Goal: Task Accomplishment & Management: Manage account settings

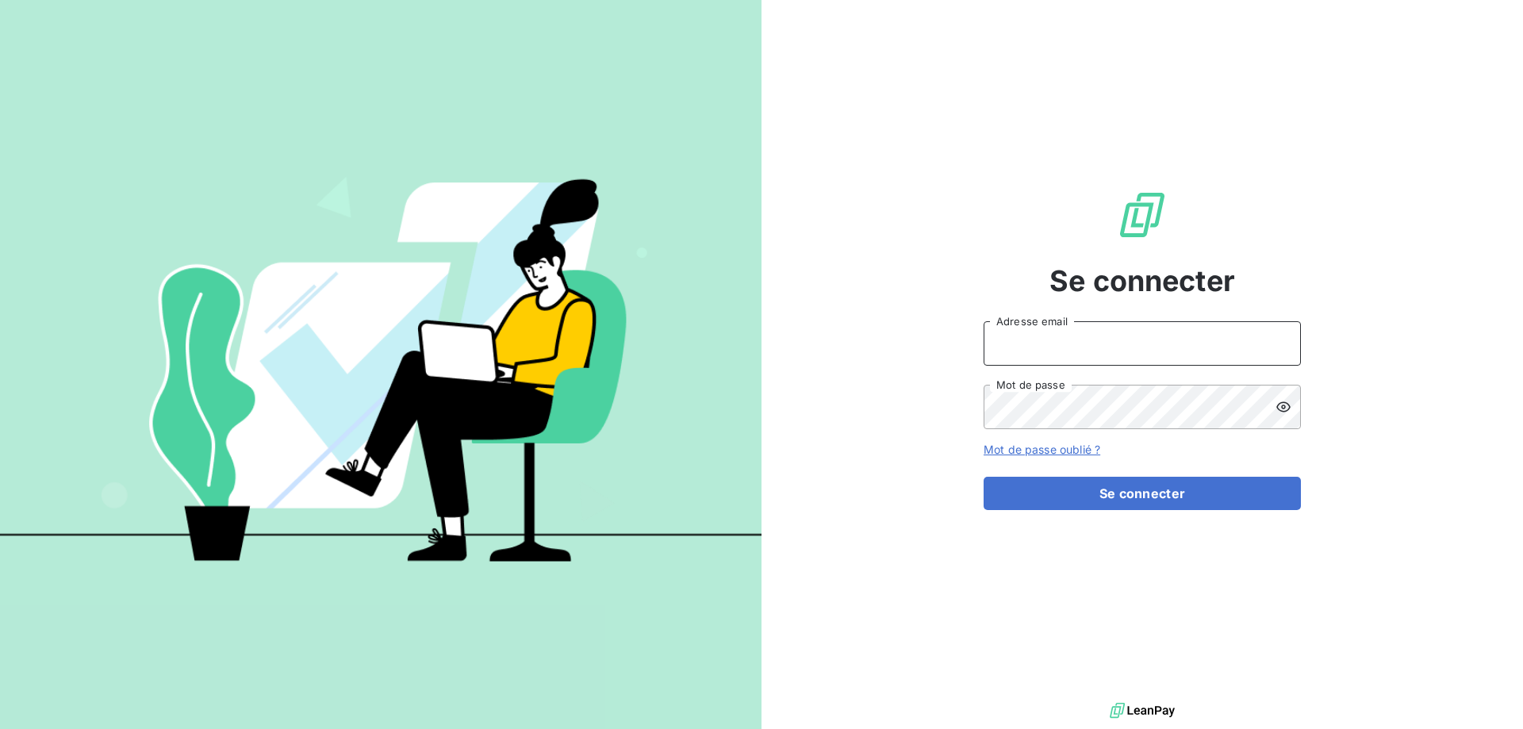
click at [1116, 348] on input "Adresse email" at bounding box center [1142, 343] width 317 height 44
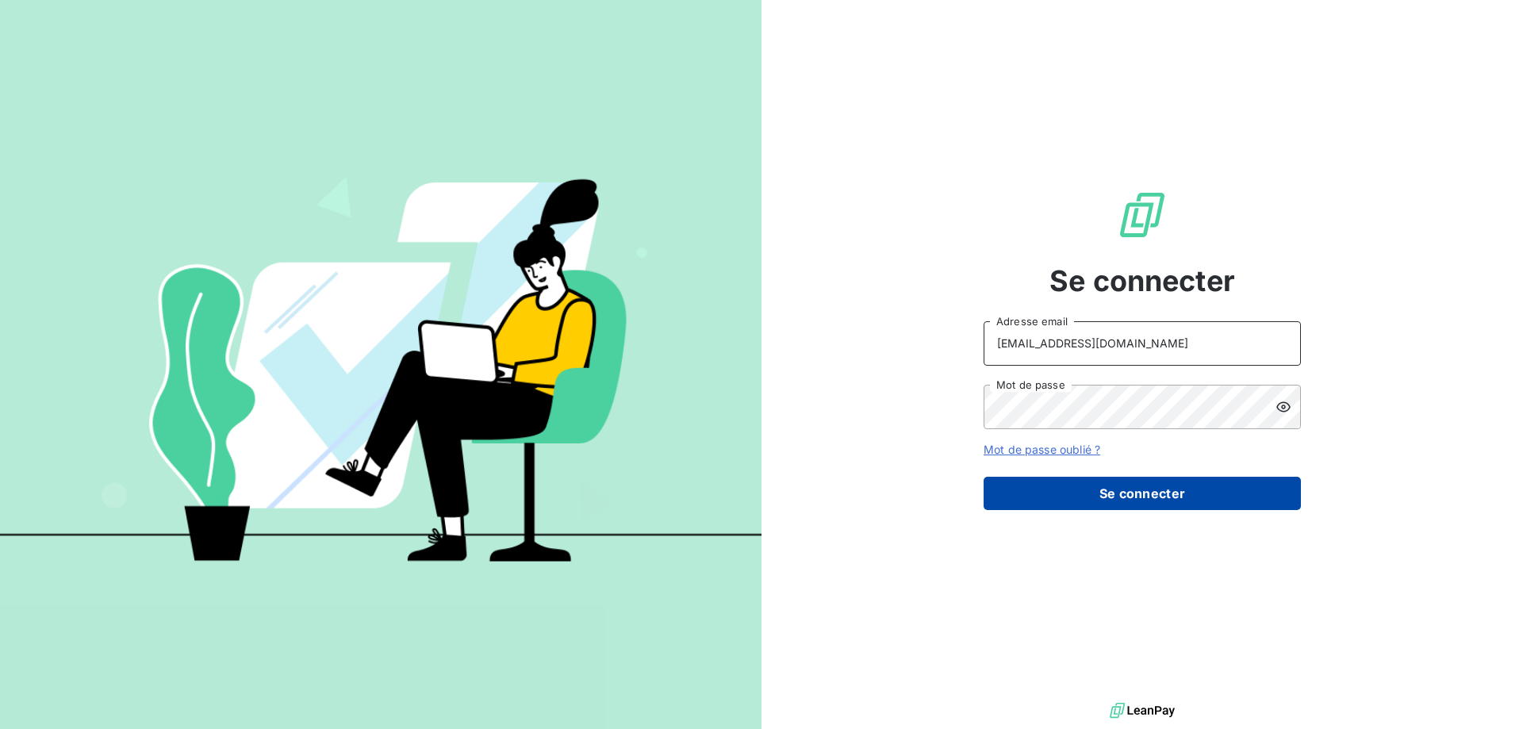
type input "[EMAIL_ADDRESS][DOMAIN_NAME]"
click at [1135, 500] on button "Se connecter" at bounding box center [1142, 493] width 317 height 33
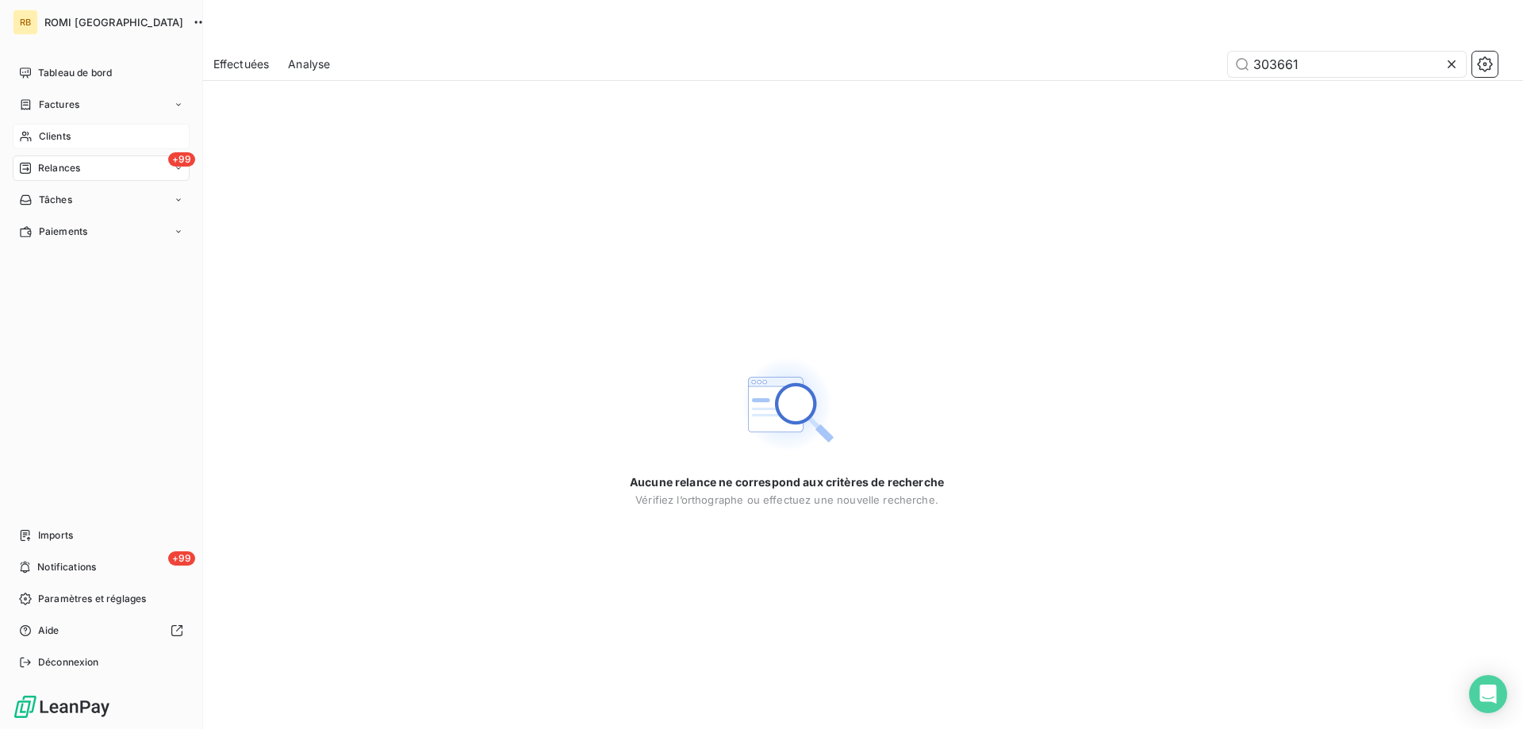
click at [66, 127] on div "Clients" at bounding box center [101, 136] width 177 height 25
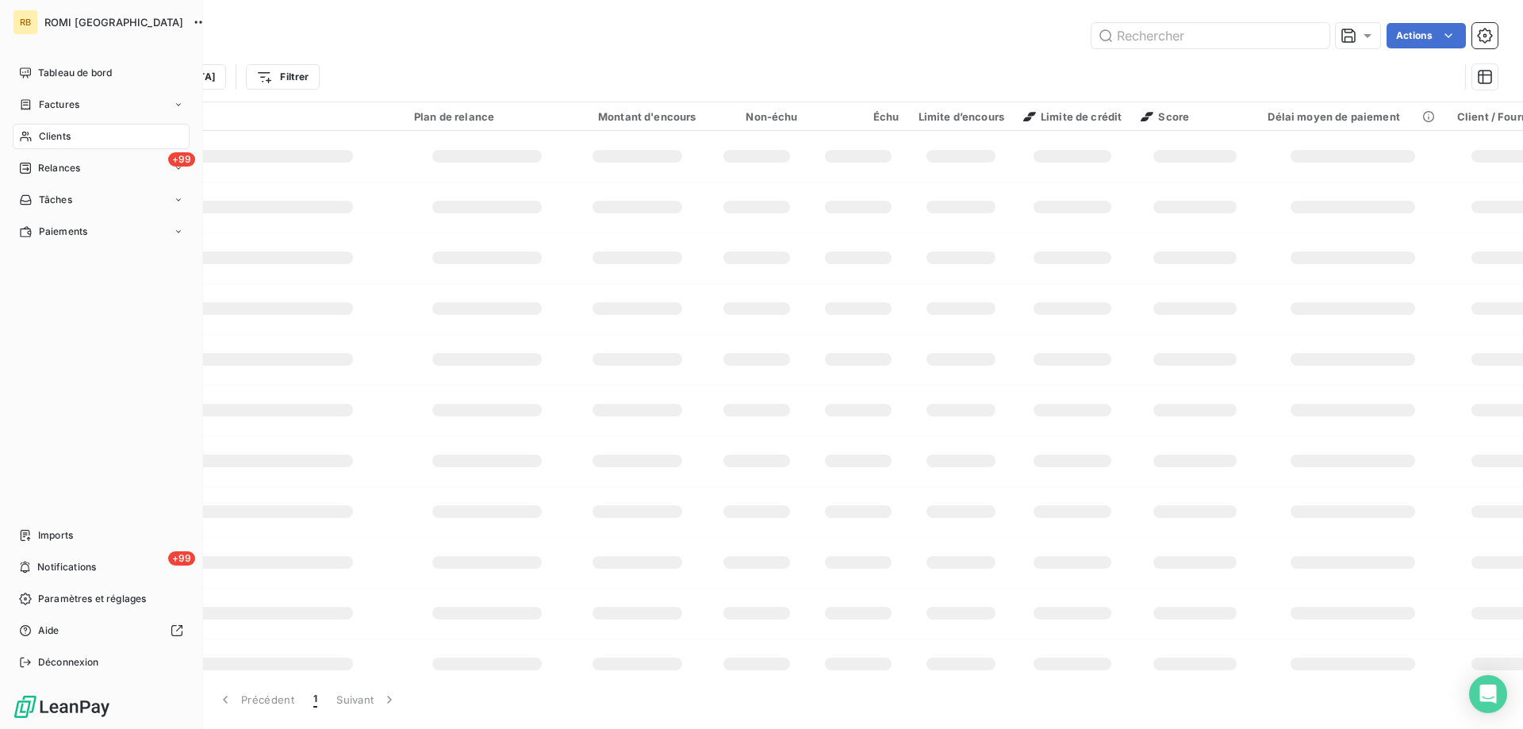
click at [66, 134] on span "Clients" at bounding box center [55, 136] width 32 height 14
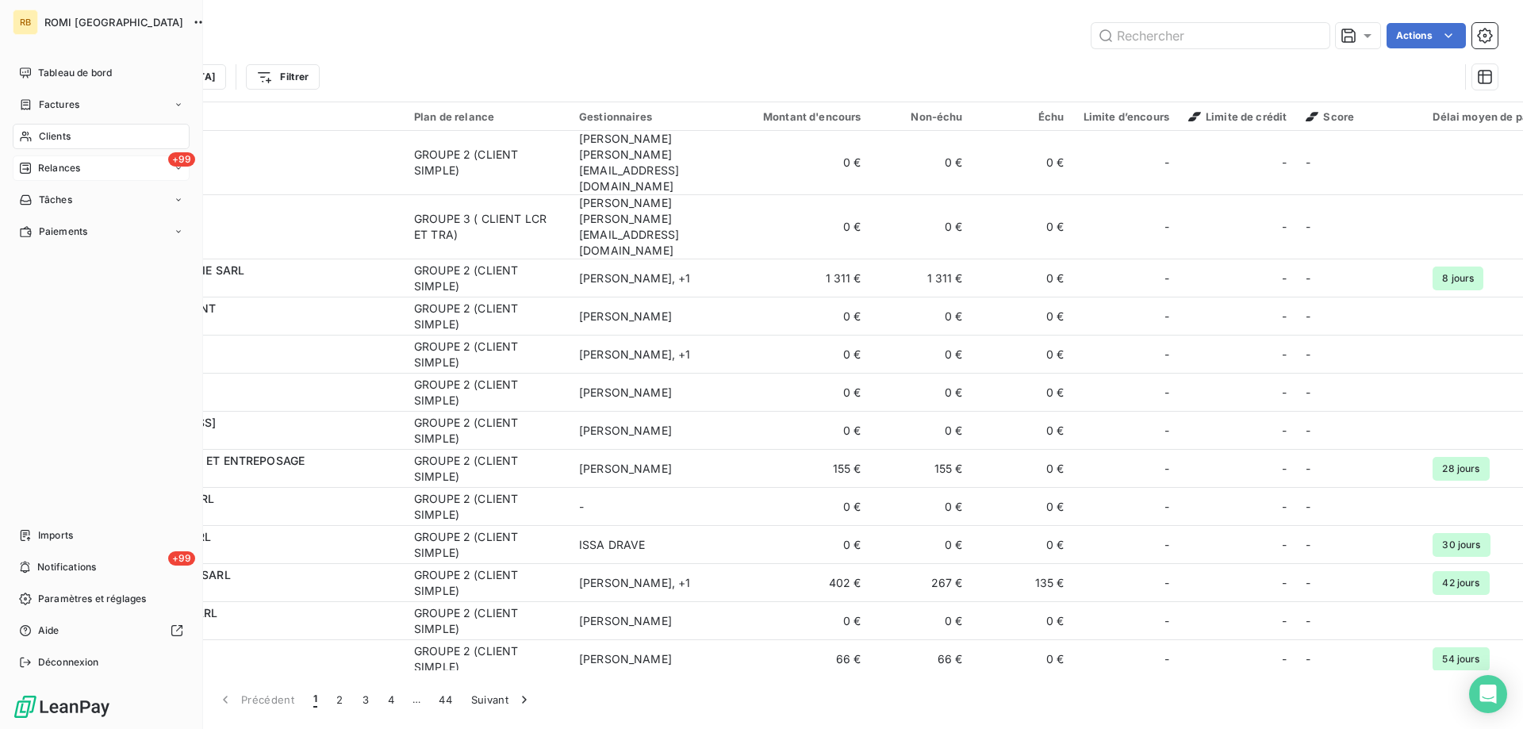
click at [63, 168] on span "Relances" at bounding box center [59, 168] width 42 height 14
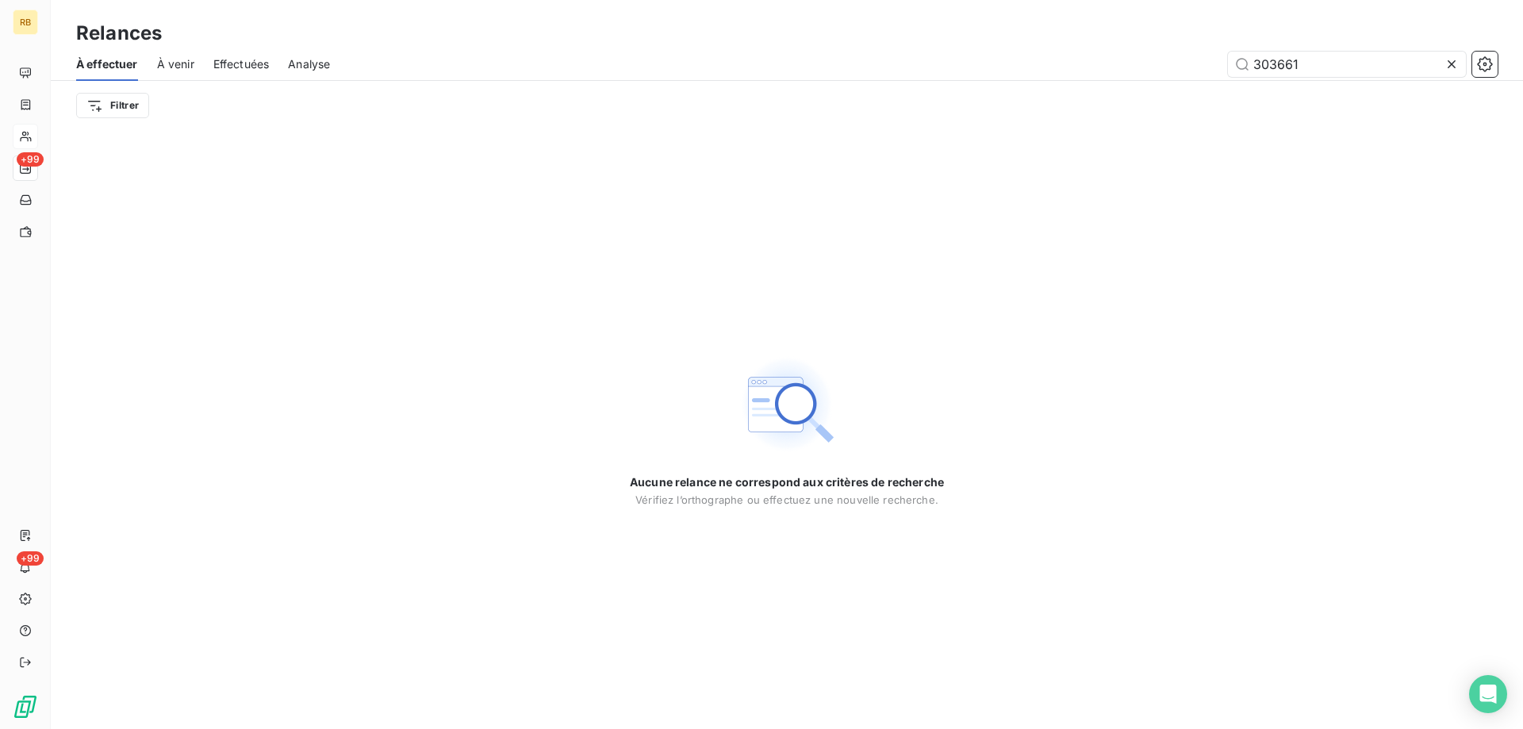
click at [1455, 68] on icon at bounding box center [1452, 64] width 16 height 16
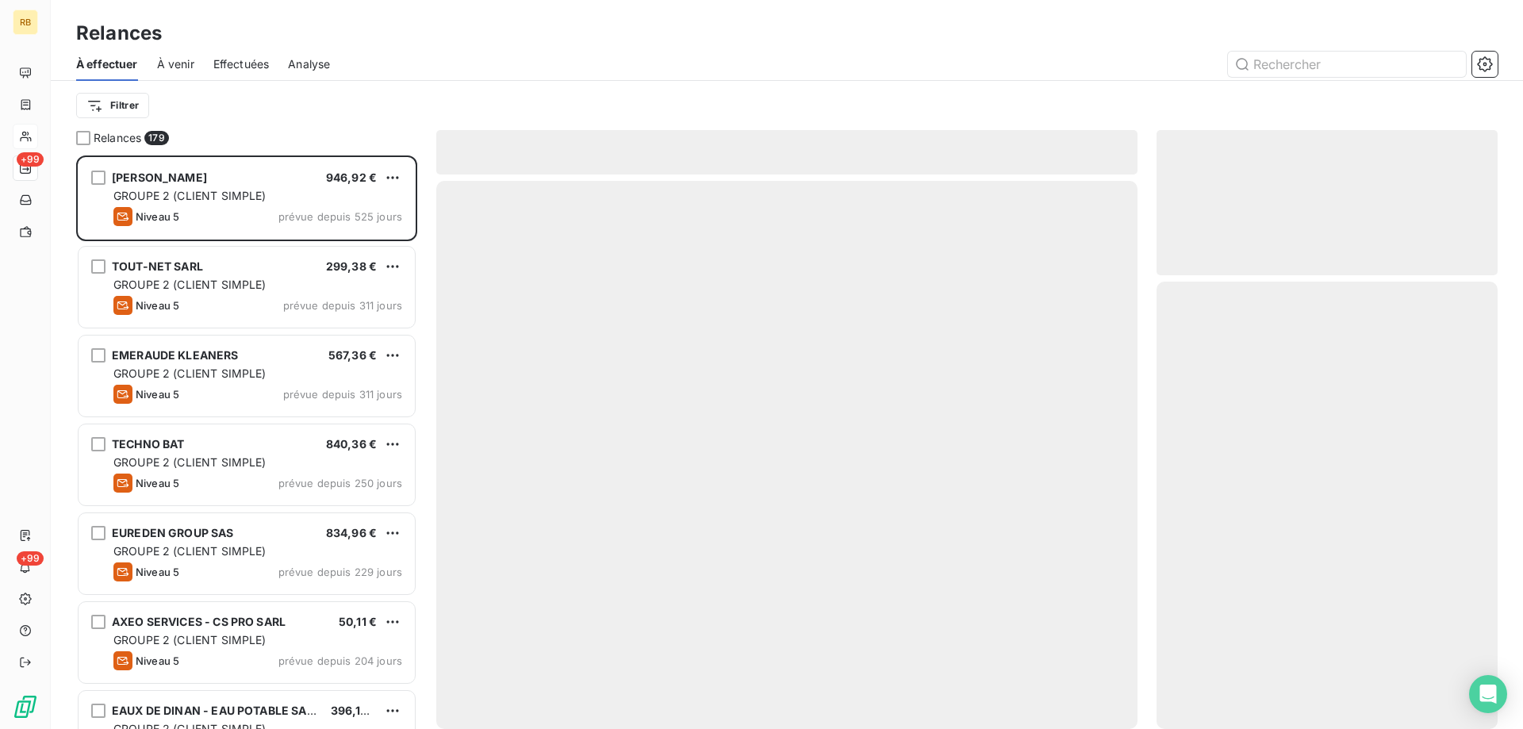
scroll to position [574, 341]
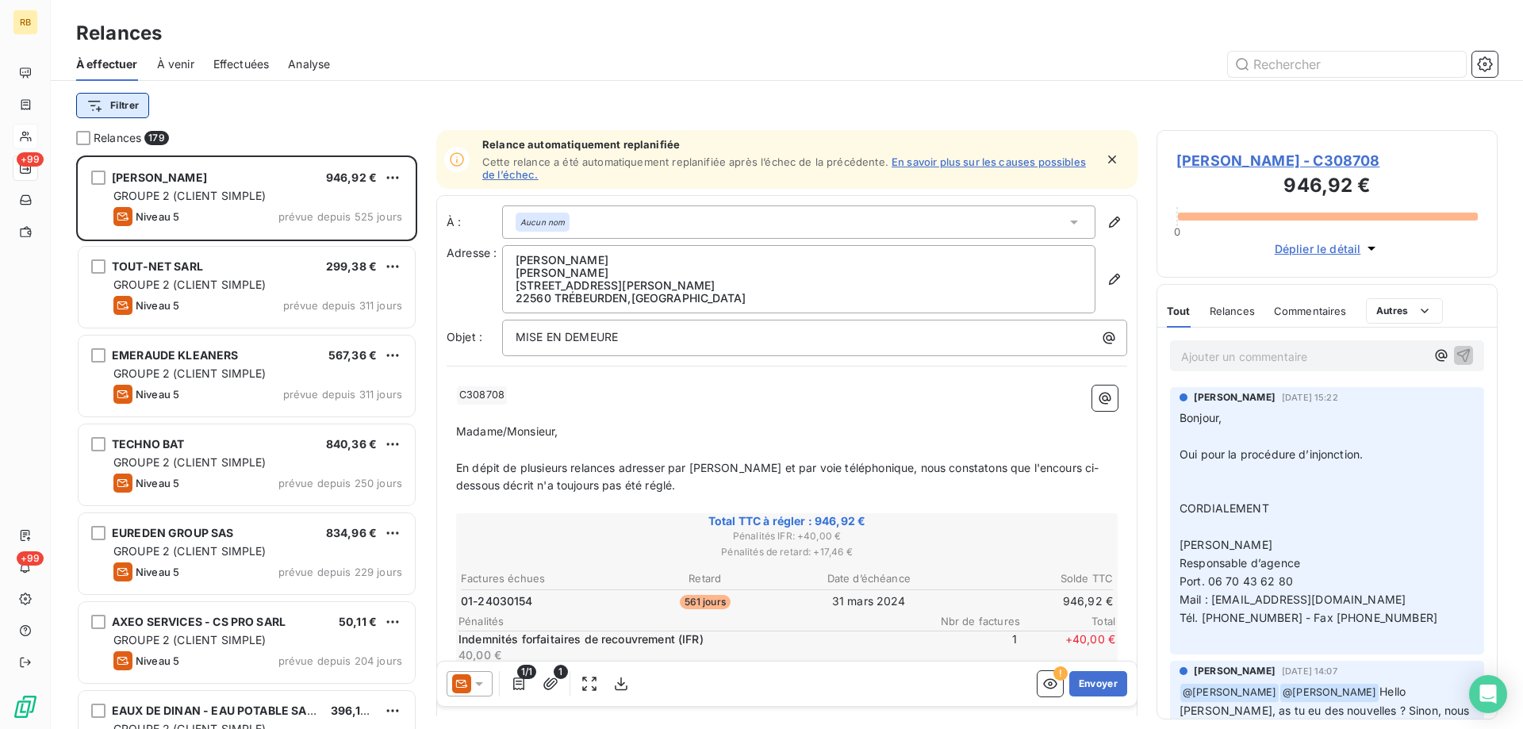
click at [127, 109] on html "RB +99 +99 Relances À effectuer À venir Effectuées Analyse Filtrer Relances 179…" at bounding box center [761, 364] width 1523 height 729
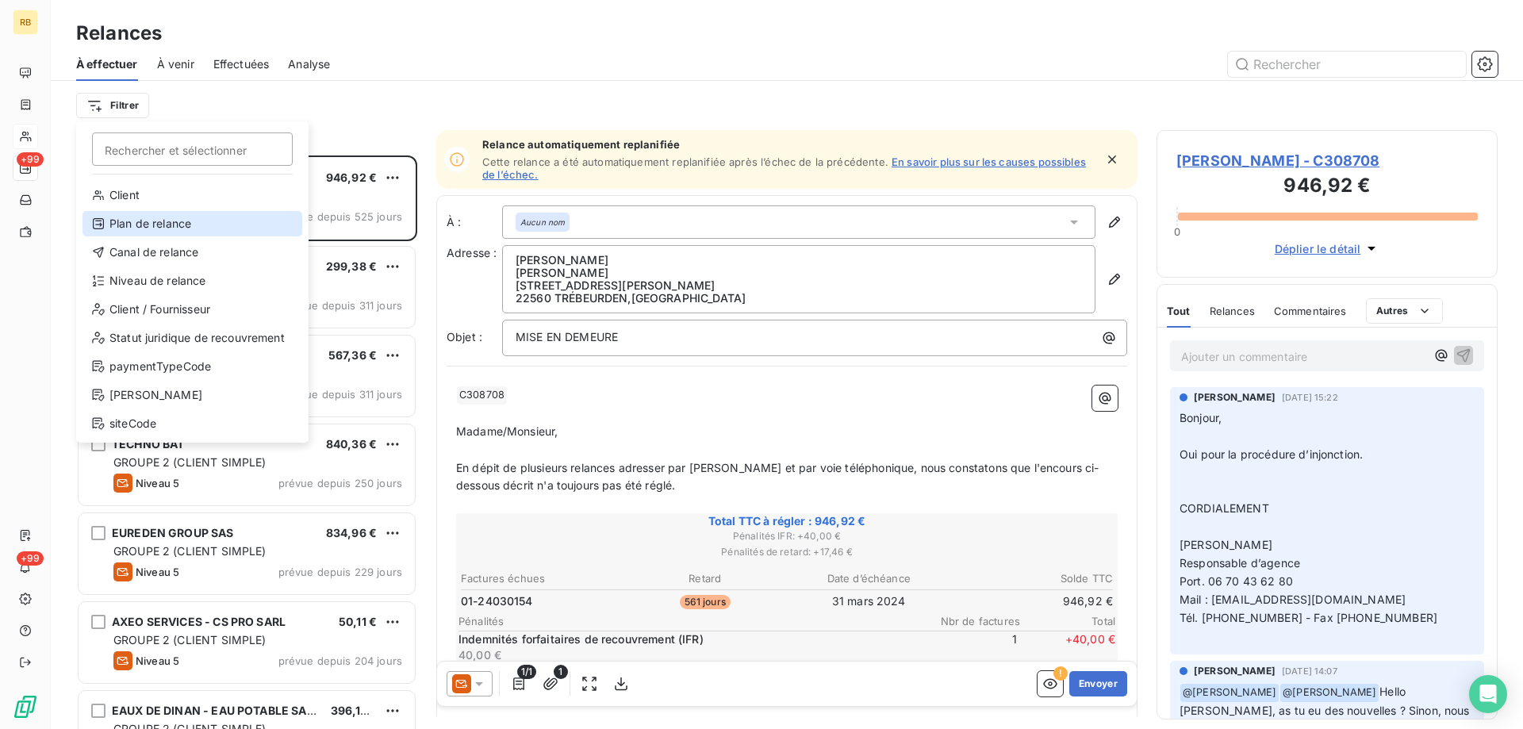
click at [151, 224] on div "Plan de relance" at bounding box center [193, 223] width 220 height 25
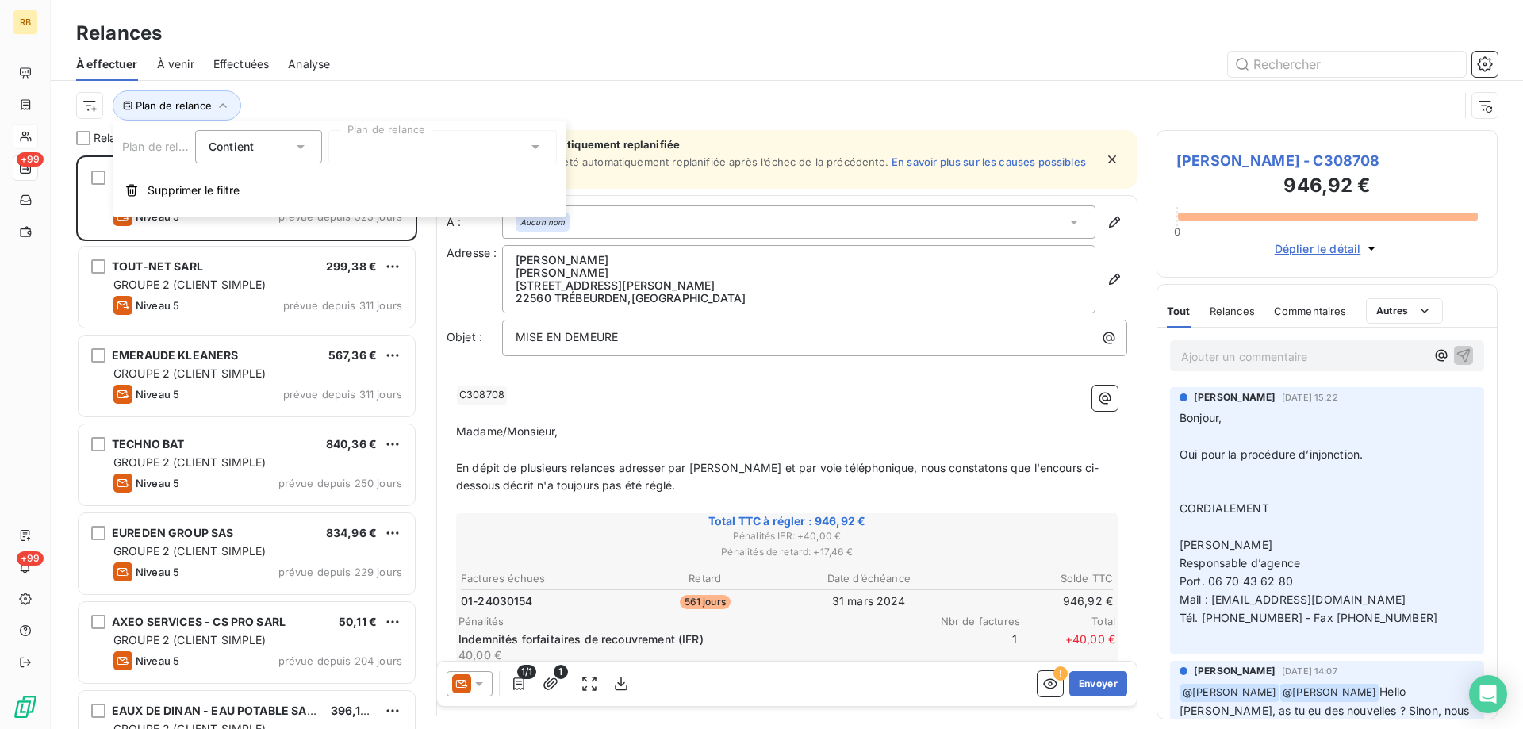
click at [417, 153] on div at bounding box center [442, 146] width 229 height 33
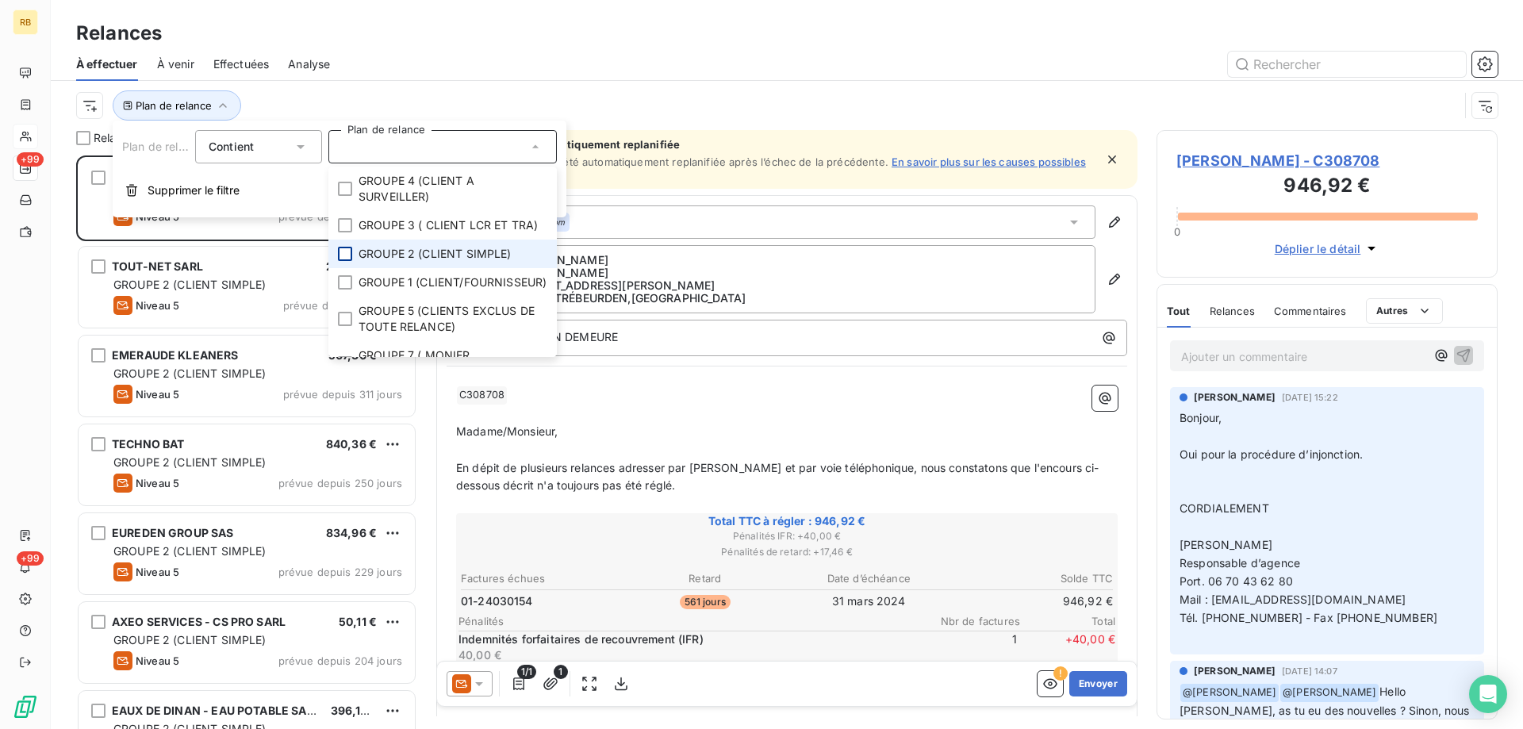
click at [348, 251] on div at bounding box center [345, 254] width 14 height 14
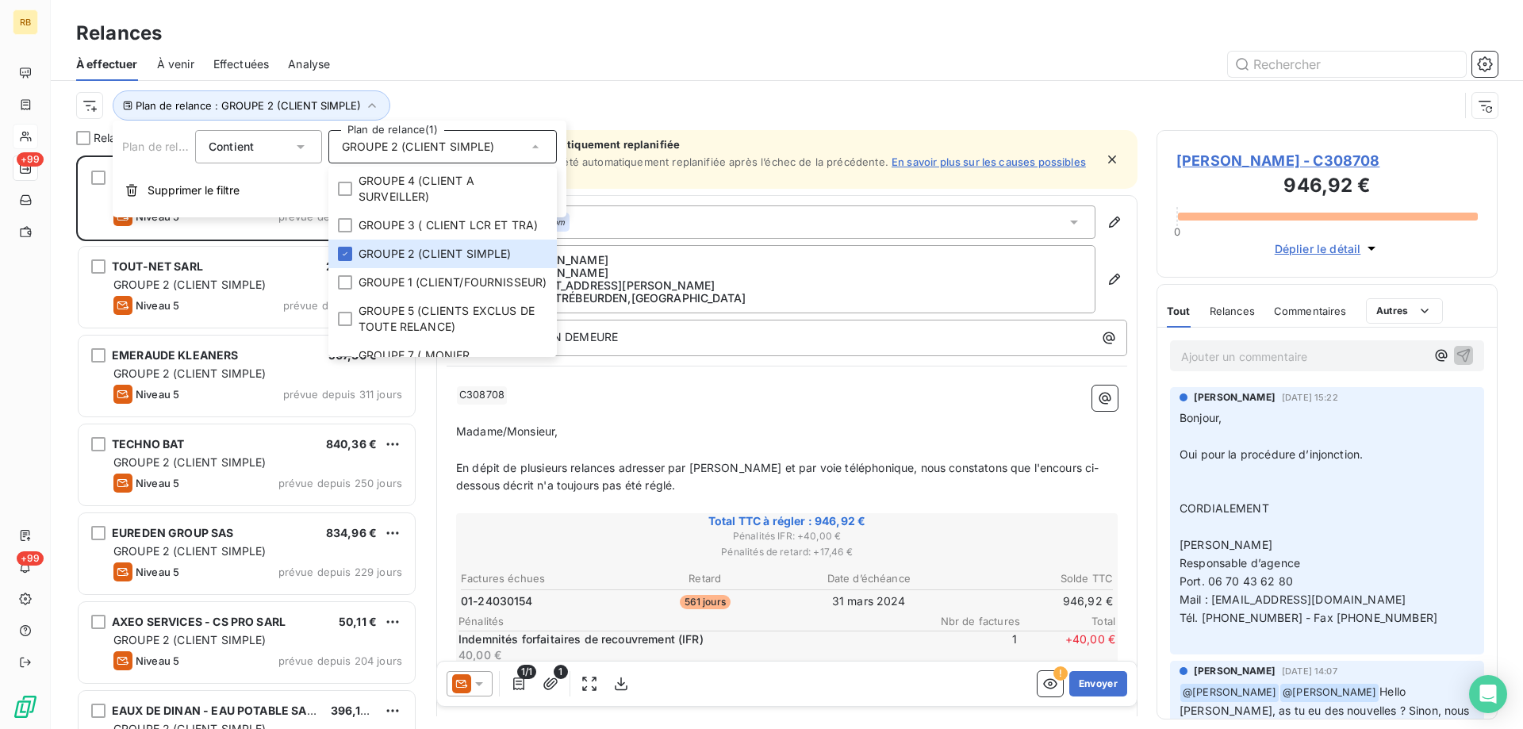
click at [421, 103] on div "Plan de relance : GROUPE 2 (CLIENT SIMPLE)" at bounding box center [767, 105] width 1383 height 30
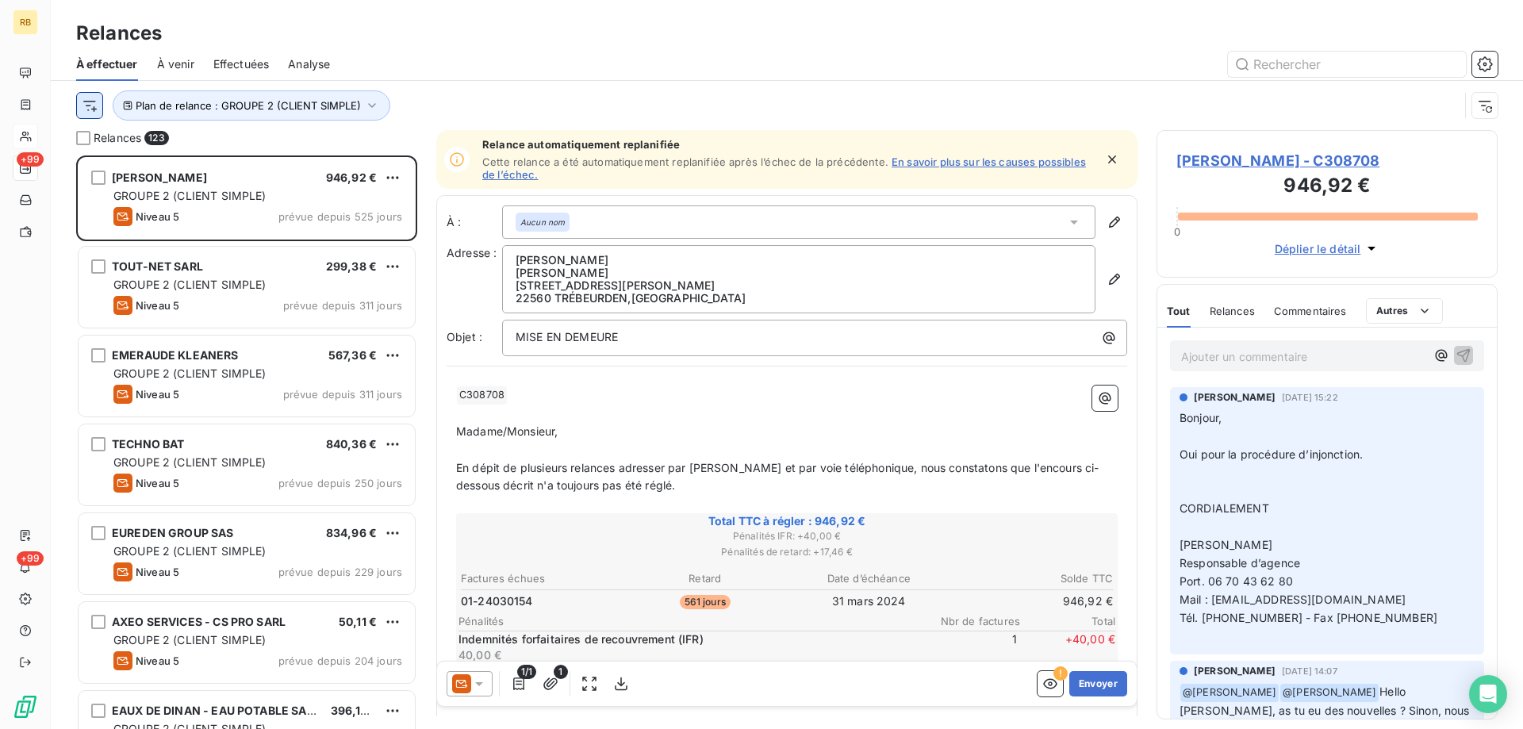
click at [94, 97] on html "RB +99 +99 Relances À effectuer À venir Effectuées Analyse Plan de relance : GR…" at bounding box center [761, 364] width 1523 height 729
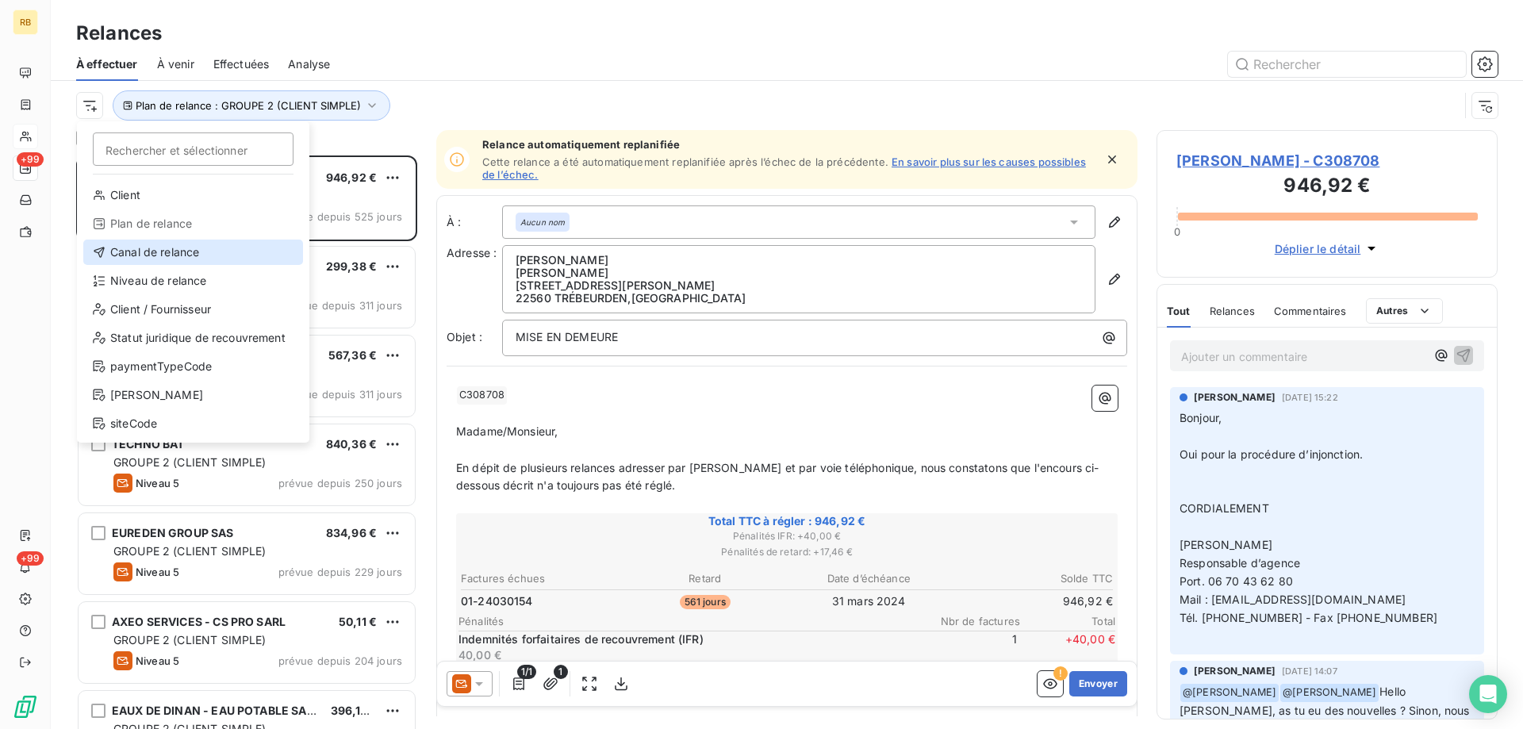
click at [186, 259] on div "Canal de relance" at bounding box center [193, 252] width 220 height 25
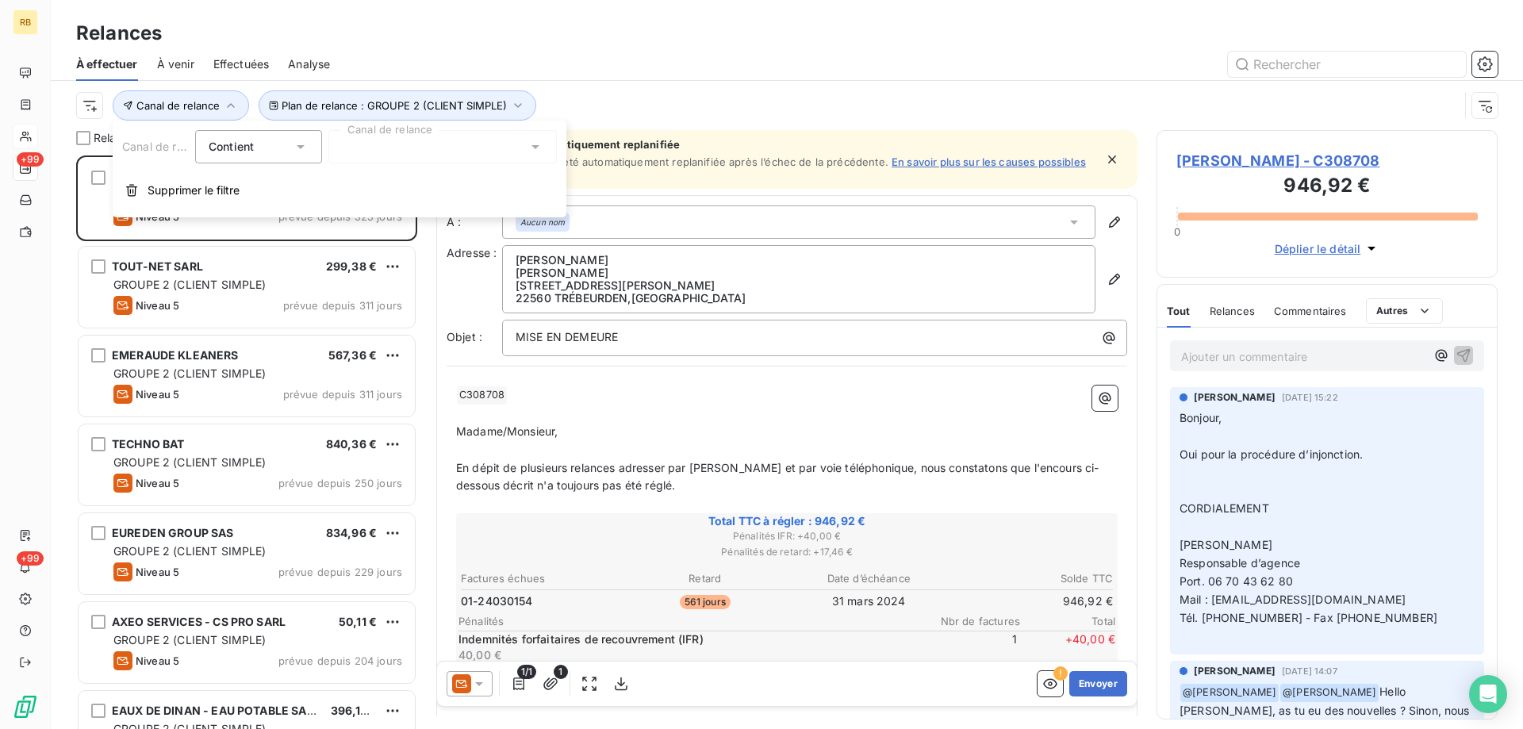
click at [379, 152] on div at bounding box center [442, 146] width 229 height 33
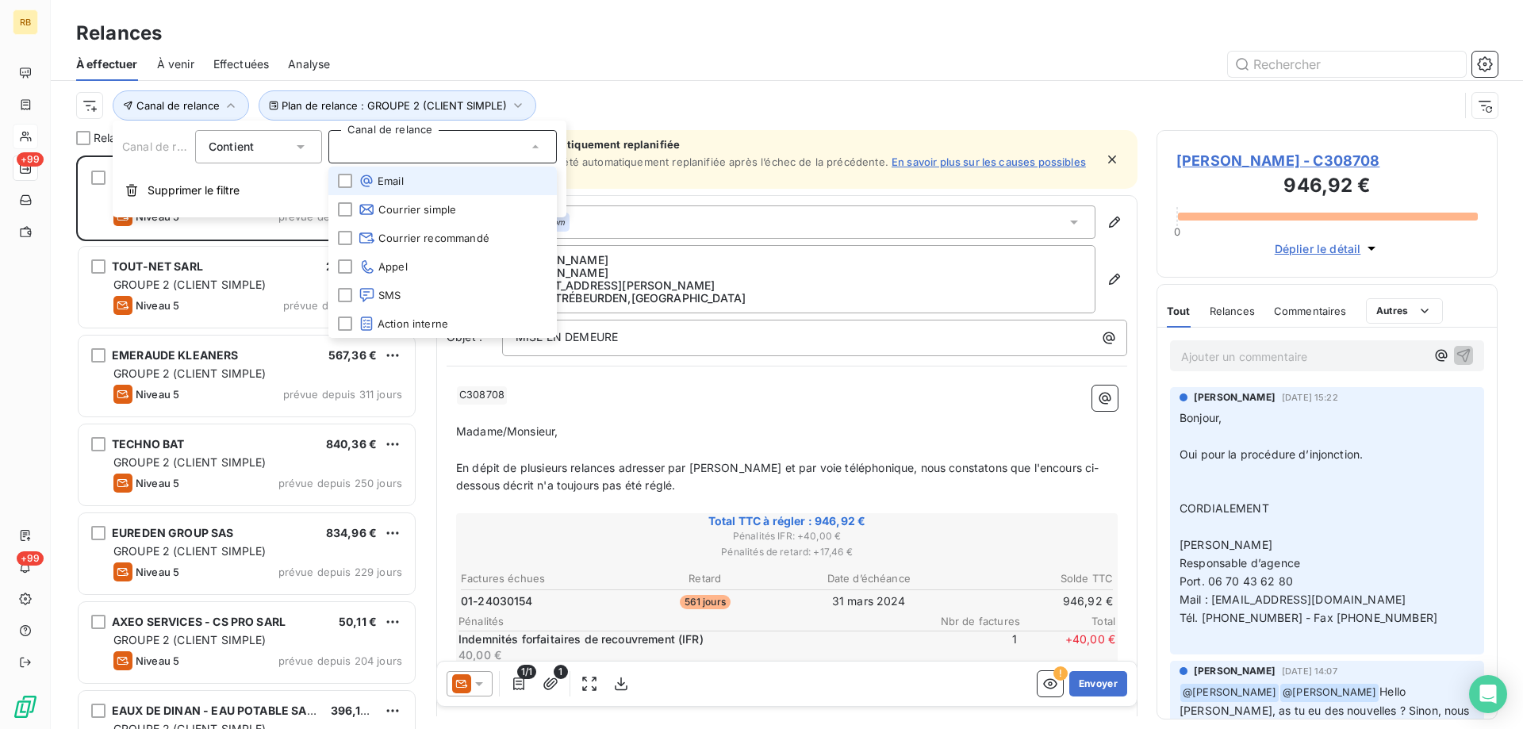
click at [659, 83] on div "Plan de relance : GROUPE 2 (CLIENT SIMPLE) Canal de relance" at bounding box center [787, 105] width 1422 height 49
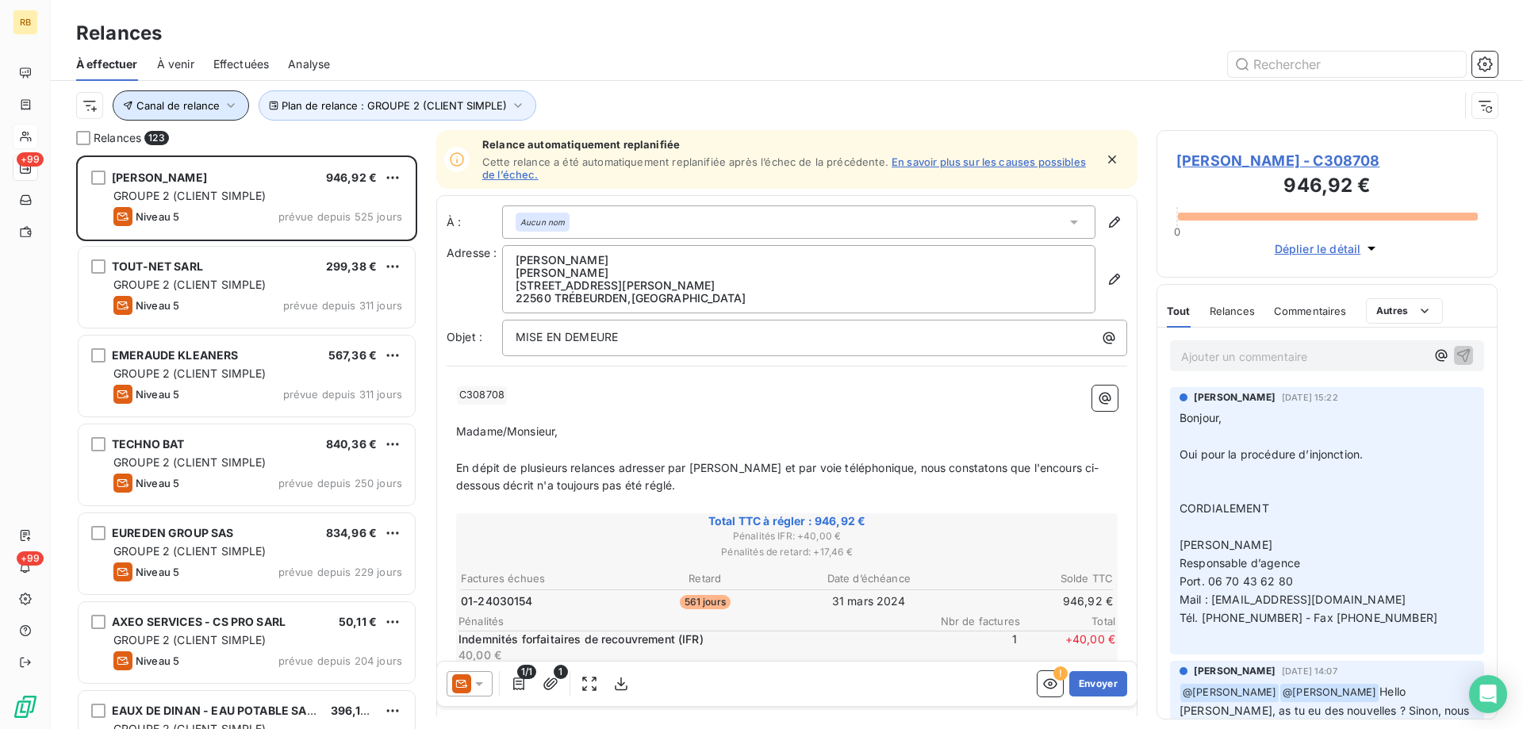
click at [220, 106] on button "Canal de relance" at bounding box center [181, 105] width 136 height 30
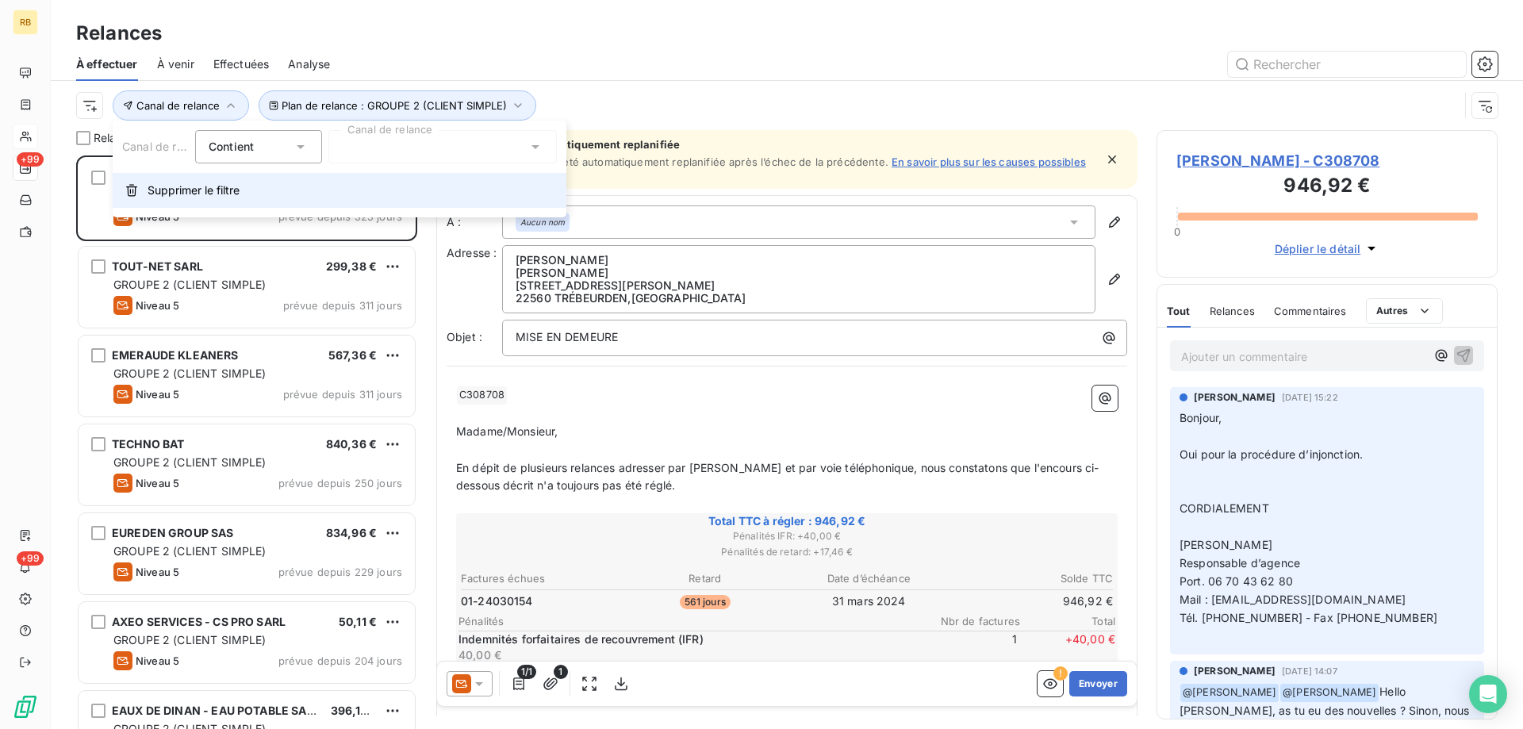
click at [228, 185] on span "Supprimer le filtre" at bounding box center [194, 190] width 92 height 16
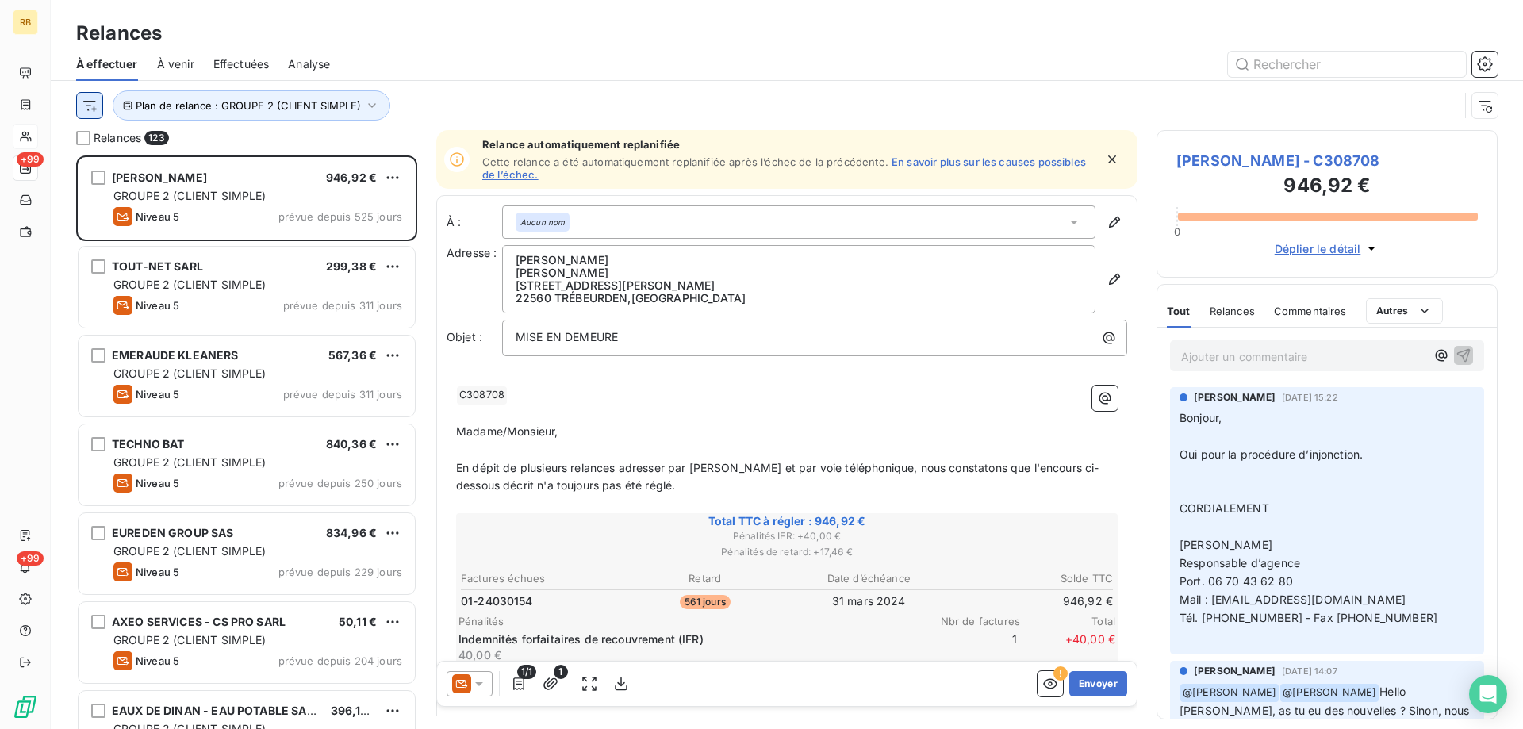
click at [98, 102] on html "RB +99 +99 Relances À effectuer À venir Effectuées Analyse Plan de relance : GR…" at bounding box center [761, 364] width 1523 height 729
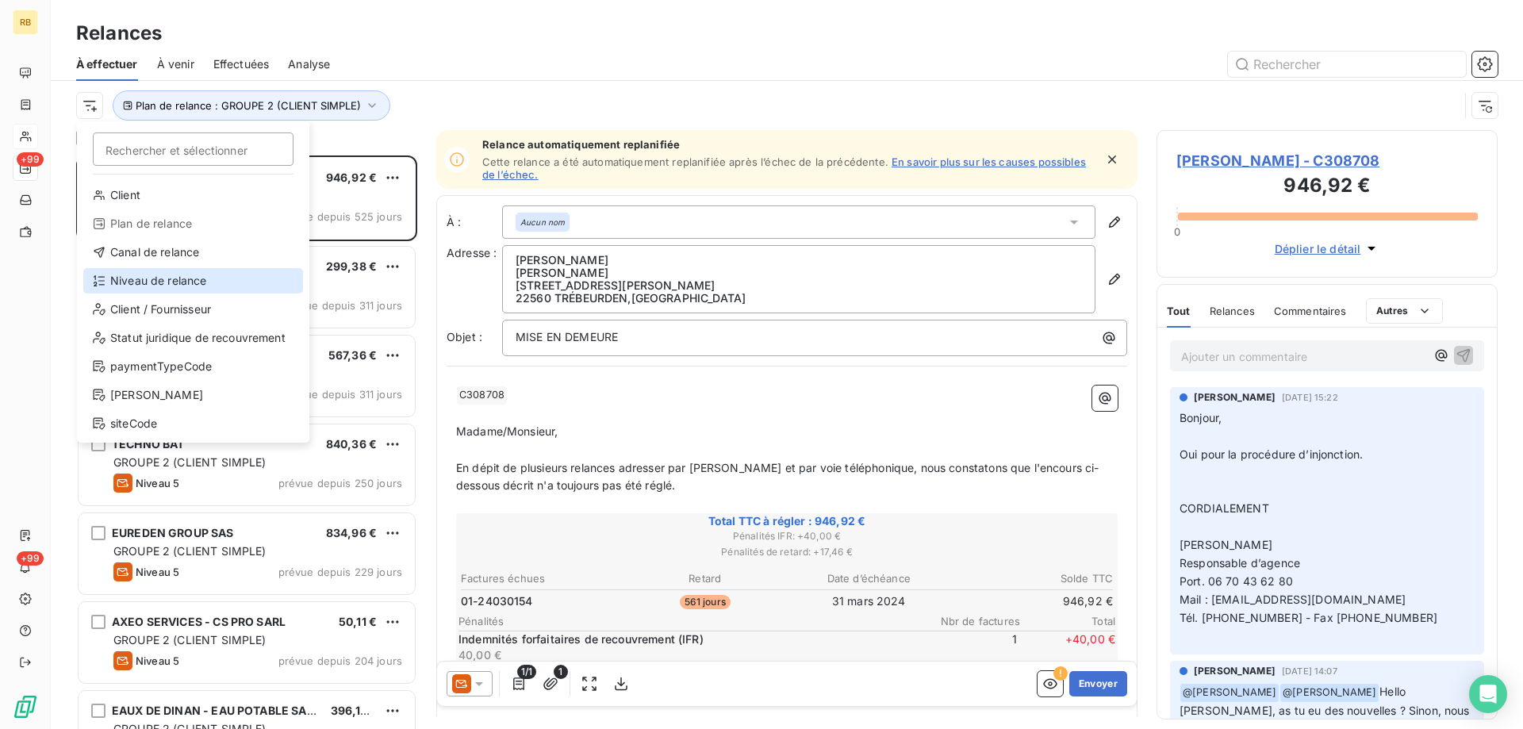
click at [171, 283] on div "Niveau de relance" at bounding box center [193, 280] width 220 height 25
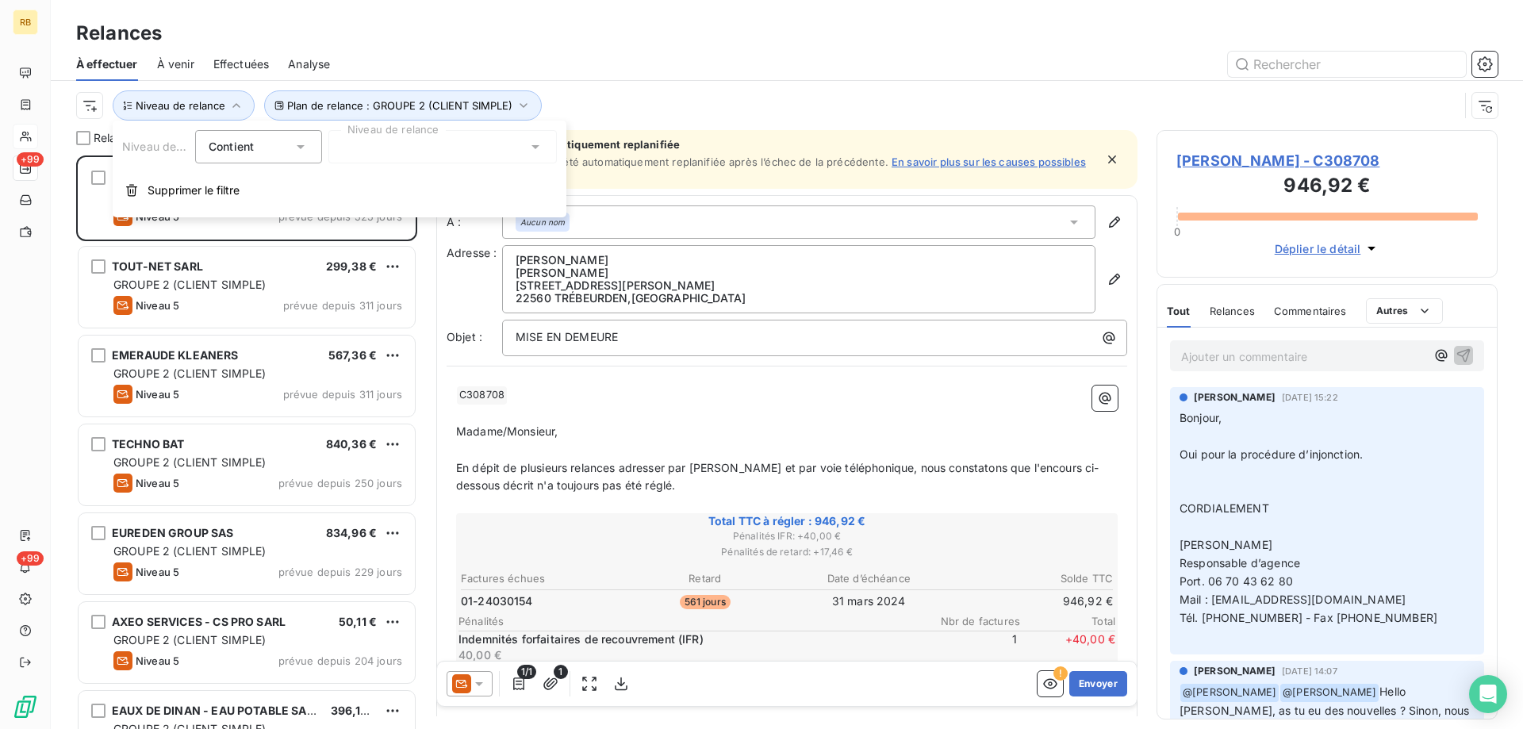
click at [529, 144] on icon at bounding box center [536, 147] width 16 height 16
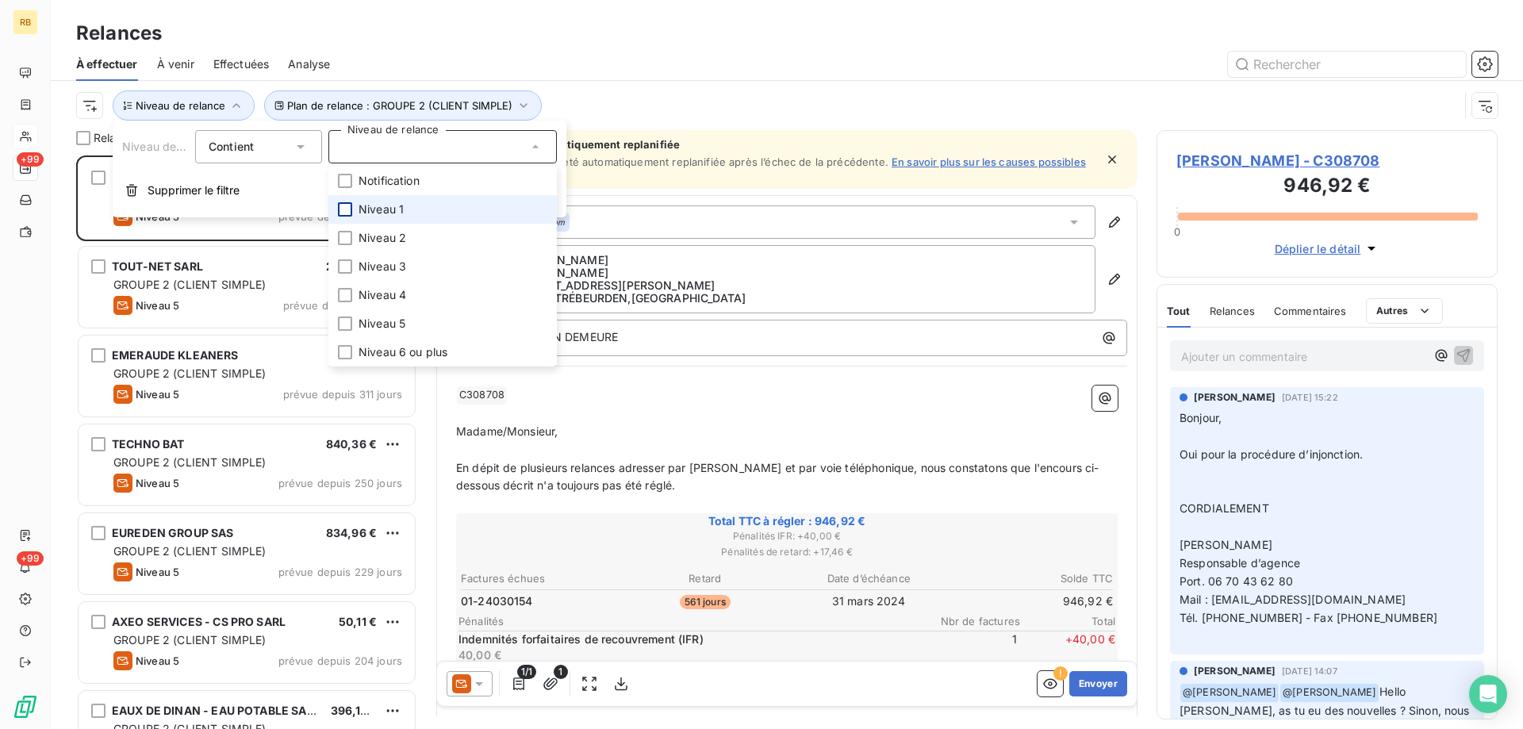
click at [348, 208] on div at bounding box center [345, 209] width 14 height 14
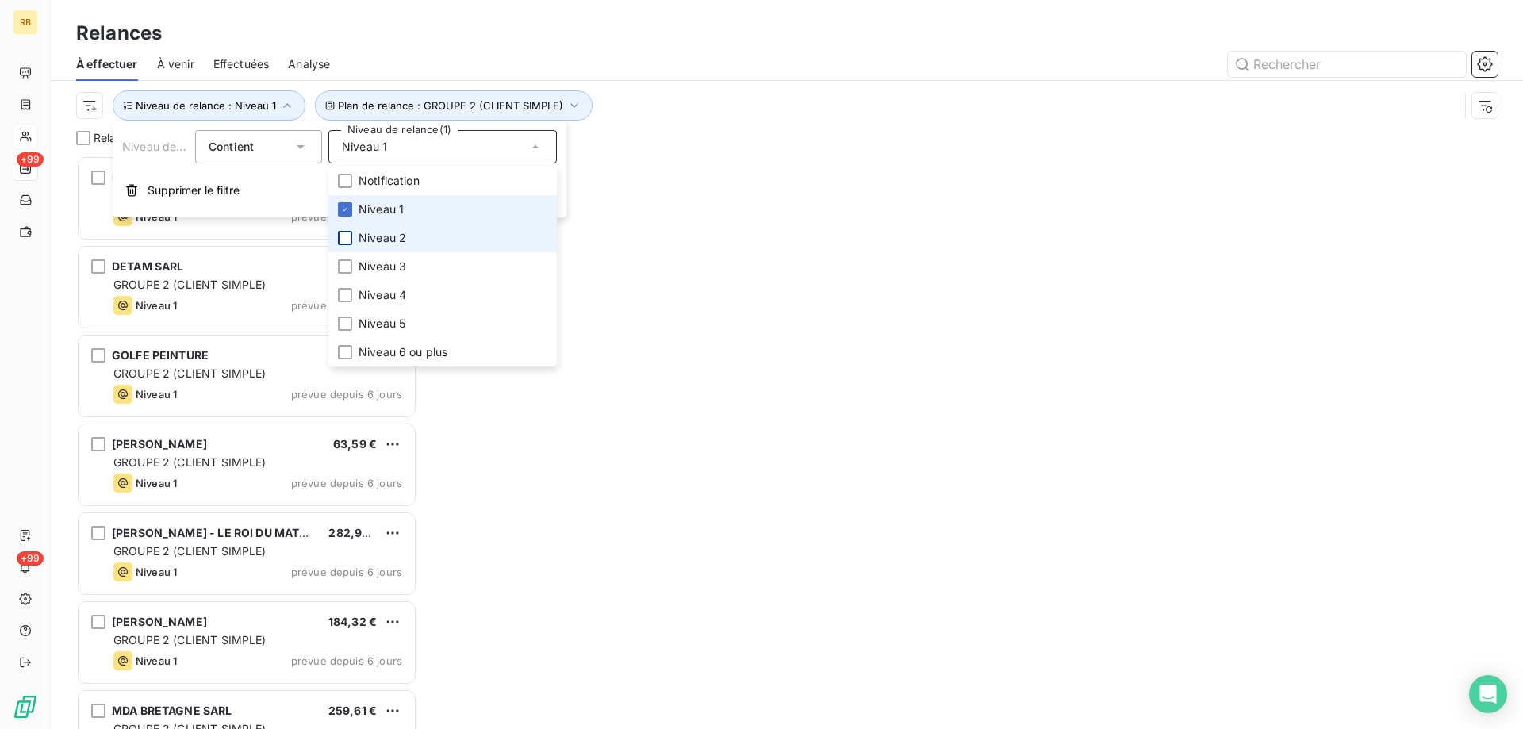
scroll to position [574, 341]
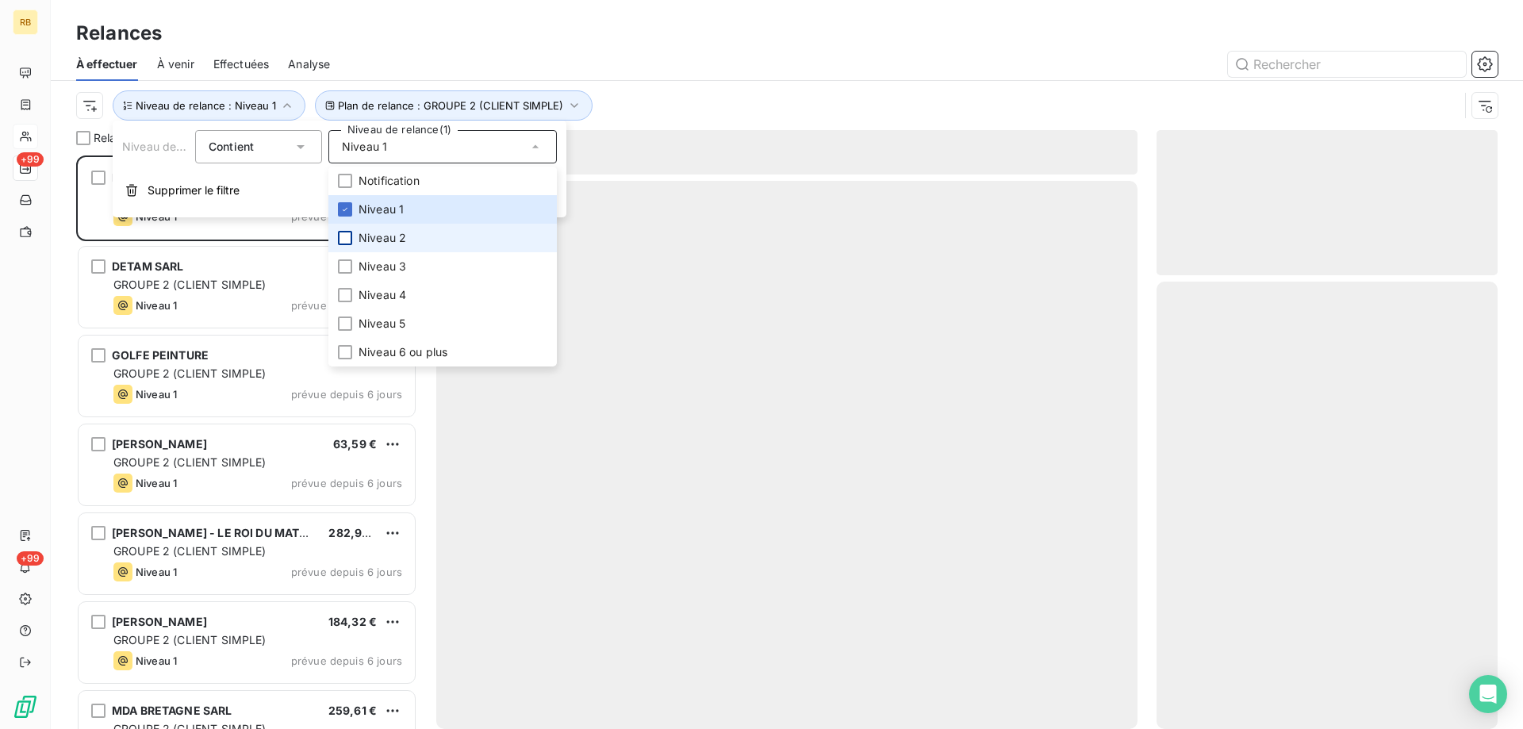
click at [350, 236] on div at bounding box center [345, 238] width 14 height 14
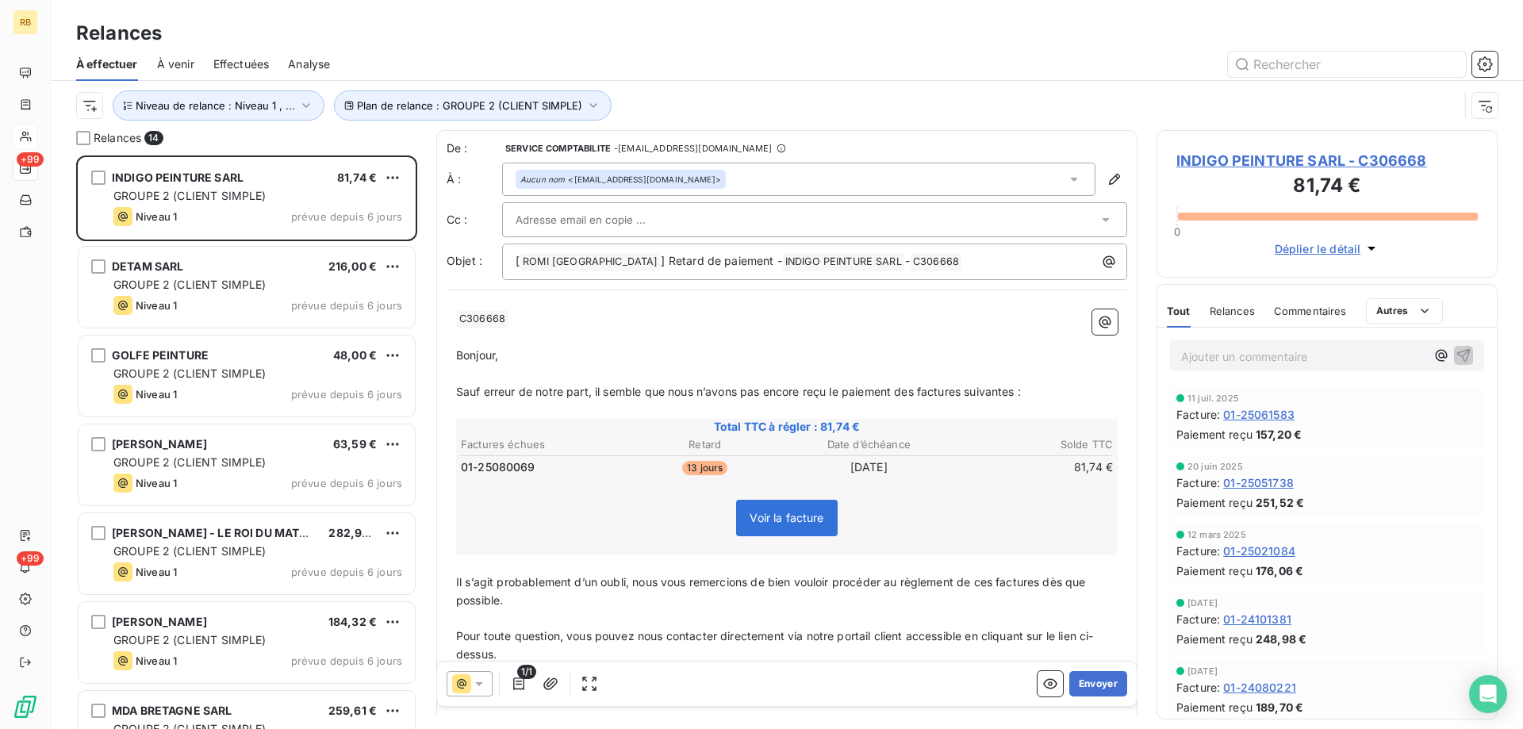
click at [765, 50] on div "À effectuer À venir Effectuées Analyse" at bounding box center [787, 64] width 1473 height 33
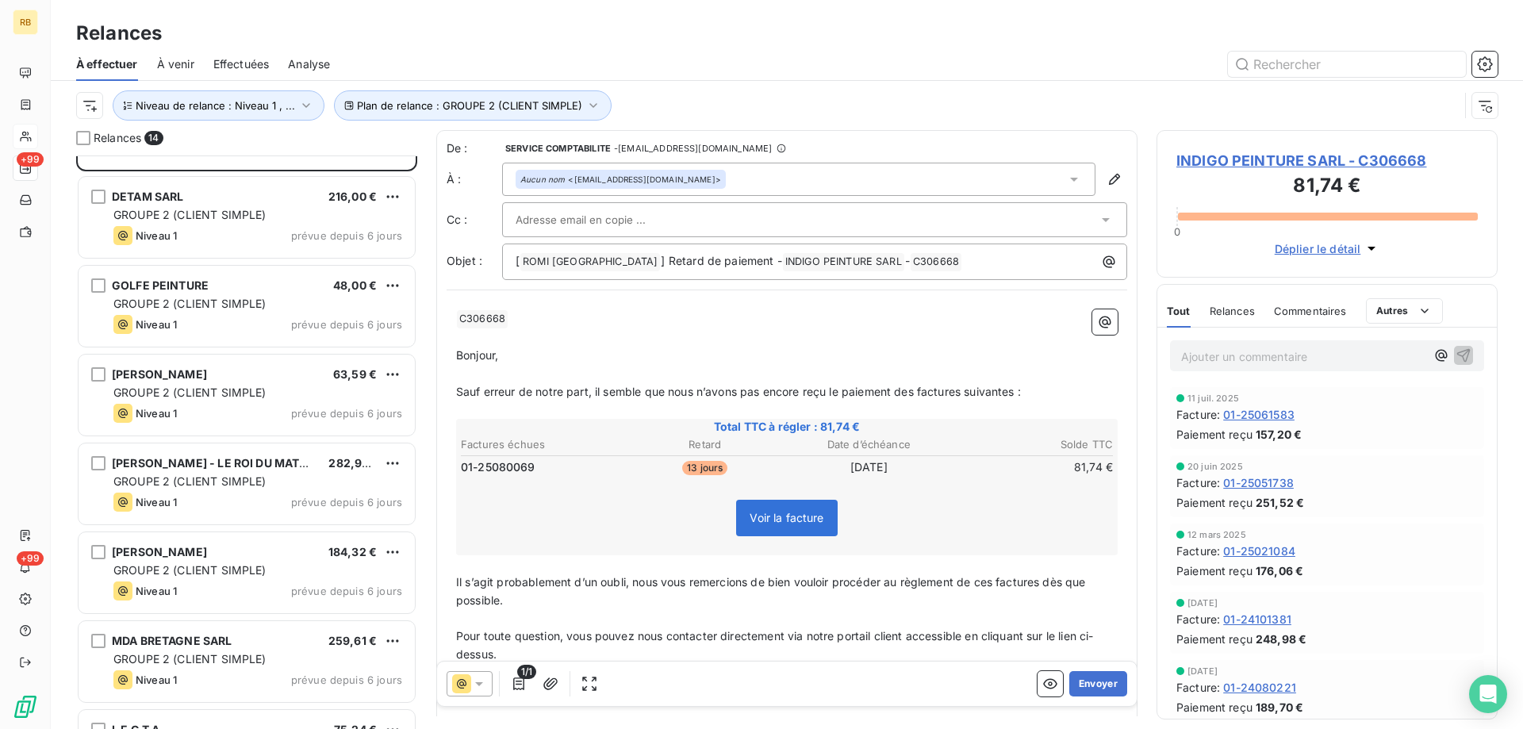
scroll to position [0, 0]
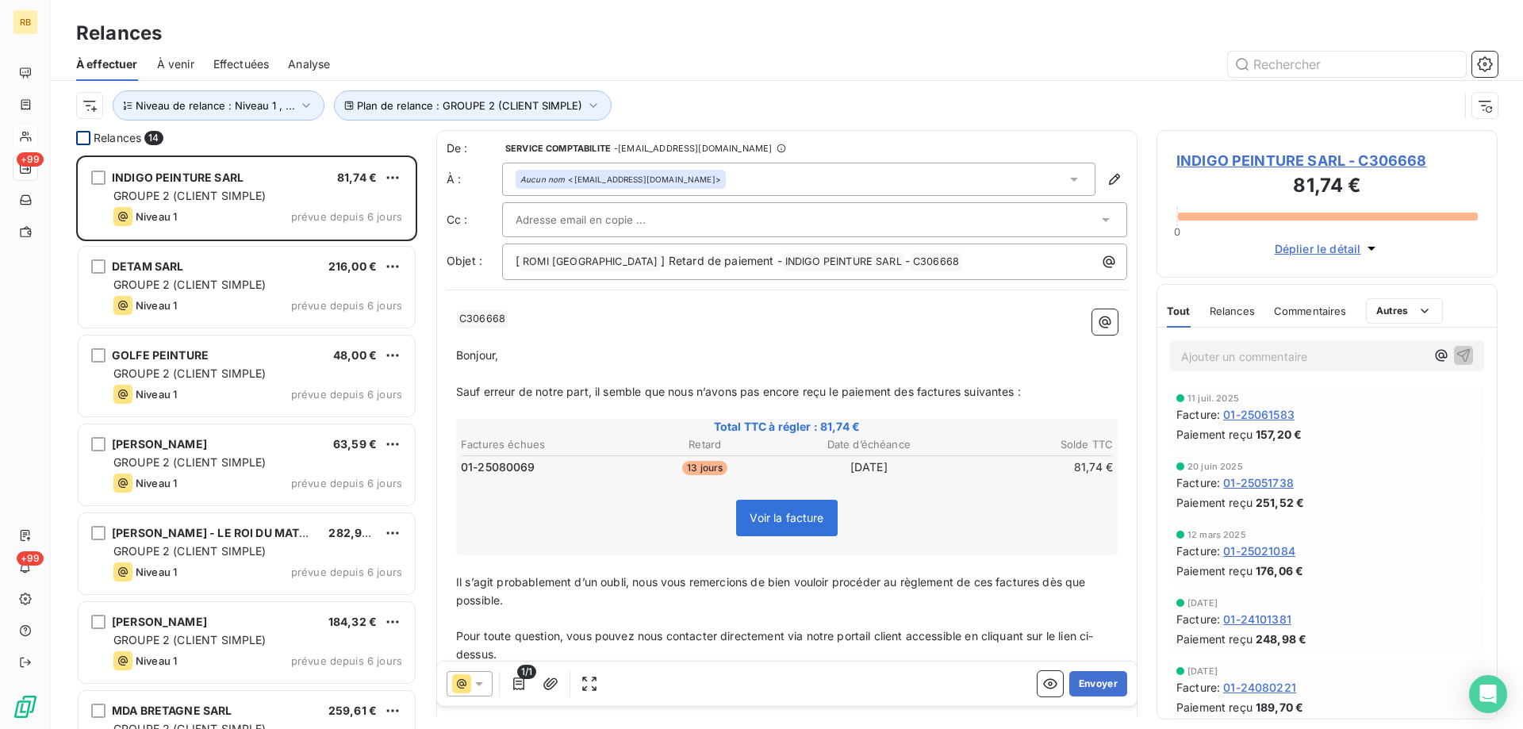
click at [79, 136] on div at bounding box center [83, 138] width 14 height 14
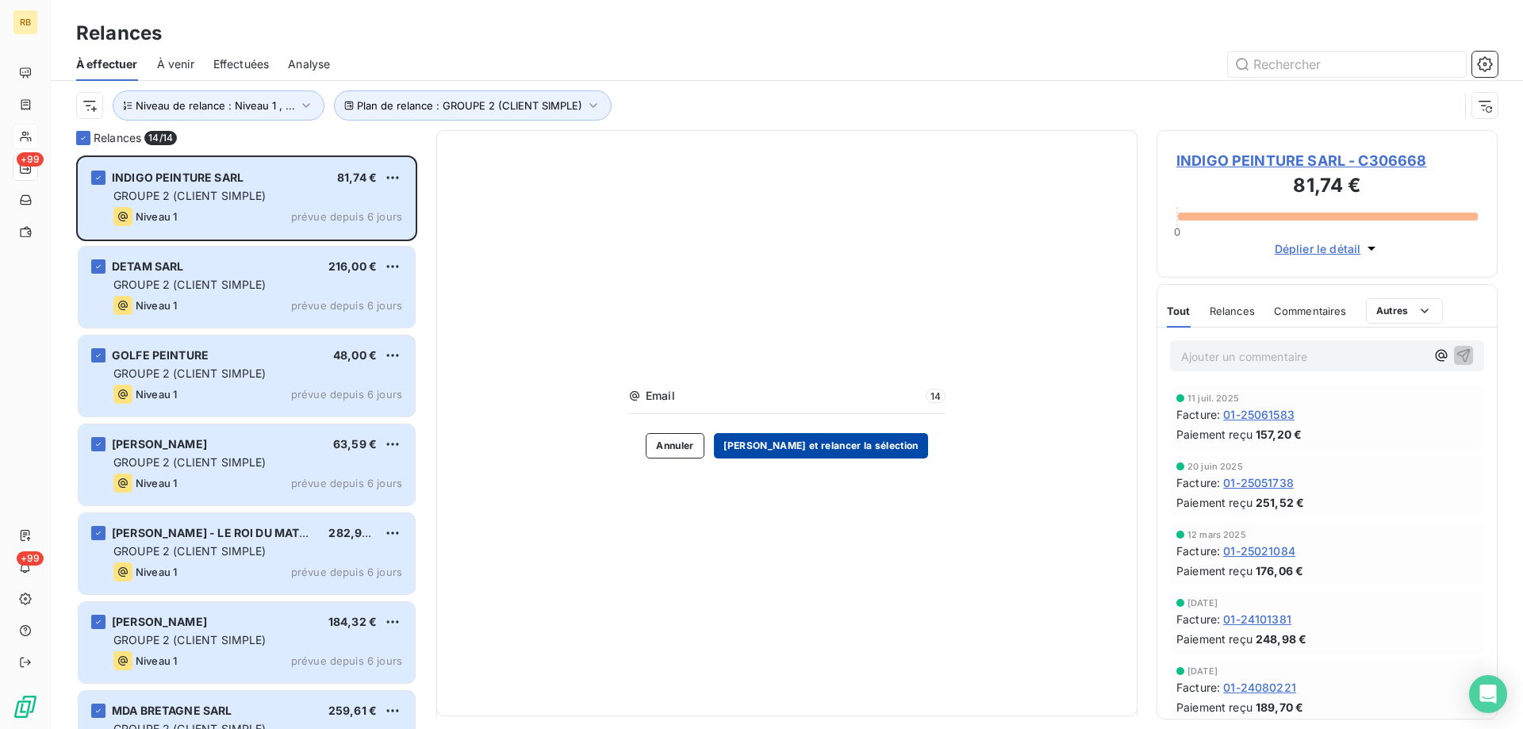
click at [878, 455] on button "[PERSON_NAME] et relancer la sélection" at bounding box center [821, 445] width 214 height 25
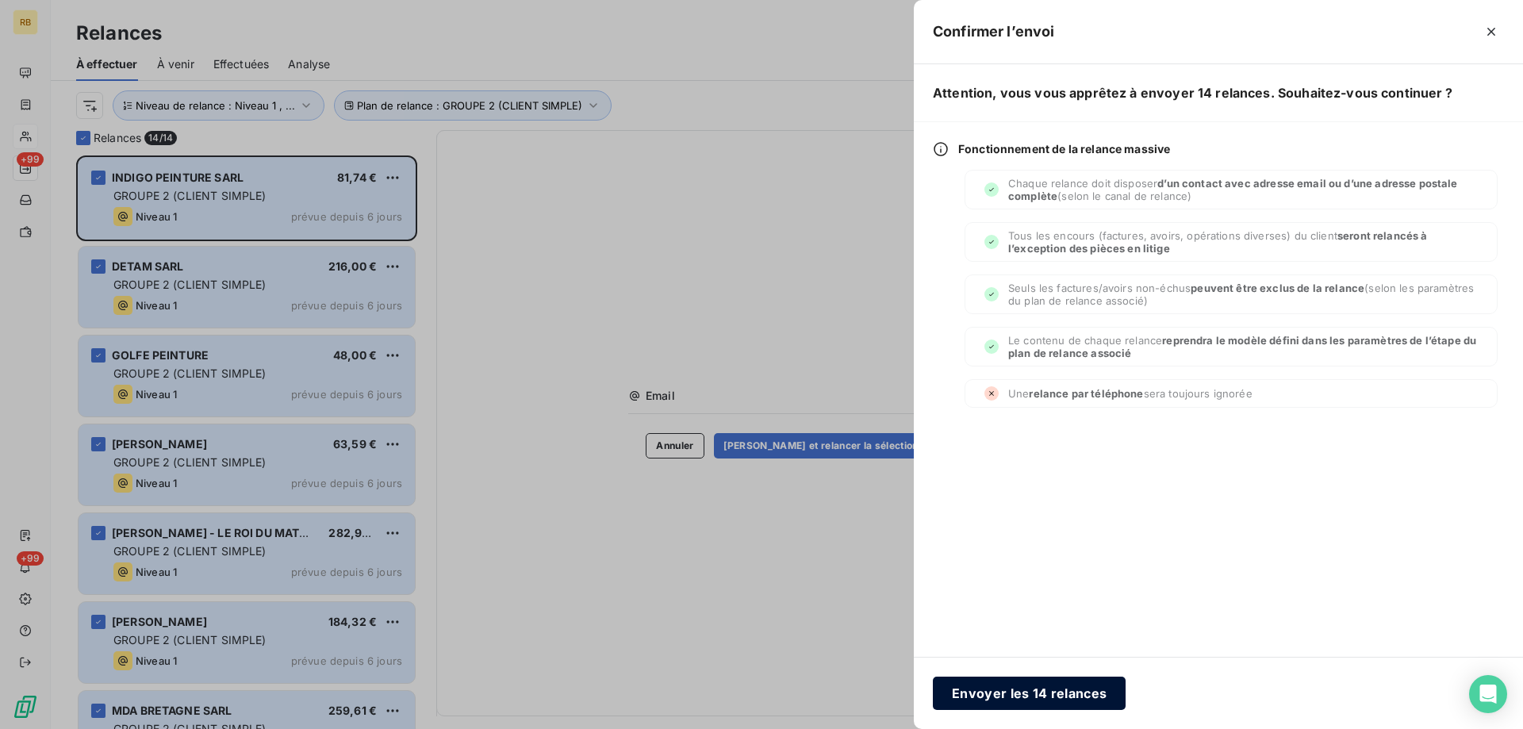
click at [1088, 695] on button "Envoyer les 14 relances" at bounding box center [1029, 693] width 193 height 33
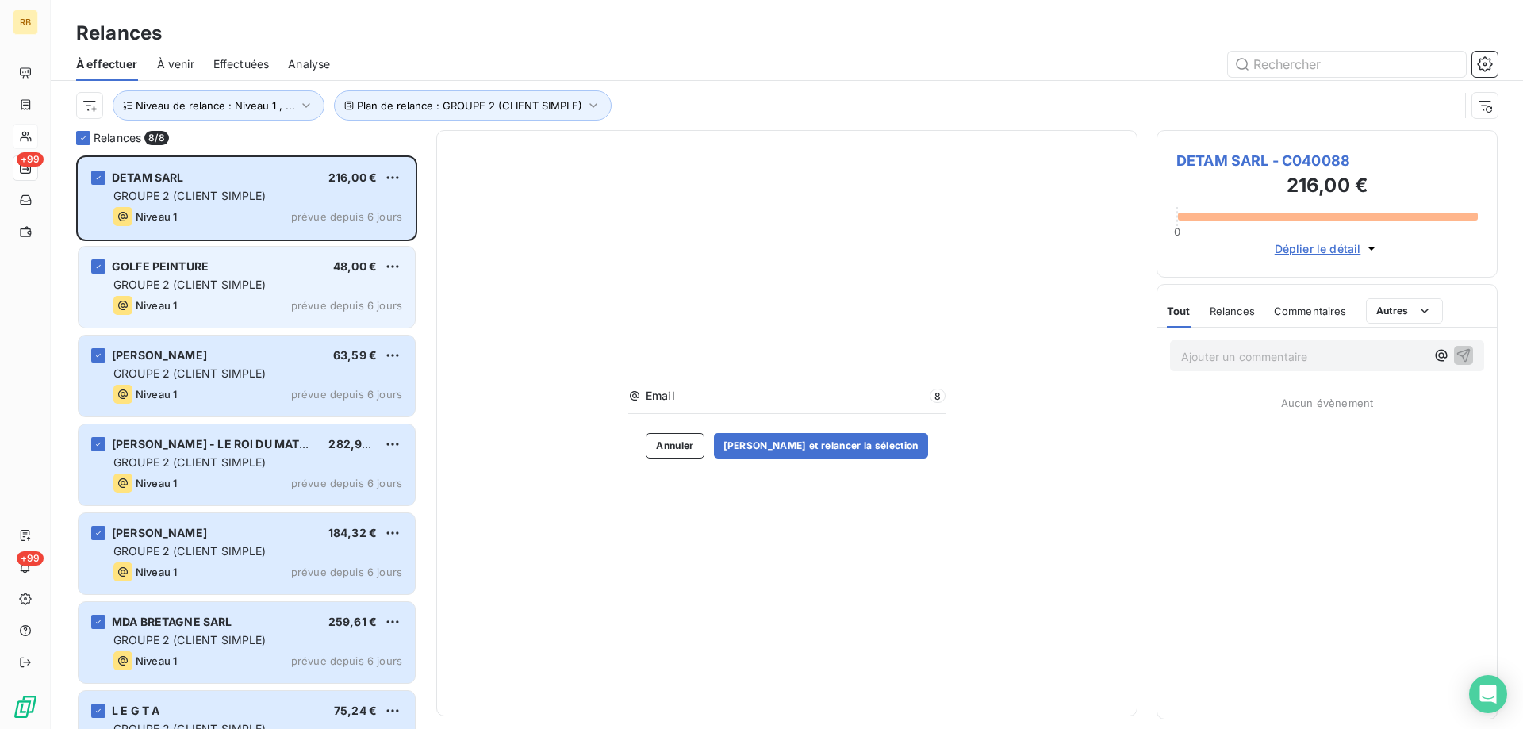
click at [278, 290] on div "GROUPE 2 (CLIENT SIMPLE)" at bounding box center [257, 285] width 289 height 16
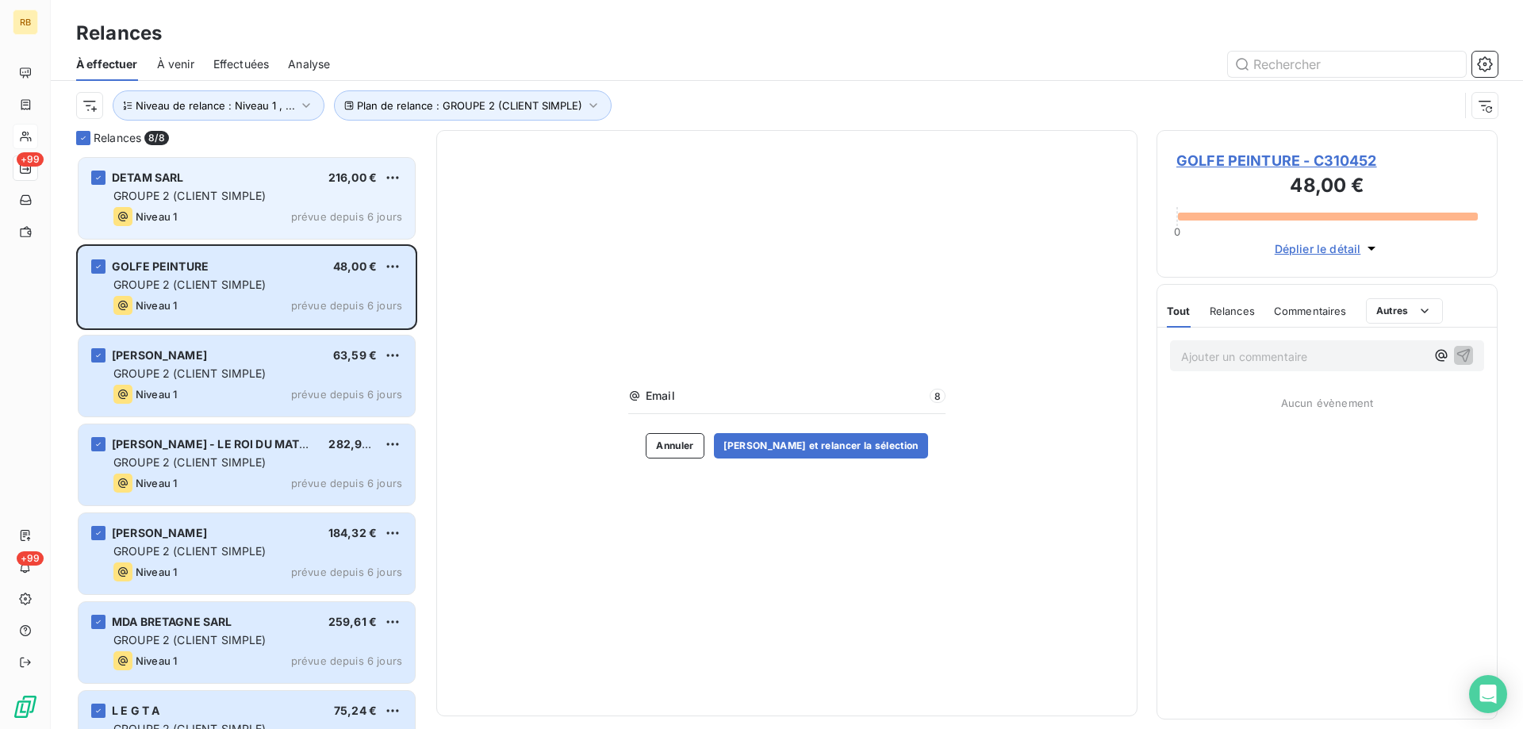
click at [236, 194] on span "GROUPE 2 (CLIENT SIMPLE)" at bounding box center [189, 195] width 153 height 13
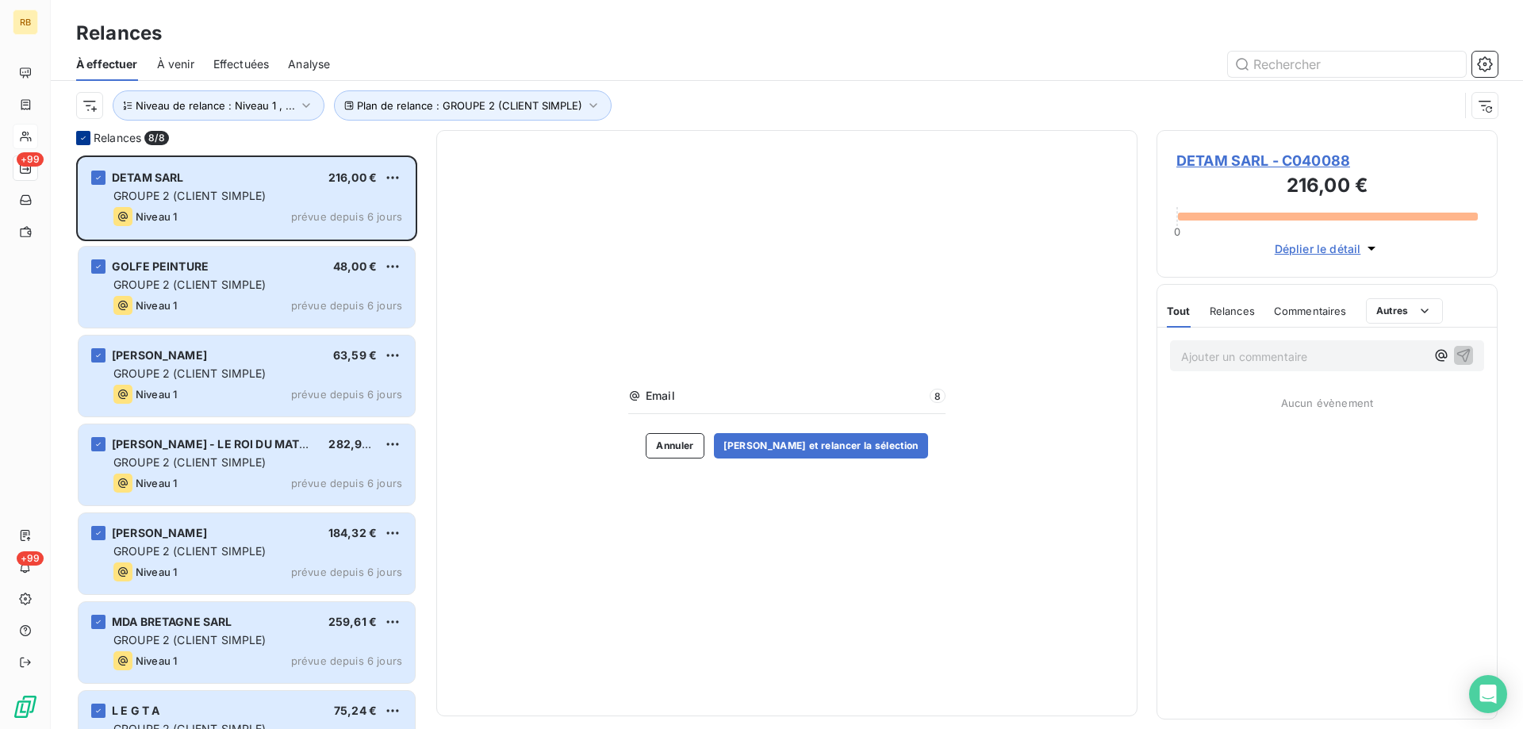
click at [80, 136] on icon at bounding box center [84, 138] width 10 height 10
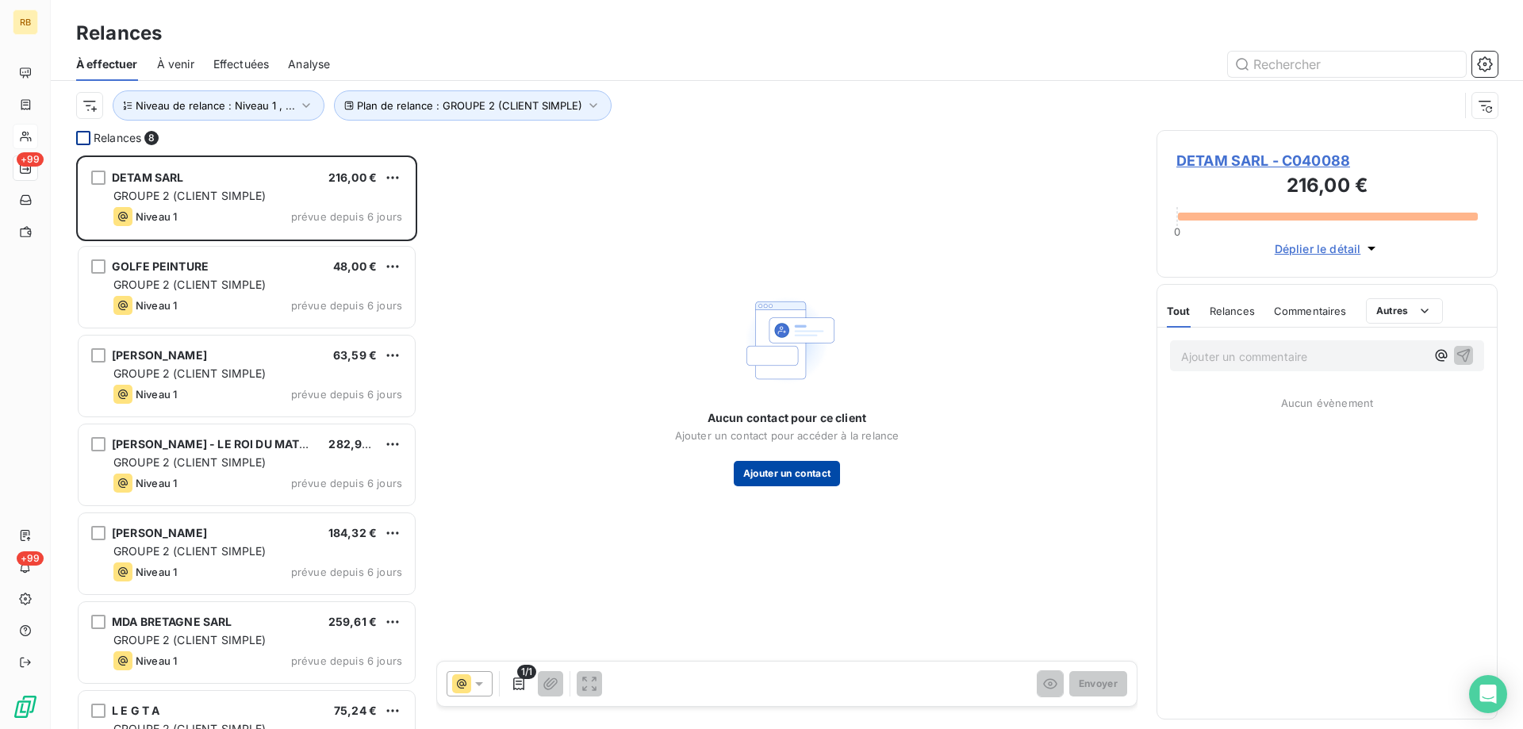
click at [778, 468] on button "Ajouter un contact" at bounding box center [787, 473] width 107 height 25
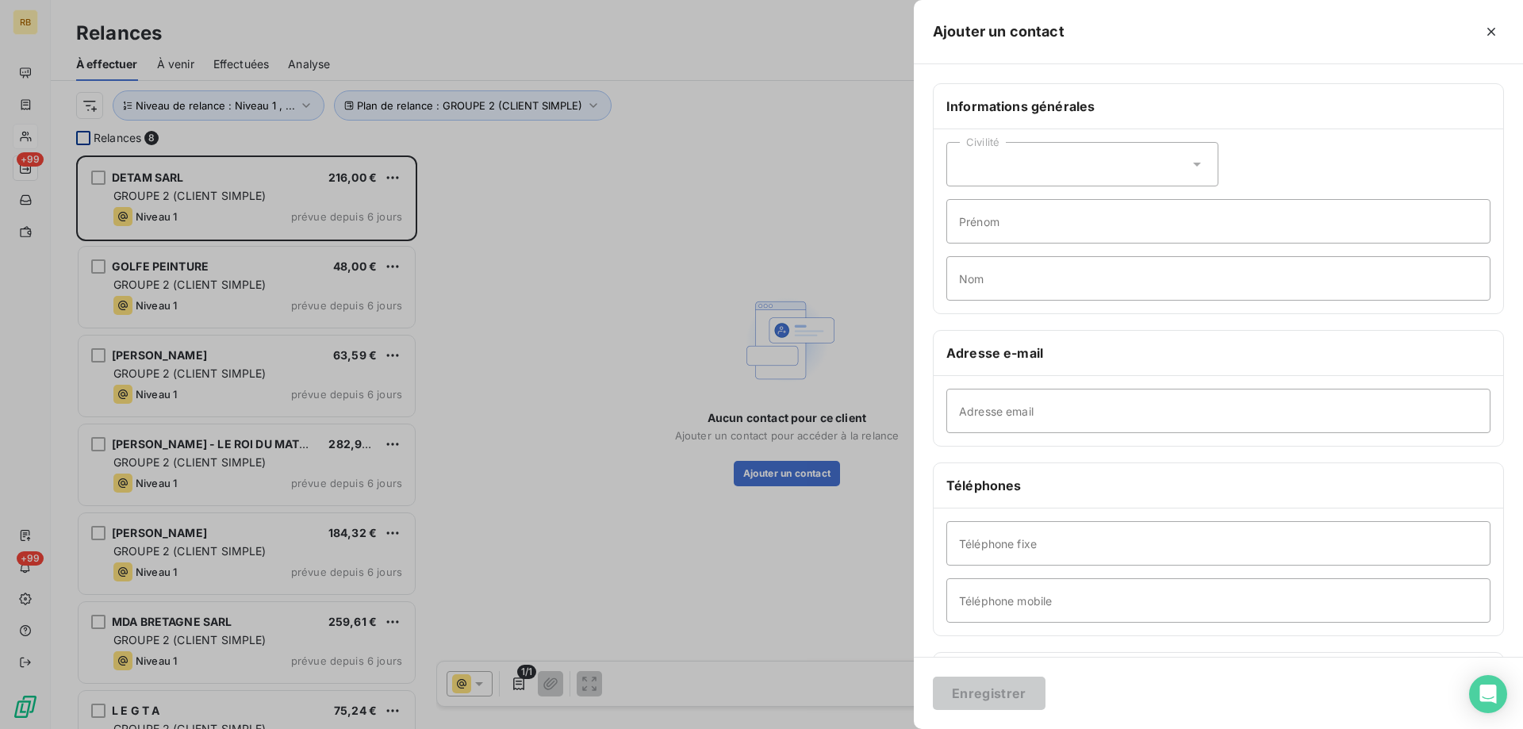
click at [678, 632] on div at bounding box center [761, 364] width 1523 height 729
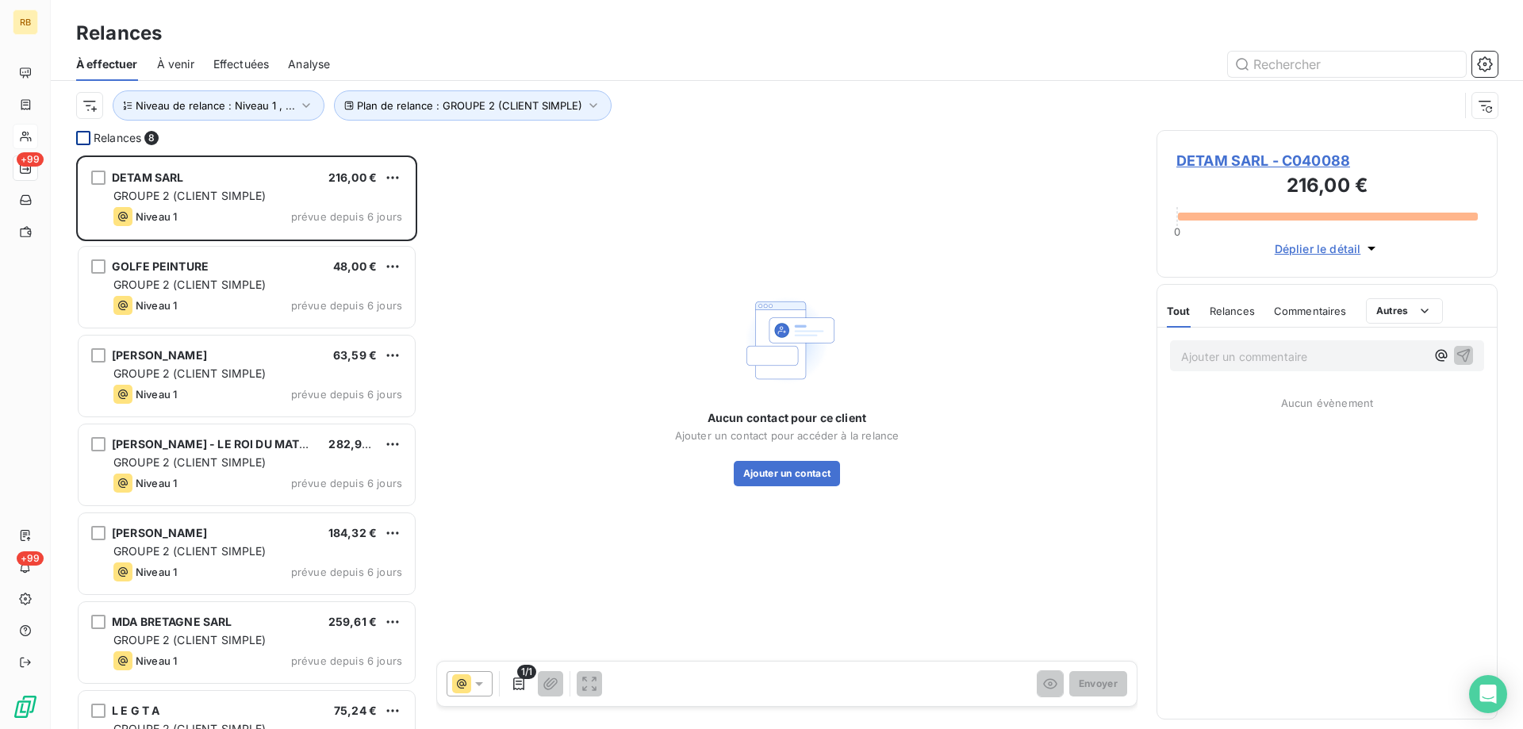
click at [472, 690] on icon at bounding box center [479, 684] width 16 height 16
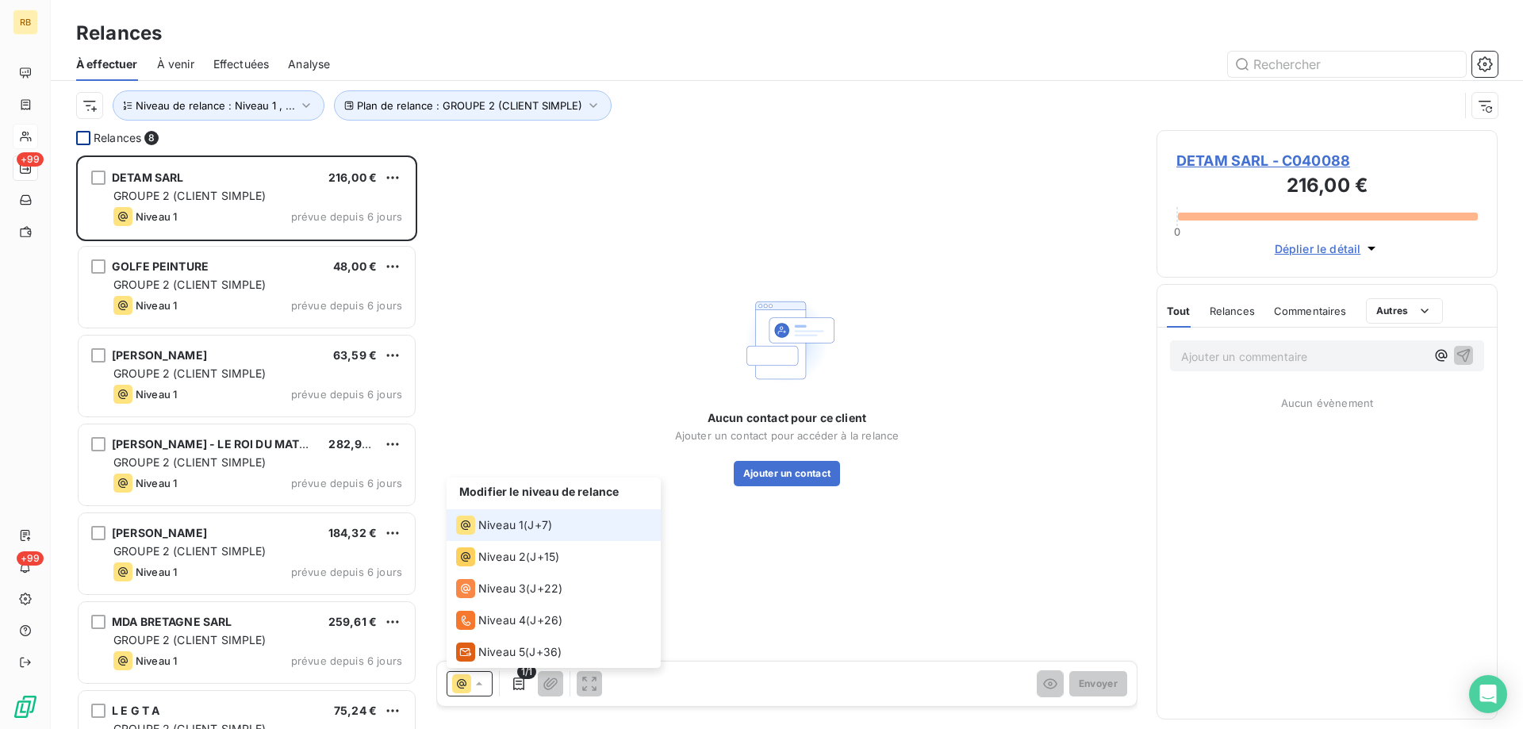
click at [472, 690] on icon at bounding box center [479, 684] width 16 height 16
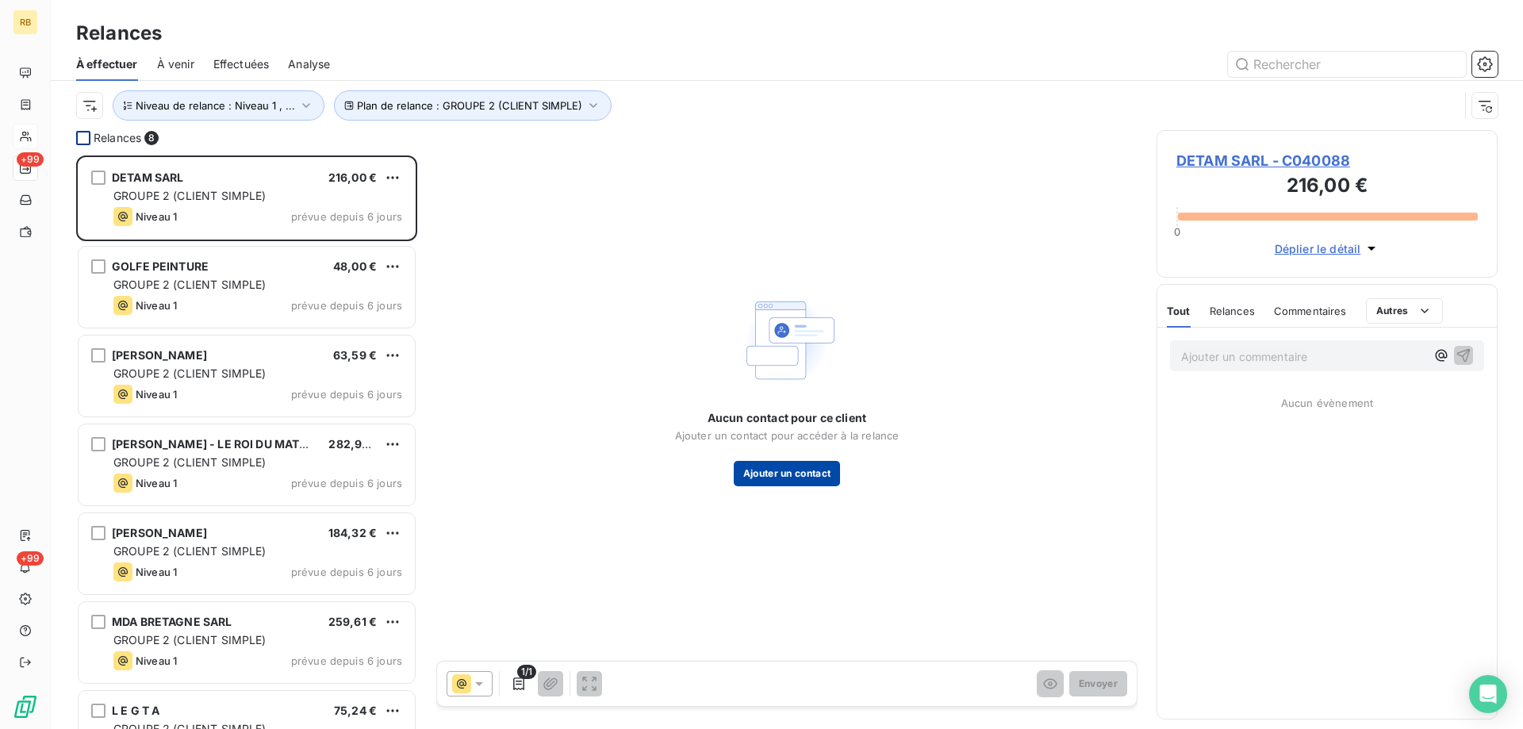
click at [763, 479] on button "Ajouter un contact" at bounding box center [787, 473] width 107 height 25
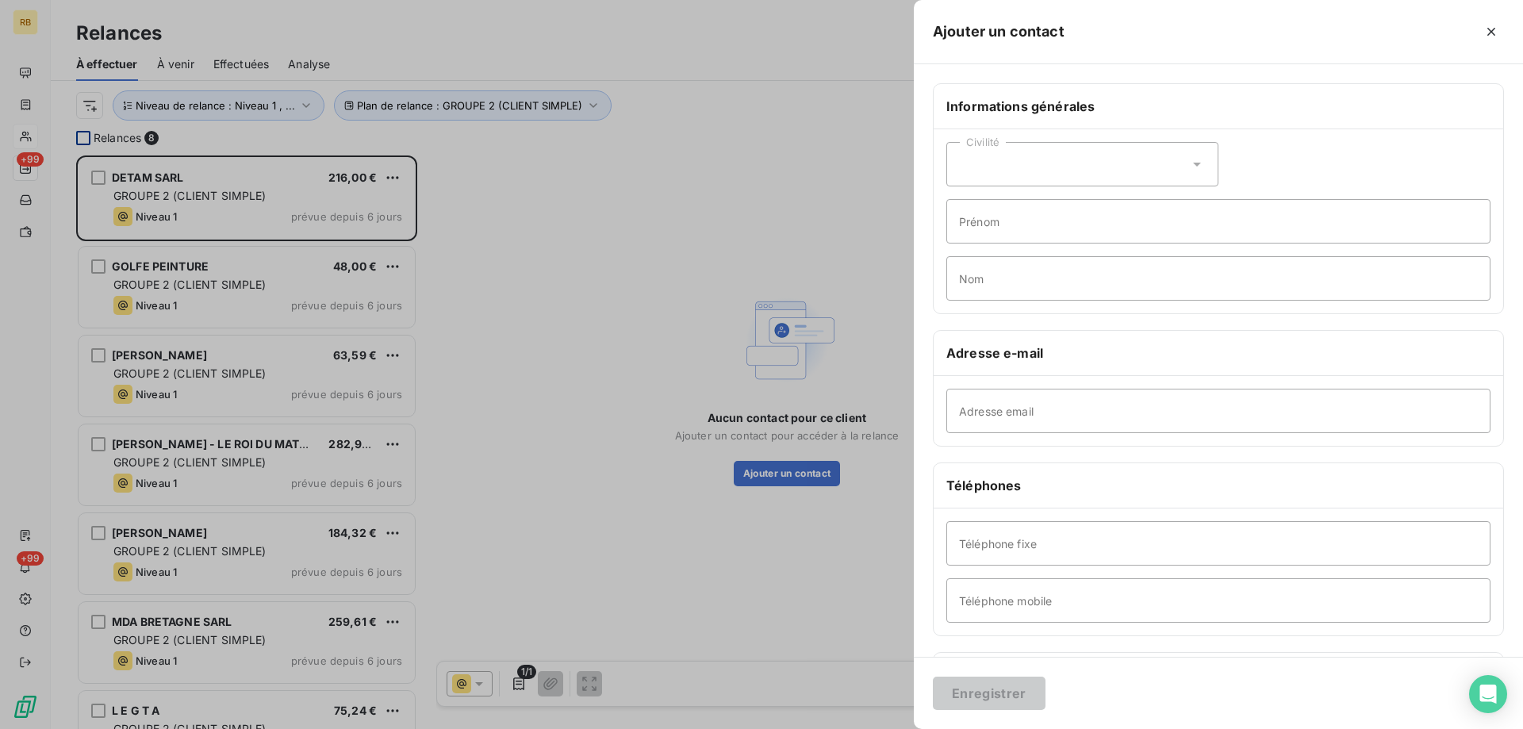
click at [1012, 163] on div "Civilité" at bounding box center [1083, 164] width 272 height 44
click at [1013, 218] on li "Monsieur" at bounding box center [1083, 232] width 272 height 29
click at [1018, 169] on div "Civilité Monsieur" at bounding box center [1083, 164] width 272 height 44
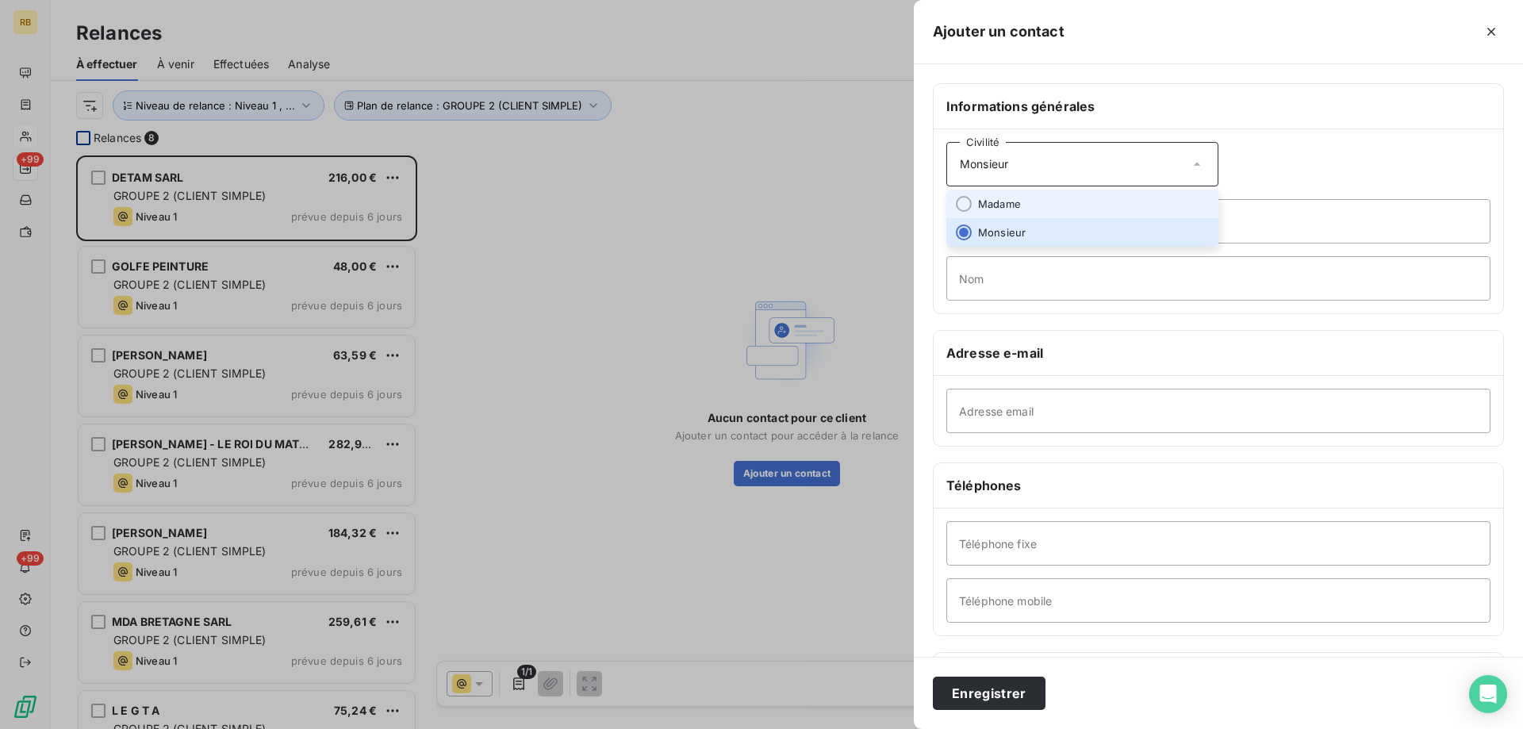
click at [1015, 201] on span "Madame" at bounding box center [999, 204] width 43 height 15
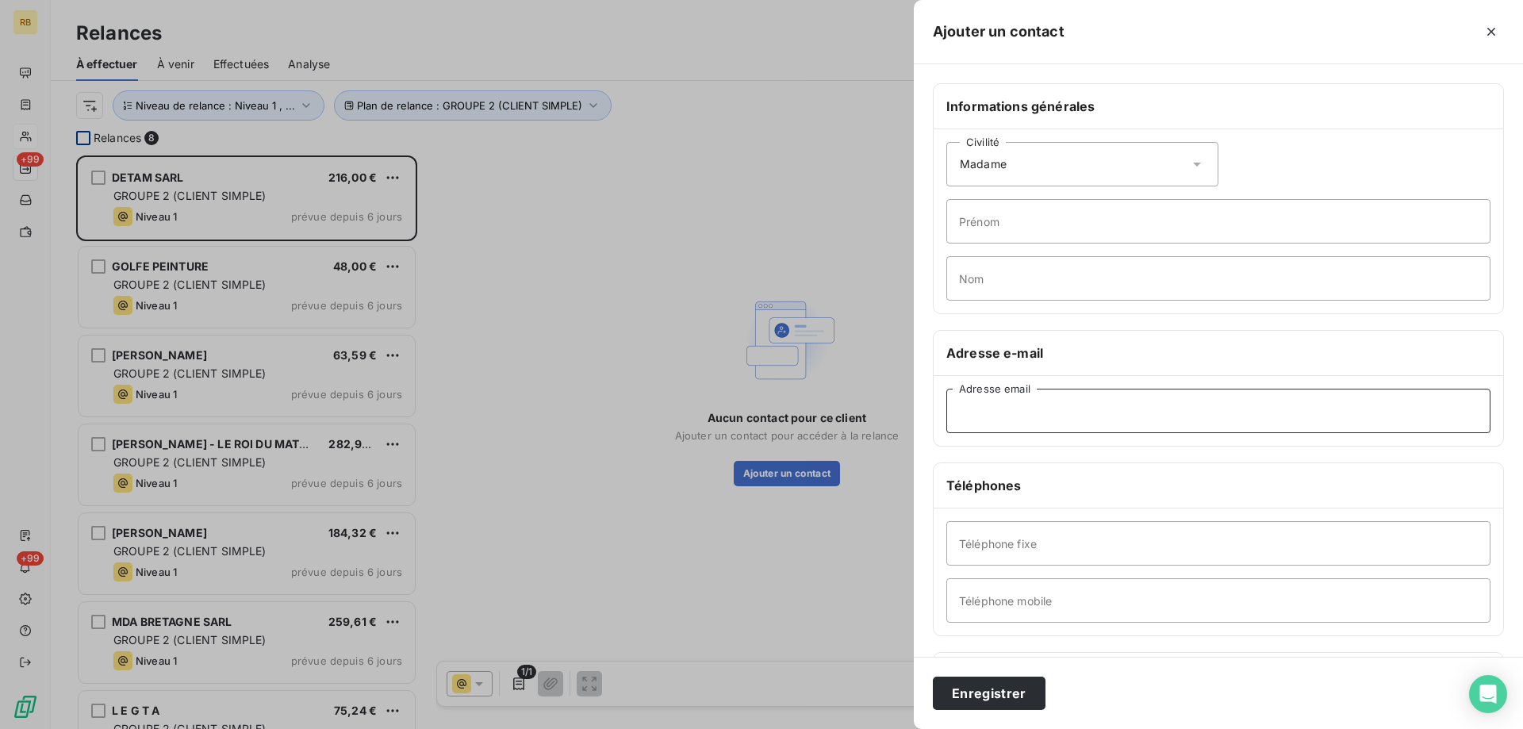
click at [997, 409] on input "Adresse email" at bounding box center [1219, 411] width 544 height 44
paste input "[EMAIL_ADDRESS][DOMAIN_NAME]"
type input "[EMAIL_ADDRESS][DOMAIN_NAME]"
click at [1021, 252] on div "Civilité Madame Prénom Nom" at bounding box center [1219, 221] width 570 height 184
click at [1015, 168] on div "Civilité Madame" at bounding box center [1083, 164] width 272 height 44
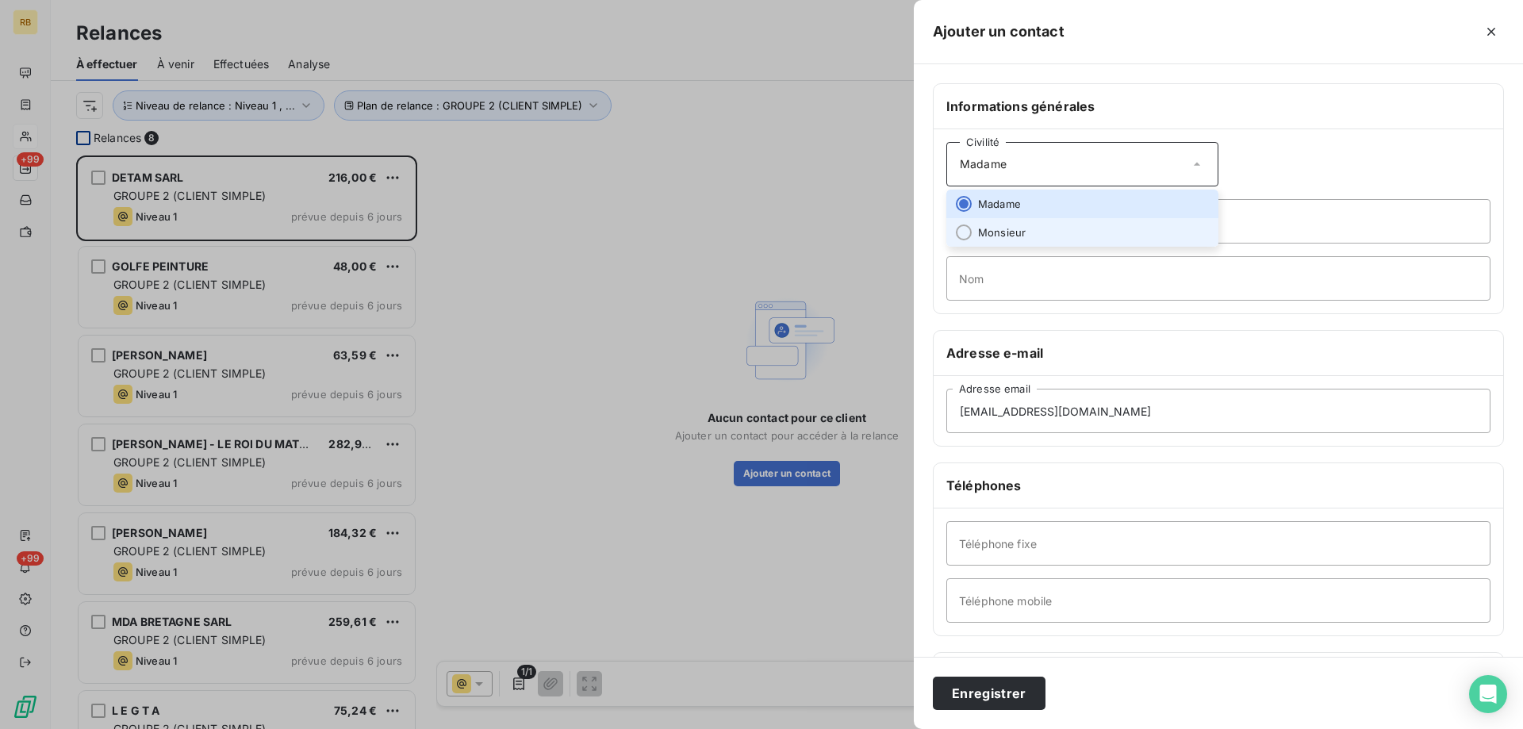
click at [1014, 224] on li "Monsieur" at bounding box center [1083, 232] width 272 height 29
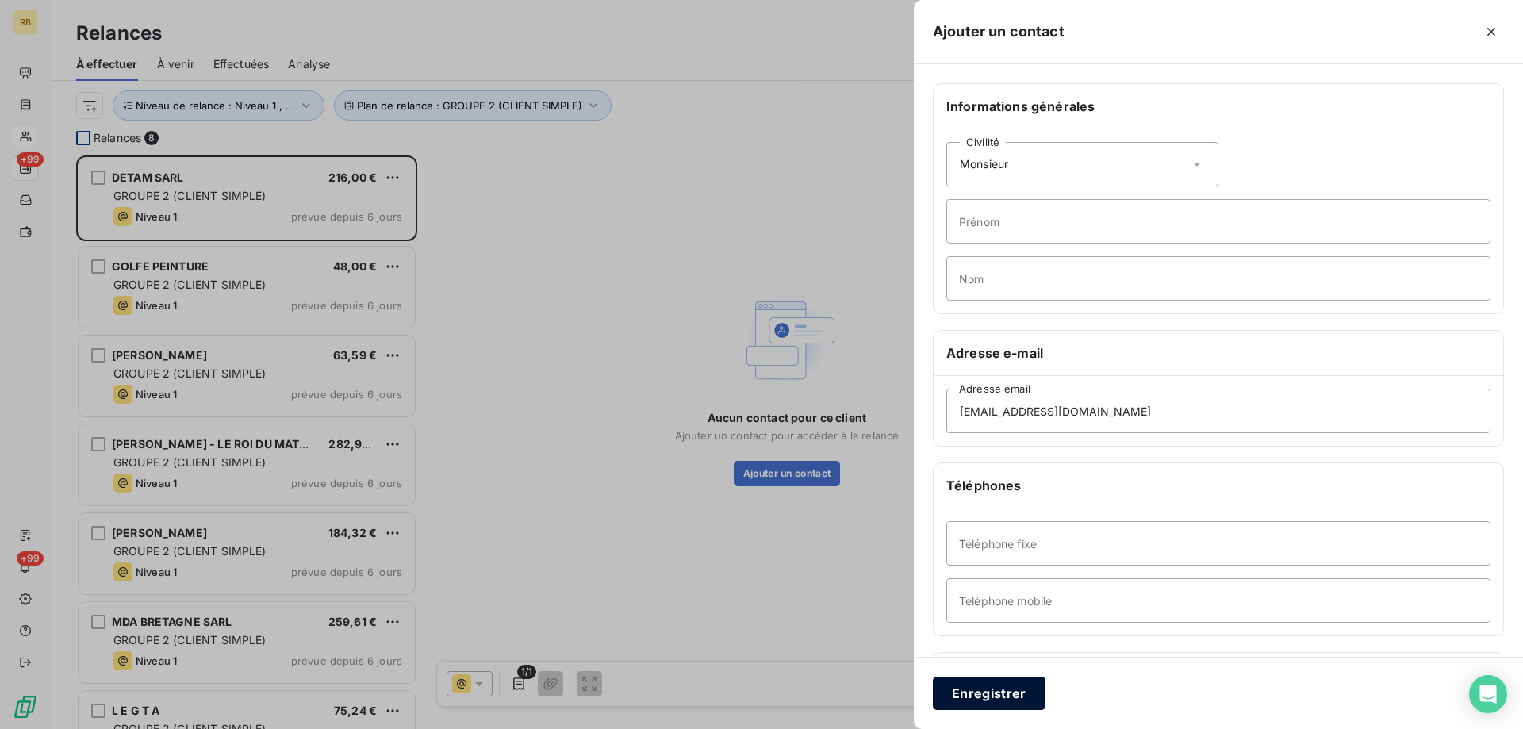
click at [992, 697] on button "Enregistrer" at bounding box center [989, 693] width 113 height 33
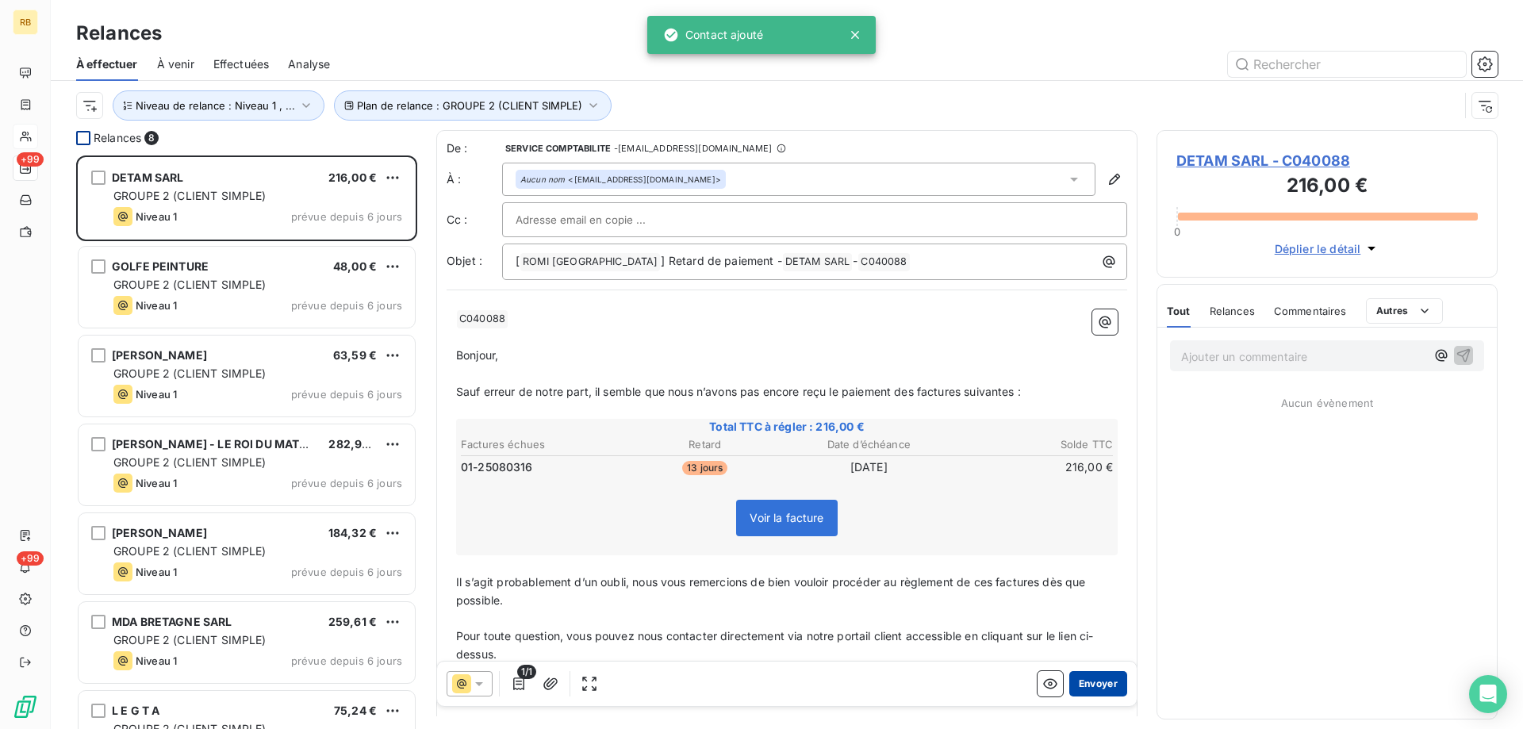
click at [1115, 677] on button "Envoyer" at bounding box center [1099, 683] width 58 height 25
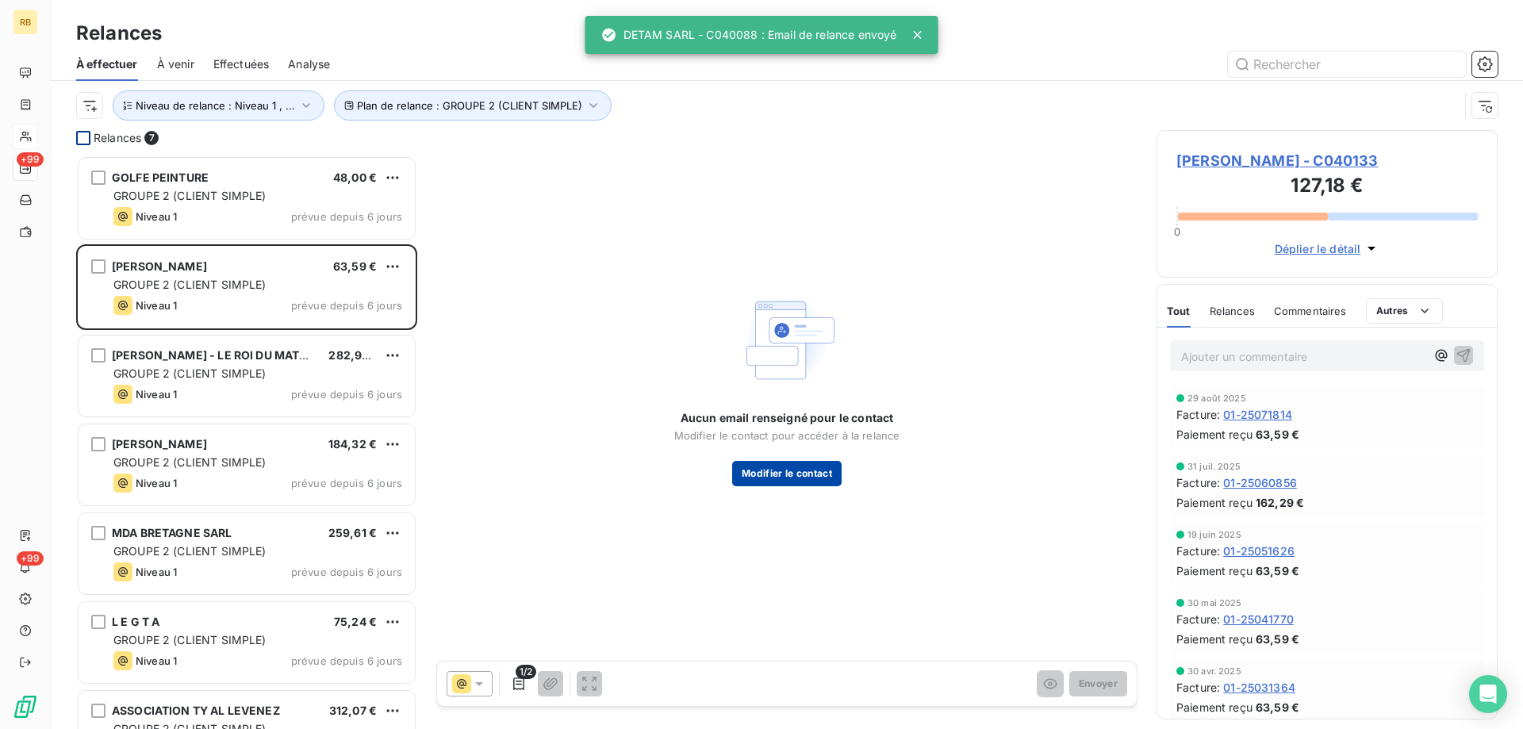
click at [798, 468] on button "Modifier le contact" at bounding box center [786, 473] width 109 height 25
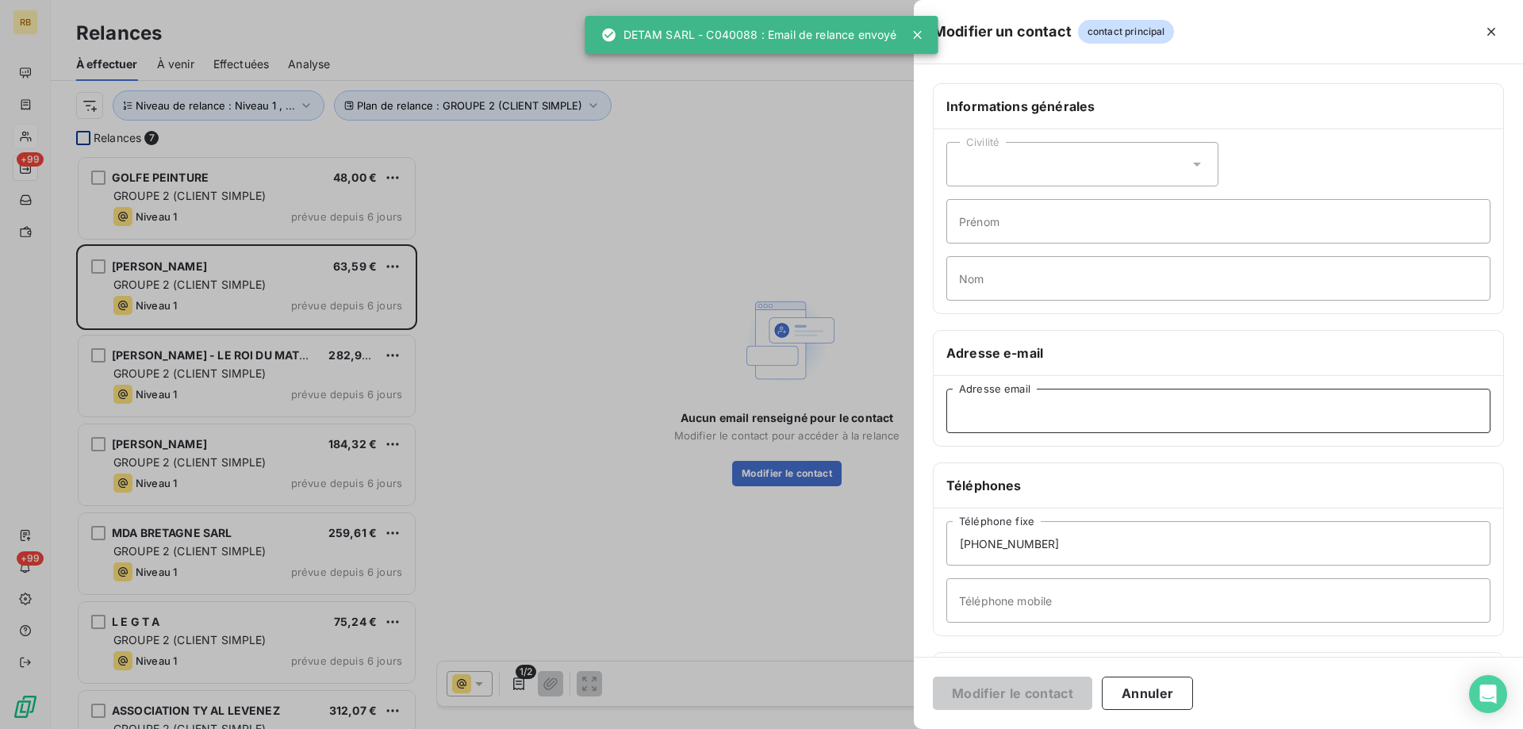
click at [1030, 404] on input "Adresse email" at bounding box center [1219, 411] width 544 height 44
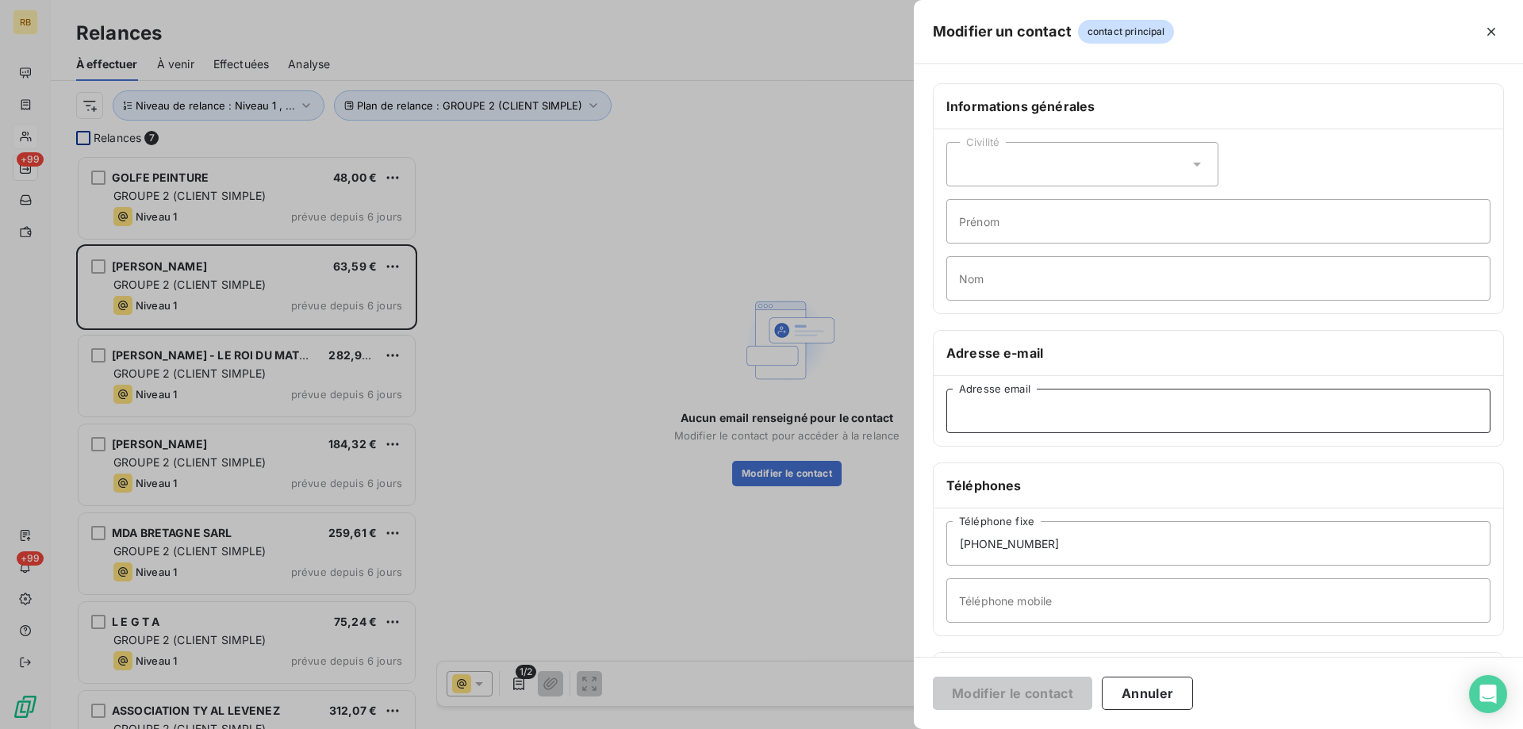
paste input "[EMAIL_ADDRESS][DOMAIN_NAME]"
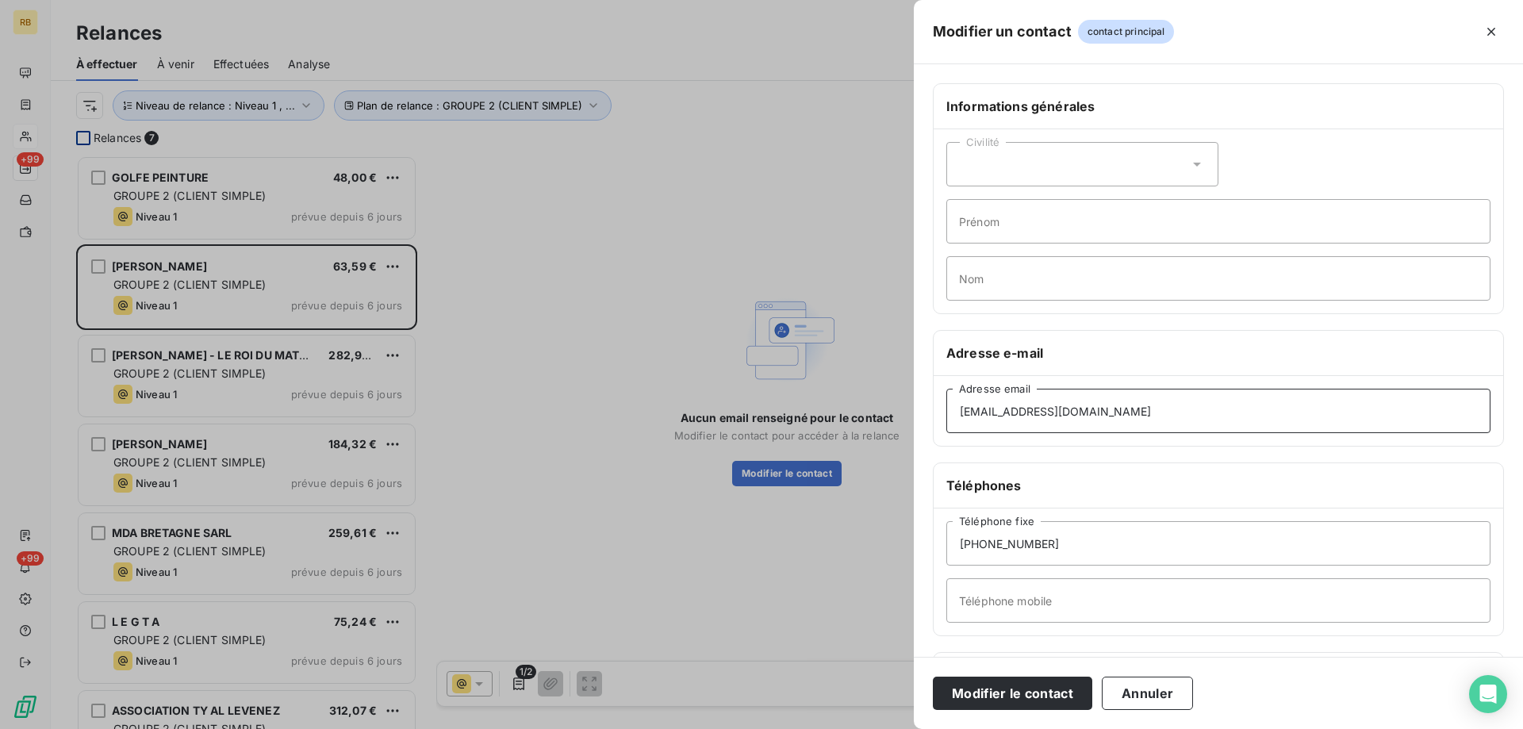
type input "[EMAIL_ADDRESS][DOMAIN_NAME]"
click at [1009, 229] on input "Prénom" at bounding box center [1219, 221] width 544 height 44
drag, startPoint x: 1034, startPoint y: 224, endPoint x: 713, endPoint y: 202, distance: 322.1
click at [947, 202] on input "lUCAS" at bounding box center [1219, 221] width 544 height 44
type input "[PERSON_NAME]"
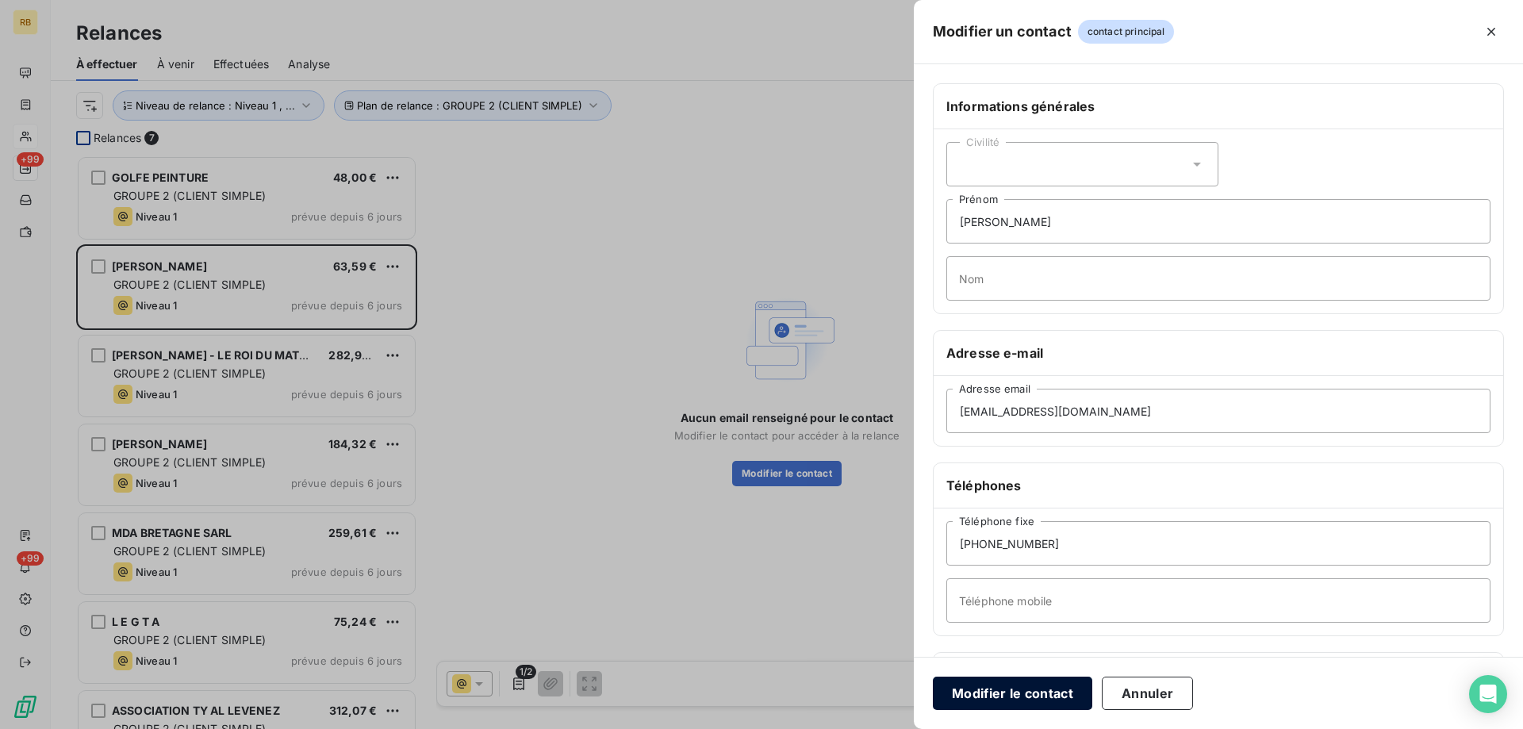
click at [1041, 695] on button "Modifier le contact" at bounding box center [1012, 693] width 159 height 33
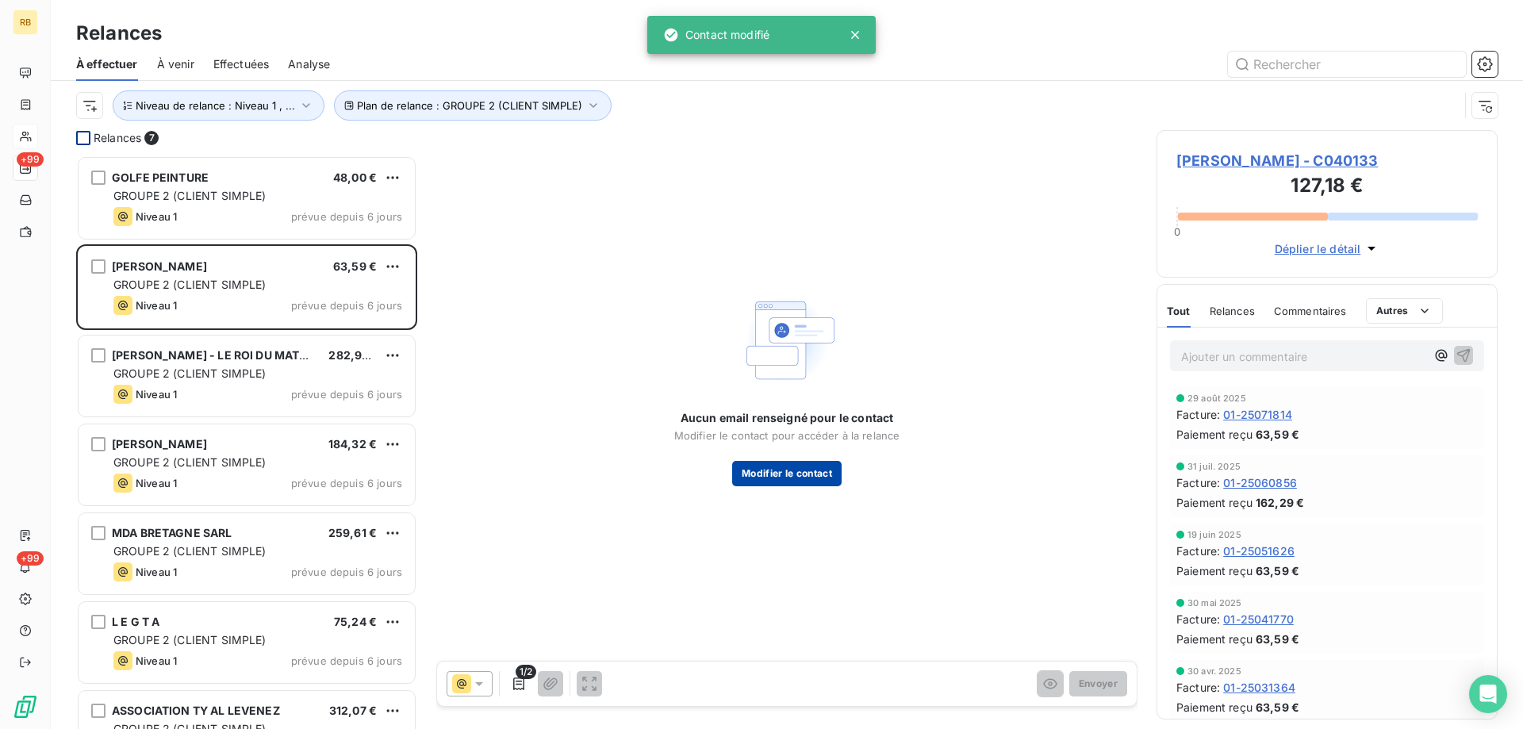
click at [793, 473] on button "Modifier le contact" at bounding box center [786, 473] width 109 height 25
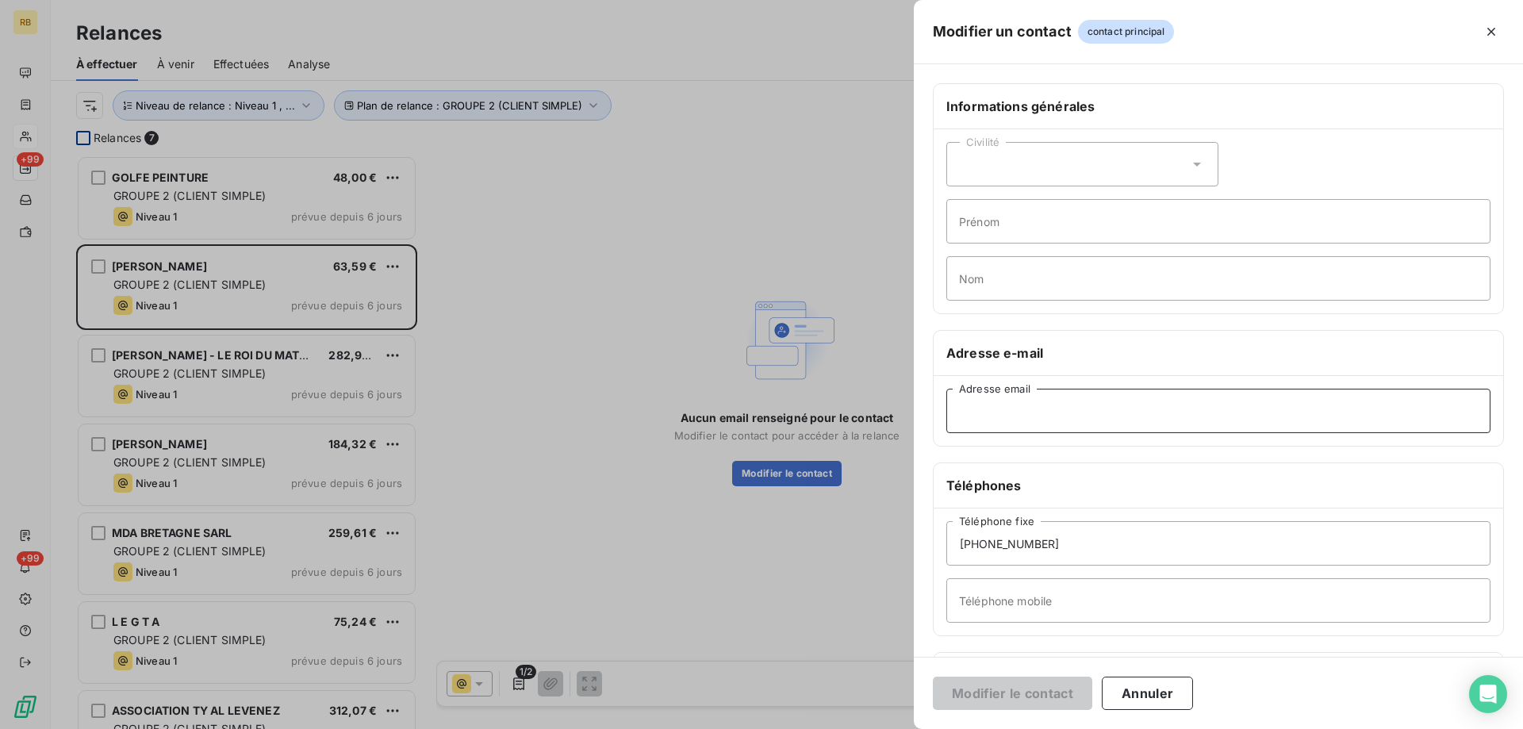
click at [1064, 414] on input "Adresse email" at bounding box center [1219, 411] width 544 height 44
paste input "[EMAIL_ADDRESS][DOMAIN_NAME]"
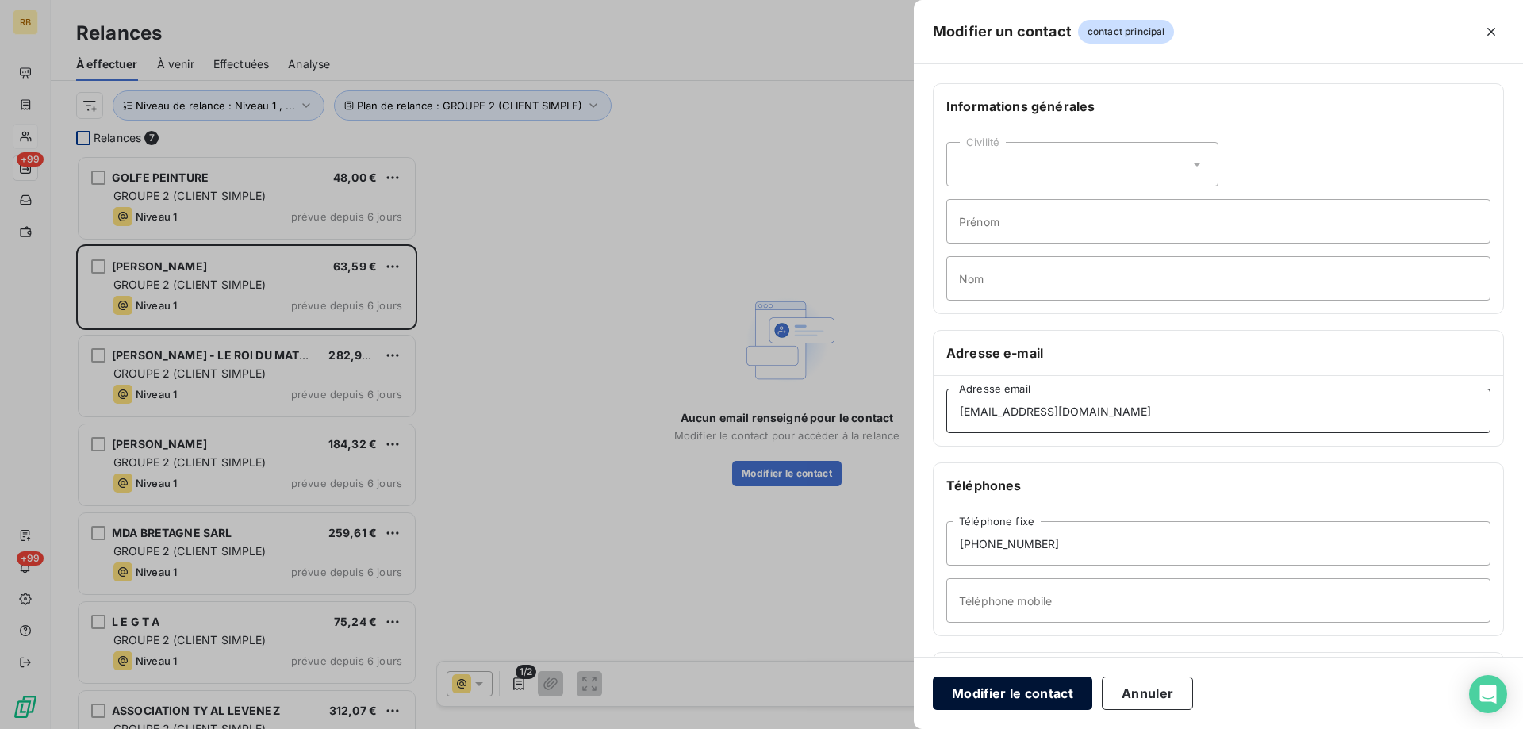
type input "[EMAIL_ADDRESS][DOMAIN_NAME]"
click at [1030, 685] on button "Modifier le contact" at bounding box center [1012, 693] width 159 height 33
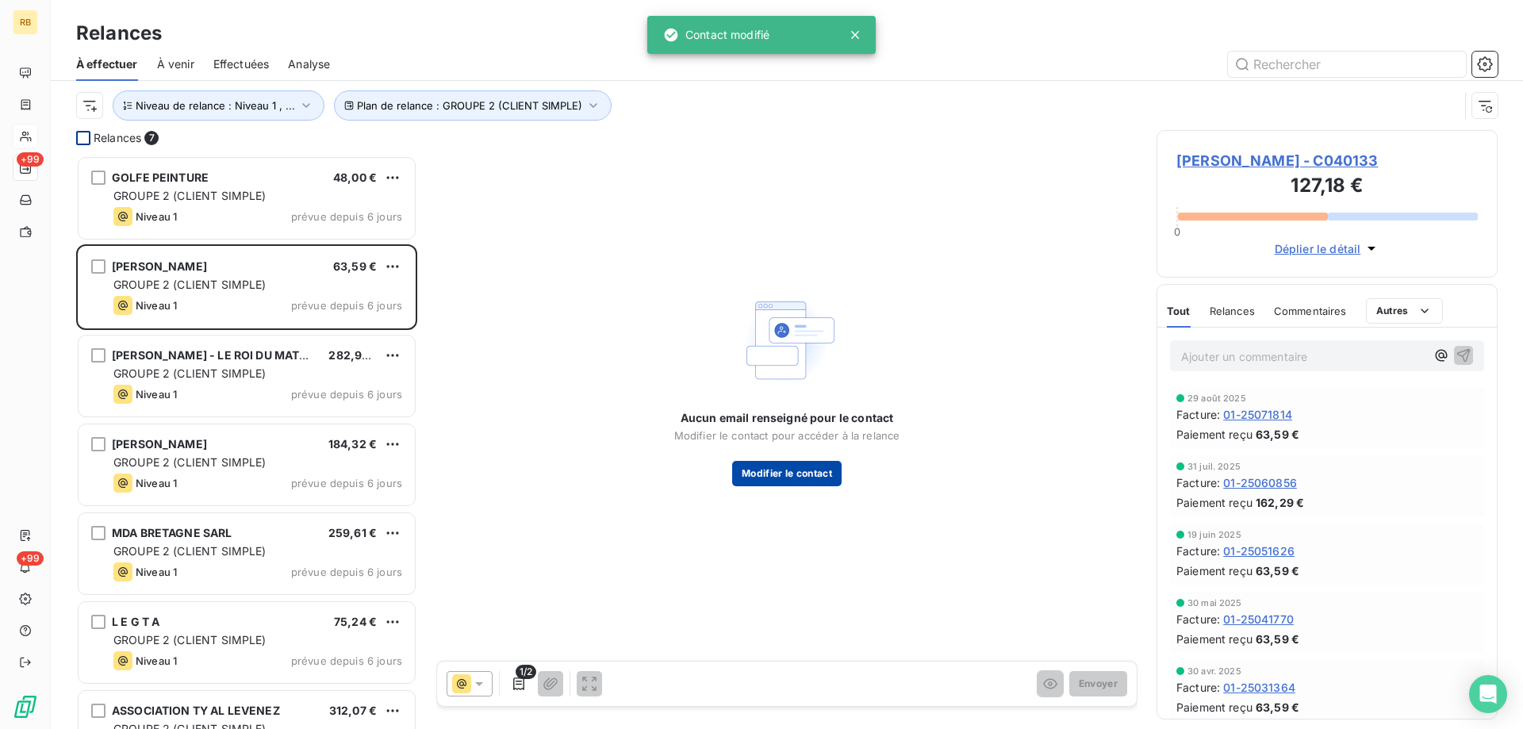
click at [785, 467] on button "Modifier le contact" at bounding box center [786, 473] width 109 height 25
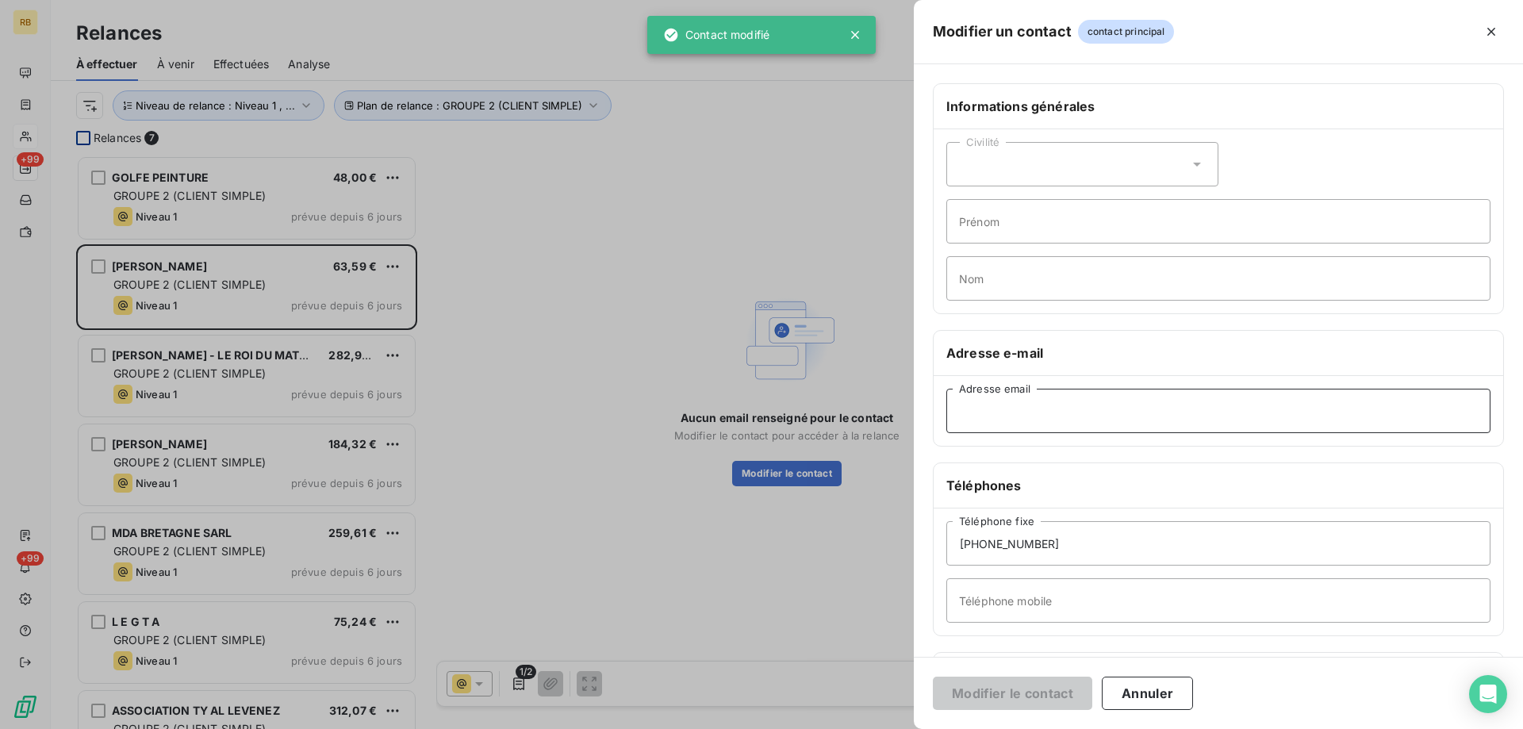
click at [1031, 426] on input "Adresse email" at bounding box center [1219, 411] width 544 height 44
paste input "[EMAIL_ADDRESS][DOMAIN_NAME]"
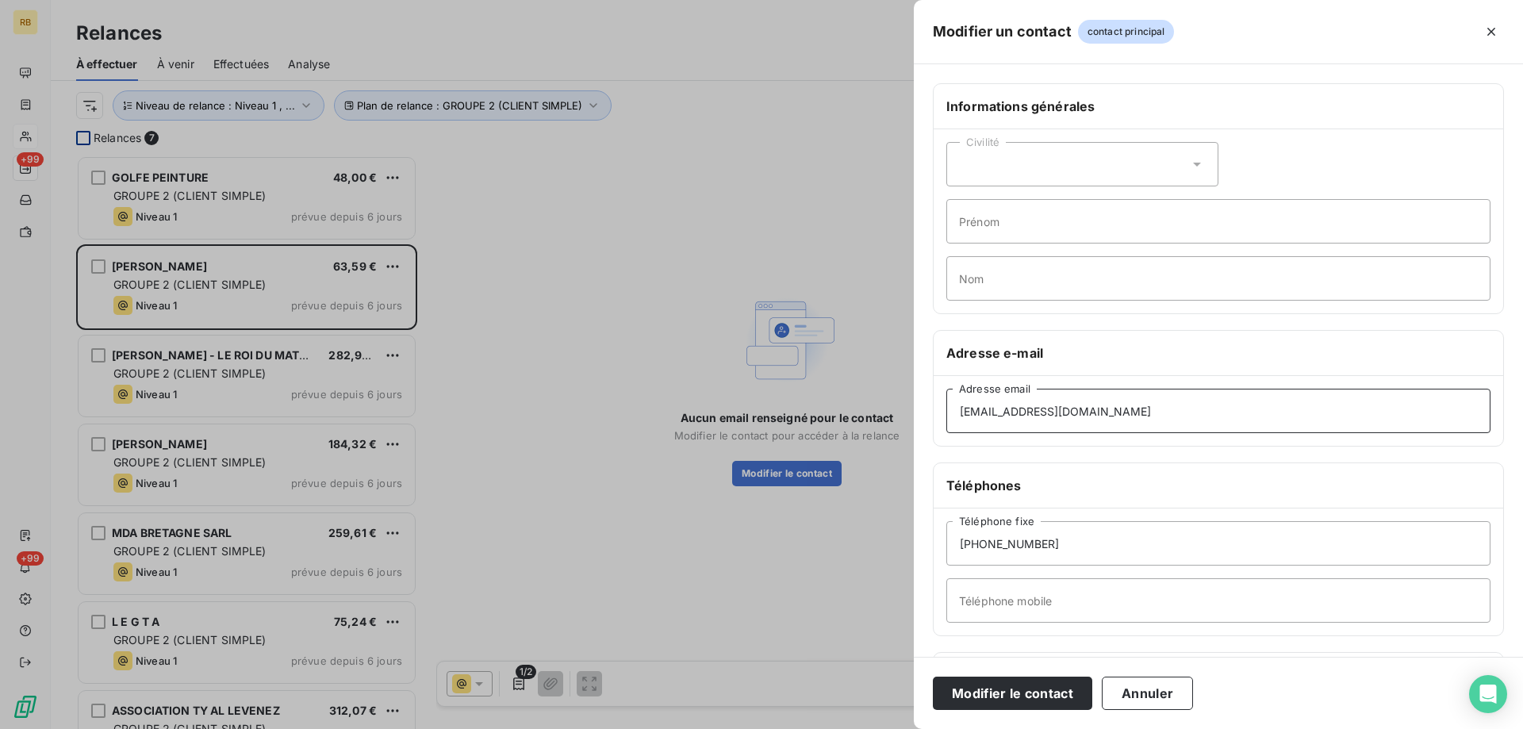
click at [1128, 425] on input "[EMAIL_ADDRESS][DOMAIN_NAME]" at bounding box center [1219, 411] width 544 height 44
type input "[EMAIL_ADDRESS][DOMAIN_NAME]"
click at [1014, 693] on button "Modifier le contact" at bounding box center [1012, 693] width 159 height 33
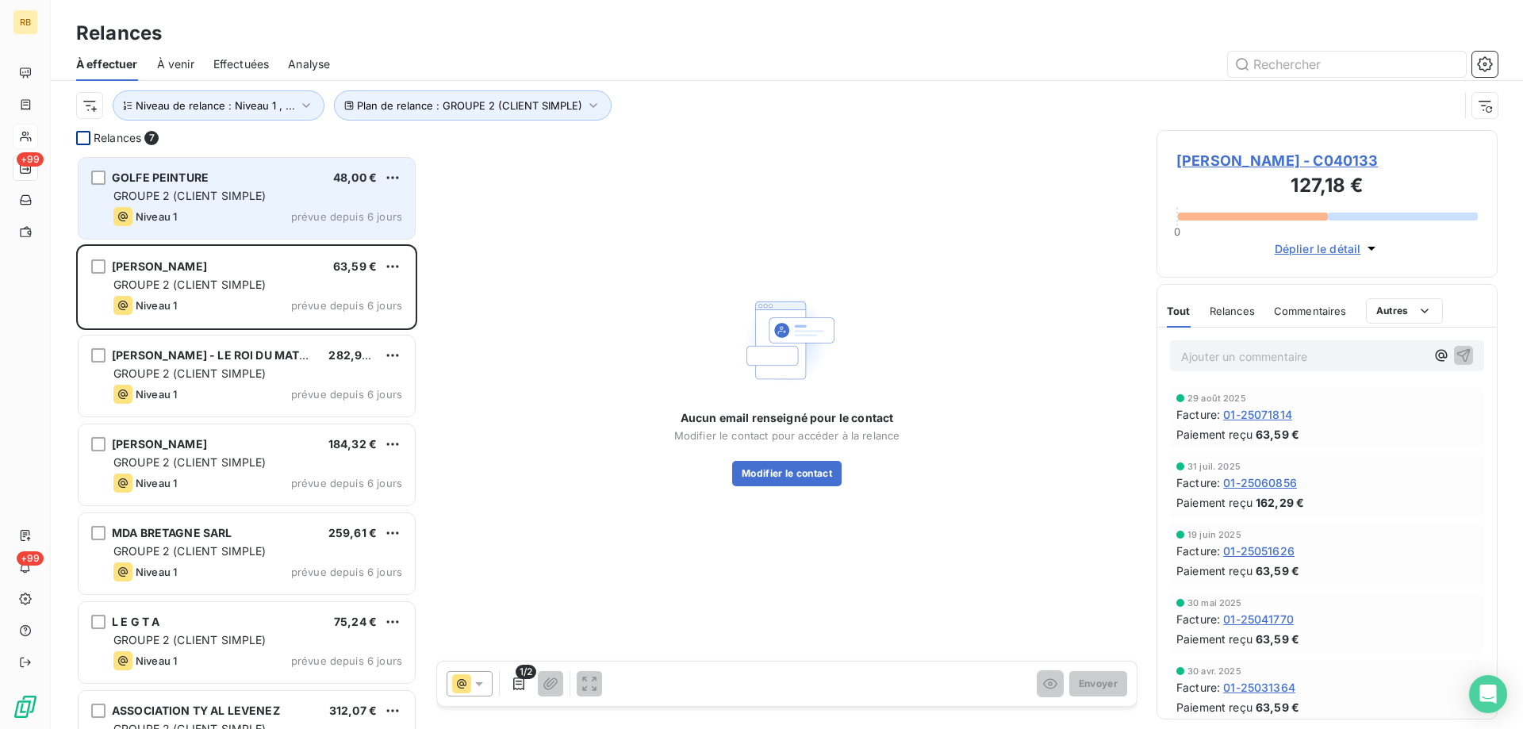
click at [235, 199] on span "GROUPE 2 (CLIENT SIMPLE)" at bounding box center [189, 195] width 153 height 13
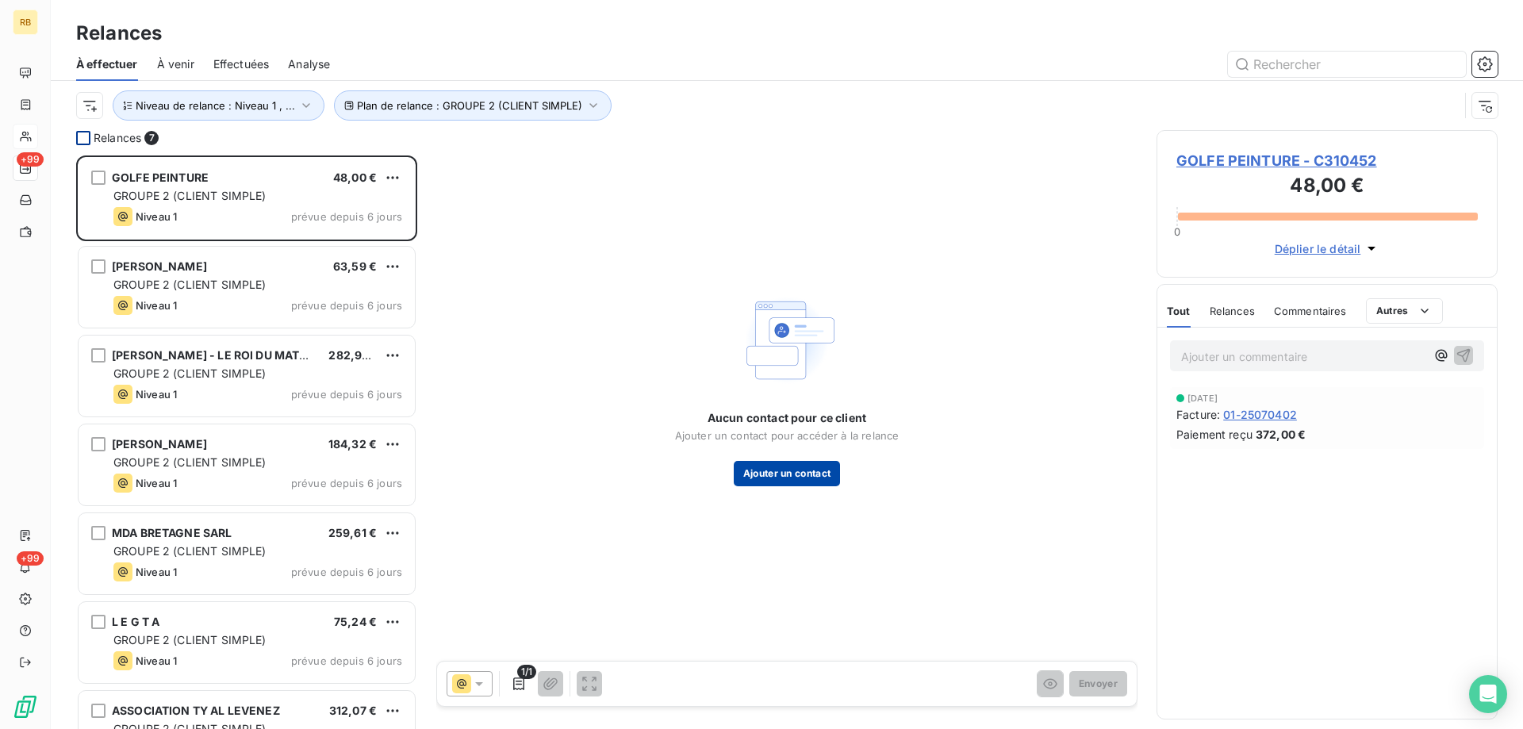
click at [759, 467] on button "Ajouter un contact" at bounding box center [787, 473] width 107 height 25
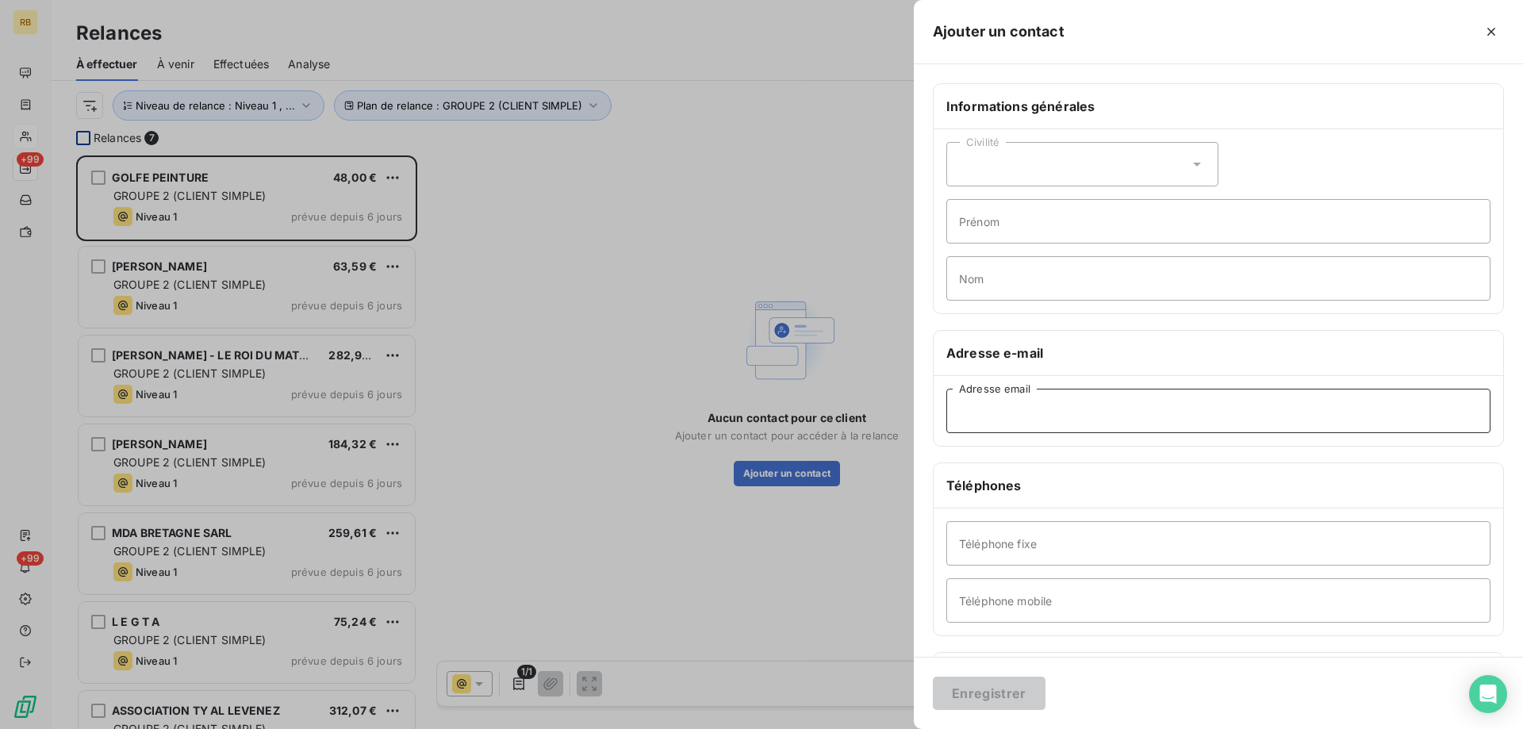
click at [1012, 407] on input "Adresse email" at bounding box center [1219, 411] width 544 height 44
paste input "[EMAIL_ADDRESS][DOMAIN_NAME]"
type input "[EMAIL_ADDRESS][DOMAIN_NAME]"
click at [1002, 279] on input "Nom" at bounding box center [1219, 278] width 544 height 44
click at [1000, 237] on input "Prénom" at bounding box center [1219, 221] width 544 height 44
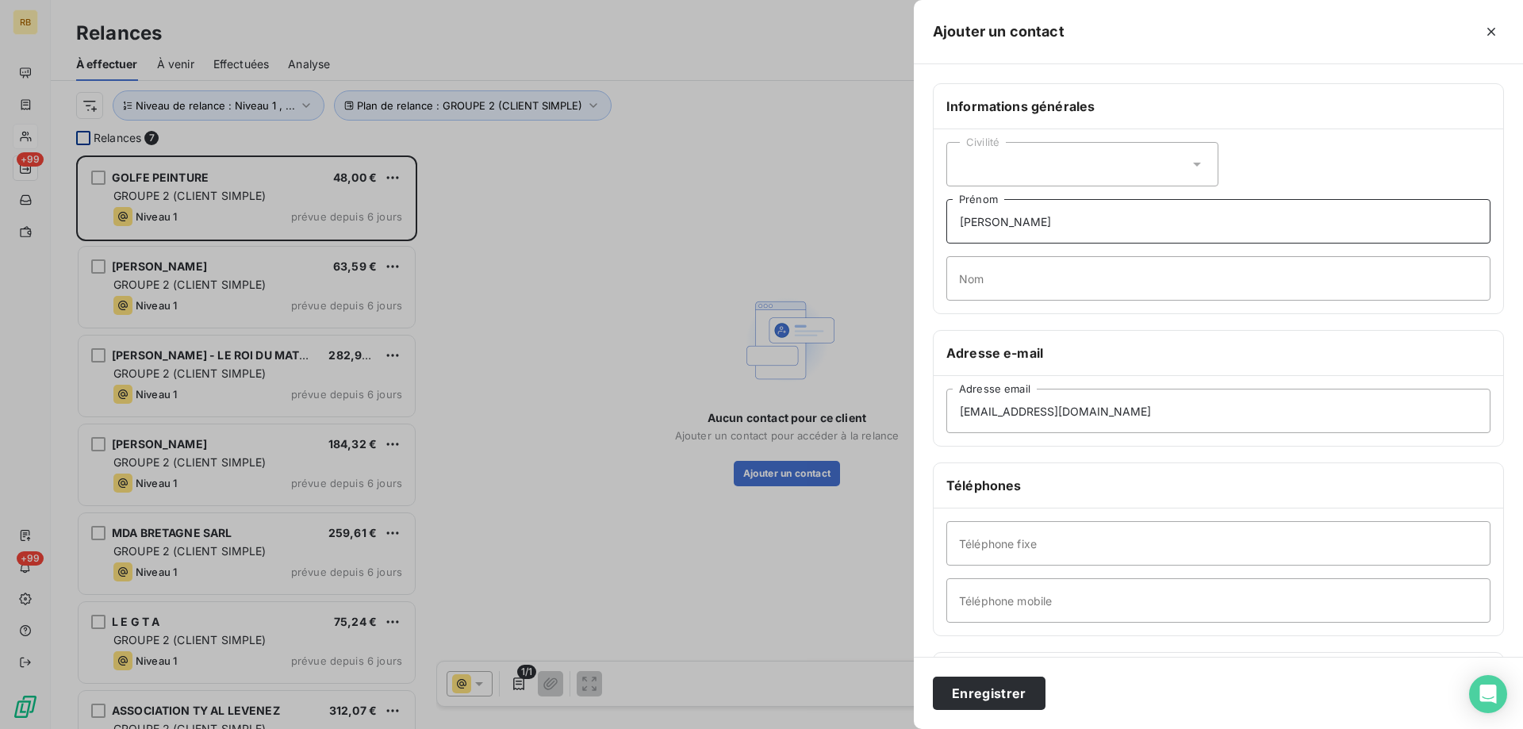
type input "[PERSON_NAME]"
click at [998, 160] on div "Civilité" at bounding box center [1083, 164] width 272 height 44
click at [1018, 229] on span "Monsieur" at bounding box center [1002, 232] width 48 height 15
click at [1034, 698] on button "Enregistrer" at bounding box center [989, 693] width 113 height 33
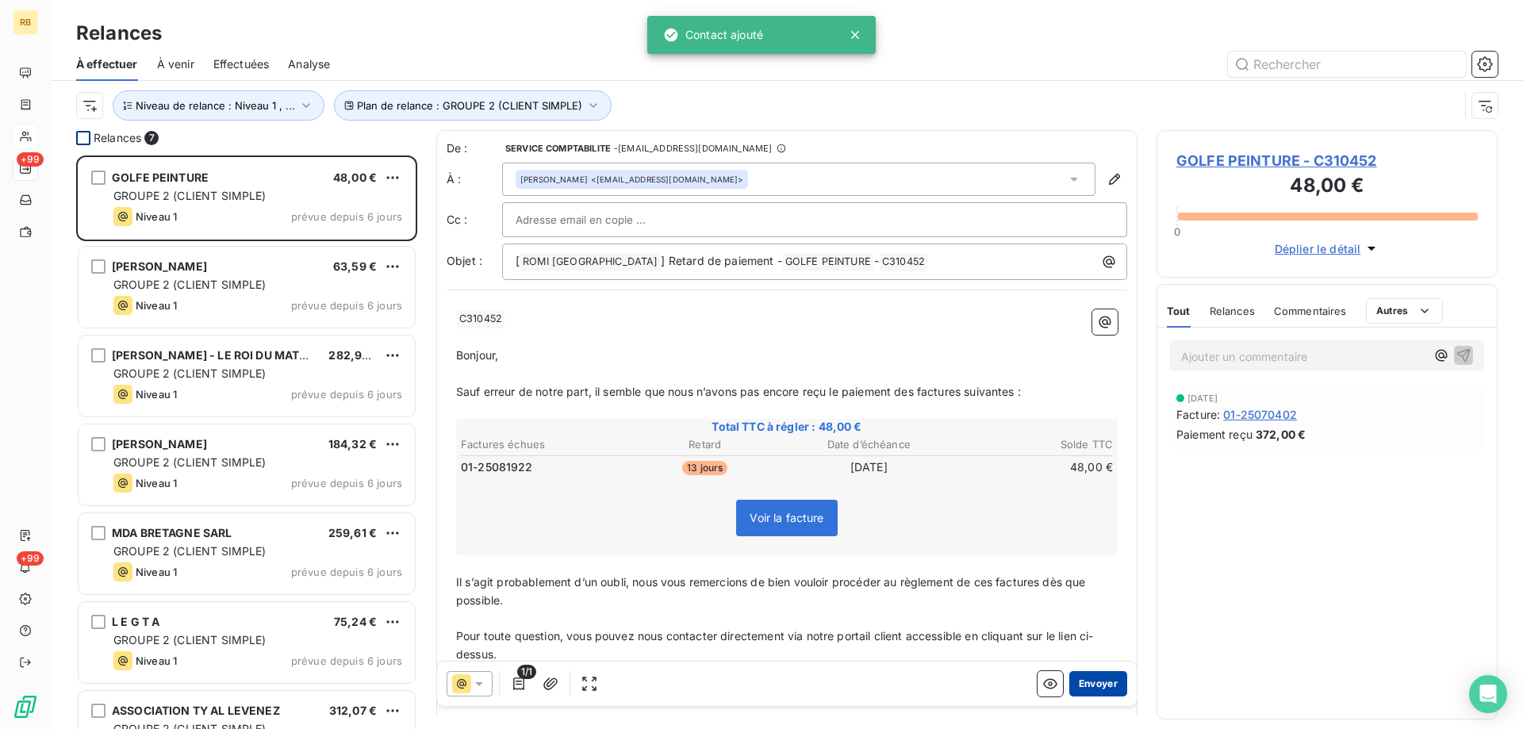
click at [1087, 687] on button "Envoyer" at bounding box center [1099, 683] width 58 height 25
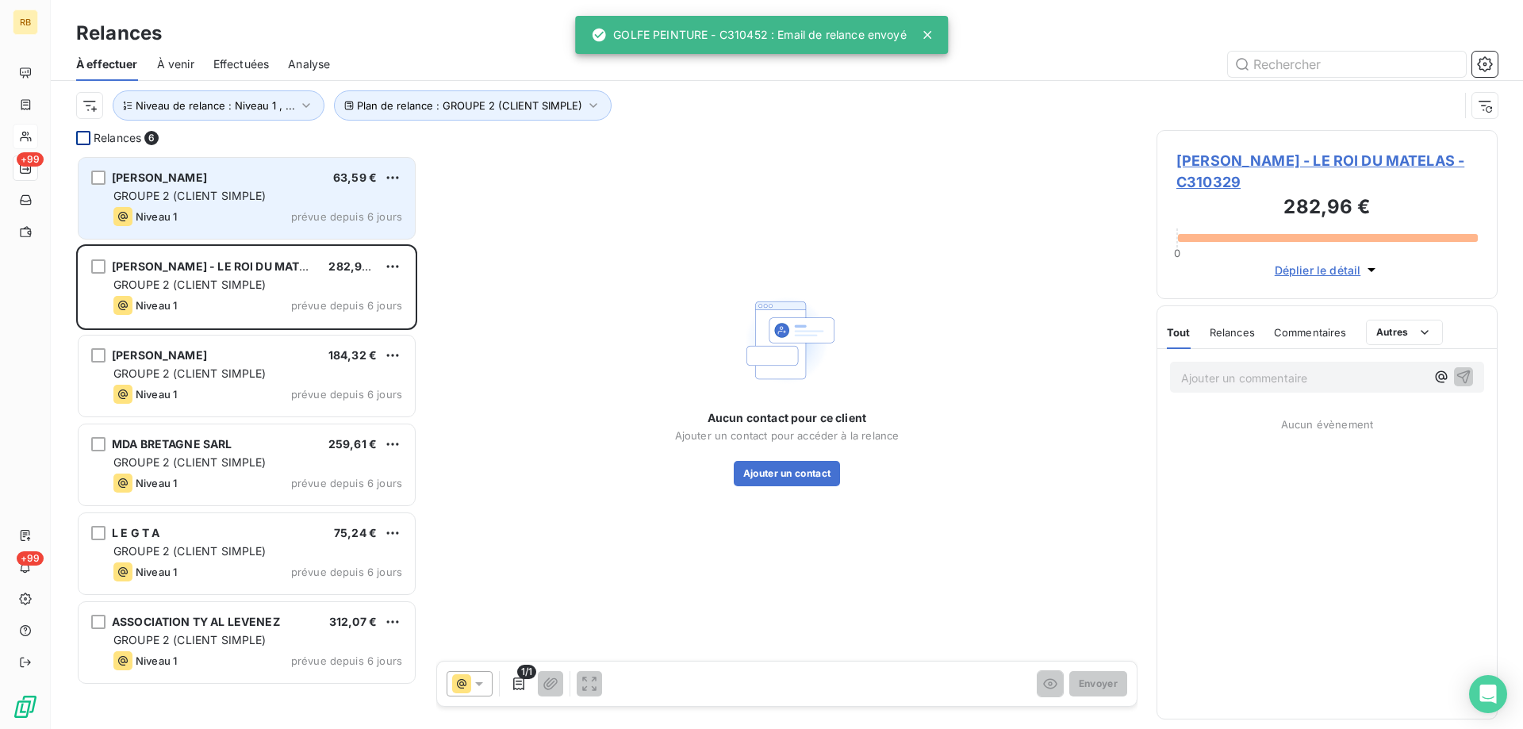
click at [148, 208] on div "Niveau 1" at bounding box center [144, 216] width 63 height 19
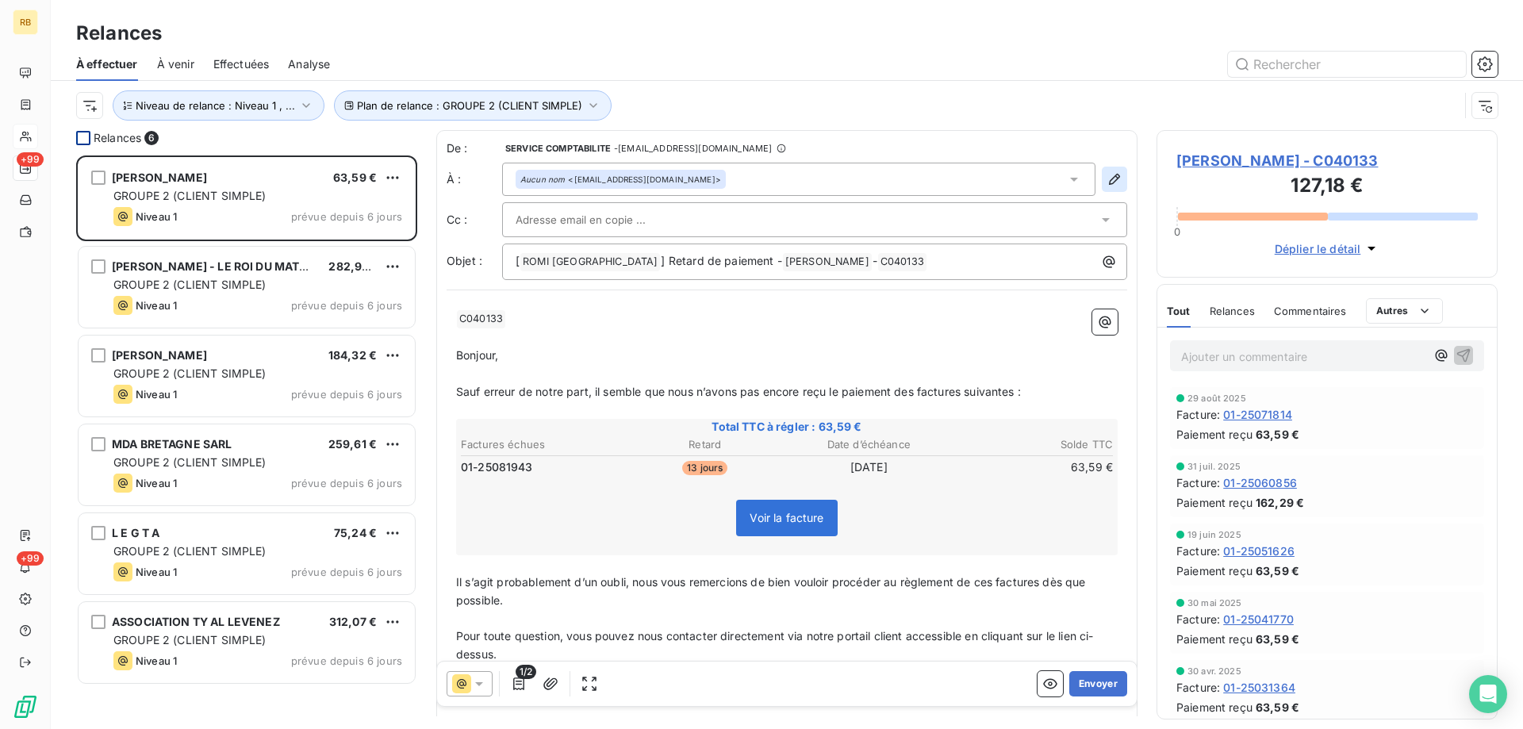
click at [1108, 182] on icon "button" at bounding box center [1115, 179] width 16 height 16
type input "[EMAIL_ADDRESS][DOMAIN_NAME]"
type input "[PHONE_NUMBER]"
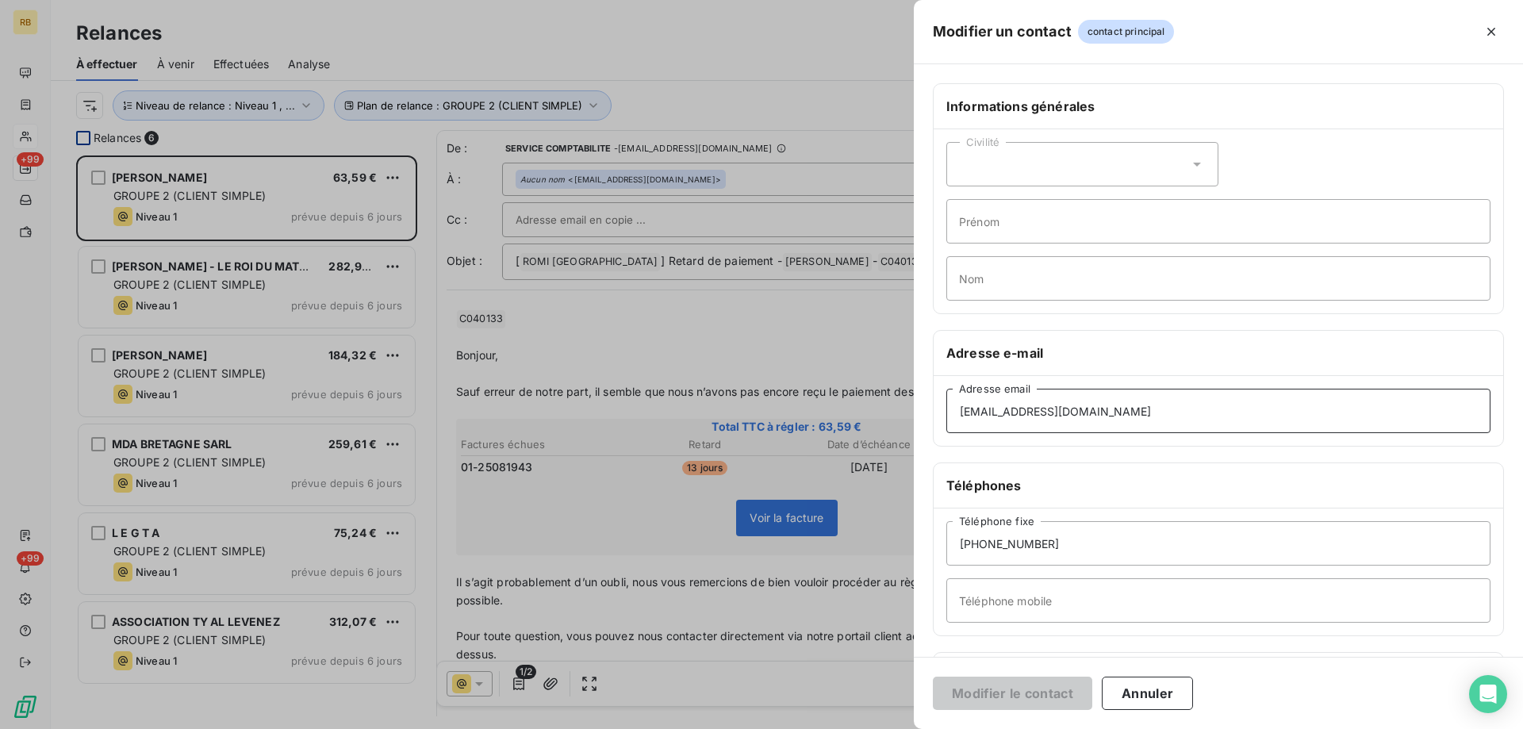
click at [1112, 417] on input "[EMAIL_ADDRESS][DOMAIN_NAME]" at bounding box center [1219, 411] width 544 height 44
drag, startPoint x: 1112, startPoint y: 417, endPoint x: 762, endPoint y: 417, distance: 350.7
click at [947, 417] on input "[EMAIL_ADDRESS][DOMAIN_NAME]" at bounding box center [1219, 411] width 544 height 44
paste input "[EMAIL_ADDRESS][DOMAIN_NAME]"
type input "[EMAIL_ADDRESS][DOMAIN_NAME]"
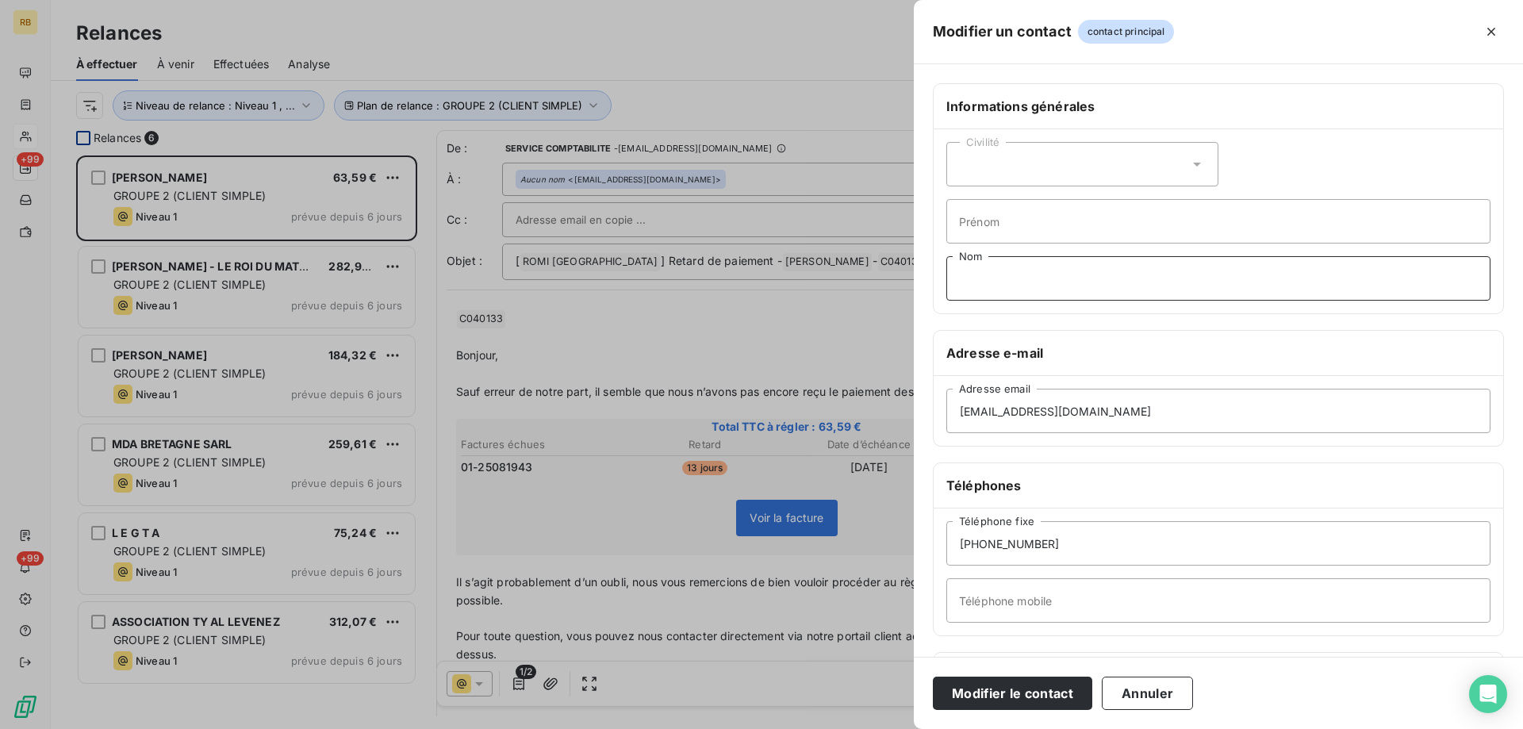
click at [1013, 266] on input "Nom" at bounding box center [1219, 278] width 544 height 44
click at [1012, 205] on input "Prénom" at bounding box center [1219, 221] width 544 height 44
click at [1013, 269] on input "Nom" at bounding box center [1219, 278] width 544 height 44
type input "[PERSON_NAME]"
click at [1038, 223] on input "Prénom" at bounding box center [1219, 221] width 544 height 44
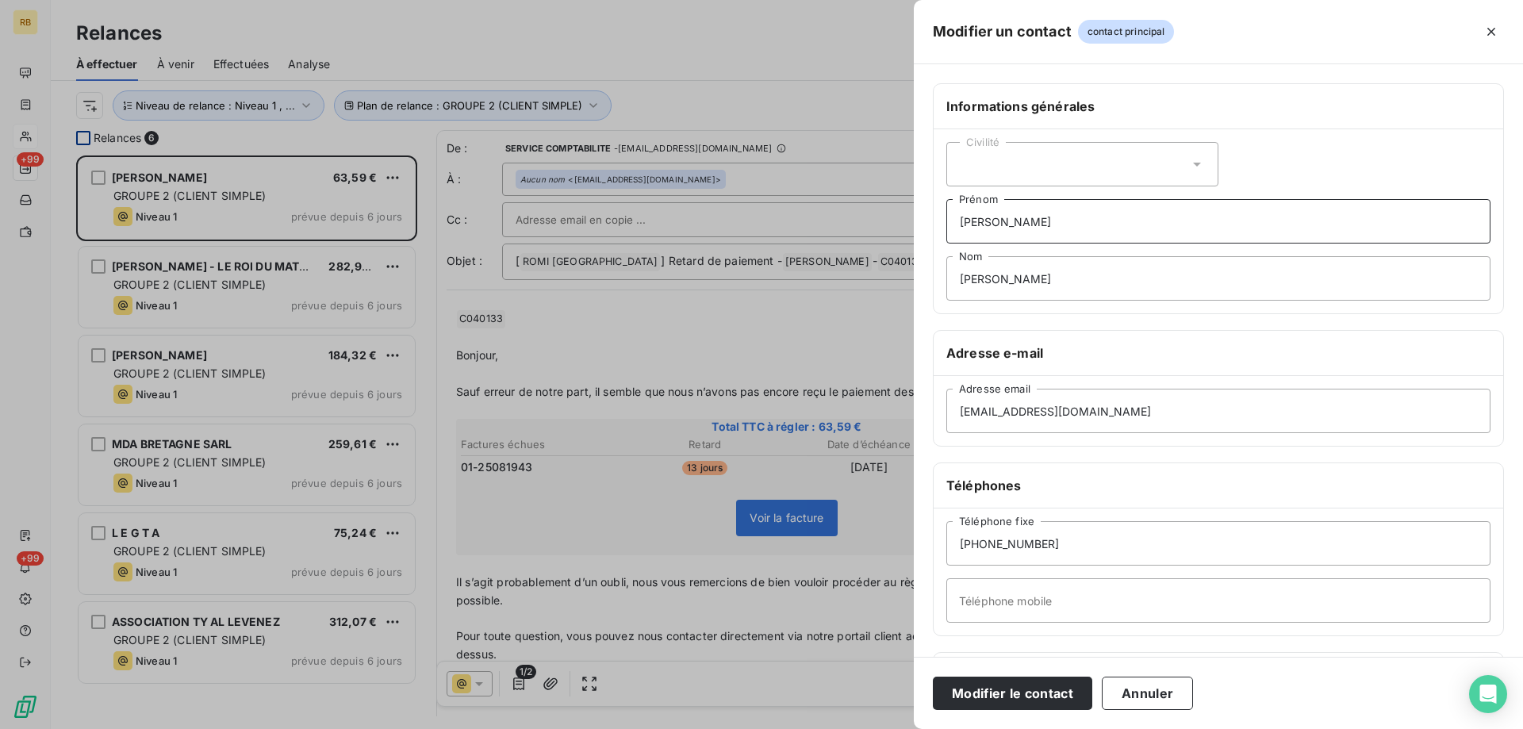
type input "[PERSON_NAME]"
click at [1134, 159] on div "Civilité" at bounding box center [1083, 164] width 272 height 44
click at [1072, 198] on li "Madame" at bounding box center [1083, 204] width 272 height 29
click at [1061, 689] on button "Modifier le contact" at bounding box center [1012, 693] width 159 height 33
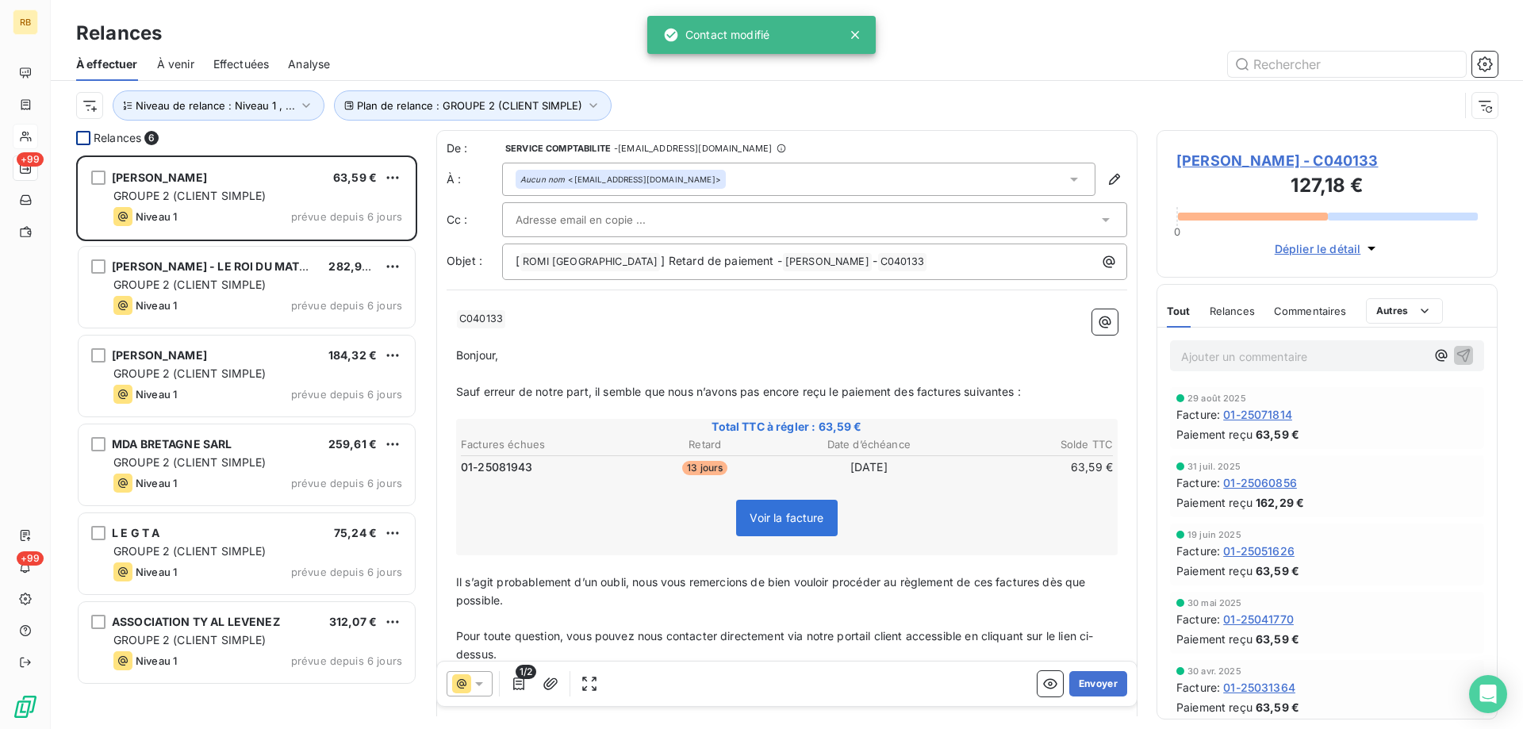
drag, startPoint x: 1113, startPoint y: 679, endPoint x: 1019, endPoint y: 186, distance: 502.5
click at [943, 232] on div "De : SERVICE COMPTABILITE - [EMAIL_ADDRESS][DOMAIN_NAME] À : Aucun nom <[EMAIL_…" at bounding box center [786, 423] width 701 height 586
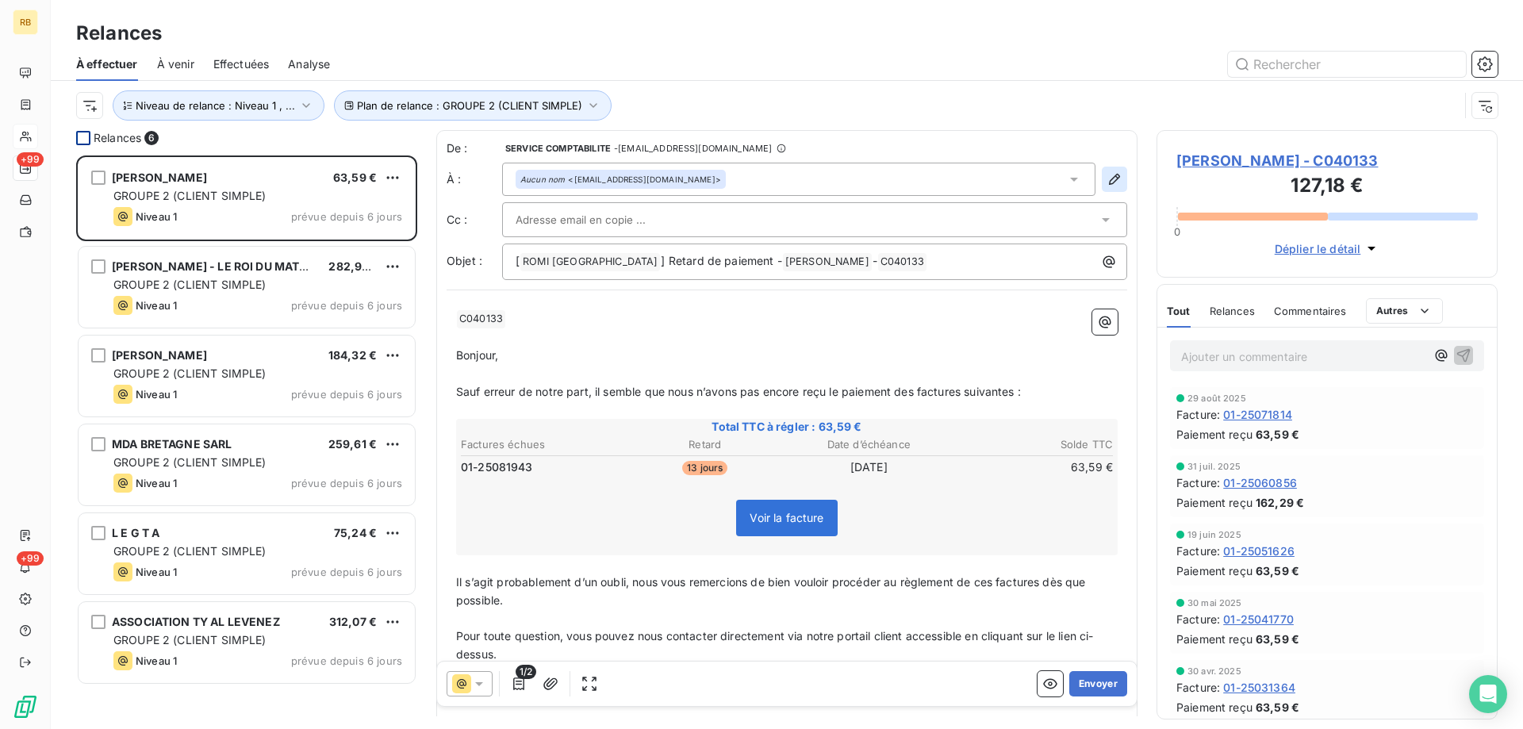
click at [1117, 178] on icon "button" at bounding box center [1114, 179] width 11 height 11
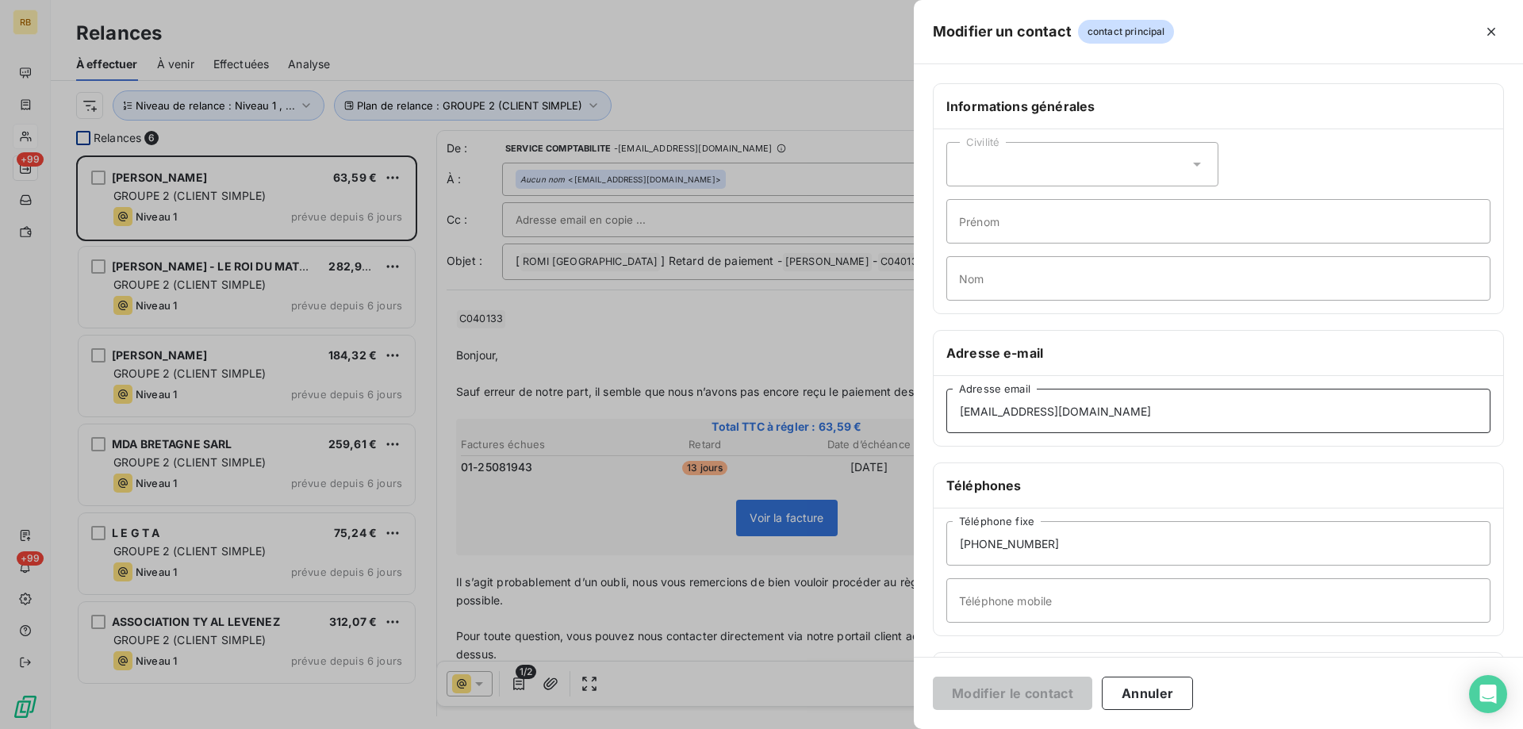
drag, startPoint x: 1122, startPoint y: 425, endPoint x: 1104, endPoint y: 404, distance: 28.1
click at [1104, 404] on input "[EMAIL_ADDRESS][DOMAIN_NAME]" at bounding box center [1219, 411] width 544 height 44
drag, startPoint x: 1099, startPoint y: 406, endPoint x: 868, endPoint y: 395, distance: 231.2
click at [947, 395] on input "[EMAIL_ADDRESS][DOMAIN_NAME]" at bounding box center [1219, 411] width 544 height 44
paste input "[EMAIL_ADDRESS][DOMAIN_NAME]"
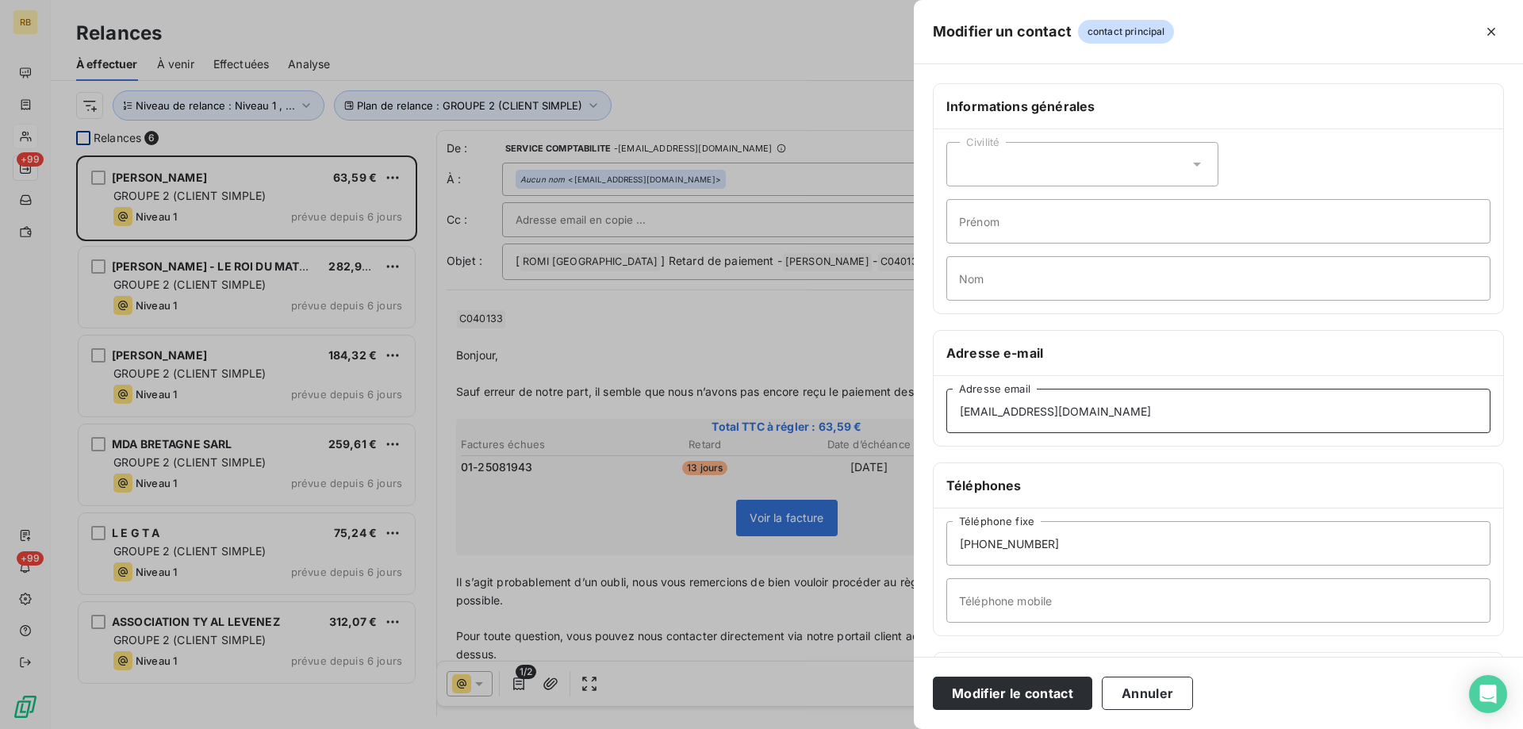
click at [1243, 404] on input "[EMAIL_ADDRESS][DOMAIN_NAME]" at bounding box center [1219, 411] width 544 height 44
type input "[EMAIL_ADDRESS][DOMAIN_NAME]"
click at [1061, 691] on button "Modifier le contact" at bounding box center [1012, 693] width 159 height 33
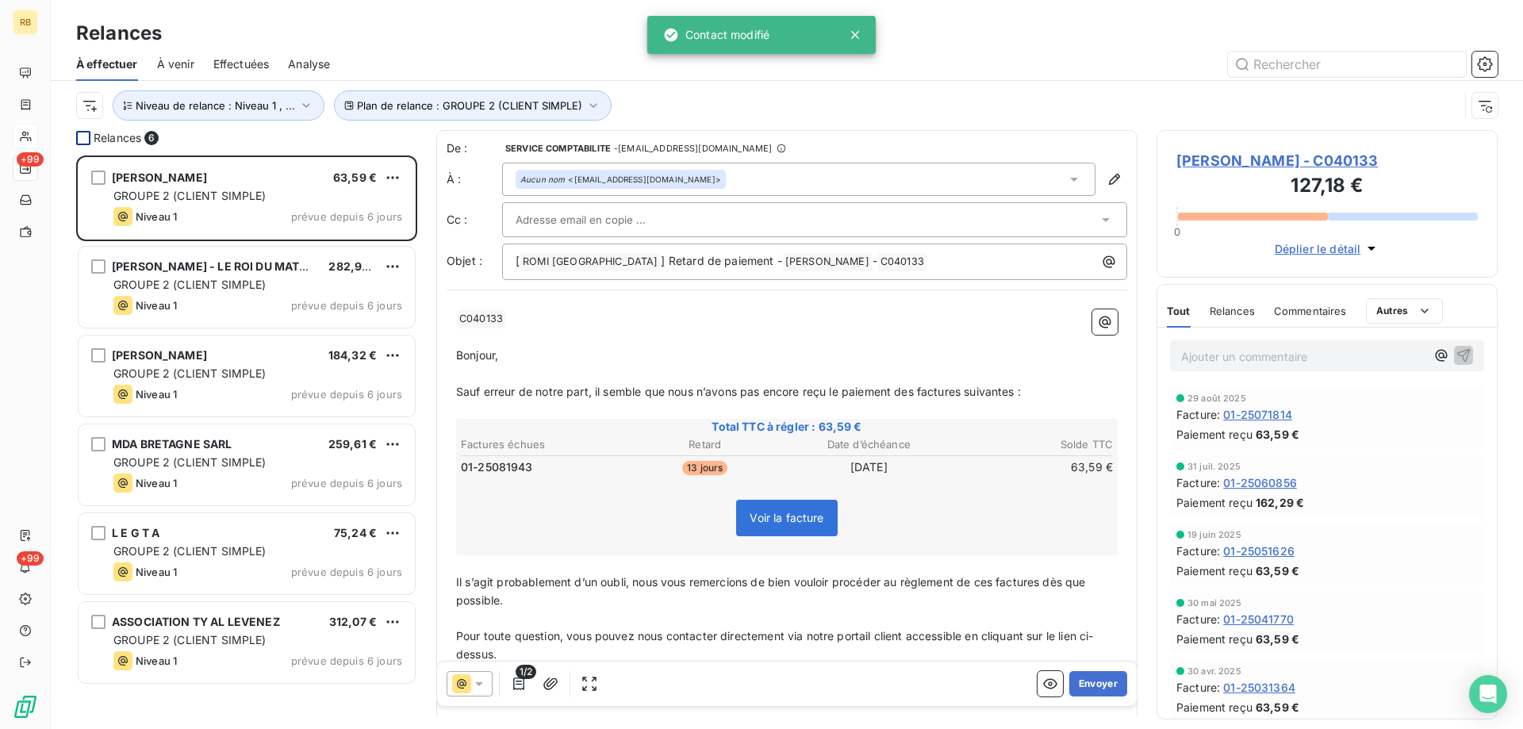
click at [1068, 171] on icon at bounding box center [1074, 179] width 16 height 16
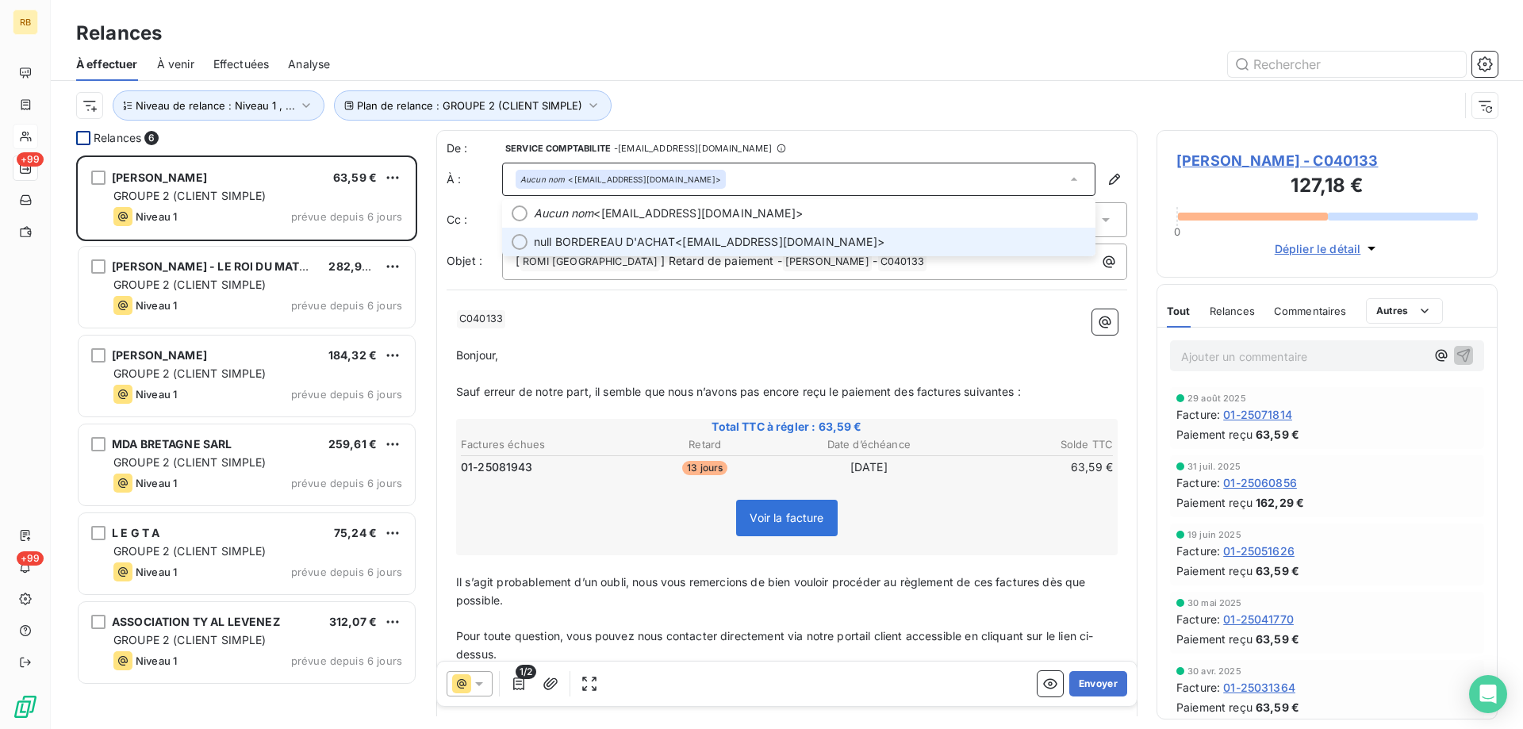
click at [706, 237] on span "null BORDEREAU D'ACHAT <[EMAIL_ADDRESS][DOMAIN_NAME]>" at bounding box center [810, 242] width 552 height 16
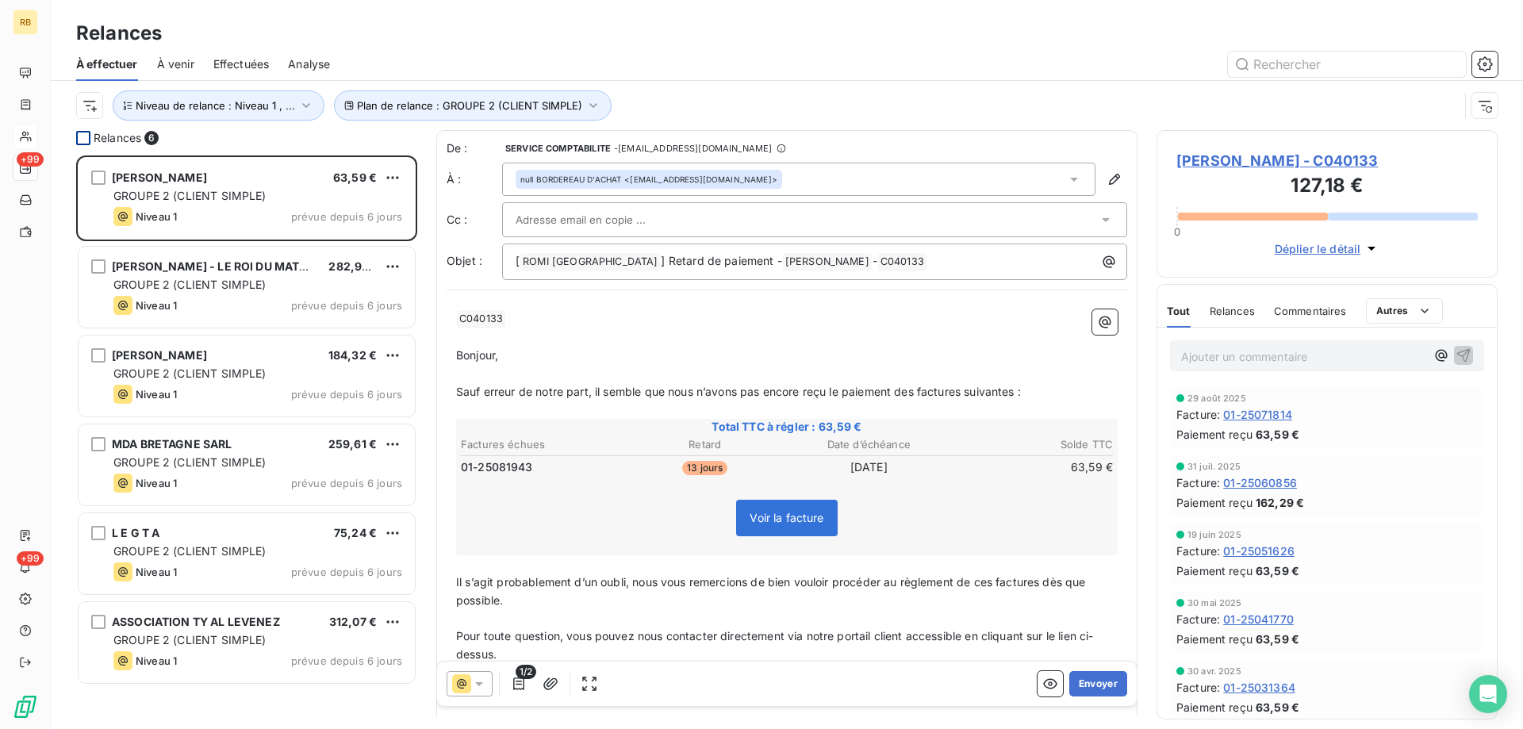
click at [1295, 163] on span "[PERSON_NAME] - C040133" at bounding box center [1328, 160] width 302 height 21
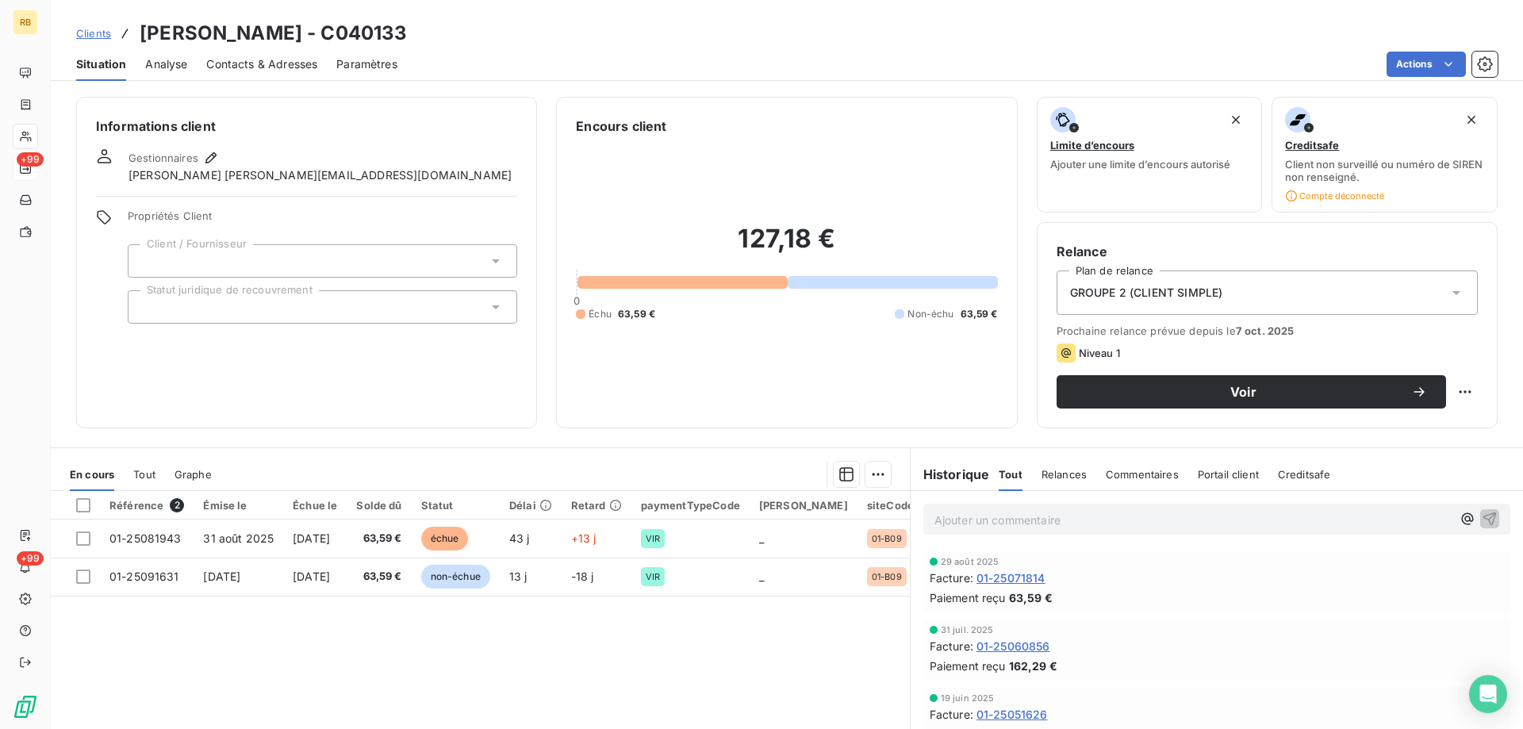
click at [236, 67] on span "Contacts & Adresses" at bounding box center [261, 64] width 111 height 16
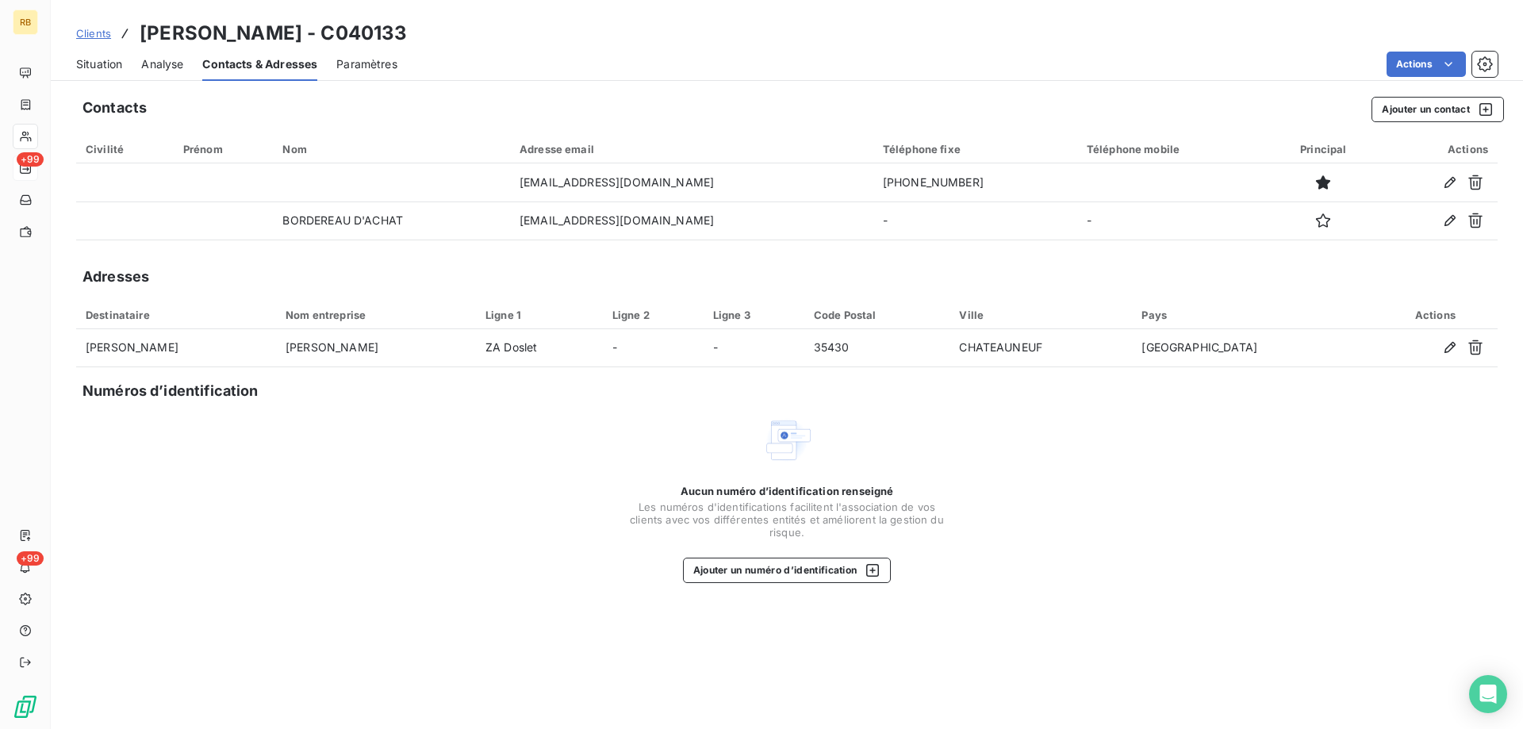
click at [385, 70] on span "Paramètres" at bounding box center [366, 64] width 61 height 16
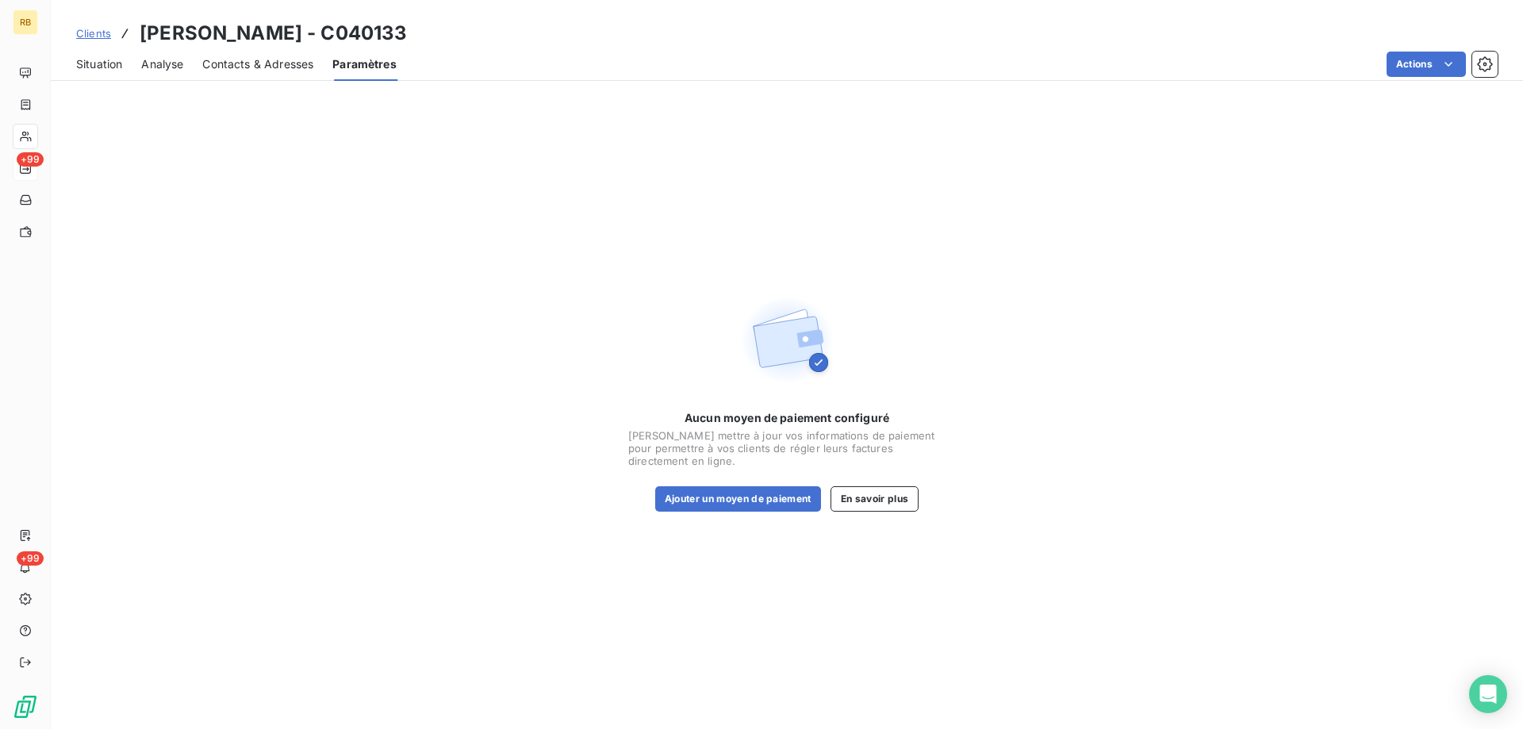
click at [278, 63] on span "Contacts & Adresses" at bounding box center [257, 64] width 111 height 16
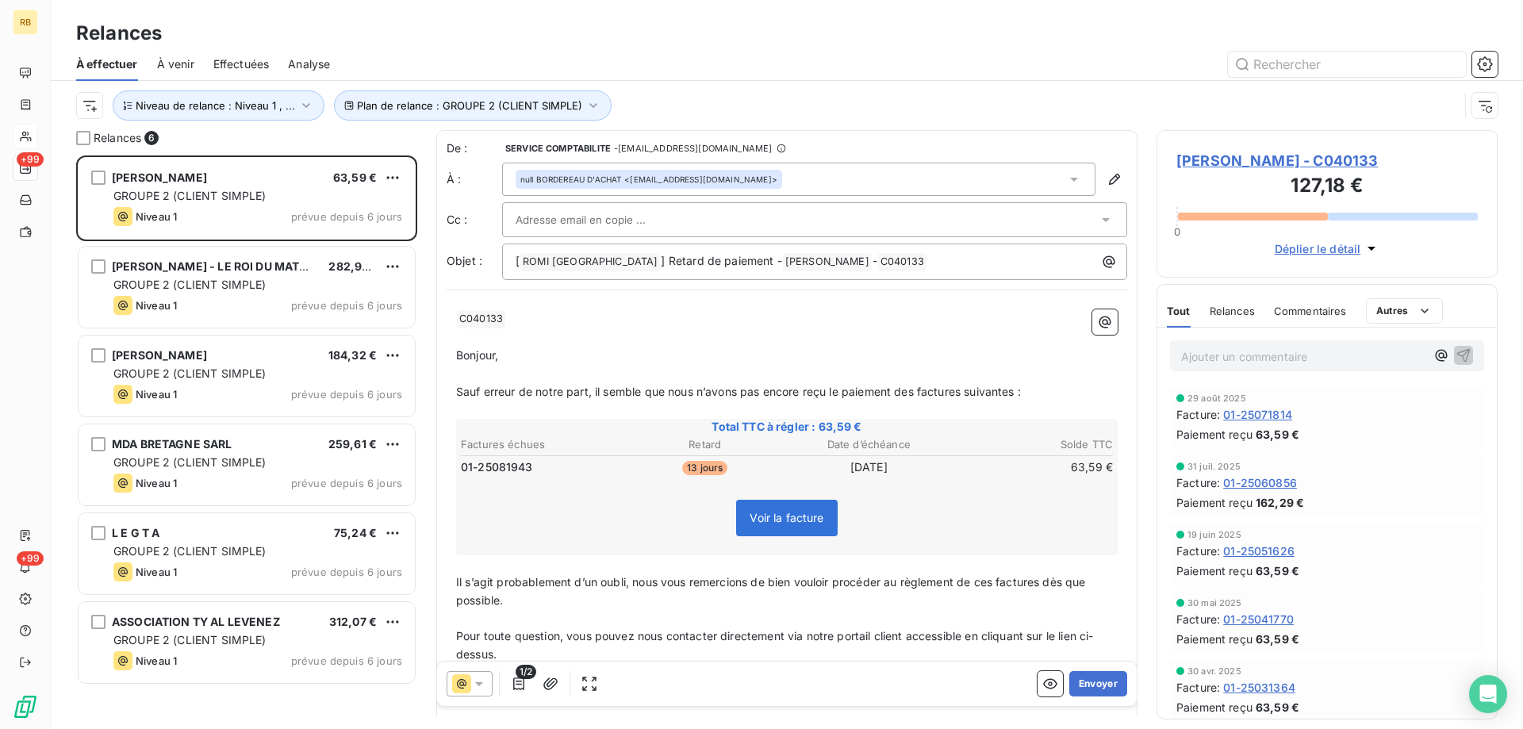
scroll to position [574, 341]
click at [1093, 687] on button "Envoyer" at bounding box center [1099, 683] width 58 height 25
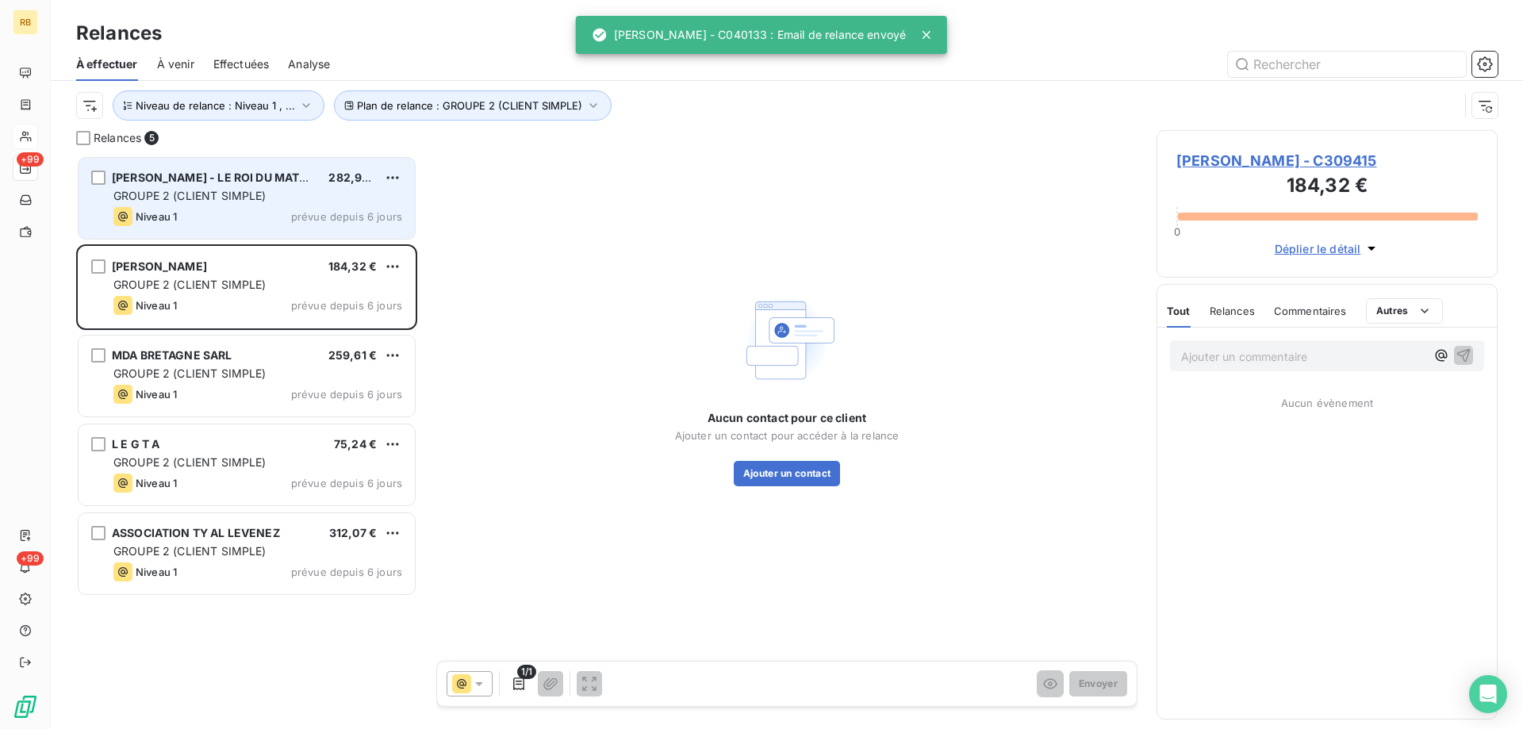
click at [195, 213] on div "Niveau 1 prévue depuis 6 jours" at bounding box center [257, 216] width 289 height 19
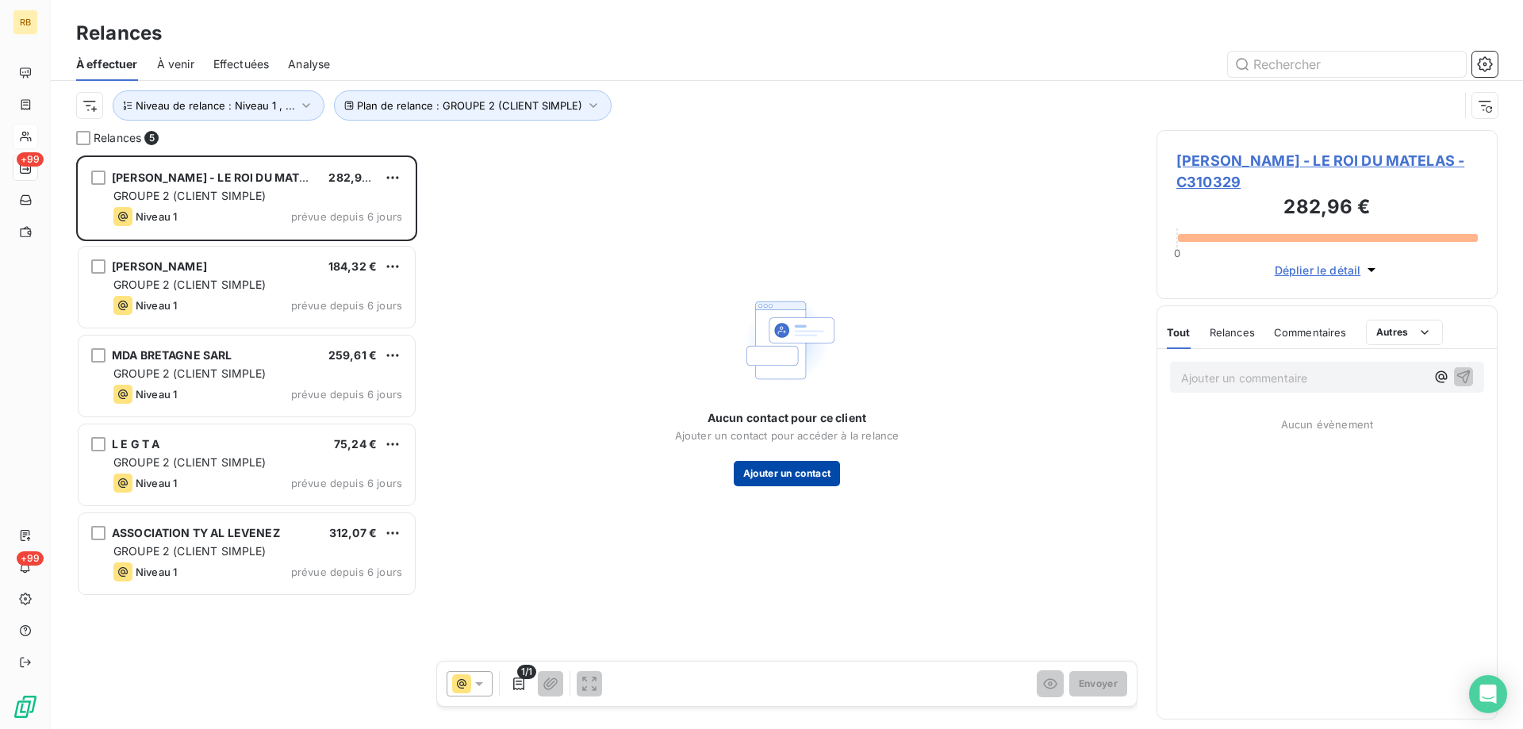
click at [786, 465] on button "Ajouter un contact" at bounding box center [787, 473] width 107 height 25
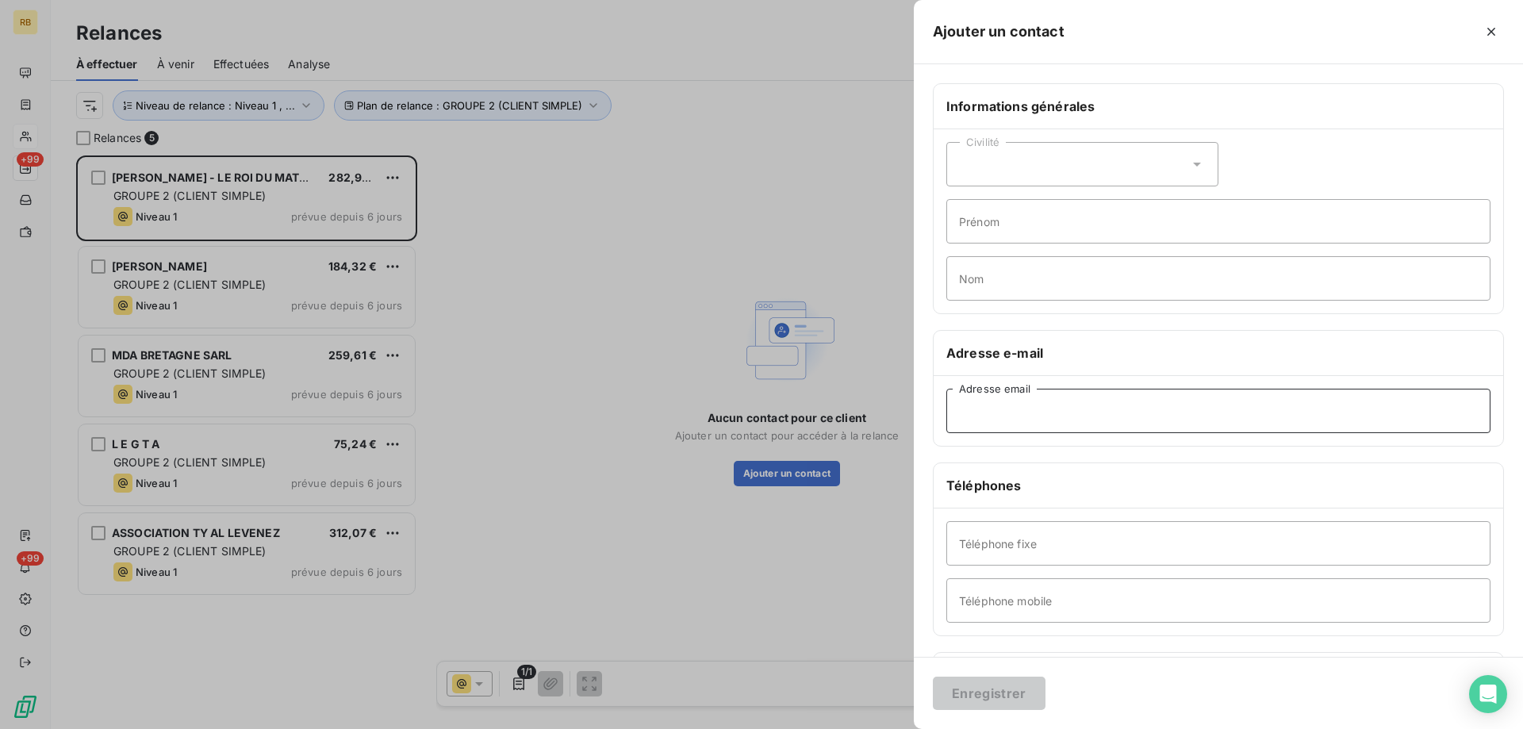
click at [1036, 394] on input "Adresse email" at bounding box center [1219, 411] width 544 height 44
paste input "[EMAIL_ADDRESS][DOMAIN_NAME]"
type input "[EMAIL_ADDRESS][DOMAIN_NAME]"
click at [1019, 166] on div "Civilité" at bounding box center [1083, 164] width 272 height 44
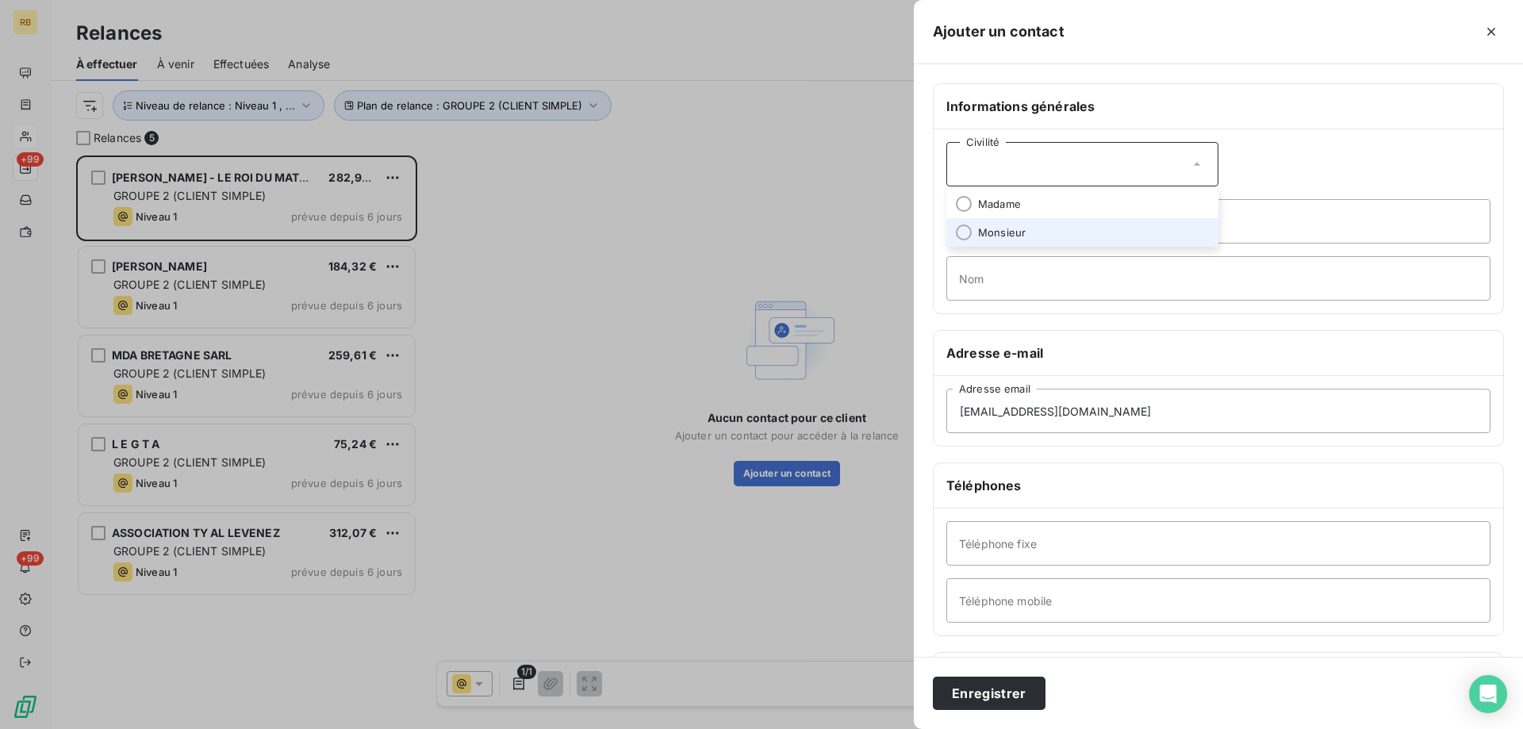
click at [999, 232] on span "Monsieur" at bounding box center [1002, 232] width 48 height 15
click at [989, 227] on input "Prénom" at bounding box center [1219, 221] width 544 height 44
type input "[PERSON_NAME]"
click at [1024, 275] on input "Nom" at bounding box center [1219, 278] width 544 height 44
drag, startPoint x: 1024, startPoint y: 218, endPoint x: 890, endPoint y: 221, distance: 133.3
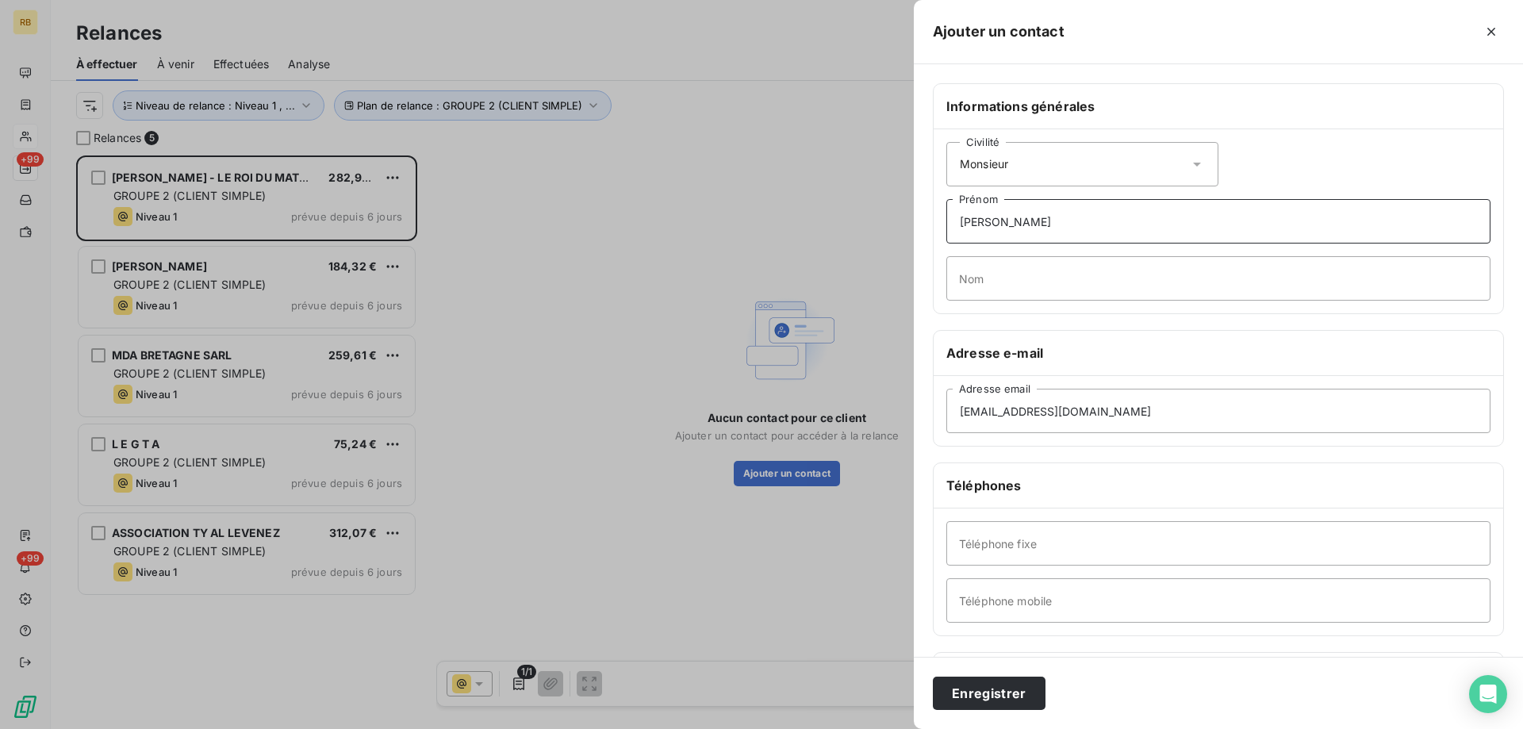
click at [947, 221] on input "[PERSON_NAME]" at bounding box center [1219, 221] width 544 height 44
click at [996, 692] on button "Enregistrer" at bounding box center [989, 693] width 113 height 33
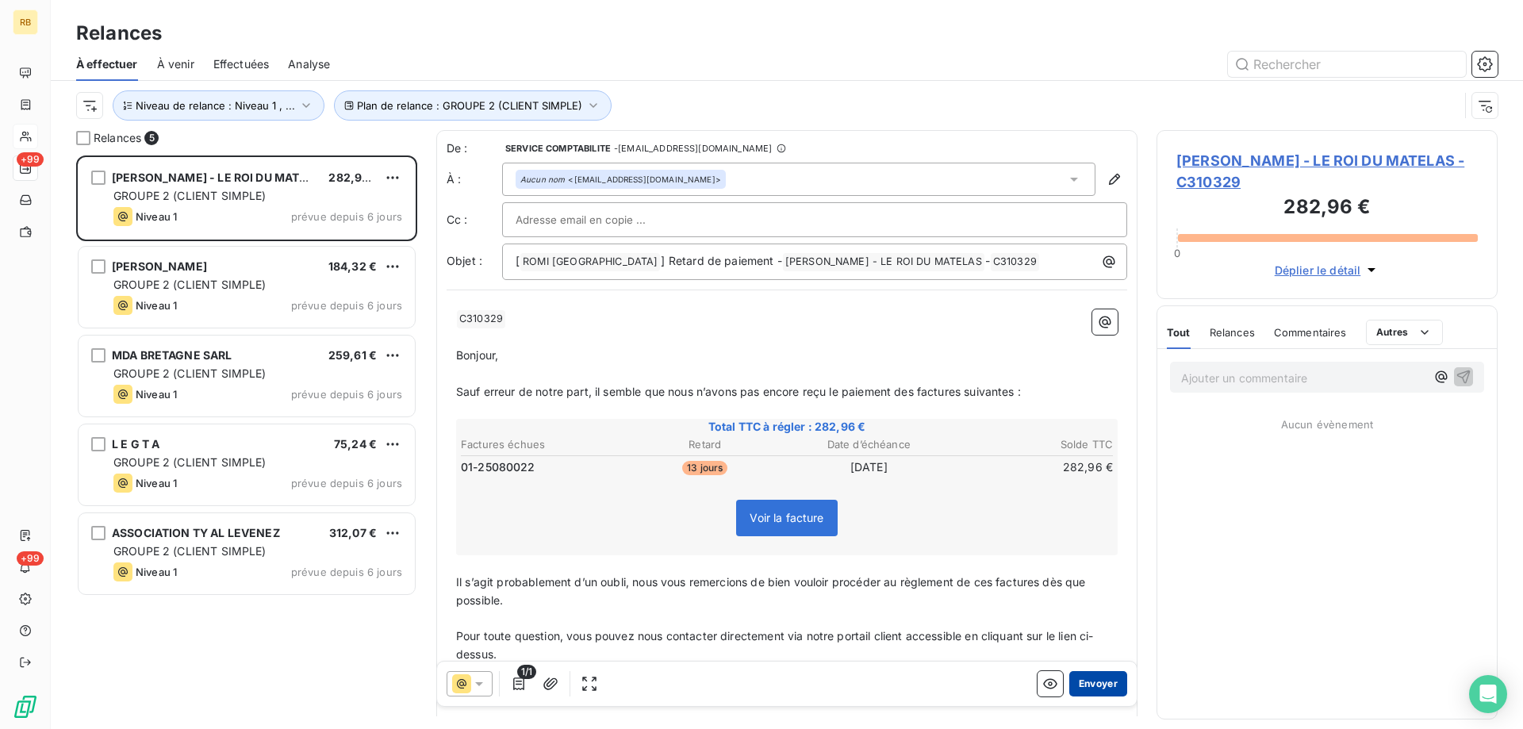
click at [1113, 692] on button "Envoyer" at bounding box center [1099, 683] width 58 height 25
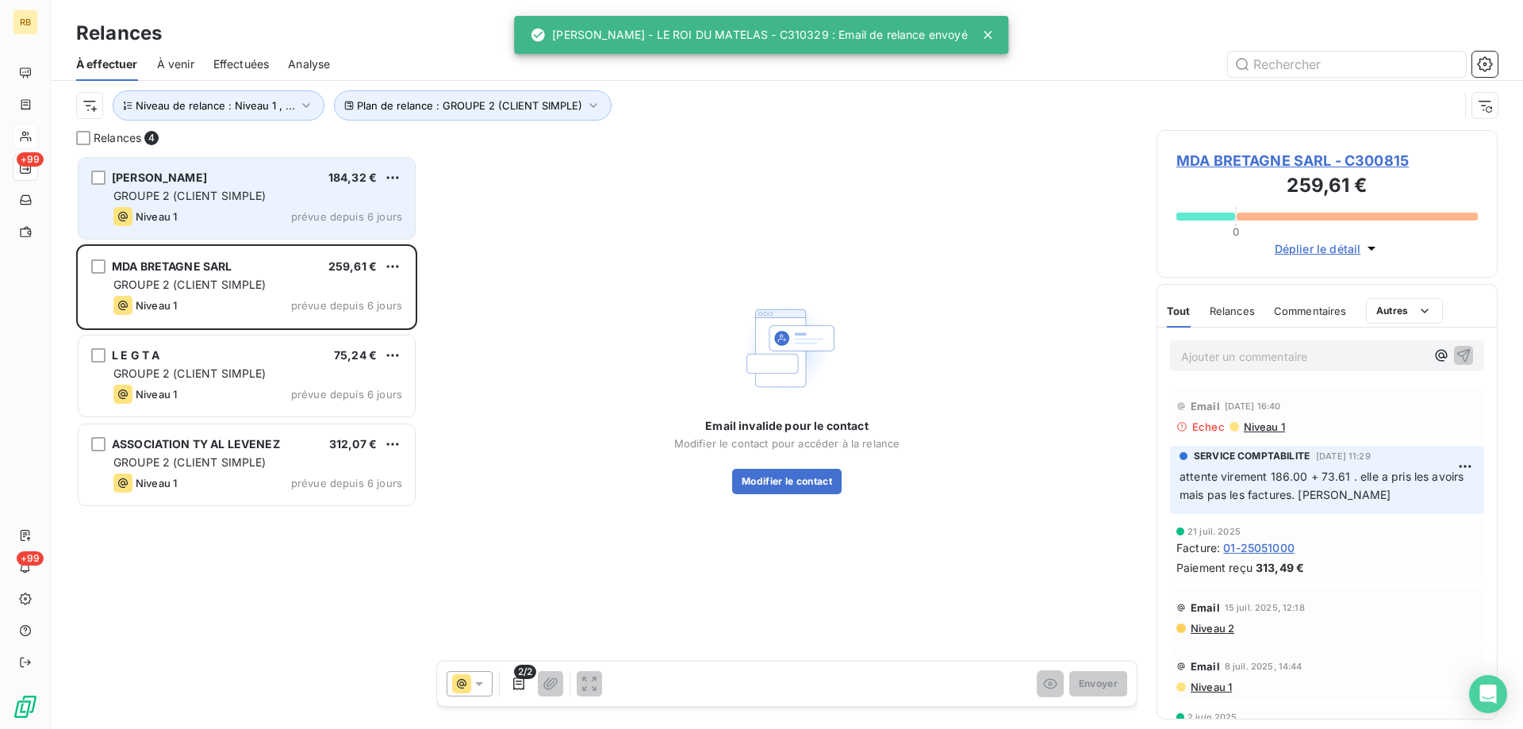
click at [224, 198] on span "GROUPE 2 (CLIENT SIMPLE)" at bounding box center [189, 195] width 153 height 13
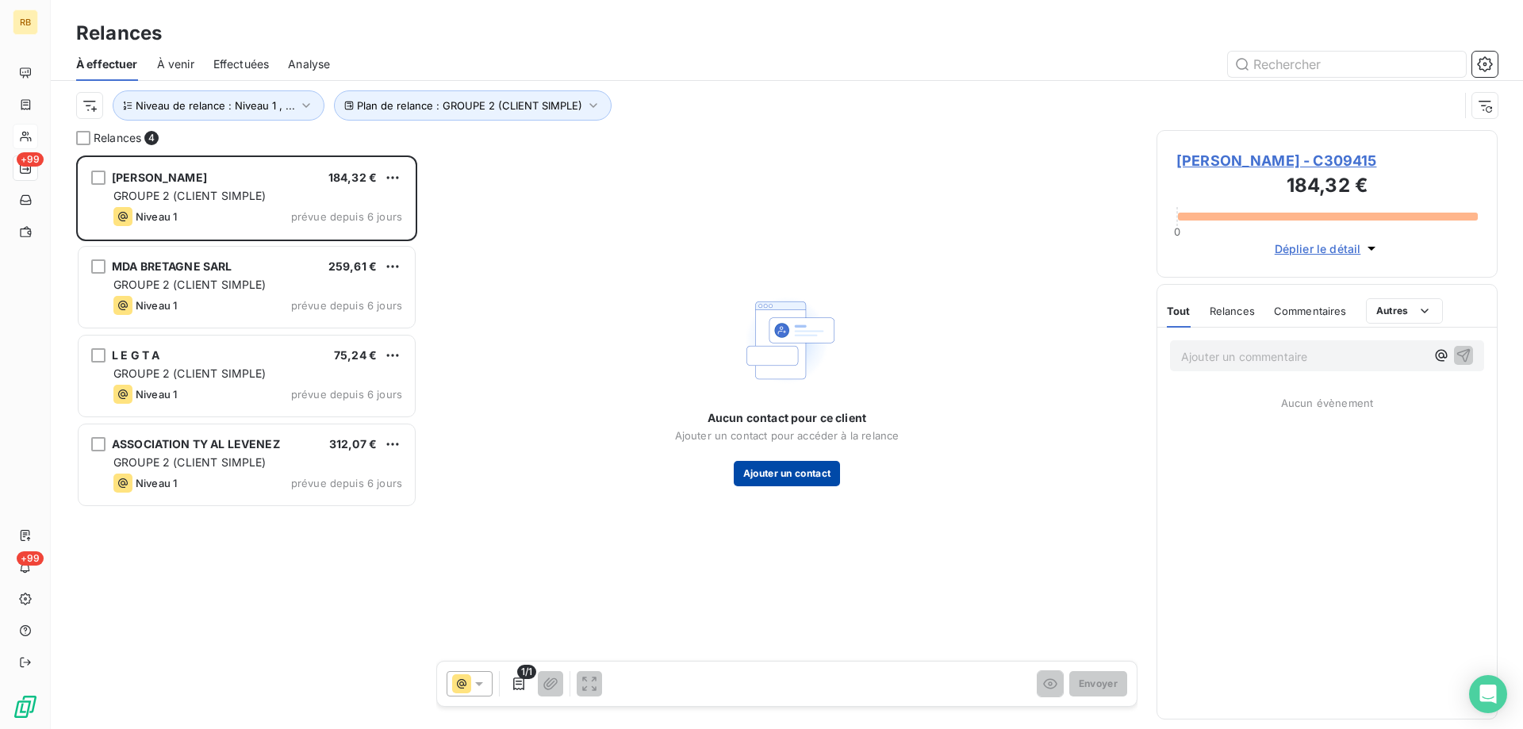
click at [809, 476] on button "Ajouter un contact" at bounding box center [787, 473] width 107 height 25
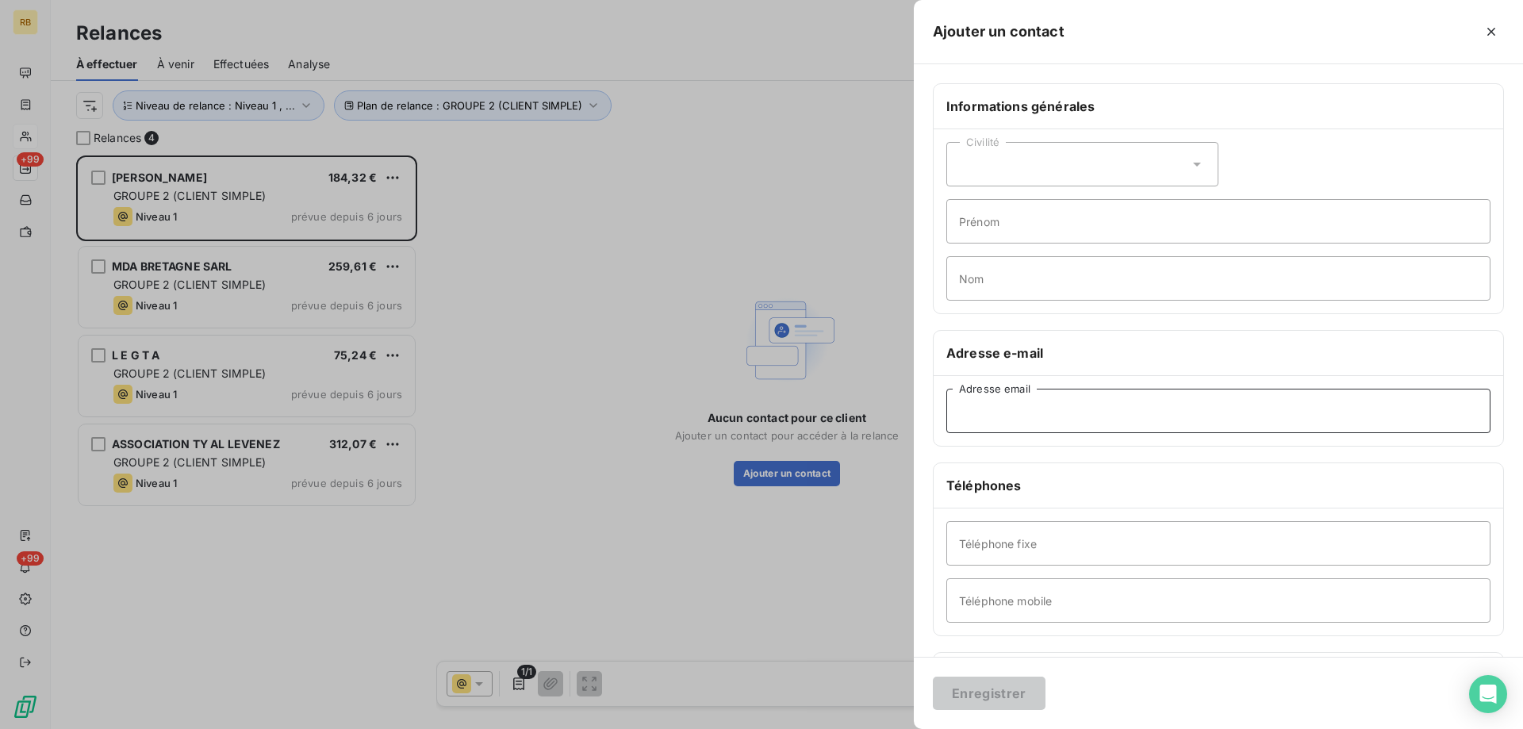
click at [966, 404] on input "Adresse email" at bounding box center [1219, 411] width 544 height 44
paste input "[EMAIL_ADDRESS][DOMAIN_NAME]"
type input "[EMAIL_ADDRESS][DOMAIN_NAME]"
click at [1017, 173] on div "Civilité" at bounding box center [1083, 164] width 272 height 44
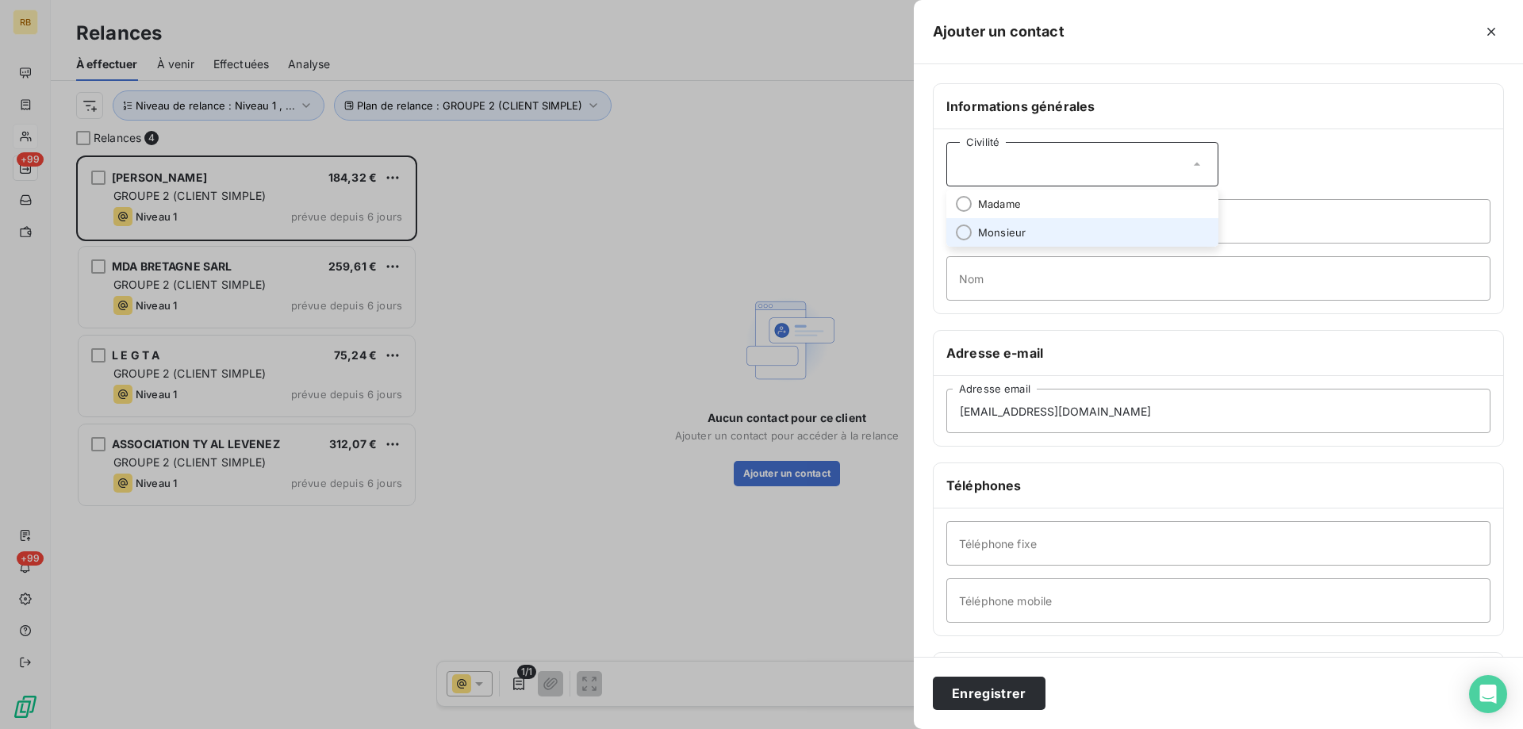
click at [1017, 228] on span "Monsieur" at bounding box center [1002, 232] width 48 height 15
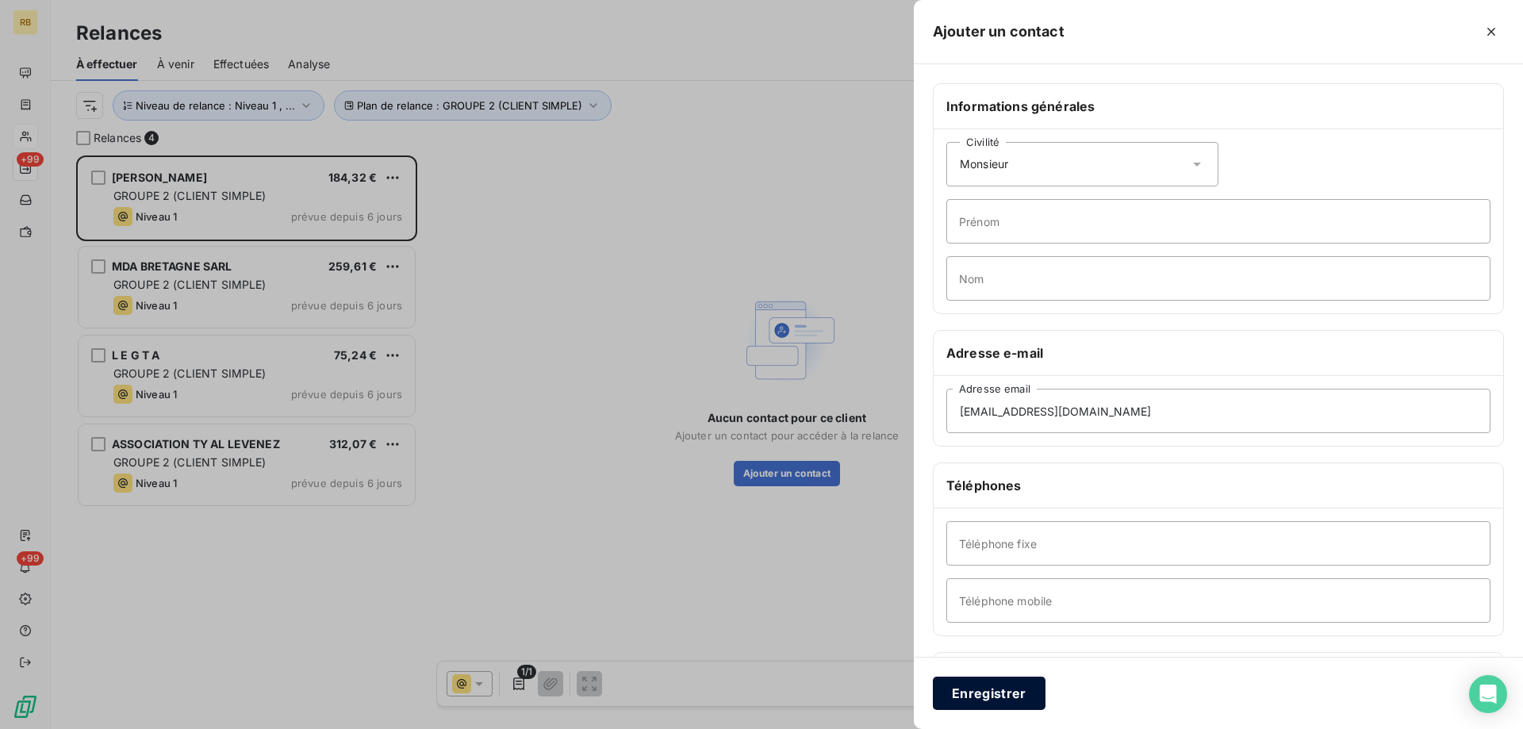
click at [1010, 689] on button "Enregistrer" at bounding box center [989, 693] width 113 height 33
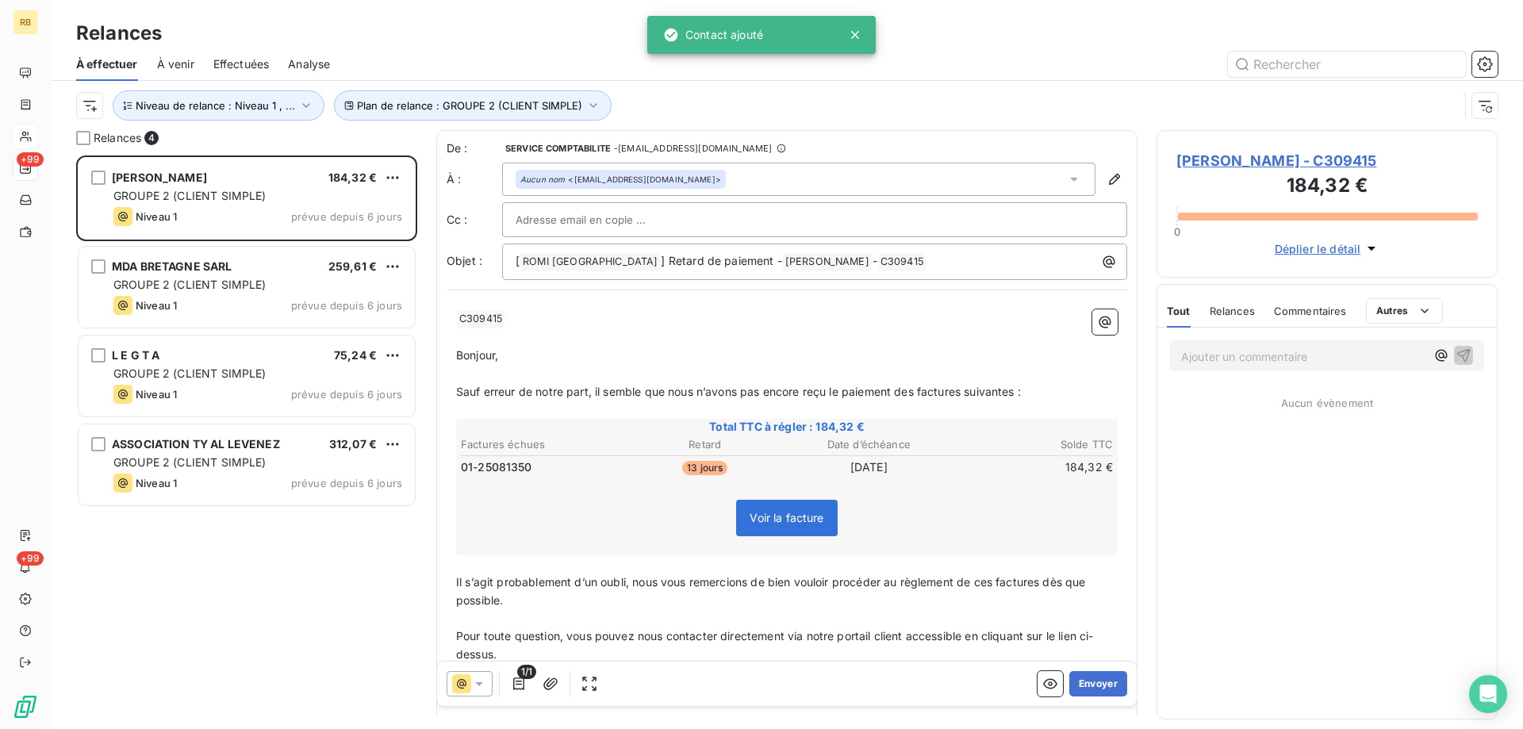
click at [1120, 668] on div "1/1 Envoyer" at bounding box center [787, 684] width 700 height 44
click at [1116, 693] on button "Envoyer" at bounding box center [1099, 683] width 58 height 25
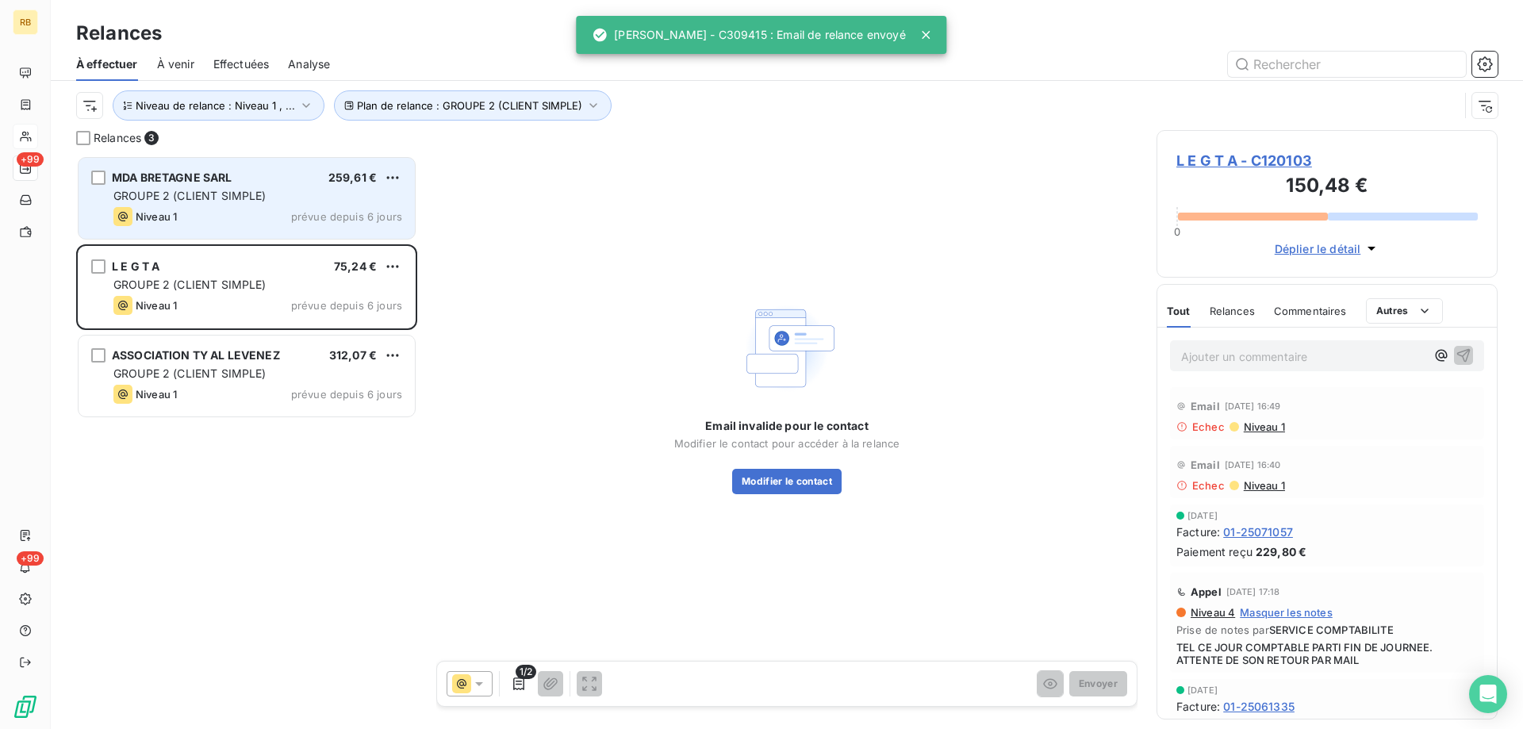
click at [173, 197] on span "GROUPE 2 (CLIENT SIMPLE)" at bounding box center [189, 195] width 153 height 13
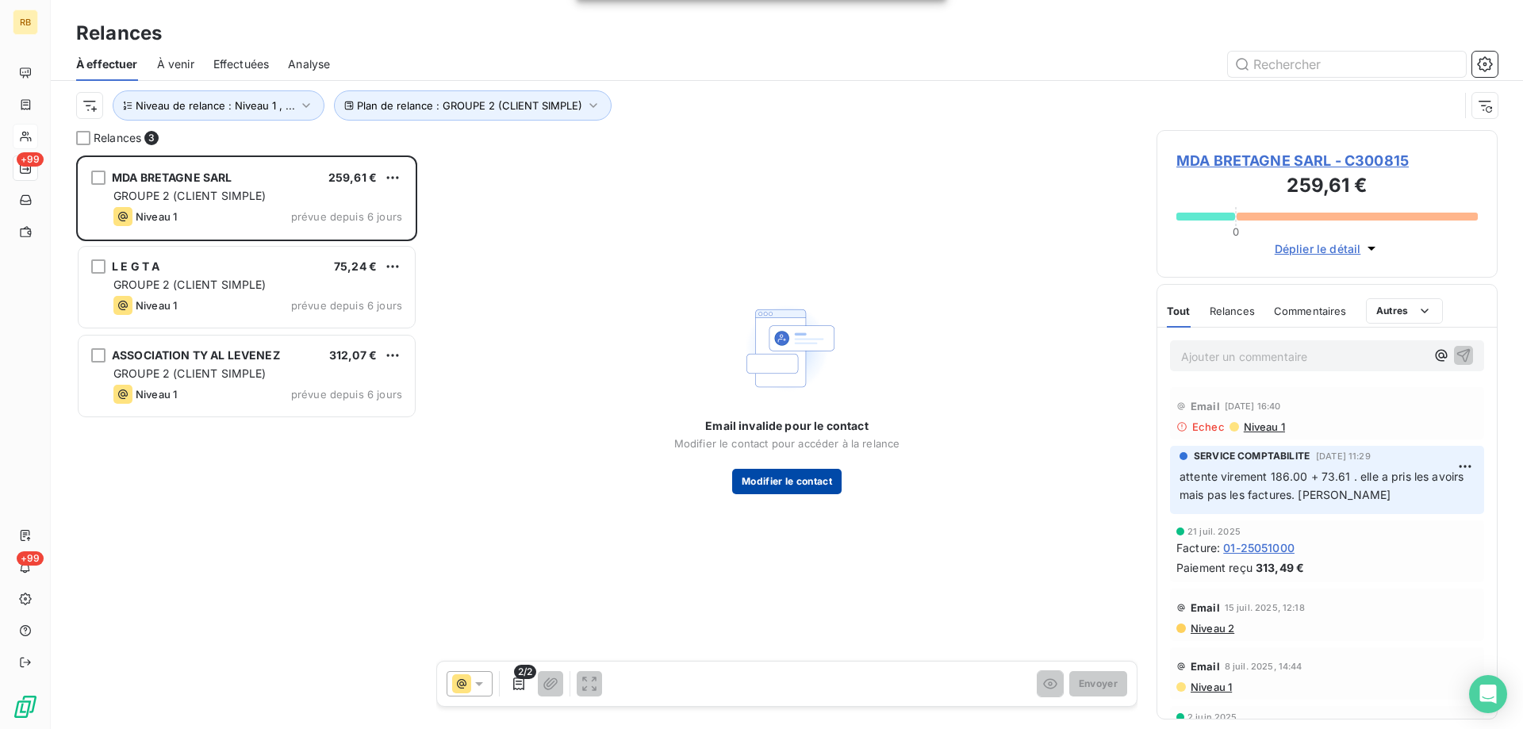
click at [789, 476] on button "Modifier le contact" at bounding box center [786, 481] width 109 height 25
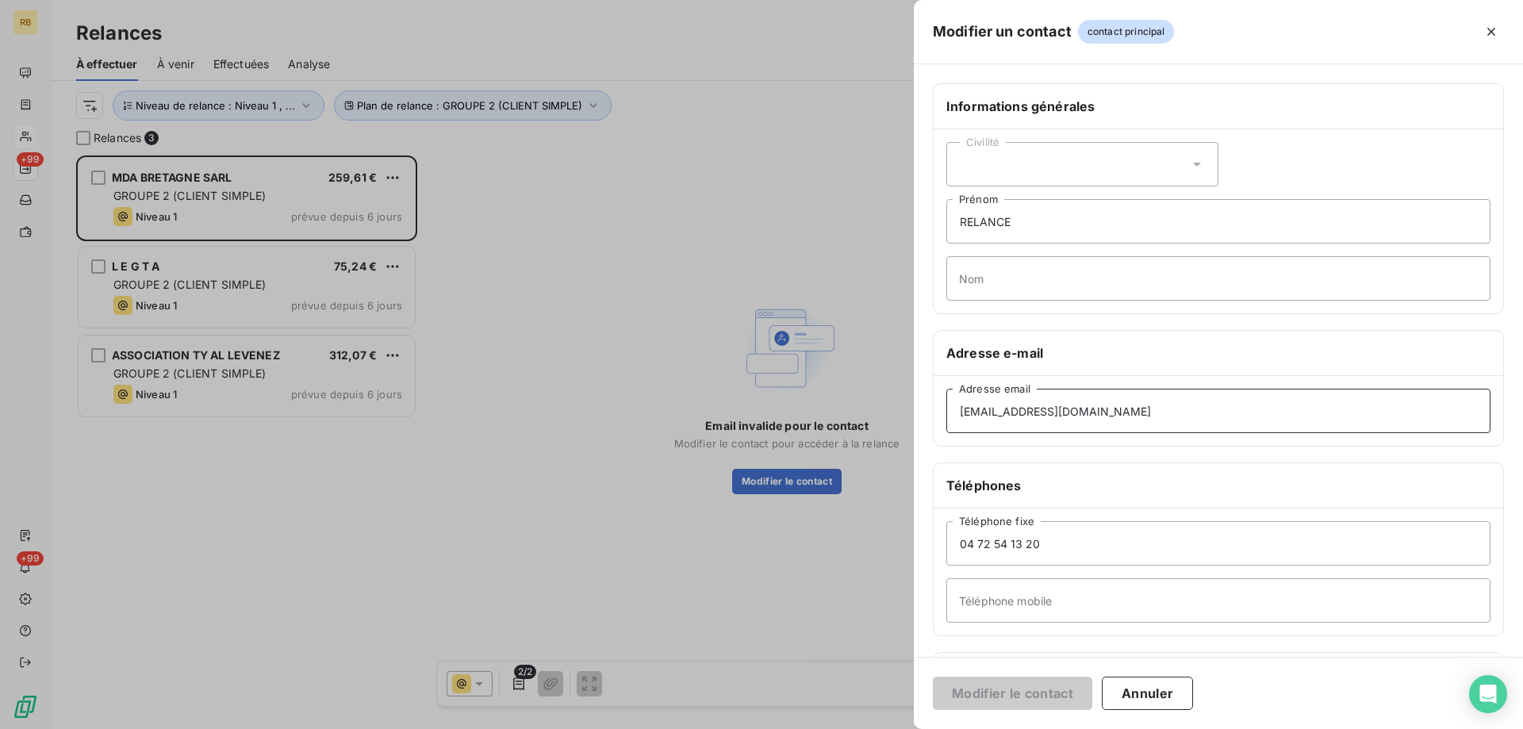
click at [1312, 421] on input "[EMAIL_ADDRESS][DOMAIN_NAME]" at bounding box center [1219, 411] width 544 height 44
click at [1107, 156] on div "Civilité" at bounding box center [1083, 164] width 272 height 44
click at [1071, 225] on li "Monsieur" at bounding box center [1083, 232] width 272 height 29
click at [1033, 701] on button "Modifier le contact" at bounding box center [1012, 693] width 159 height 33
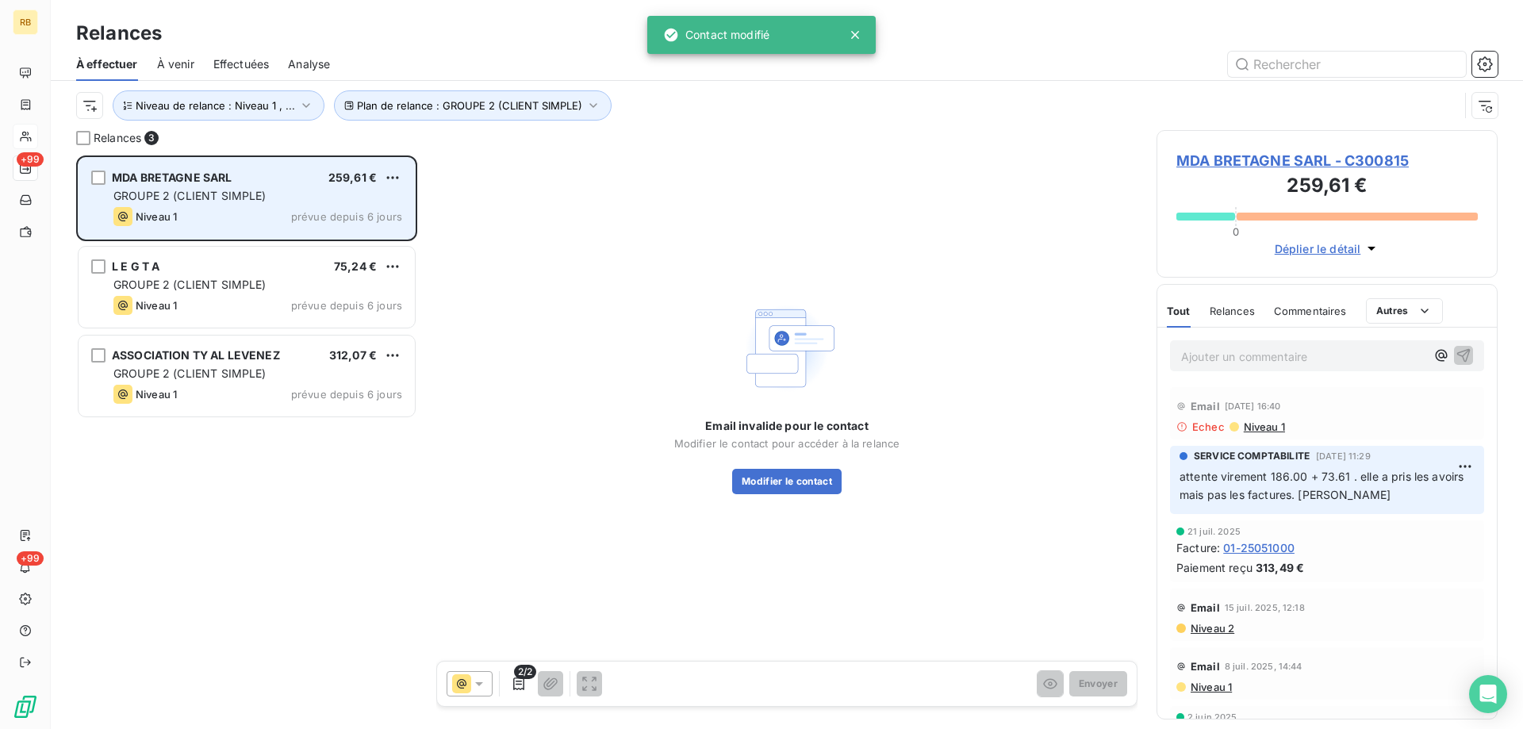
click at [240, 216] on div "Niveau 1 prévue depuis 6 jours" at bounding box center [257, 216] width 289 height 19
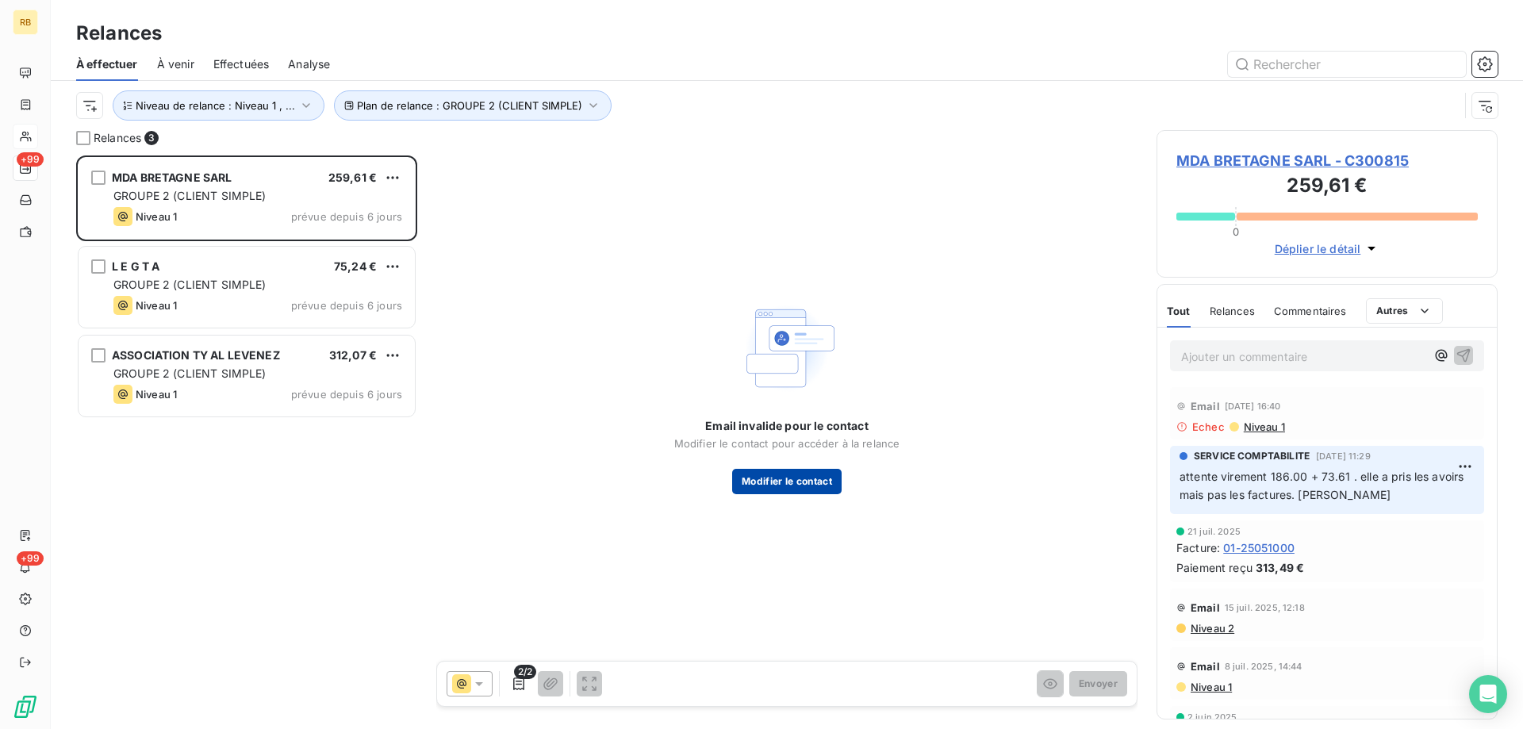
click at [780, 481] on button "Modifier le contact" at bounding box center [786, 481] width 109 height 25
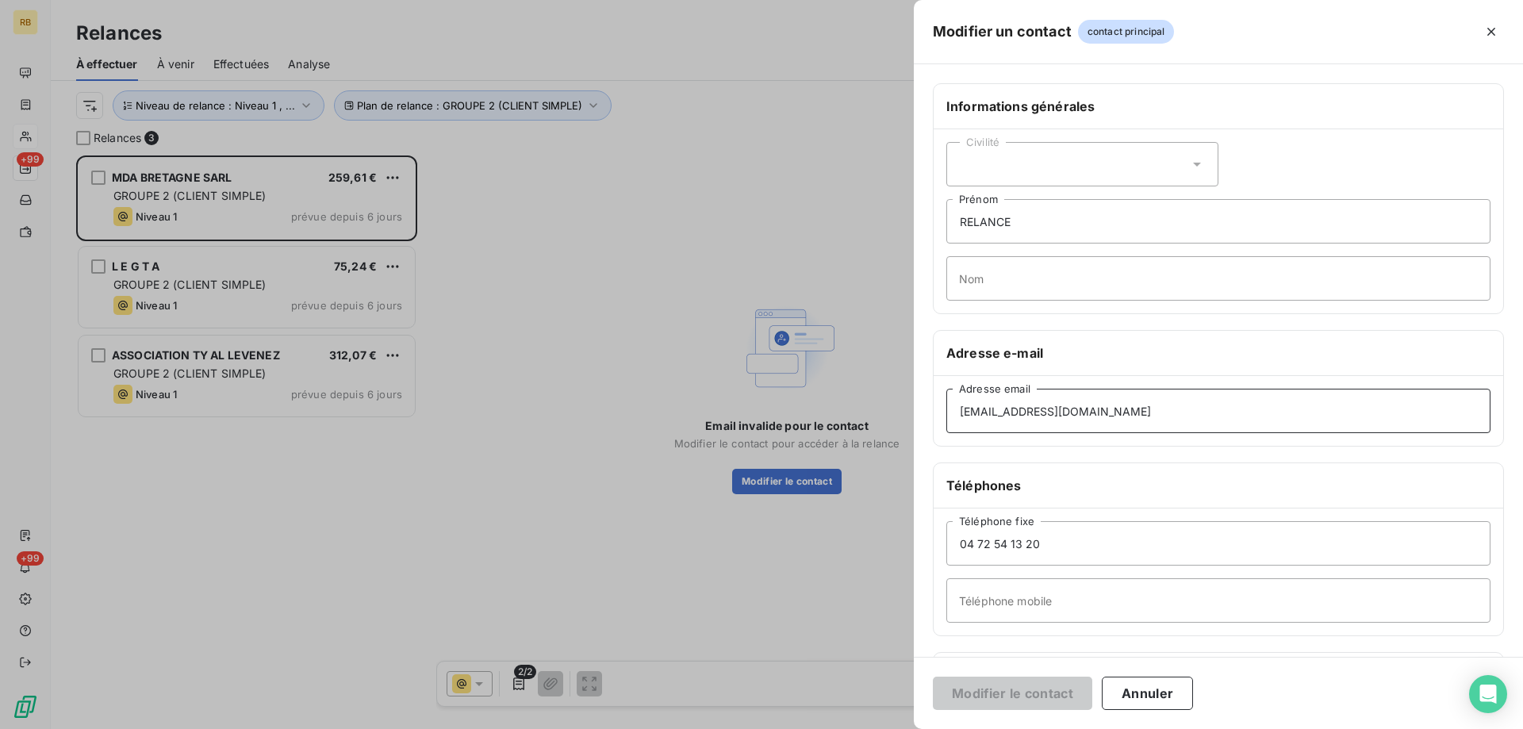
drag, startPoint x: 1270, startPoint y: 417, endPoint x: 970, endPoint y: 405, distance: 300.1
click at [970, 405] on input "[EMAIL_ADDRESS][DOMAIN_NAME]" at bounding box center [1219, 411] width 544 height 44
drag, startPoint x: 1303, startPoint y: 401, endPoint x: 897, endPoint y: 389, distance: 406.4
click at [947, 389] on input "[EMAIL_ADDRESS][DOMAIN_NAME]" at bounding box center [1219, 411] width 544 height 44
paste input "fraisgeneraux"
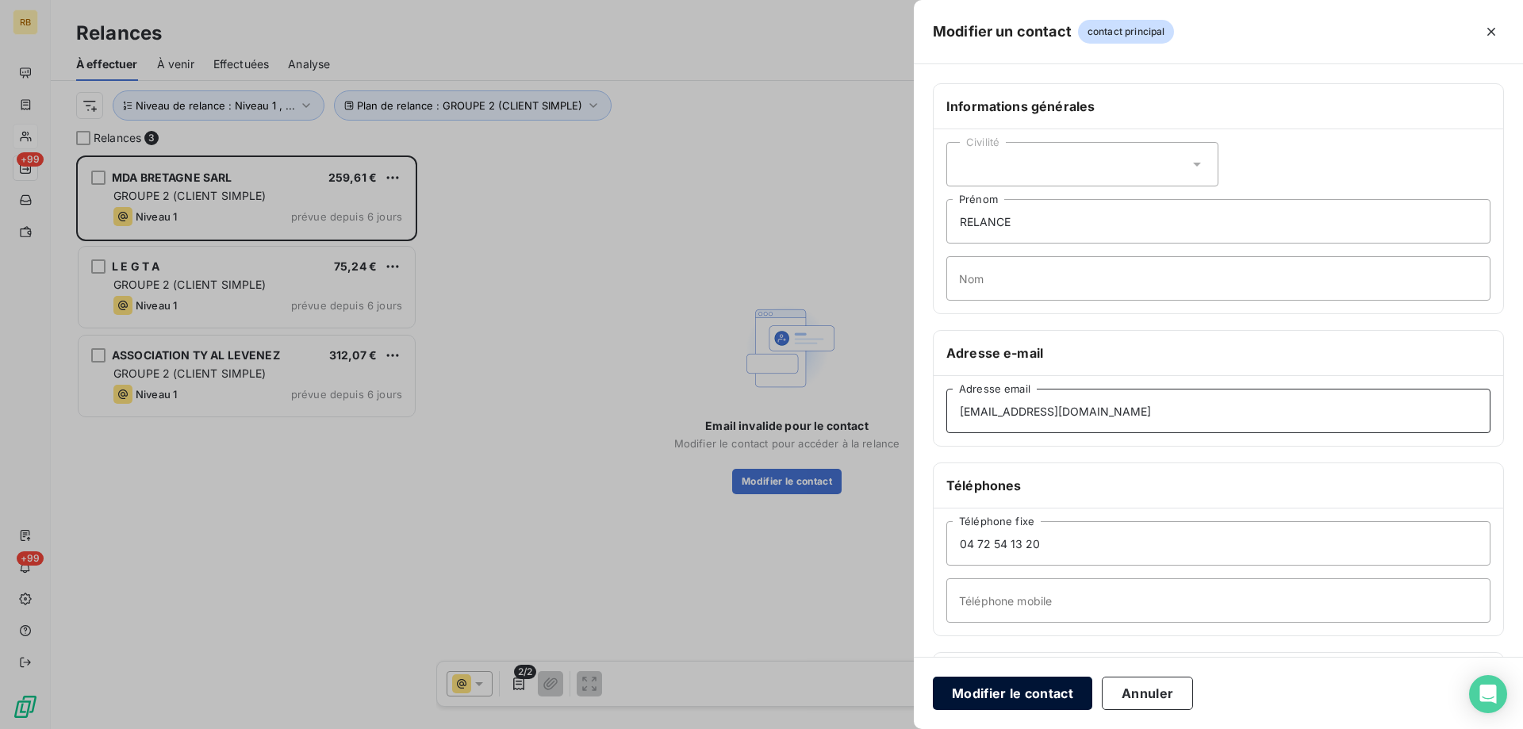
type input "[EMAIL_ADDRESS][DOMAIN_NAME]"
click at [1027, 686] on button "Modifier le contact" at bounding box center [1012, 693] width 159 height 33
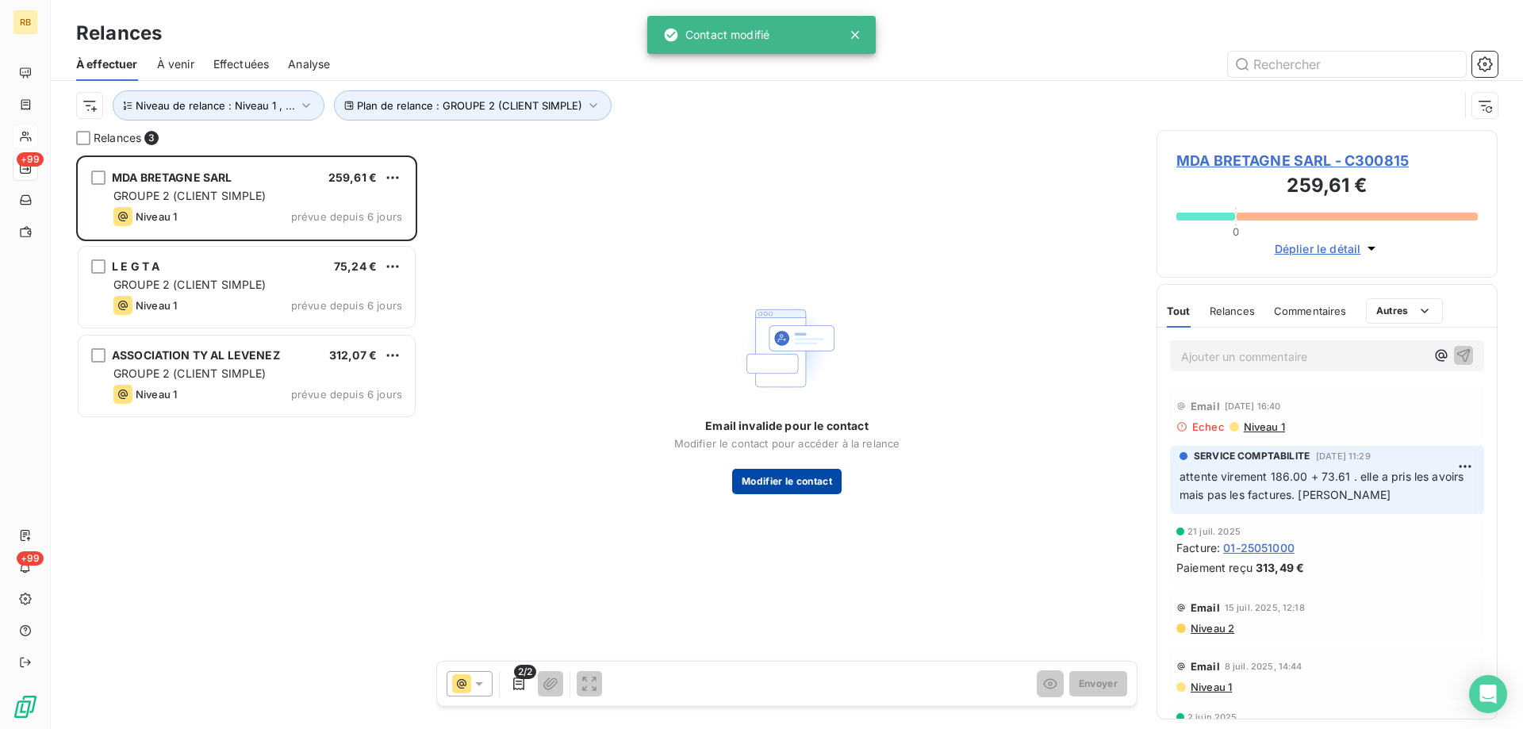
click at [816, 471] on button "Modifier le contact" at bounding box center [786, 481] width 109 height 25
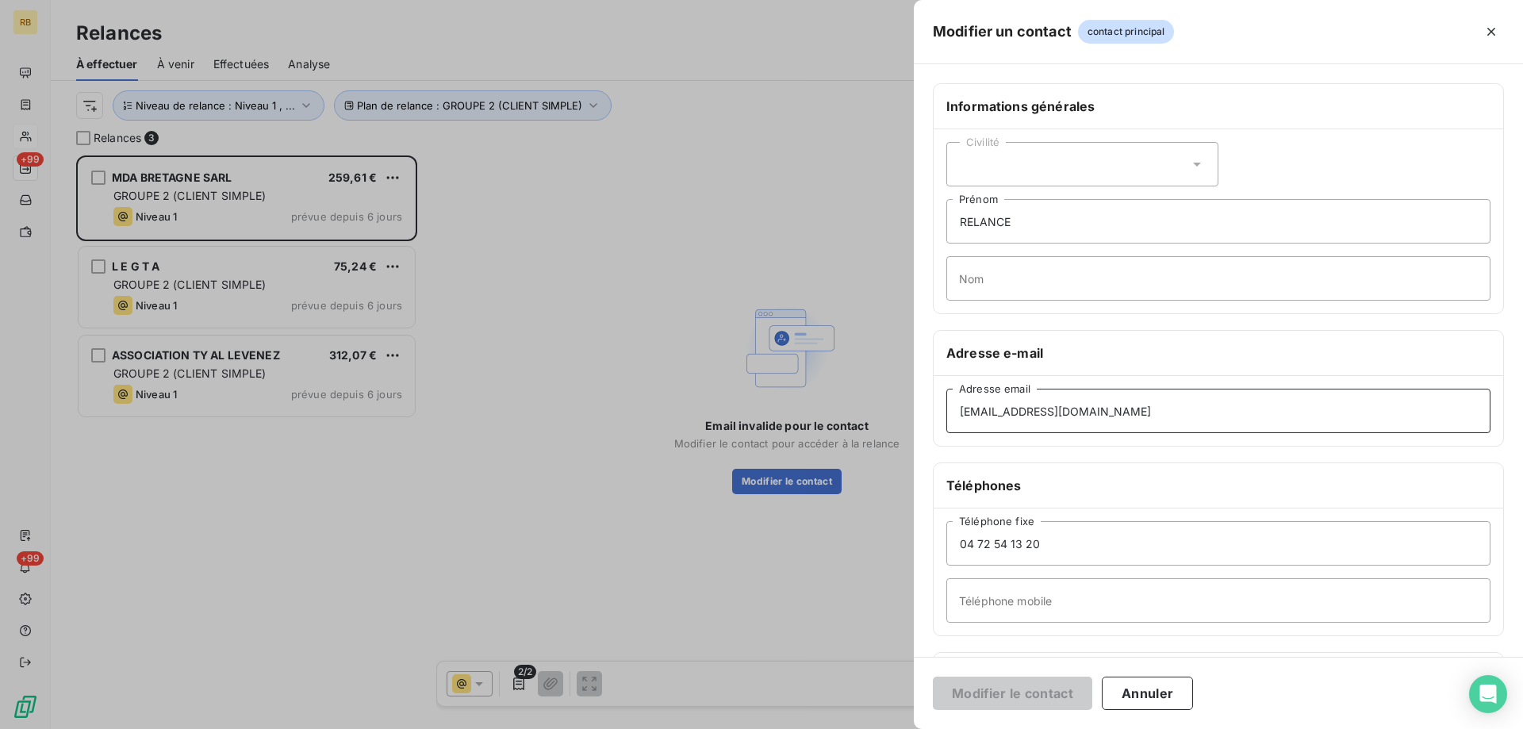
drag, startPoint x: 1266, startPoint y: 417, endPoint x: 953, endPoint y: 403, distance: 313.7
click at [953, 403] on input "[EMAIL_ADDRESS][DOMAIN_NAME]" at bounding box center [1219, 411] width 544 height 44
drag, startPoint x: 1239, startPoint y: 423, endPoint x: 820, endPoint y: 424, distance: 419.0
click at [947, 425] on input "[EMAIL_ADDRESS][DOMAIN_NAME]" at bounding box center [1219, 411] width 544 height 44
paste input "fraisgeneraux"
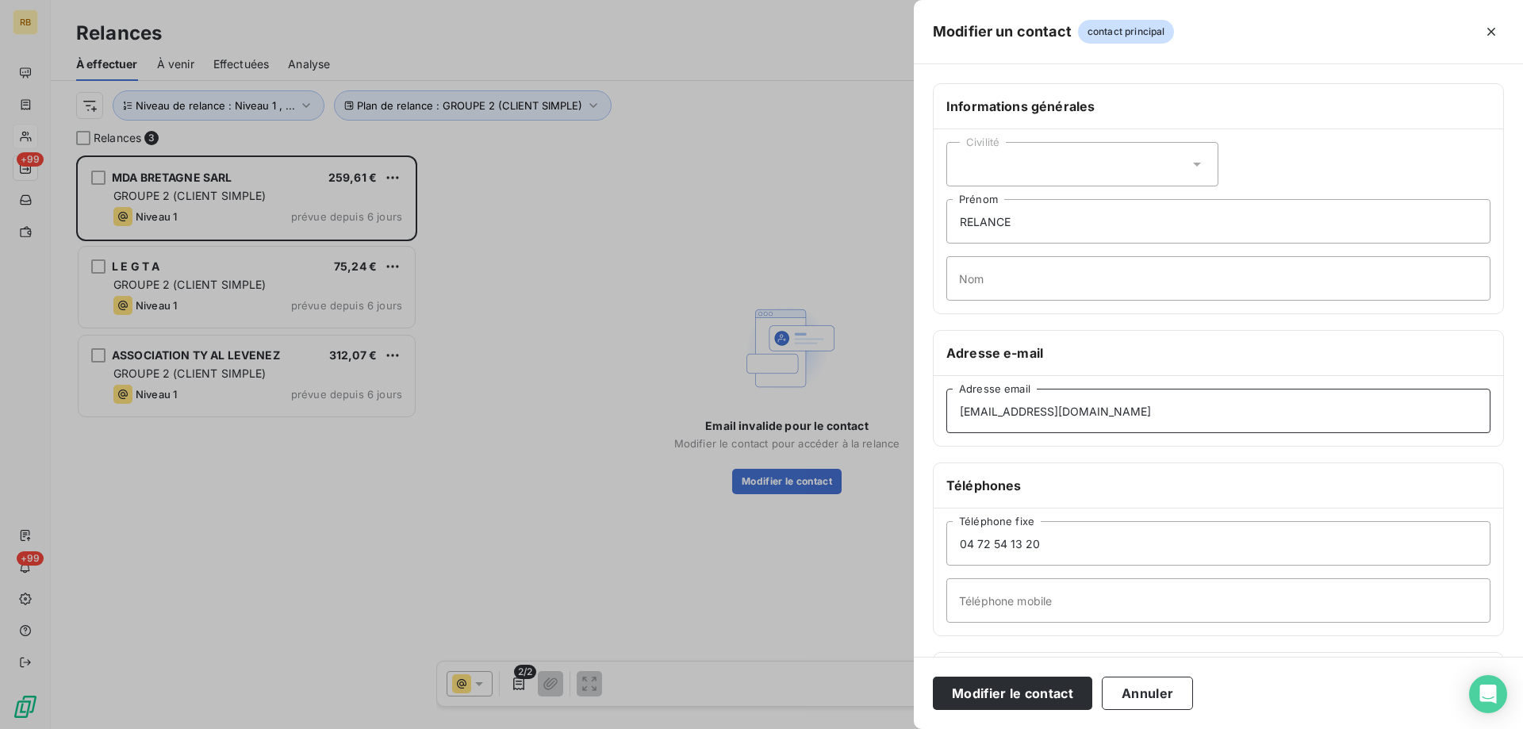
type input "[EMAIL_ADDRESS][DOMAIN_NAME]"
click at [1182, 159] on div "Civilité" at bounding box center [1083, 164] width 272 height 44
click at [974, 225] on li "Monsieur" at bounding box center [1083, 232] width 272 height 29
click at [1232, 171] on div "Civilité Monsieur RELANCE Prénom Nom" at bounding box center [1219, 221] width 570 height 184
click at [1075, 685] on button "Modifier le contact" at bounding box center [1012, 693] width 159 height 33
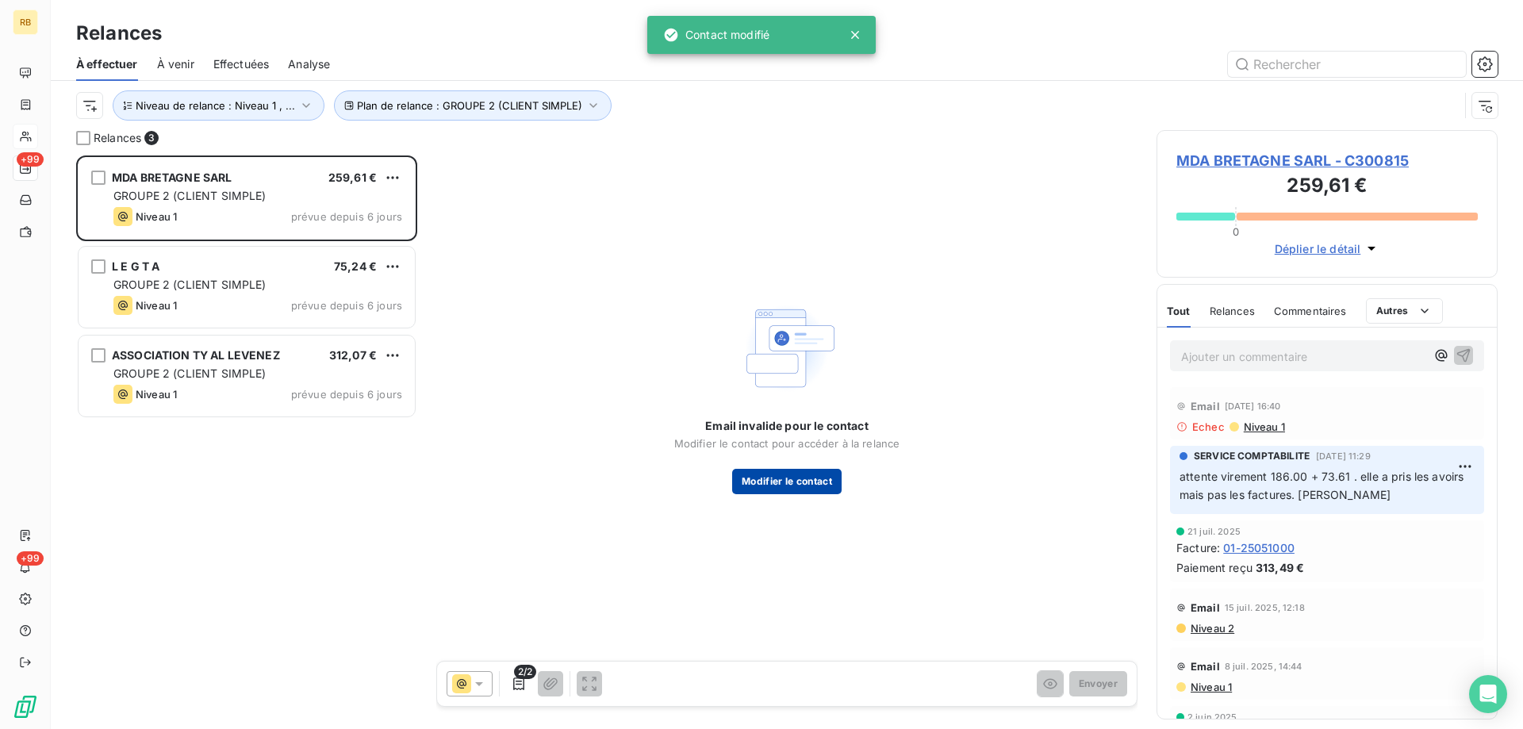
click at [771, 474] on button "Modifier le contact" at bounding box center [786, 481] width 109 height 25
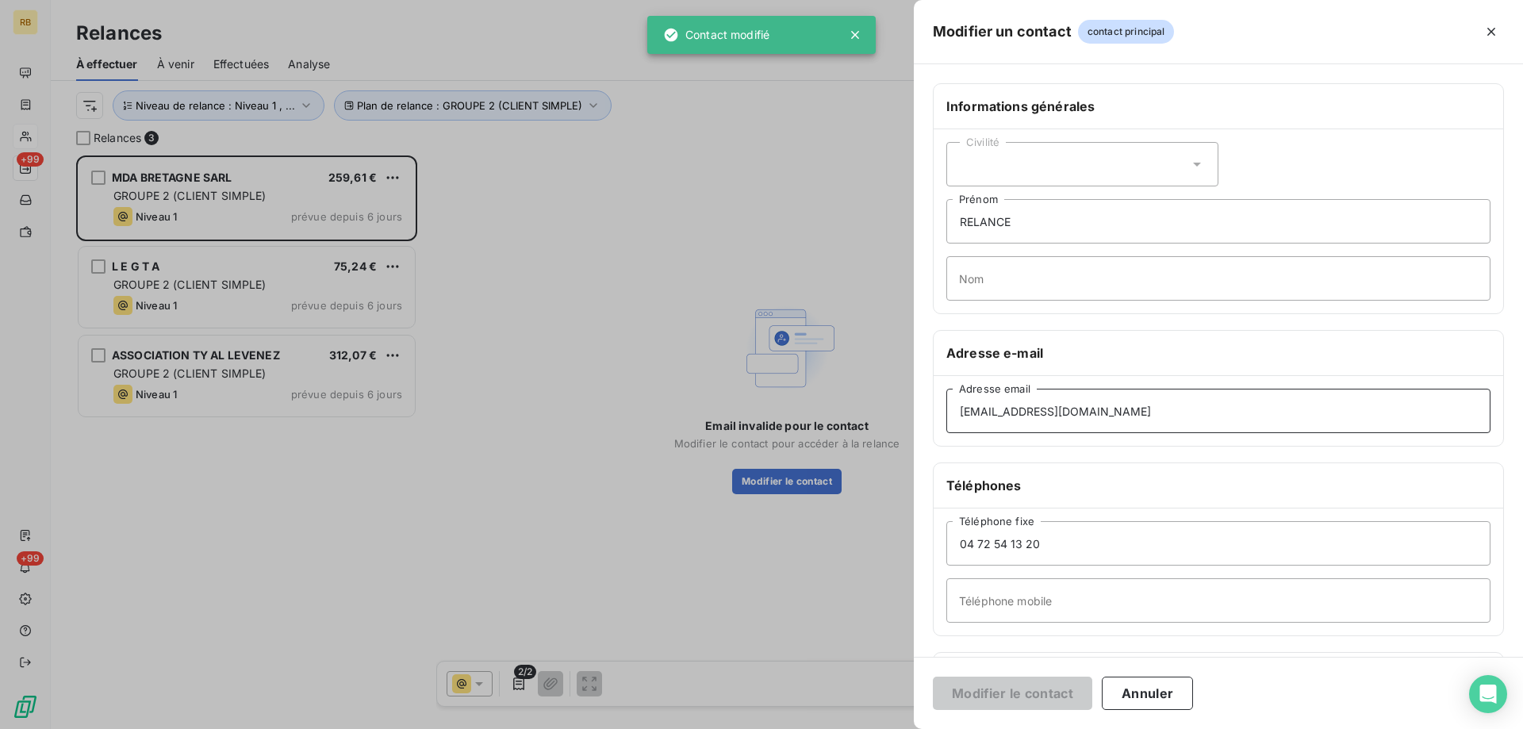
drag, startPoint x: 1235, startPoint y: 421, endPoint x: 896, endPoint y: 401, distance: 340.2
click at [868, 728] on div "Modifier un contact contact principal Informations générales Civilité RELANCE P…" at bounding box center [761, 729] width 1523 height 0
drag, startPoint x: 1316, startPoint y: 405, endPoint x: 935, endPoint y: 411, distance: 380.9
click at [947, 411] on input "[EMAIL_ADDRESS][DOMAIN_NAME]" at bounding box center [1219, 411] width 544 height 44
paste input "fraisgeneraux"
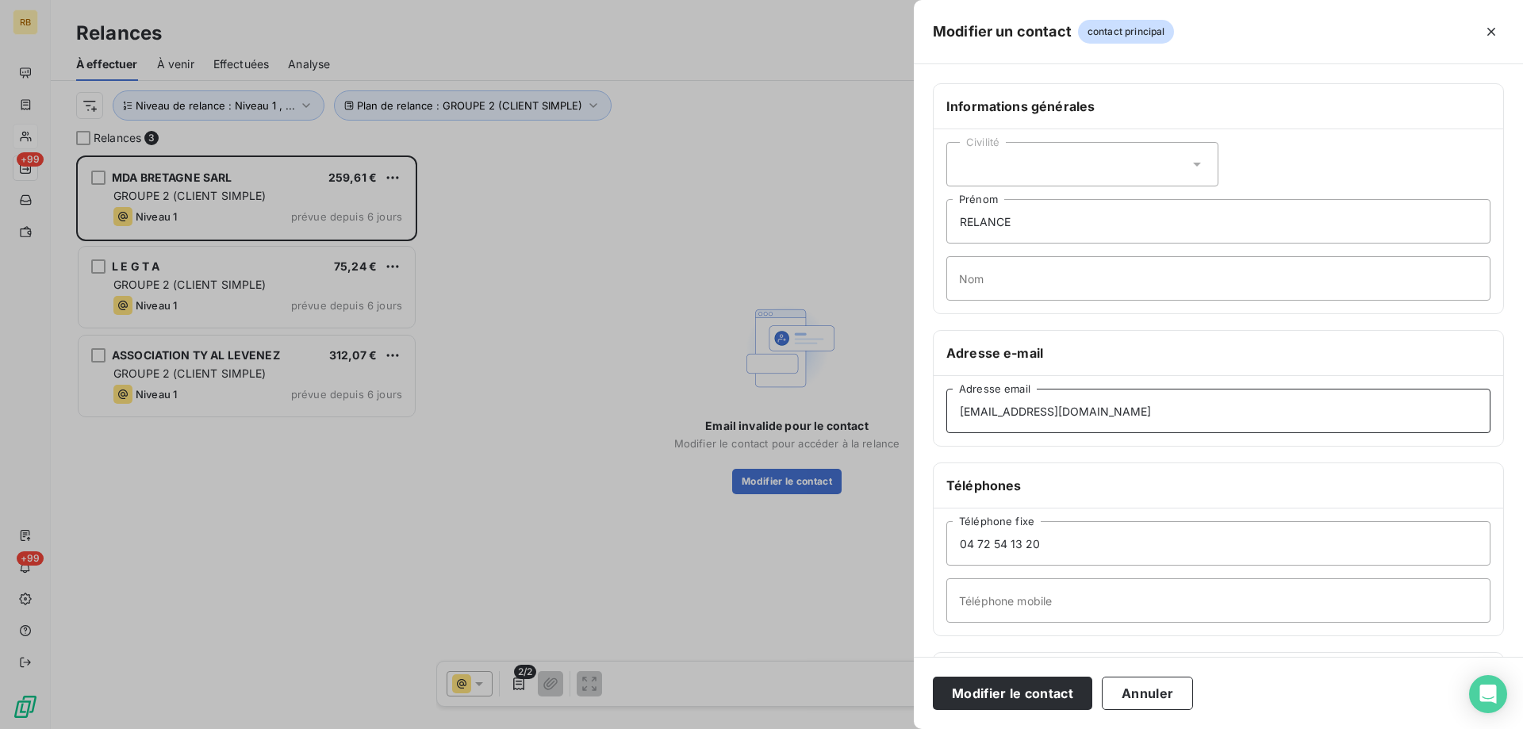
type input "[EMAIL_ADDRESS][DOMAIN_NAME]"
click at [1120, 147] on div "Civilité" at bounding box center [1083, 164] width 272 height 44
click at [1009, 228] on span "Monsieur" at bounding box center [1002, 232] width 48 height 15
drag, startPoint x: 1024, startPoint y: 226, endPoint x: 933, endPoint y: 220, distance: 91.5
click at [947, 220] on input "RELANCE" at bounding box center [1219, 221] width 544 height 44
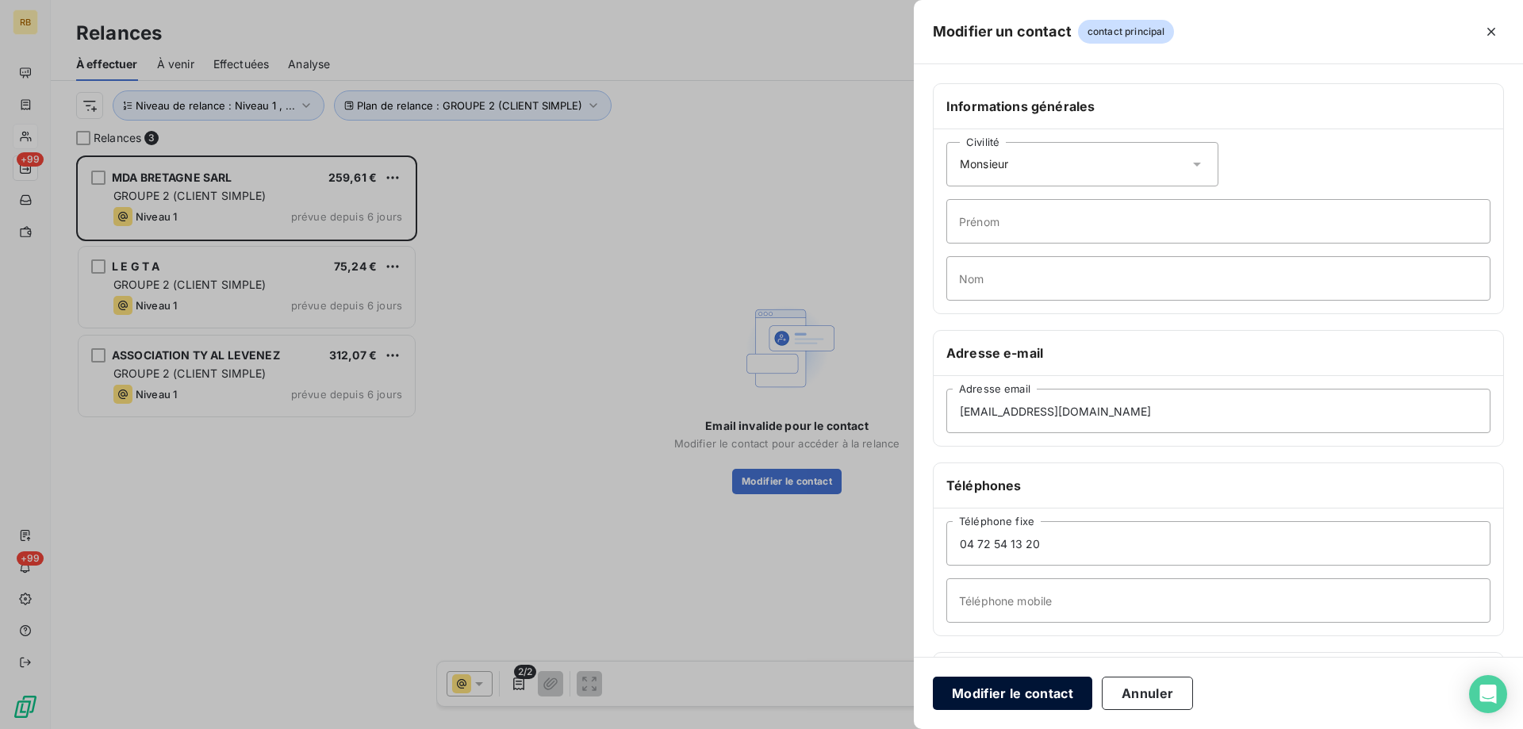
click at [1035, 688] on button "Modifier le contact" at bounding box center [1012, 693] width 159 height 33
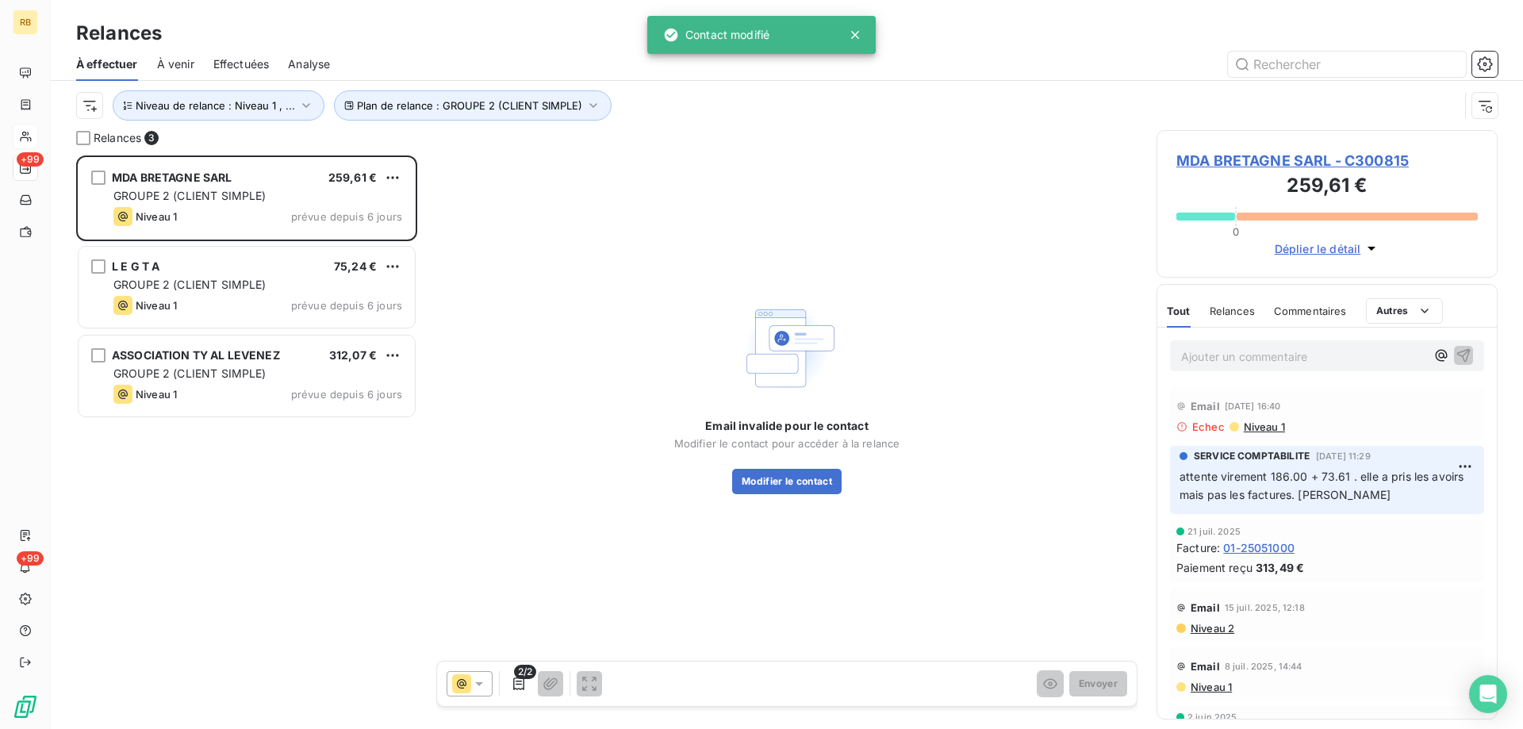
click at [1379, 168] on span "MDA BRETAGNE SARL - C300815" at bounding box center [1328, 160] width 302 height 21
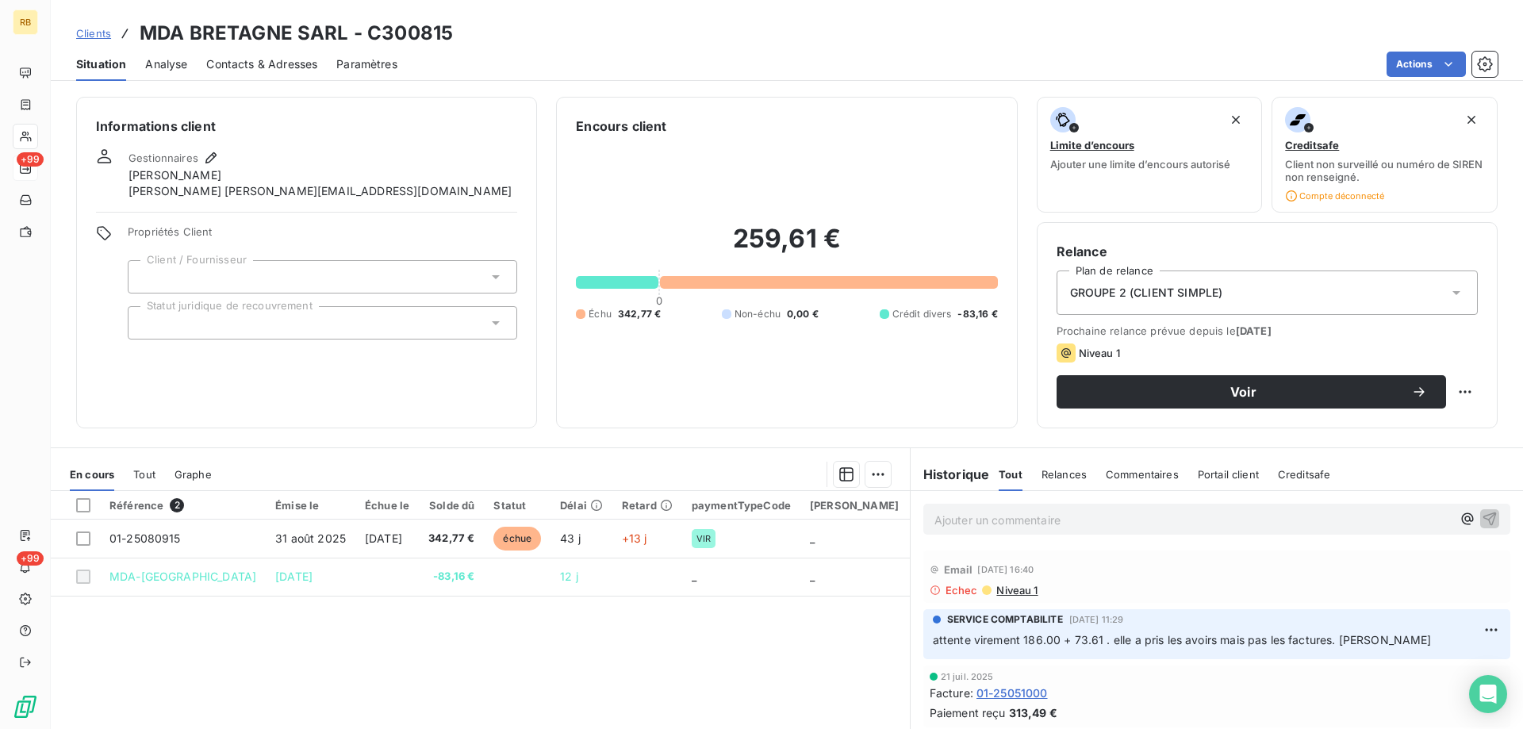
click at [290, 75] on div "Contacts & Adresses" at bounding box center [261, 64] width 111 height 33
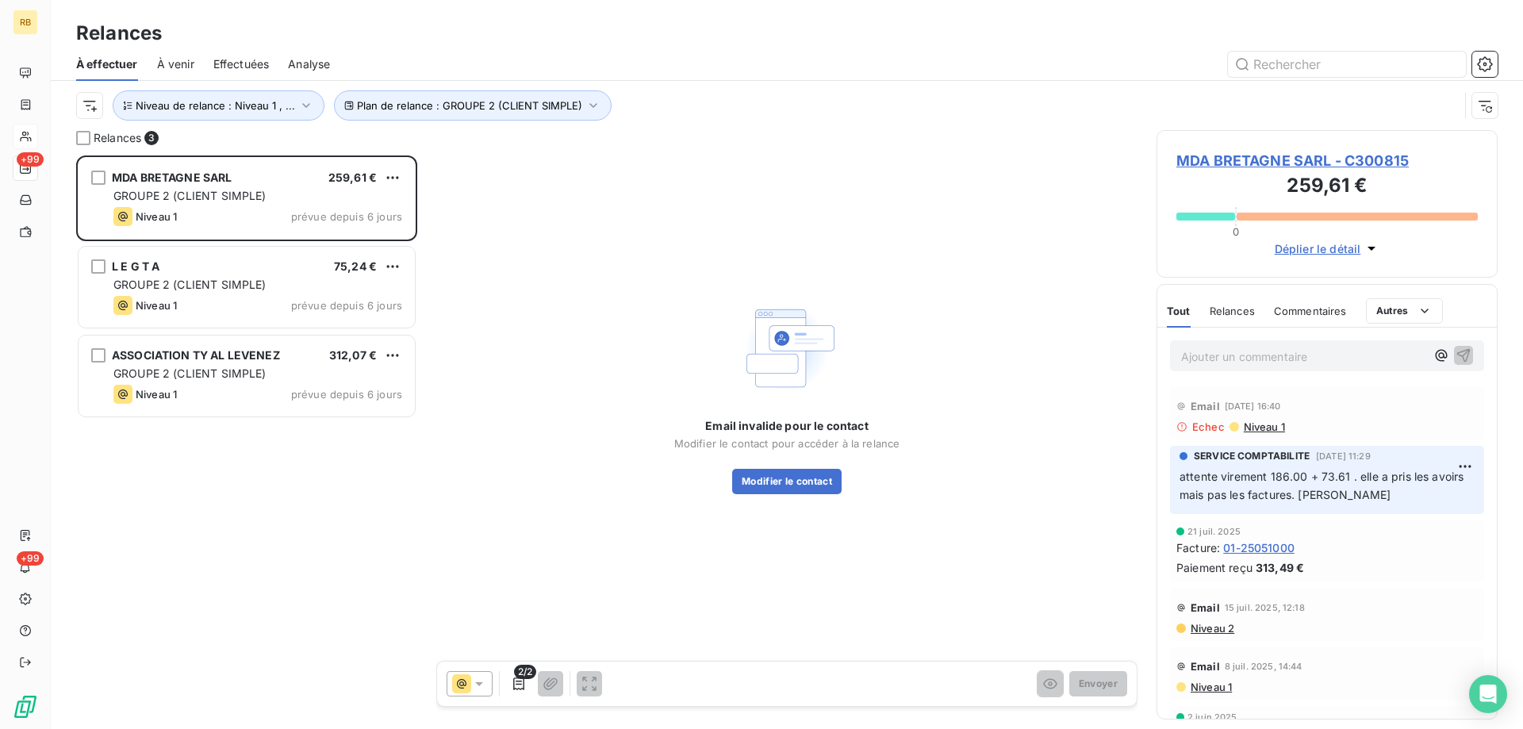
scroll to position [574, 341]
click at [808, 487] on button "Modifier le contact" at bounding box center [786, 481] width 109 height 25
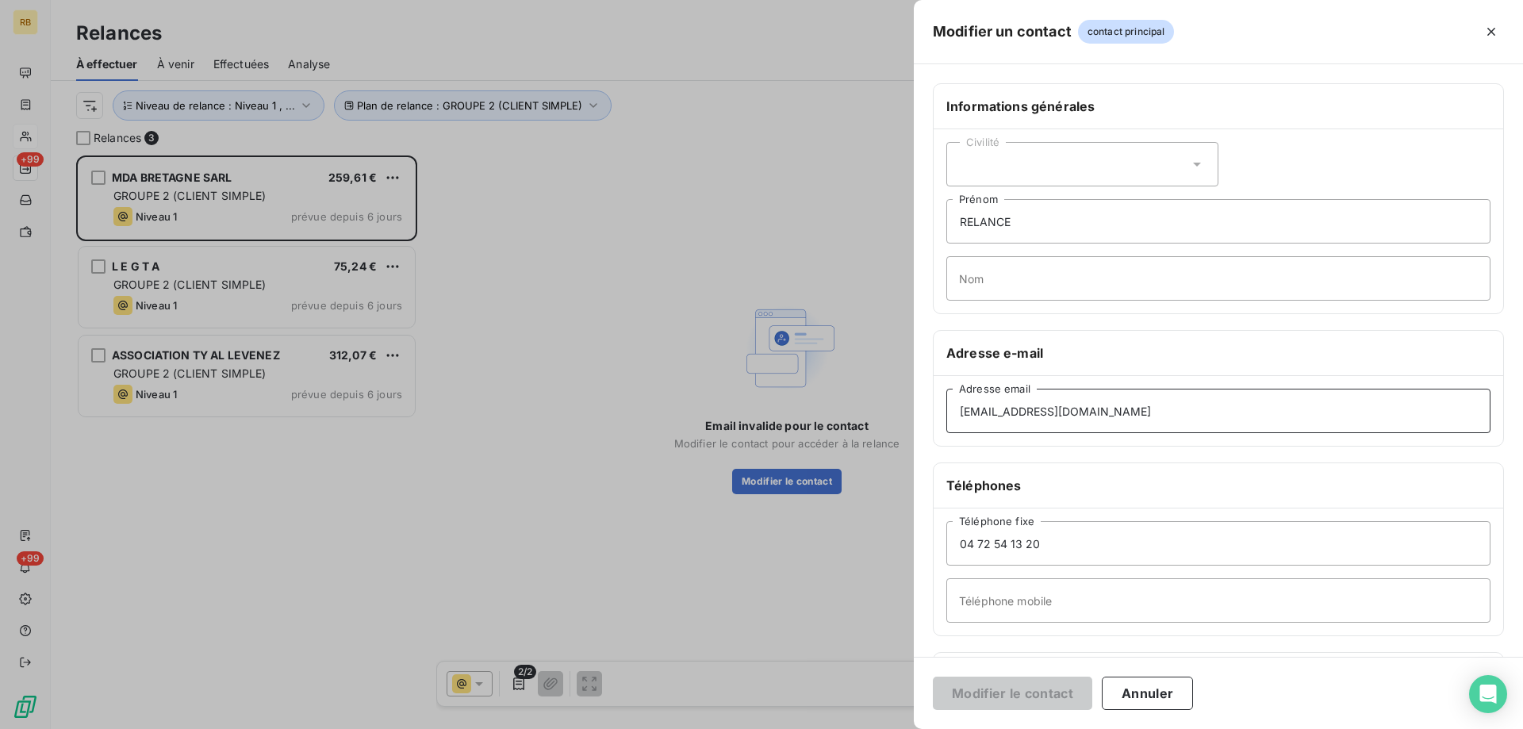
click at [1263, 428] on input "[EMAIL_ADDRESS][DOMAIN_NAME]" at bounding box center [1219, 411] width 544 height 44
click at [1197, 167] on icon at bounding box center [1197, 164] width 16 height 16
click at [1127, 226] on li "Monsieur" at bounding box center [1083, 232] width 272 height 29
click at [1300, 172] on div "Civilité Monsieur RELANCE Prénom Nom" at bounding box center [1219, 221] width 570 height 184
click at [1235, 410] on input "[EMAIL_ADDRESS][DOMAIN_NAME]" at bounding box center [1219, 411] width 544 height 44
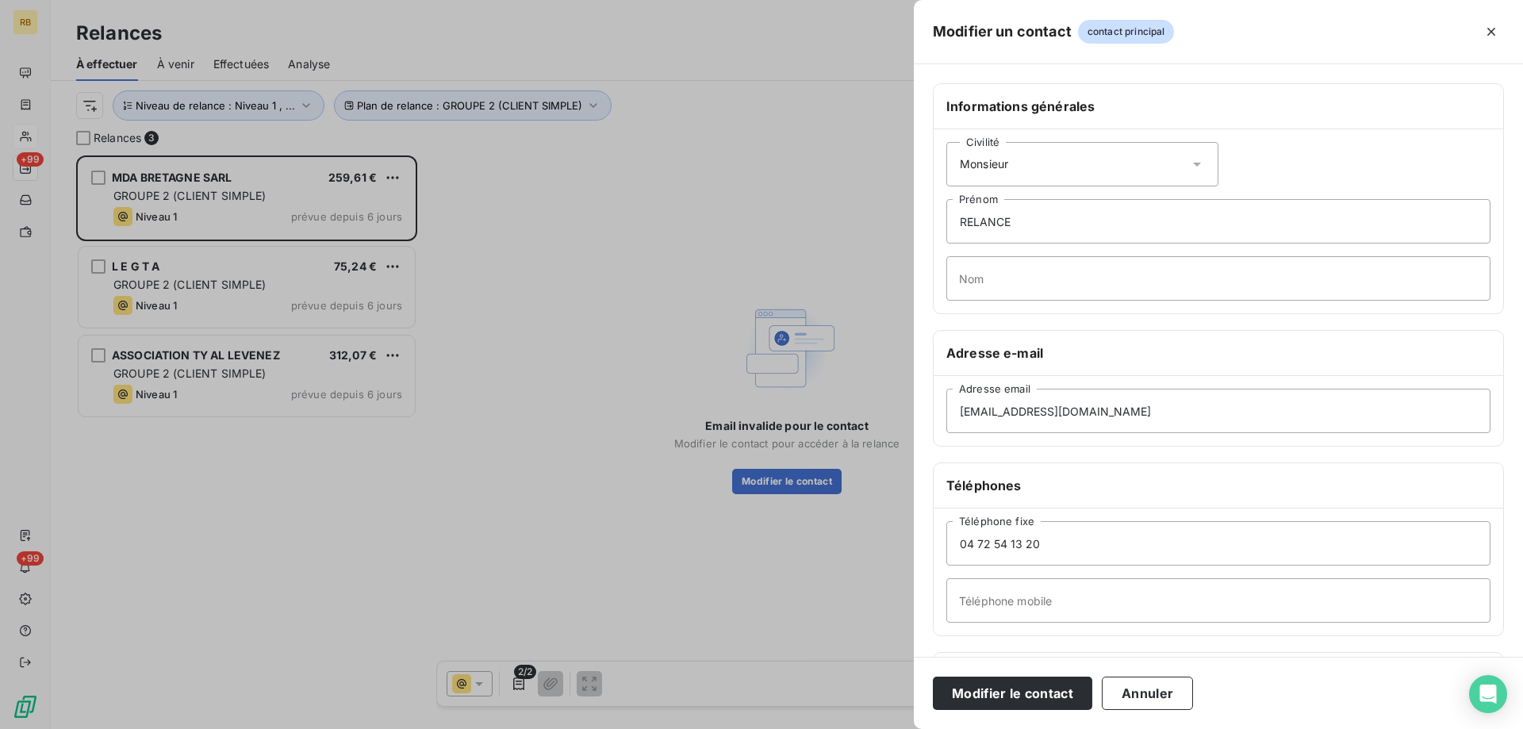
click at [1489, 33] on icon "button" at bounding box center [1492, 32] width 16 height 16
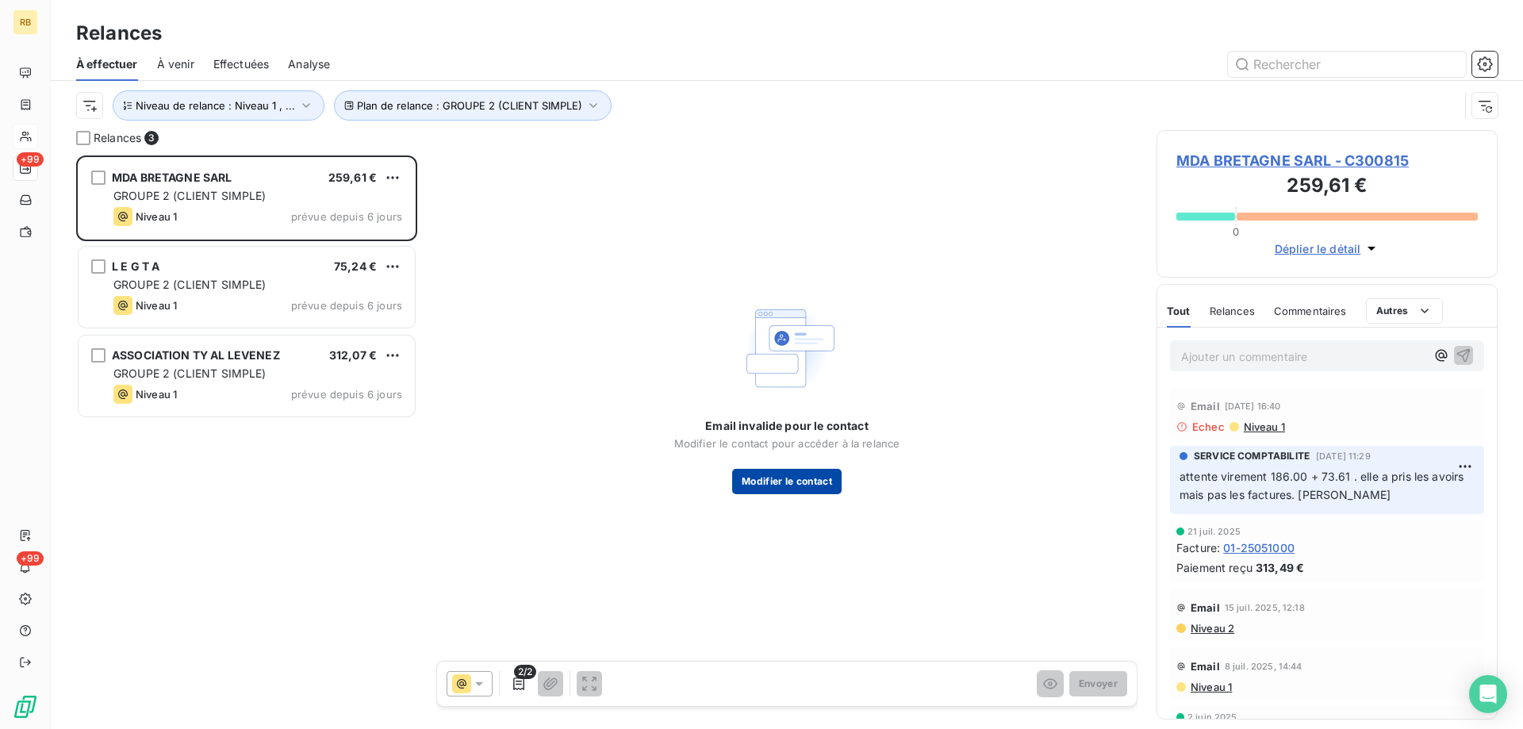
click at [775, 481] on button "Modifier le contact" at bounding box center [786, 481] width 109 height 25
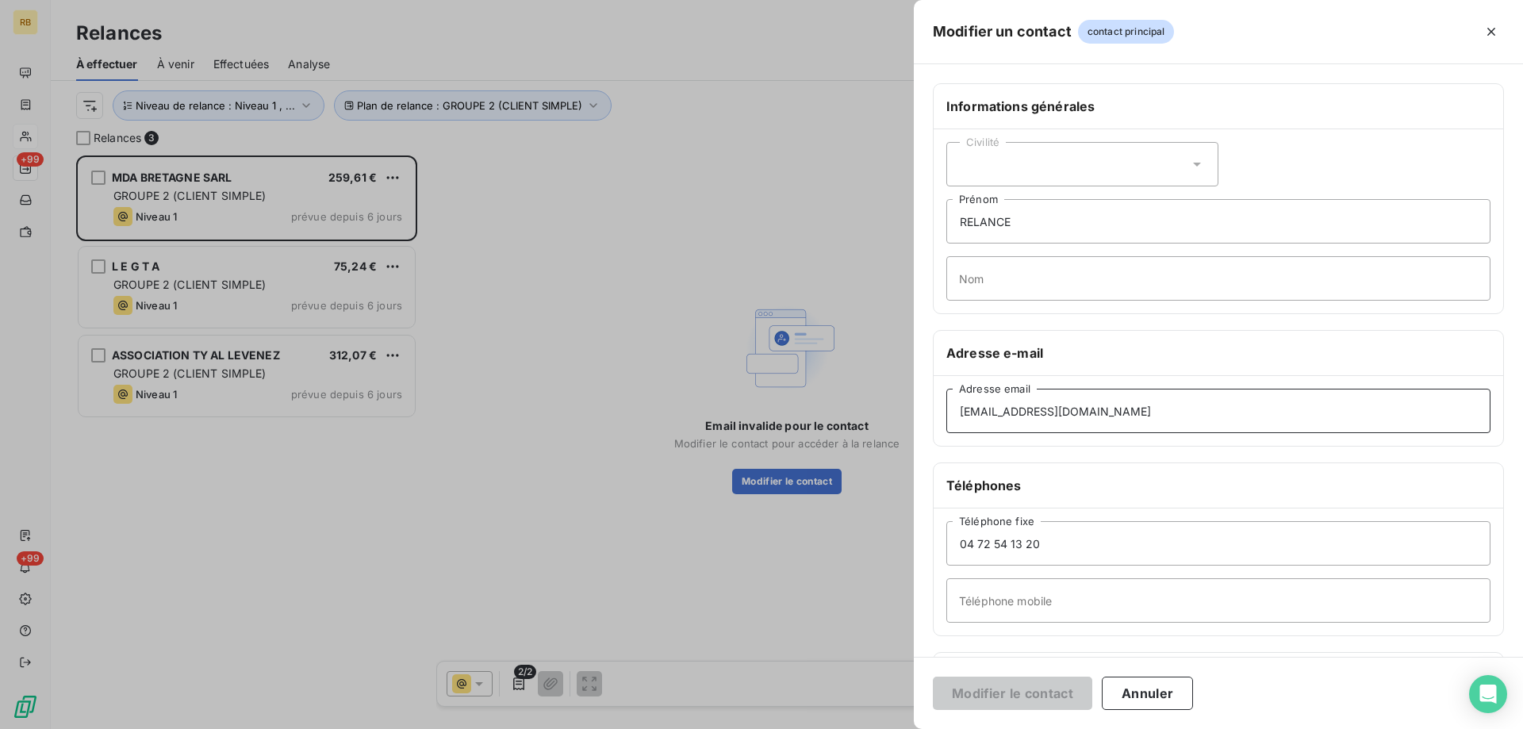
drag, startPoint x: 1204, startPoint y: 425, endPoint x: 1212, endPoint y: 413, distance: 13.7
click at [1212, 413] on input "[EMAIL_ADDRESS][DOMAIN_NAME]" at bounding box center [1219, 411] width 544 height 44
drag, startPoint x: 1212, startPoint y: 413, endPoint x: 1227, endPoint y: 417, distance: 14.6
click at [1227, 417] on input "[EMAIL_ADDRESS][DOMAIN_NAME]" at bounding box center [1219, 411] width 544 height 44
drag, startPoint x: 1227, startPoint y: 417, endPoint x: 893, endPoint y: 437, distance: 334.7
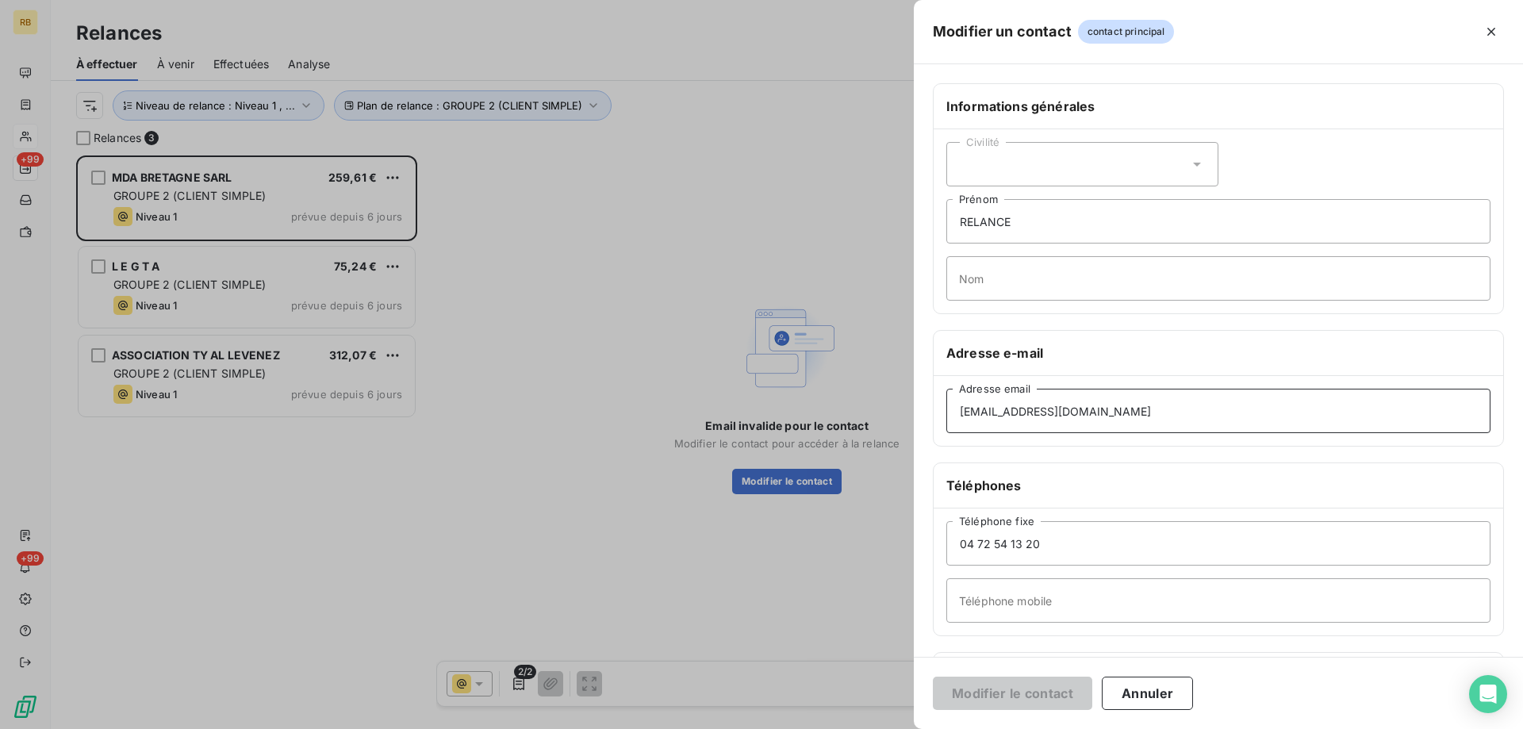
click at [947, 433] on input "[EMAIL_ADDRESS][DOMAIN_NAME]" at bounding box center [1219, 411] width 544 height 44
paste input "fraisgeneraux"
type input "[EMAIL_ADDRESS][DOMAIN_NAME]"
click at [1001, 679] on button "Modifier le contact" at bounding box center [1012, 693] width 159 height 33
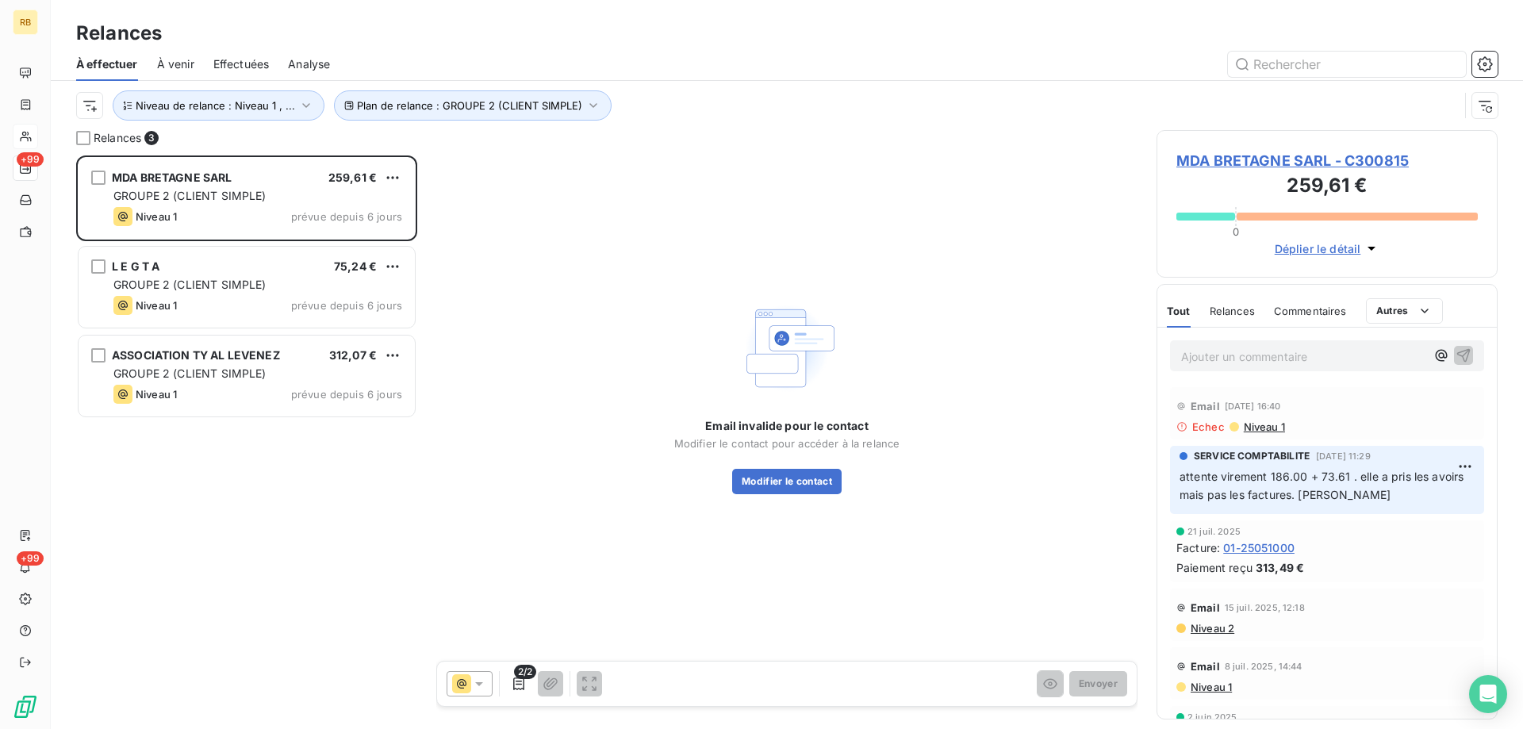
click at [1363, 154] on span "MDA BRETAGNE SARL - C300815" at bounding box center [1328, 160] width 302 height 21
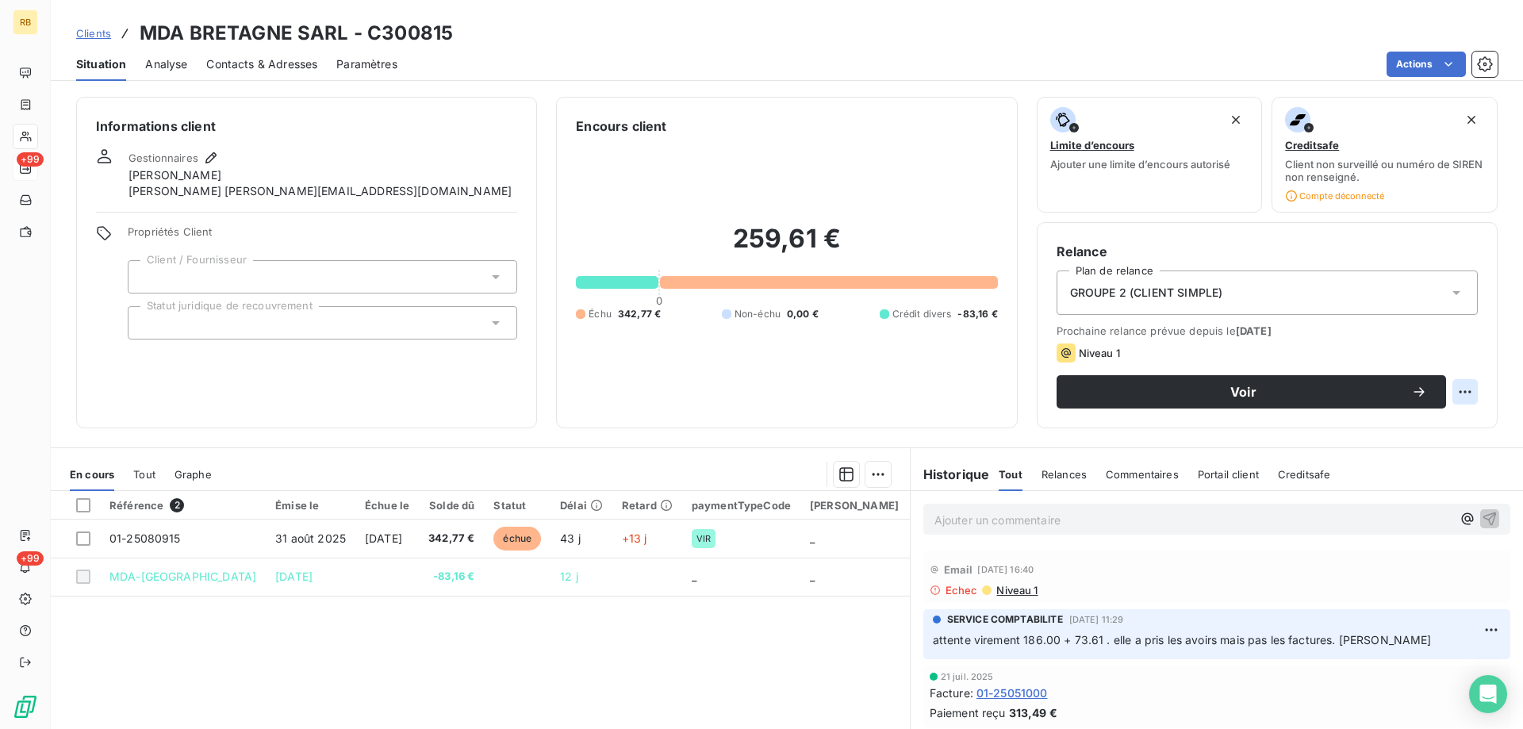
click at [1464, 386] on html "RB +99 +99 Clients MDA BRETAGNE SARL - C300815 Situation Analyse Contacts & Adr…" at bounding box center [761, 364] width 1523 height 729
click at [1339, 350] on html "RB +99 +99 Clients MDA BRETAGNE SARL - C300815 Situation Analyse Contacts & Adr…" at bounding box center [761, 364] width 1523 height 729
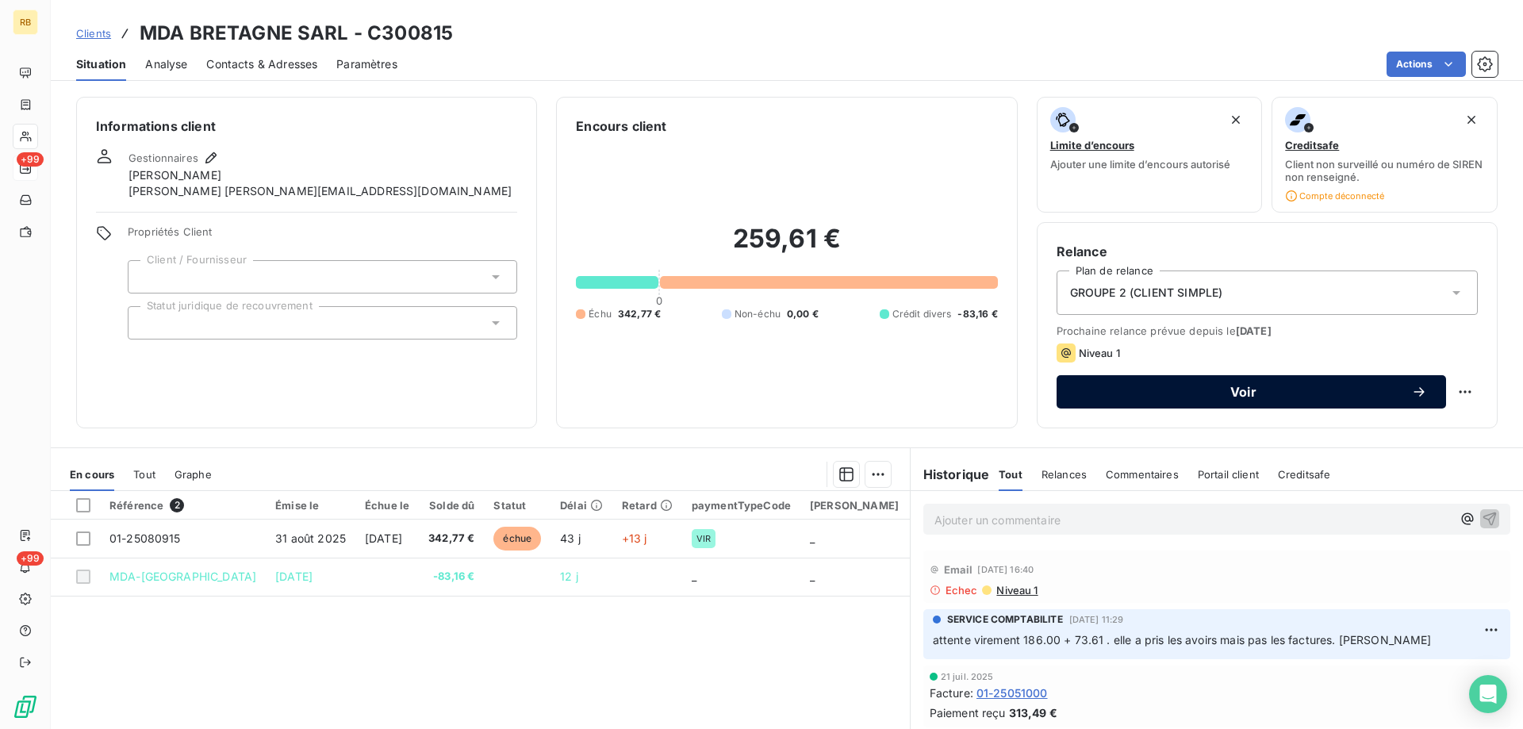
click at [1212, 388] on span "Voir" at bounding box center [1244, 392] width 336 height 13
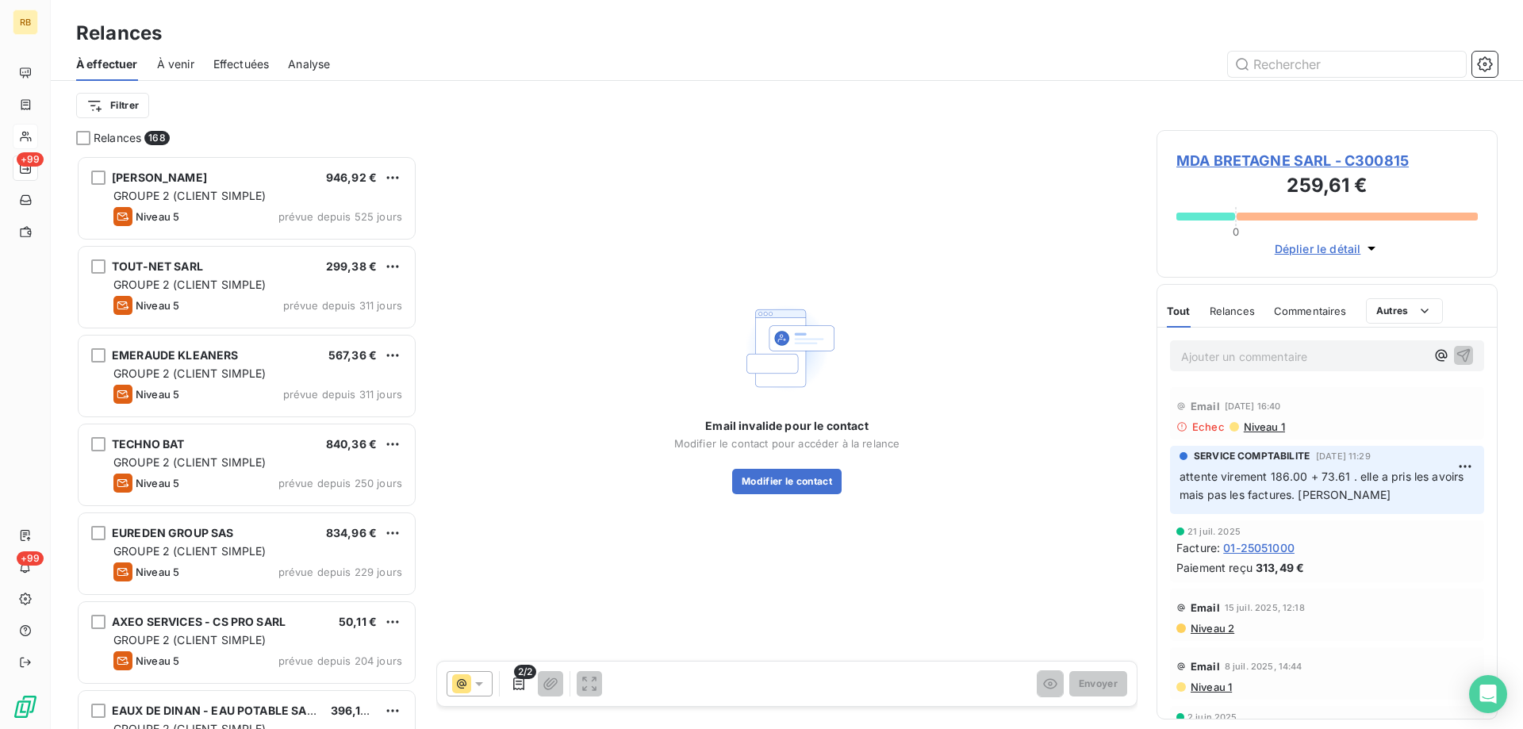
scroll to position [574, 341]
click at [471, 686] on icon at bounding box center [479, 684] width 16 height 16
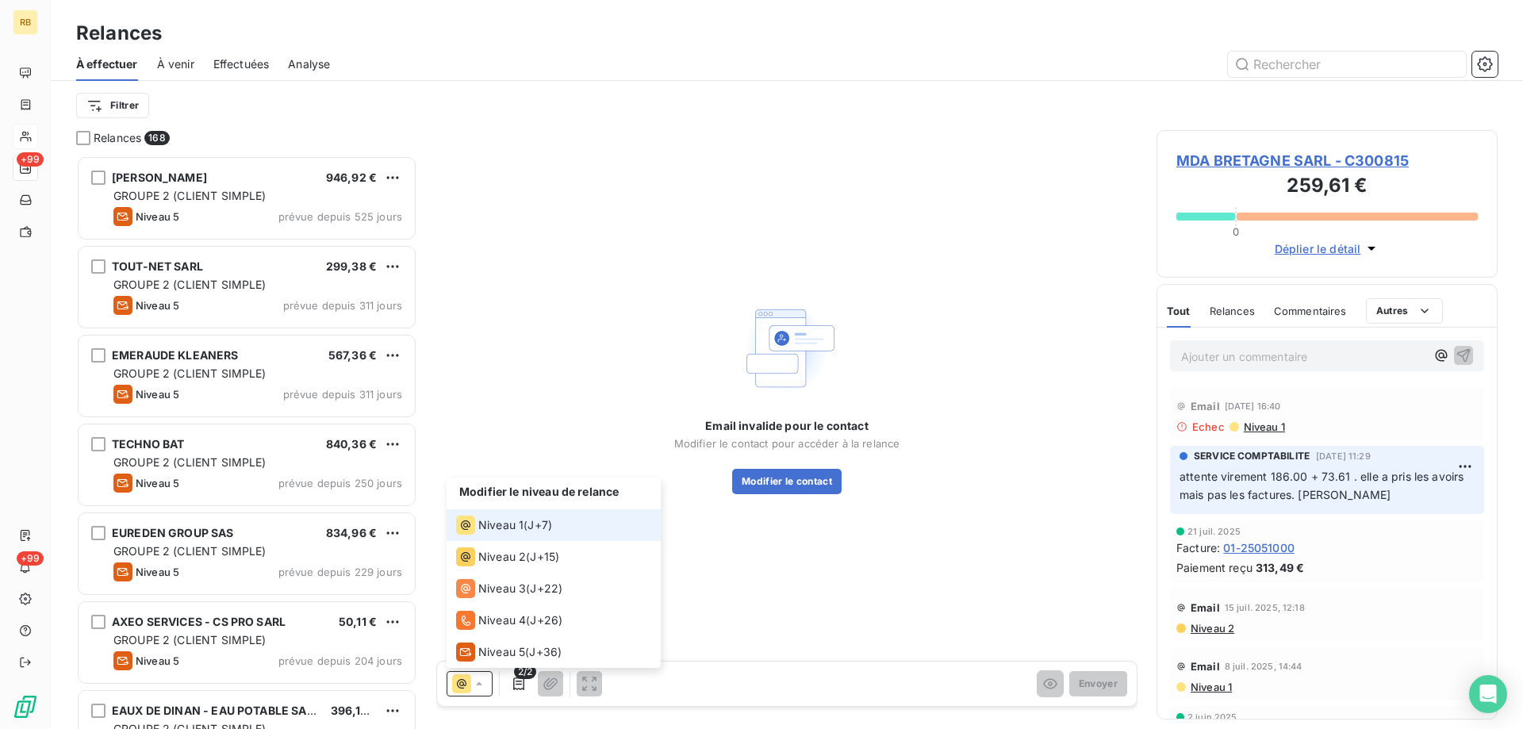
click at [471, 686] on icon at bounding box center [479, 684] width 16 height 16
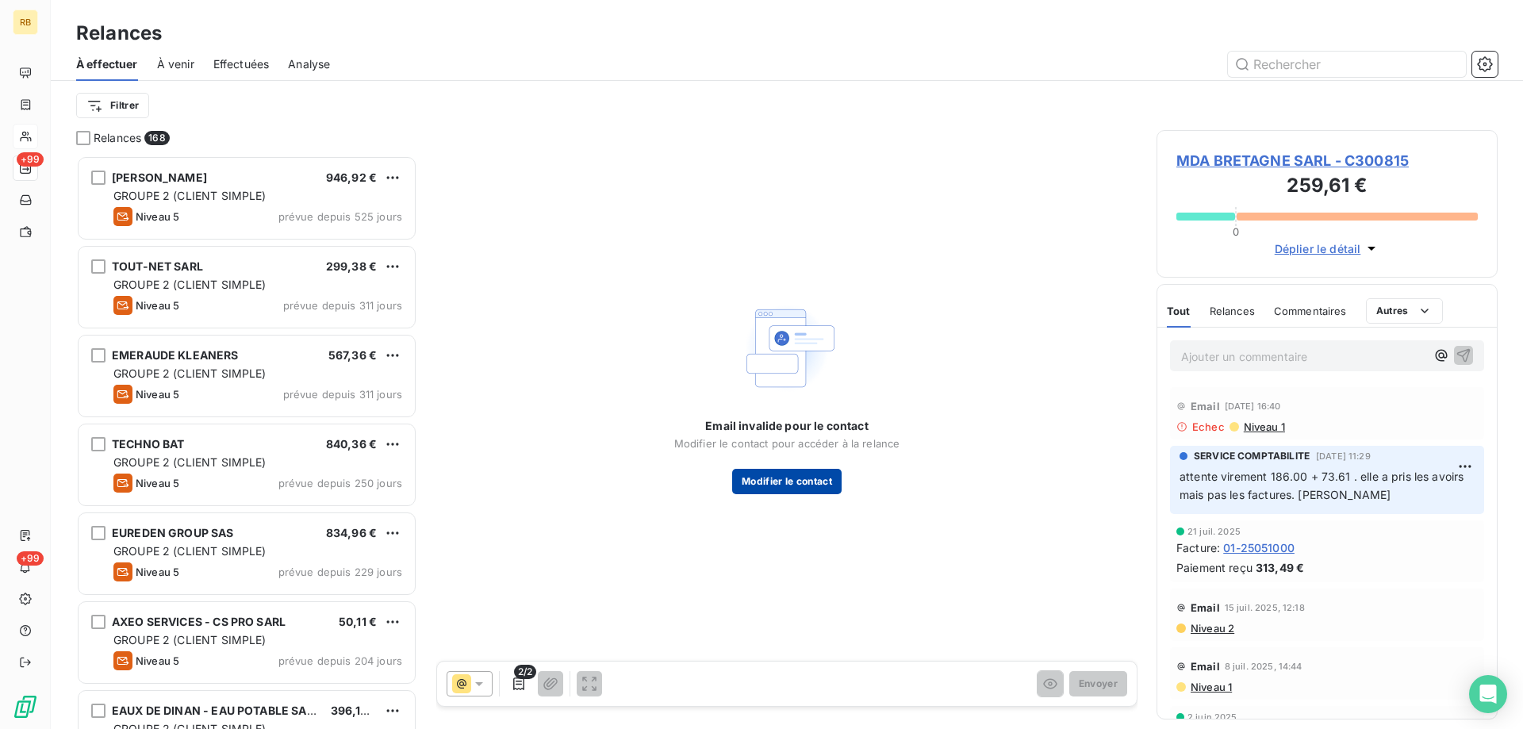
click at [805, 494] on button "Modifier le contact" at bounding box center [786, 481] width 109 height 25
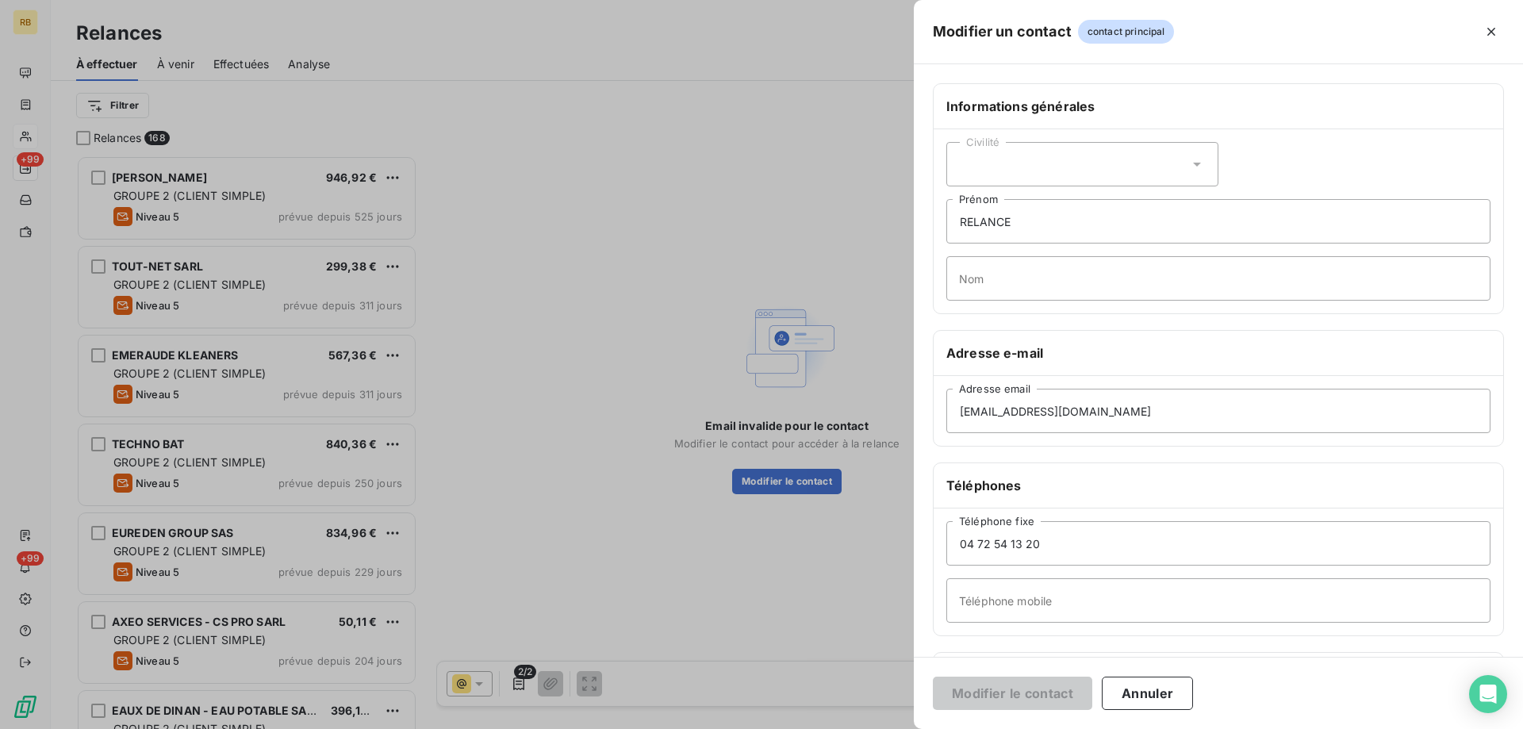
click at [1097, 33] on span "contact principal" at bounding box center [1126, 32] width 97 height 24
click at [996, 106] on h6 "Informations générales" at bounding box center [1219, 106] width 544 height 19
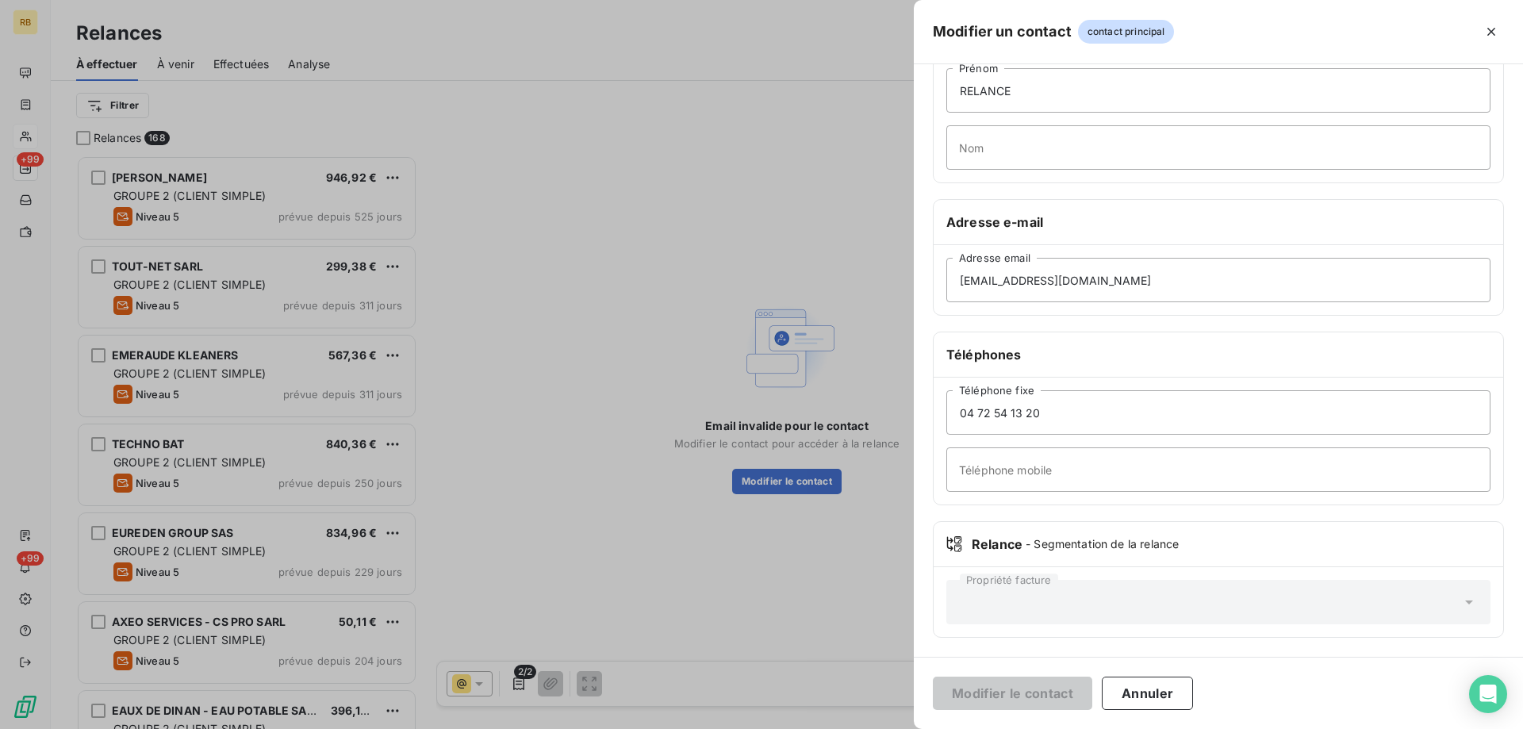
click at [719, 570] on div at bounding box center [761, 364] width 1523 height 729
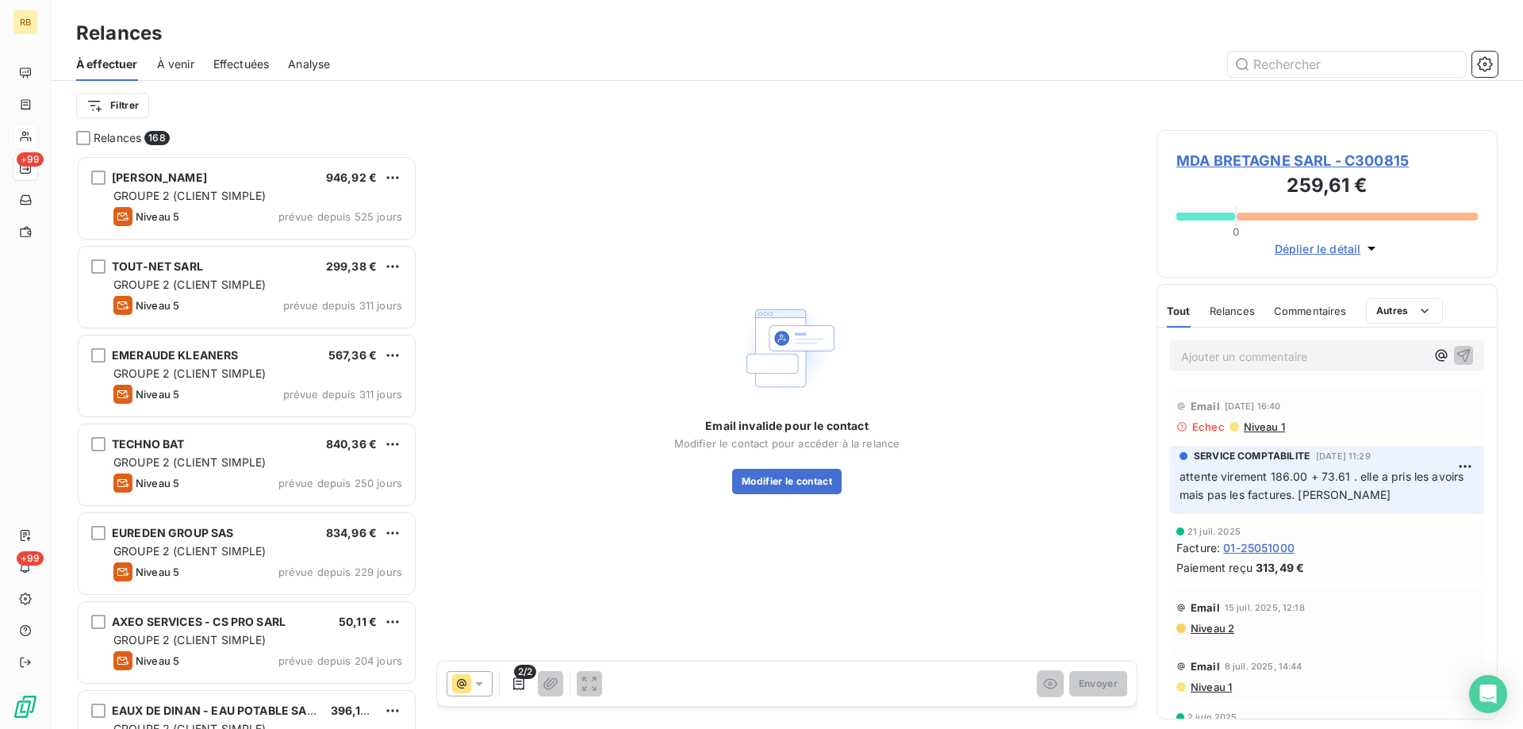
scroll to position [574, 341]
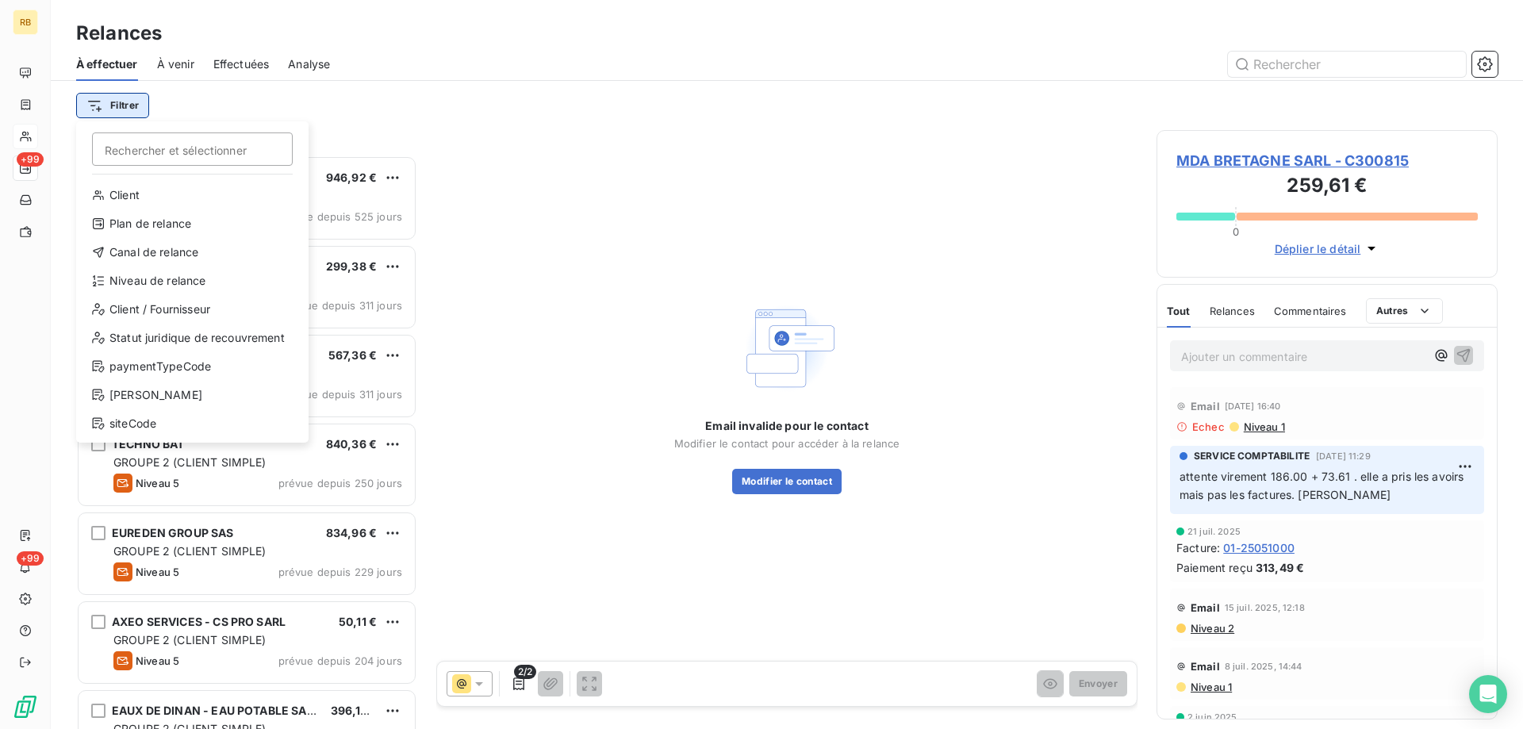
click at [117, 104] on html "RB +99 +99 Relances À effectuer À venir Effectuées Analyse Filtrer Rechercher e…" at bounding box center [761, 364] width 1523 height 729
click at [169, 227] on div "Plan de relance" at bounding box center [193, 223] width 220 height 25
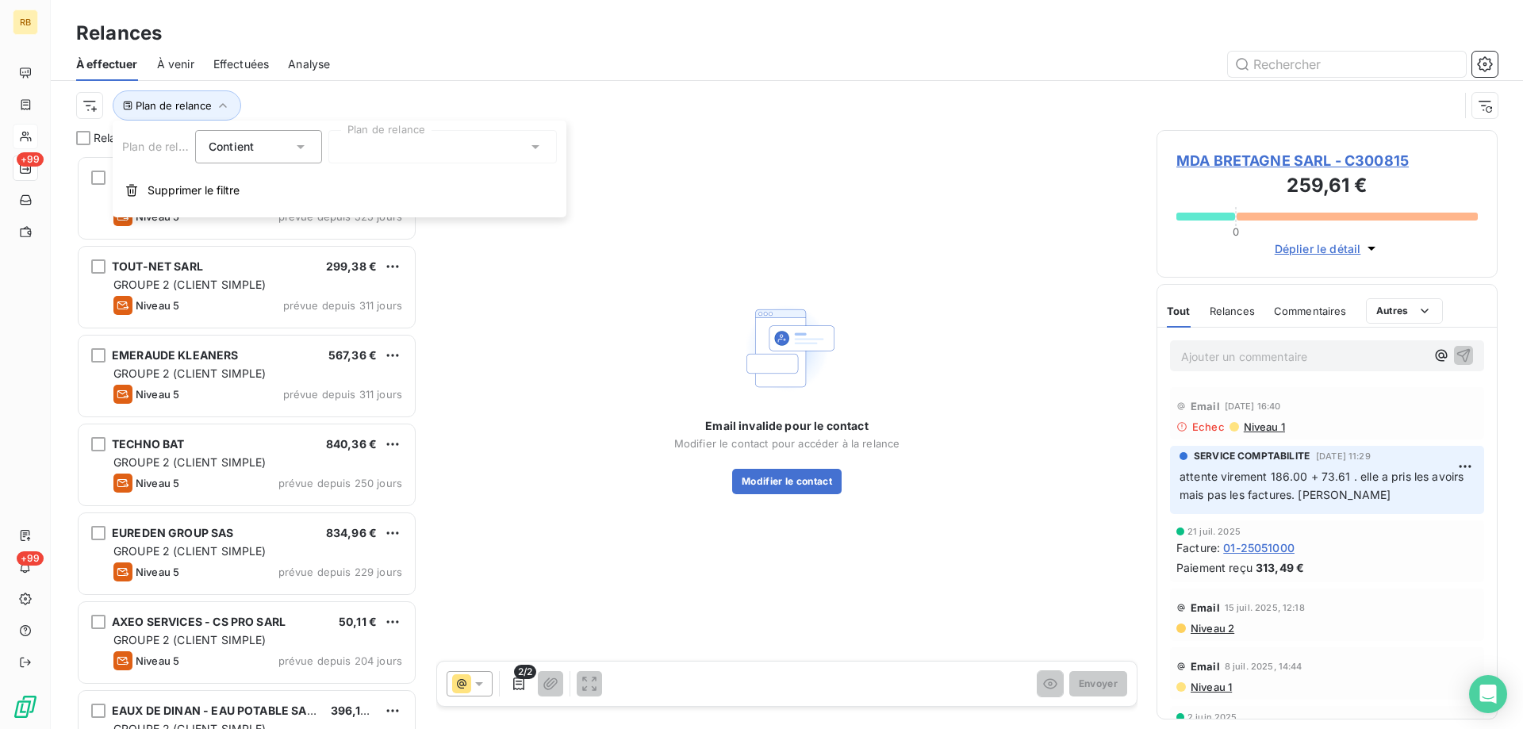
click at [435, 148] on div at bounding box center [442, 146] width 229 height 33
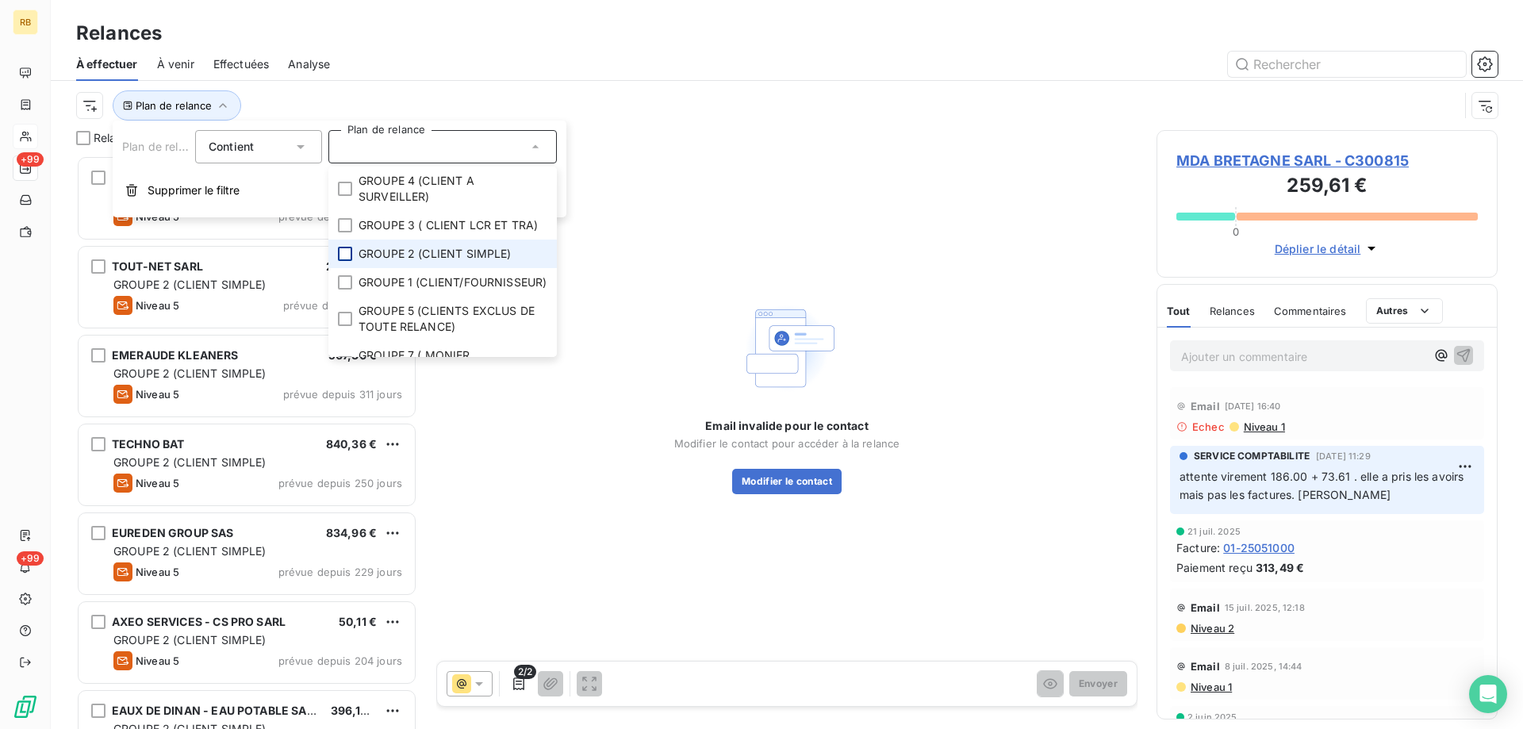
click at [346, 258] on div at bounding box center [345, 254] width 14 height 14
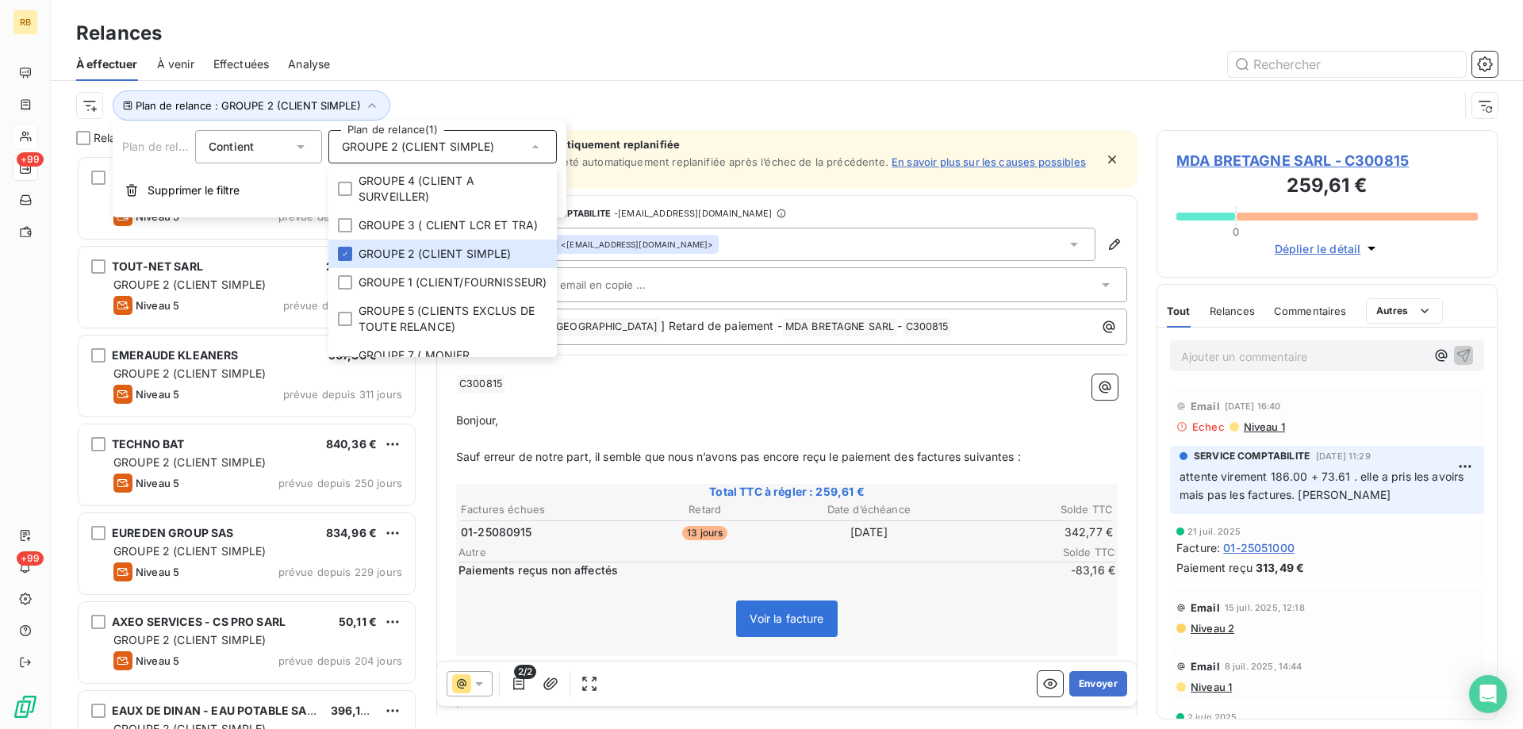
click at [555, 71] on div at bounding box center [923, 64] width 1149 height 25
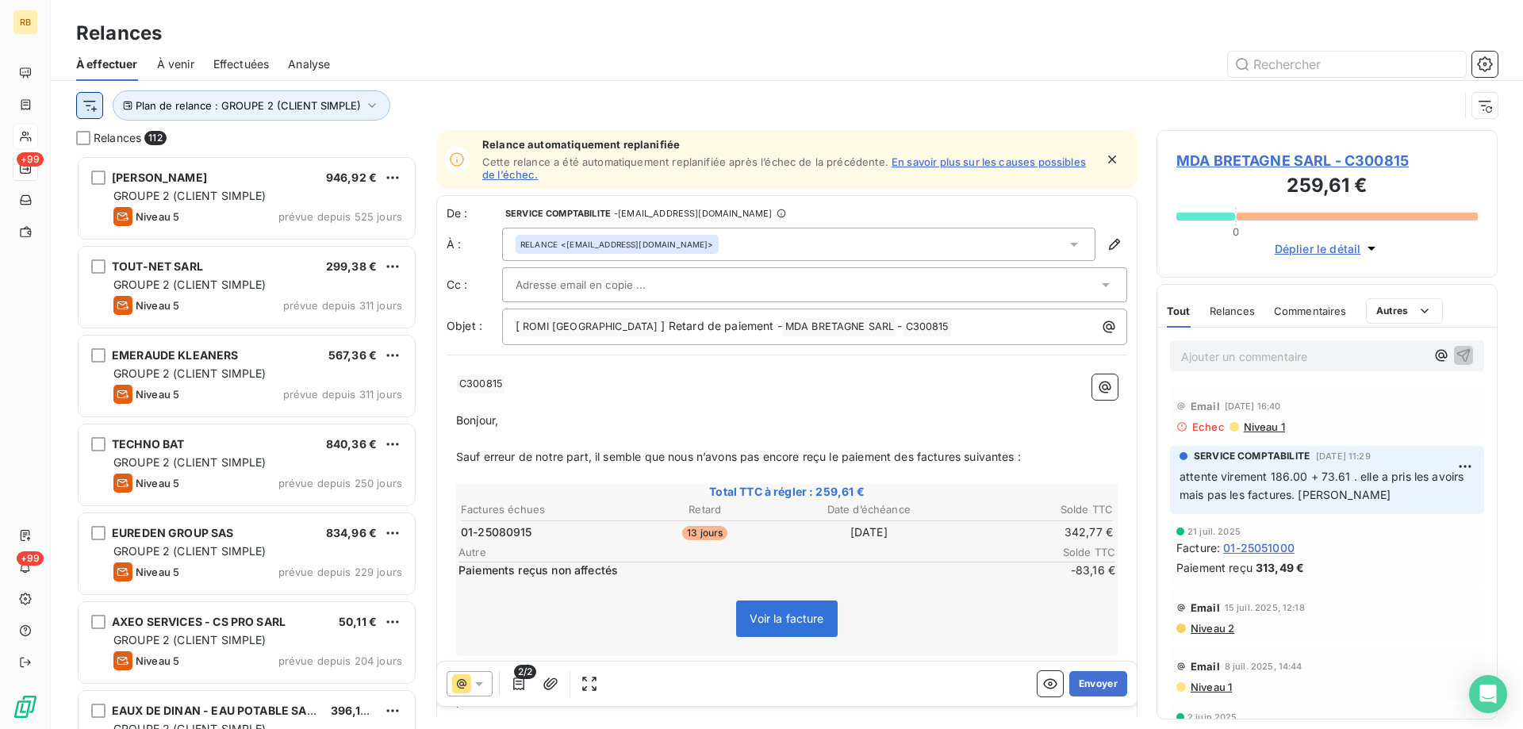
click at [91, 115] on html "RB +99 +99 Relances À effectuer À venir Effectuées Analyse Plan de relance : GR…" at bounding box center [761, 364] width 1523 height 729
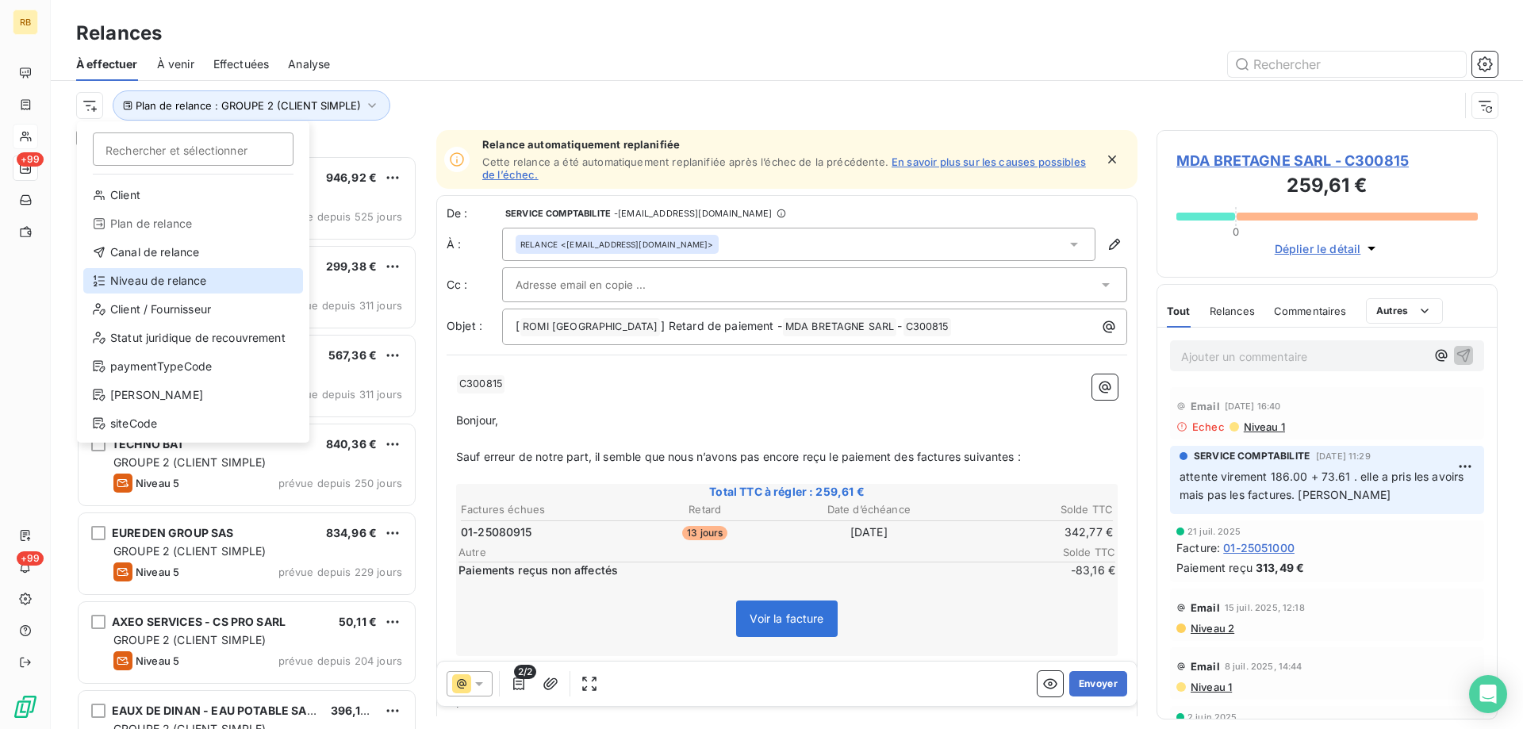
click at [125, 272] on div "Niveau de relance" at bounding box center [193, 280] width 220 height 25
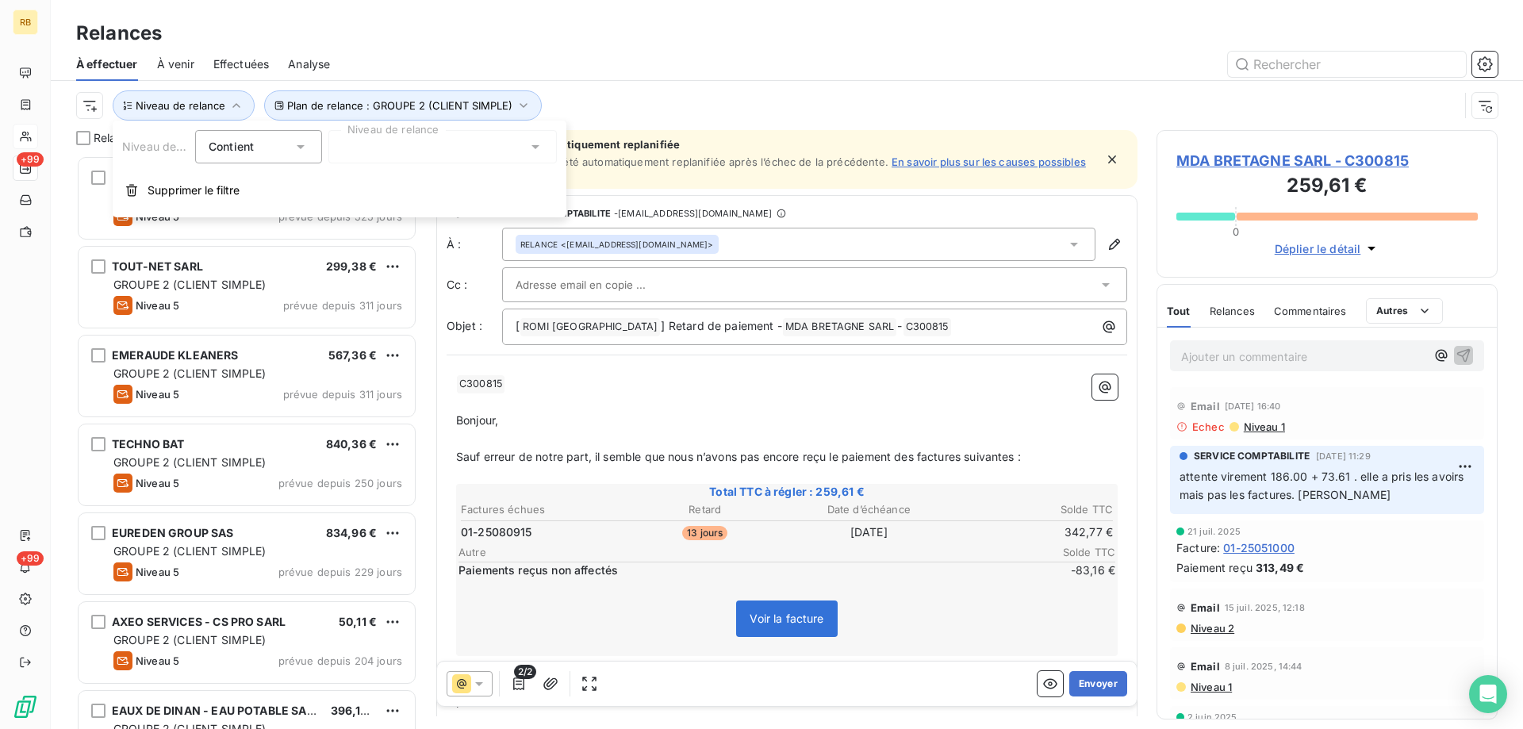
click at [519, 141] on div at bounding box center [442, 146] width 229 height 33
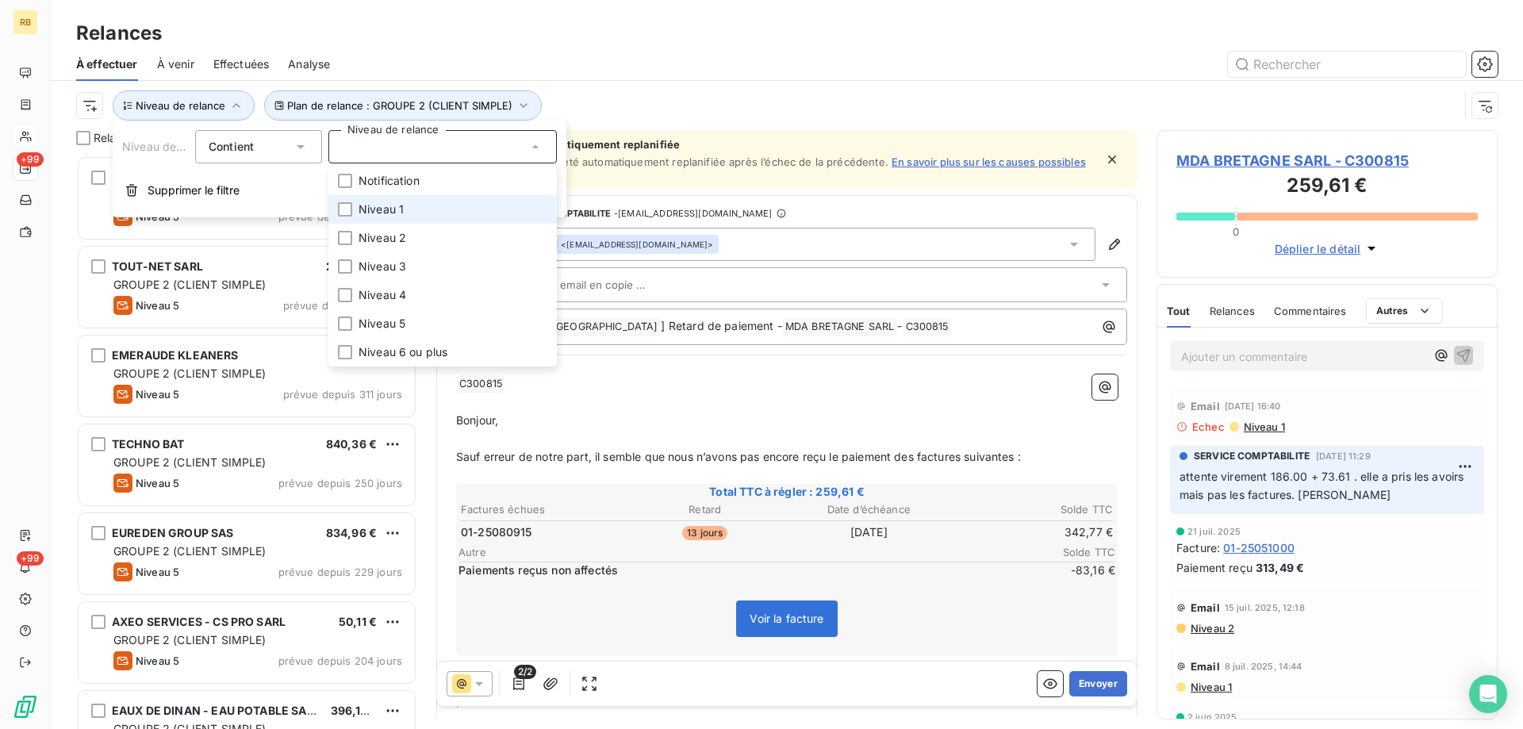
click at [363, 206] on span "Niveau 1" at bounding box center [381, 210] width 45 height 16
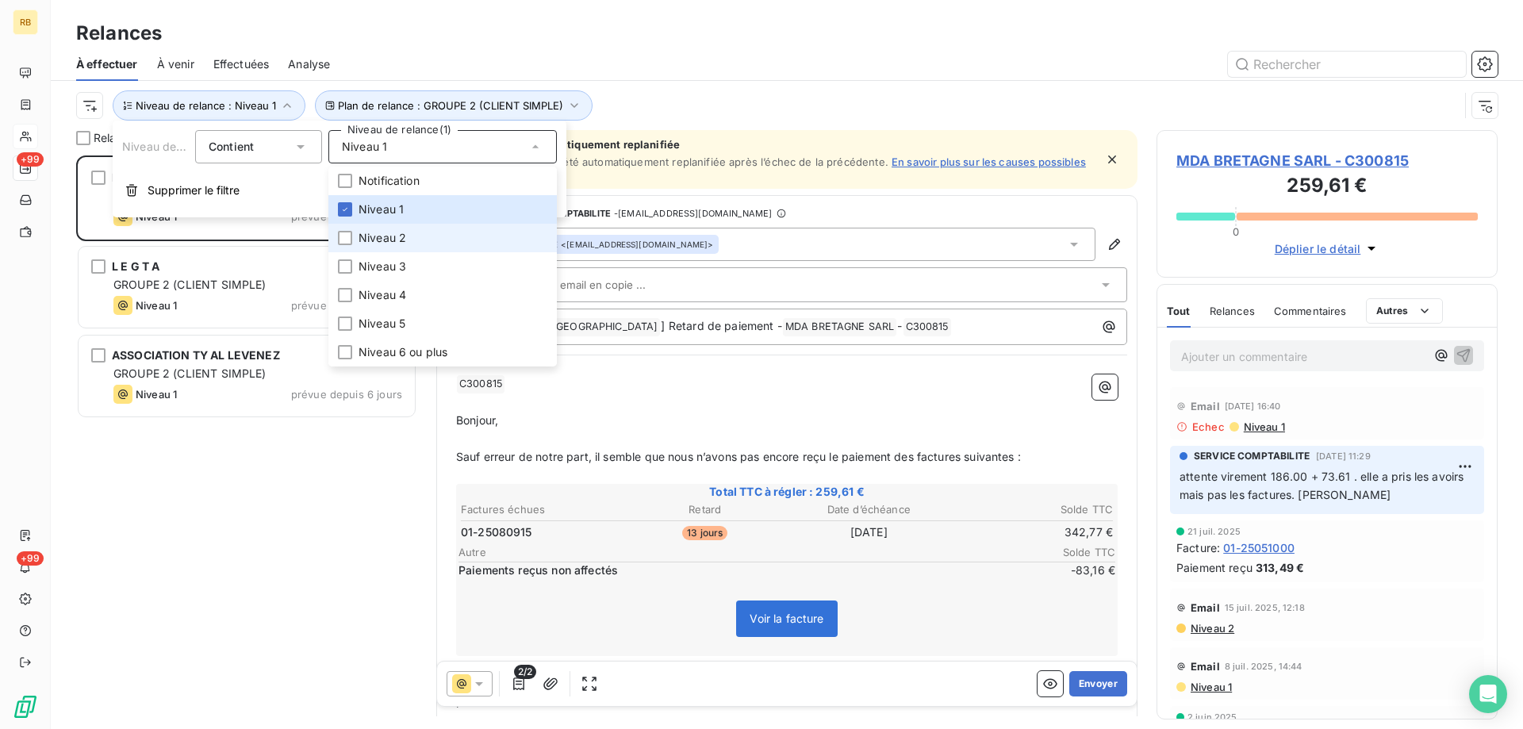
click at [353, 236] on li "Niveau 2" at bounding box center [442, 238] width 229 height 29
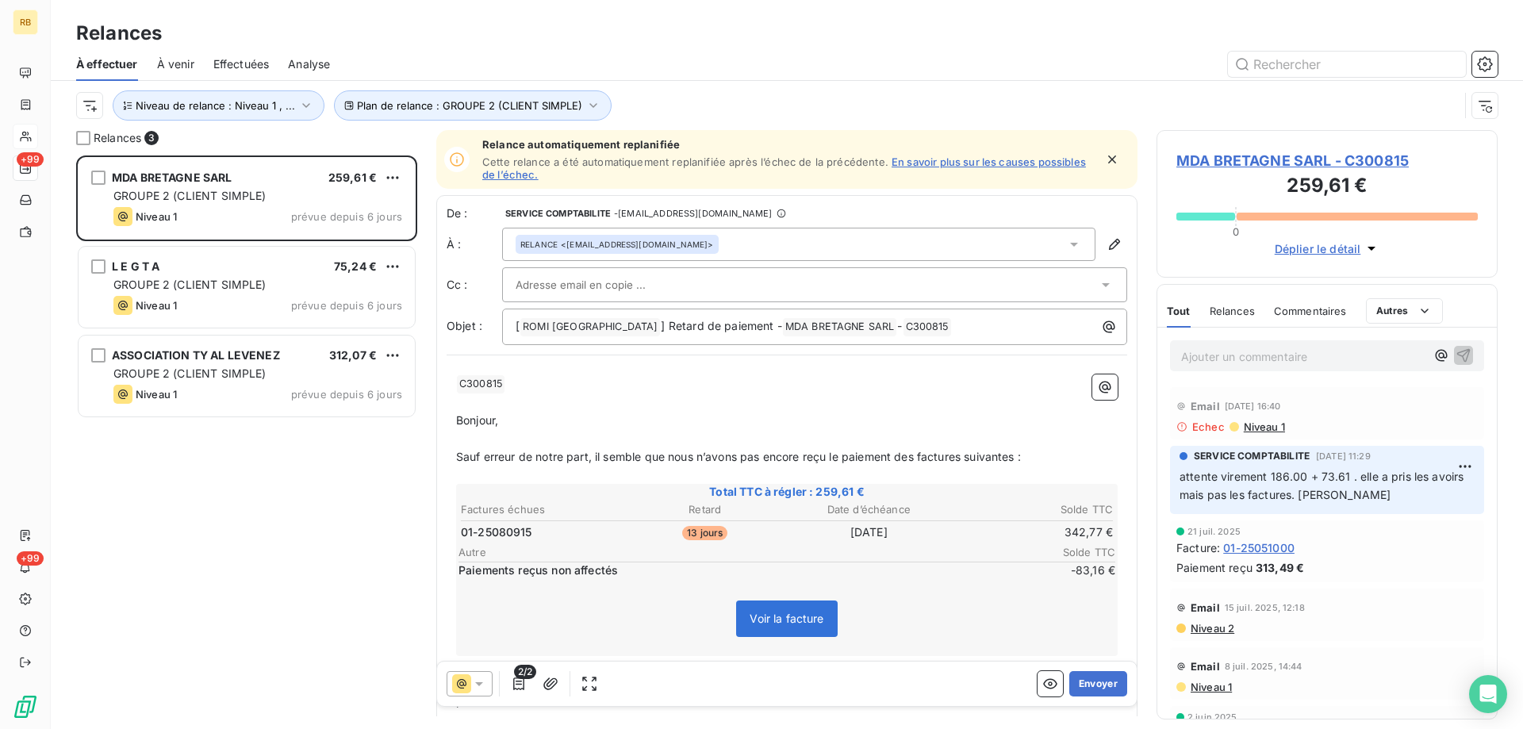
click at [281, 479] on div "MDA BRETAGNE SARL 259,61 € GROUPE 2 (CLIENT SIMPLE) Niveau 1 prévue depuis 6 jo…" at bounding box center [246, 443] width 341 height 574
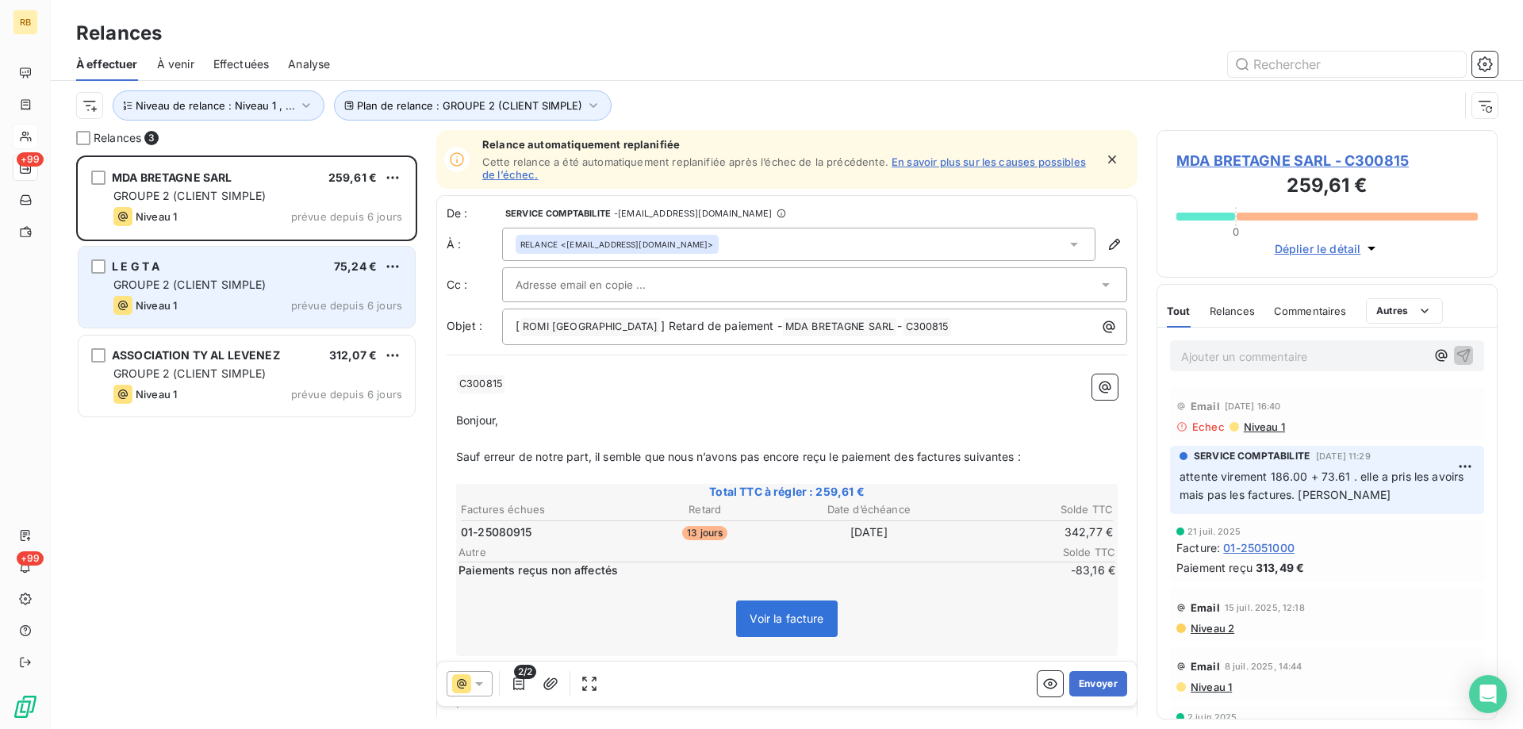
click at [230, 298] on div "Niveau 1 prévue depuis 6 jours" at bounding box center [257, 305] width 289 height 19
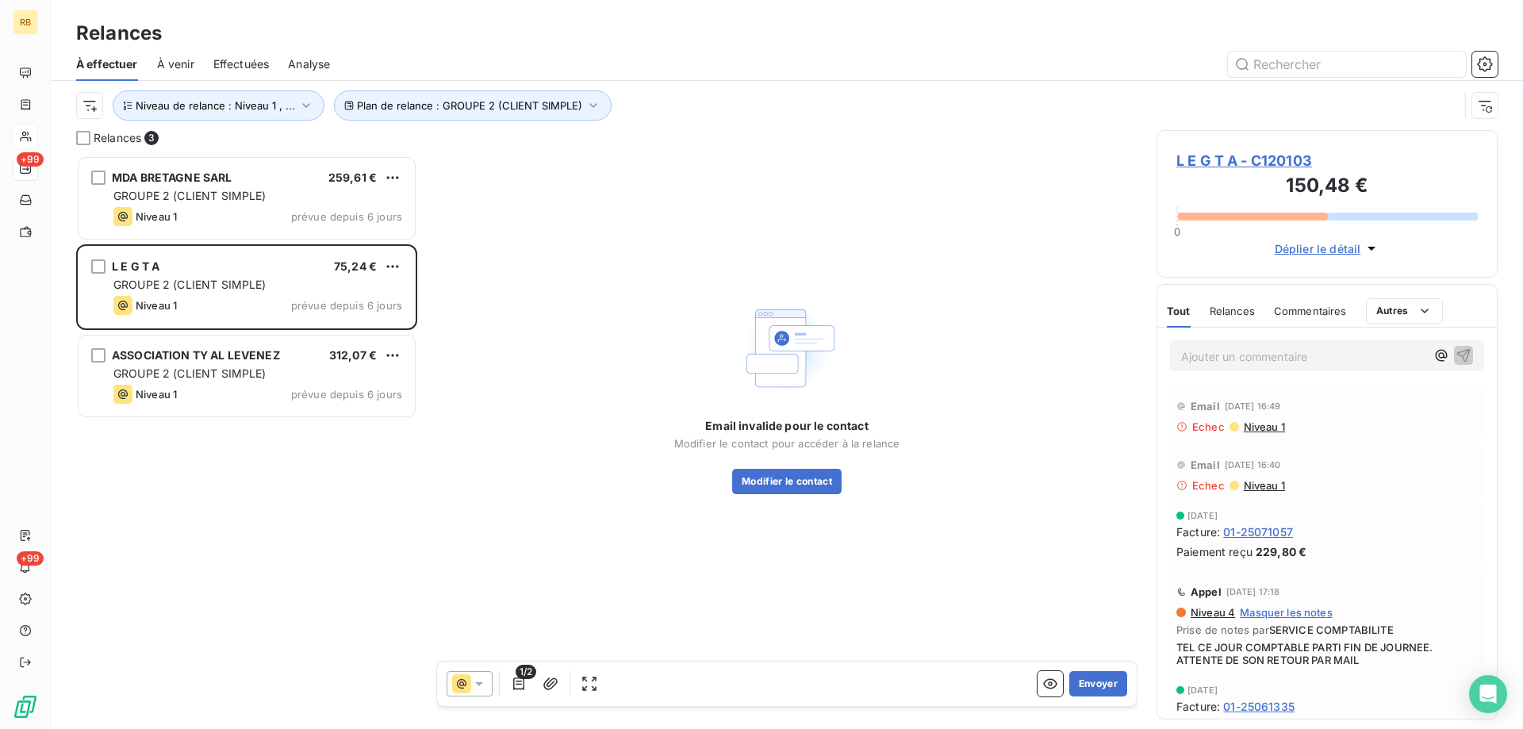
click at [1269, 428] on span "Niveau 1" at bounding box center [1264, 427] width 43 height 13
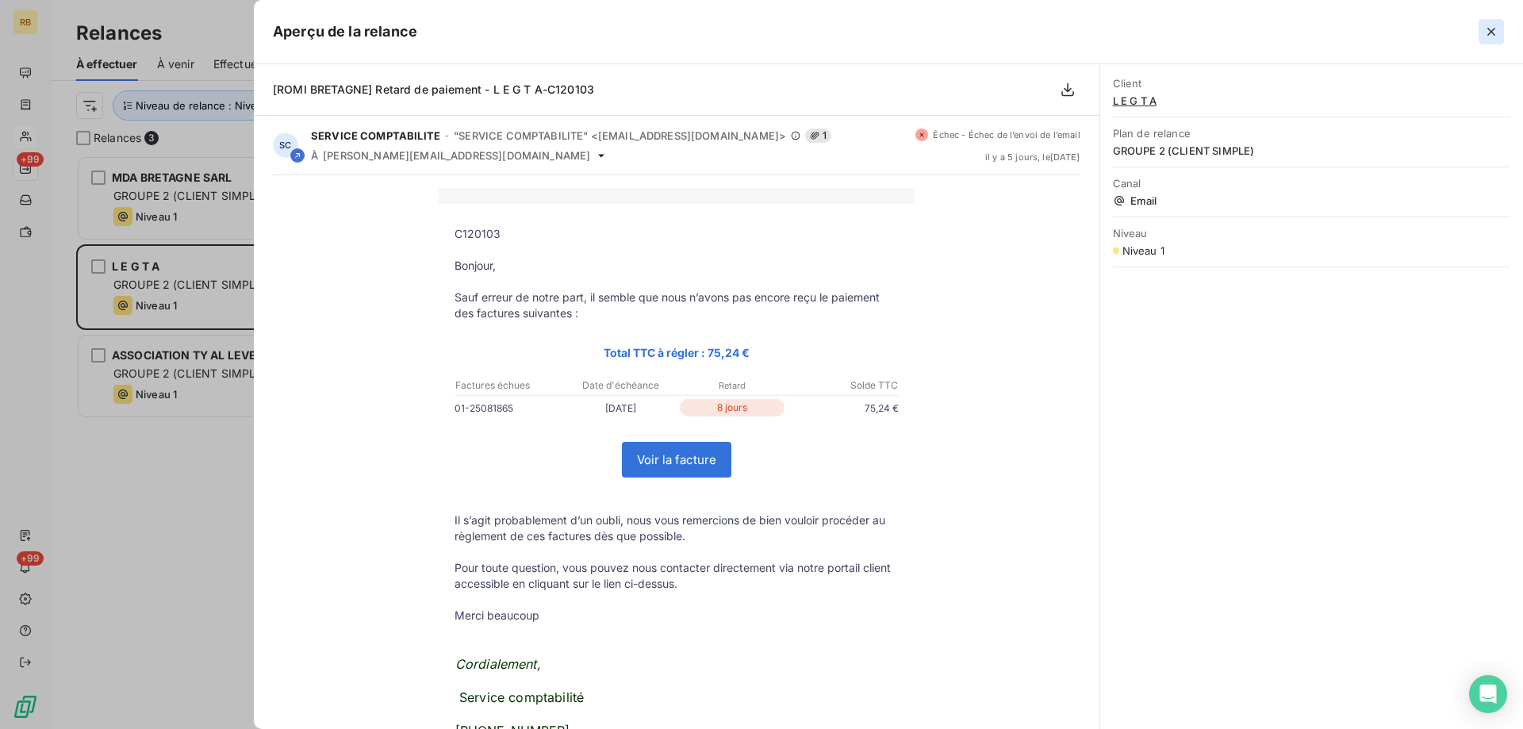
click at [1489, 33] on icon "button" at bounding box center [1492, 32] width 8 height 8
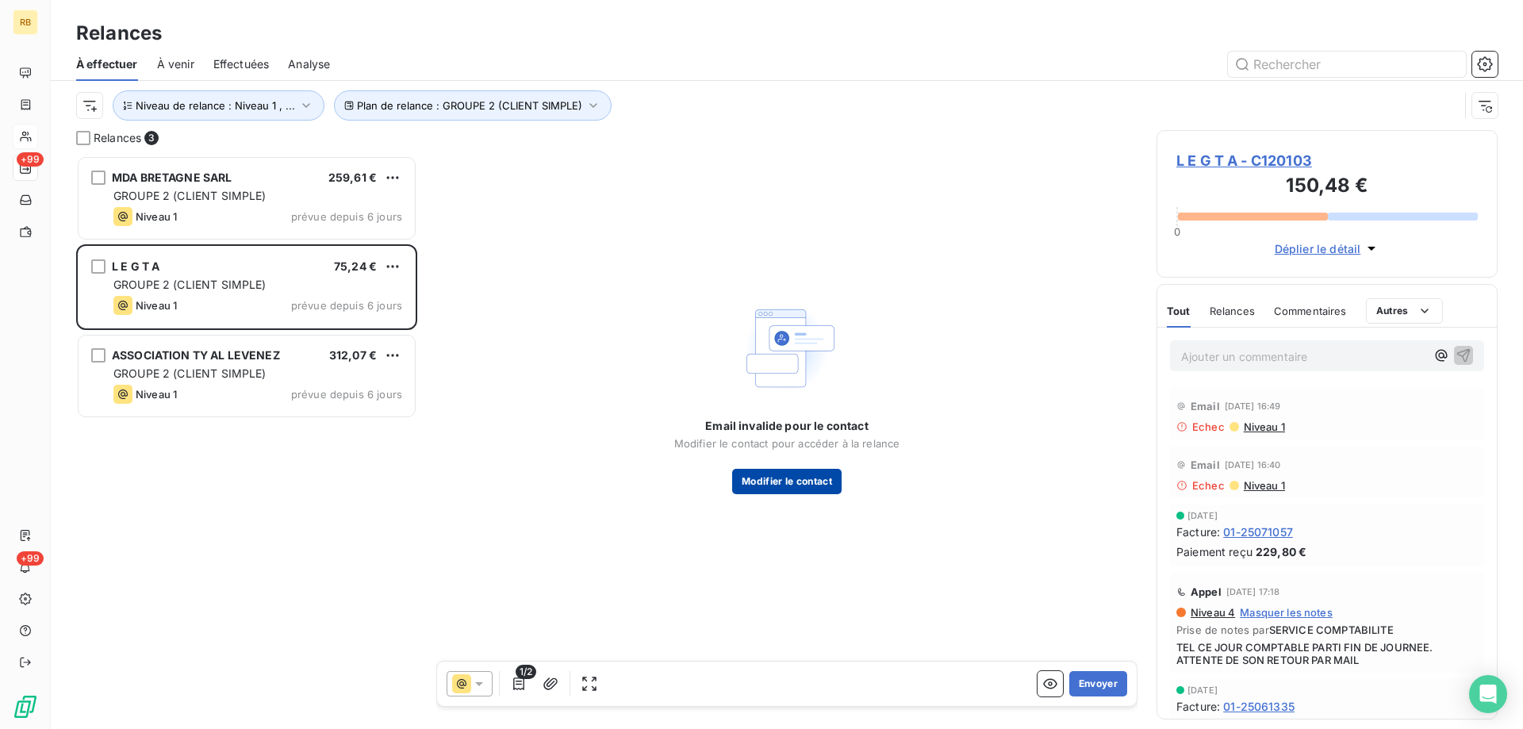
click at [770, 477] on button "Modifier le contact" at bounding box center [786, 481] width 109 height 25
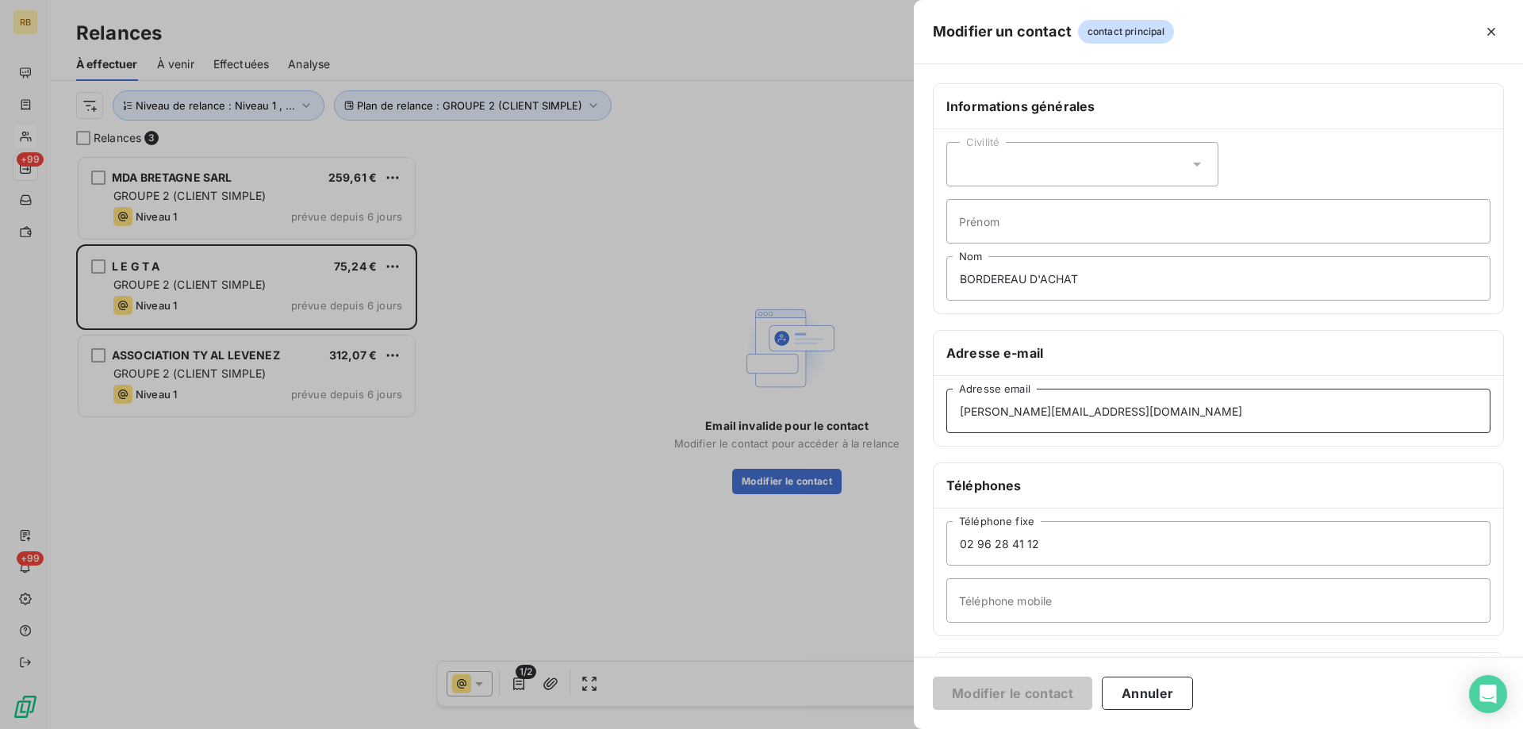
drag, startPoint x: 1189, startPoint y: 403, endPoint x: 800, endPoint y: 417, distance: 389.0
click at [800, 728] on div "Modifier un contact contact principal Informations générales Civilité Prénom BO…" at bounding box center [761, 729] width 1523 height 0
click at [1168, 683] on button "Annuler" at bounding box center [1147, 693] width 91 height 33
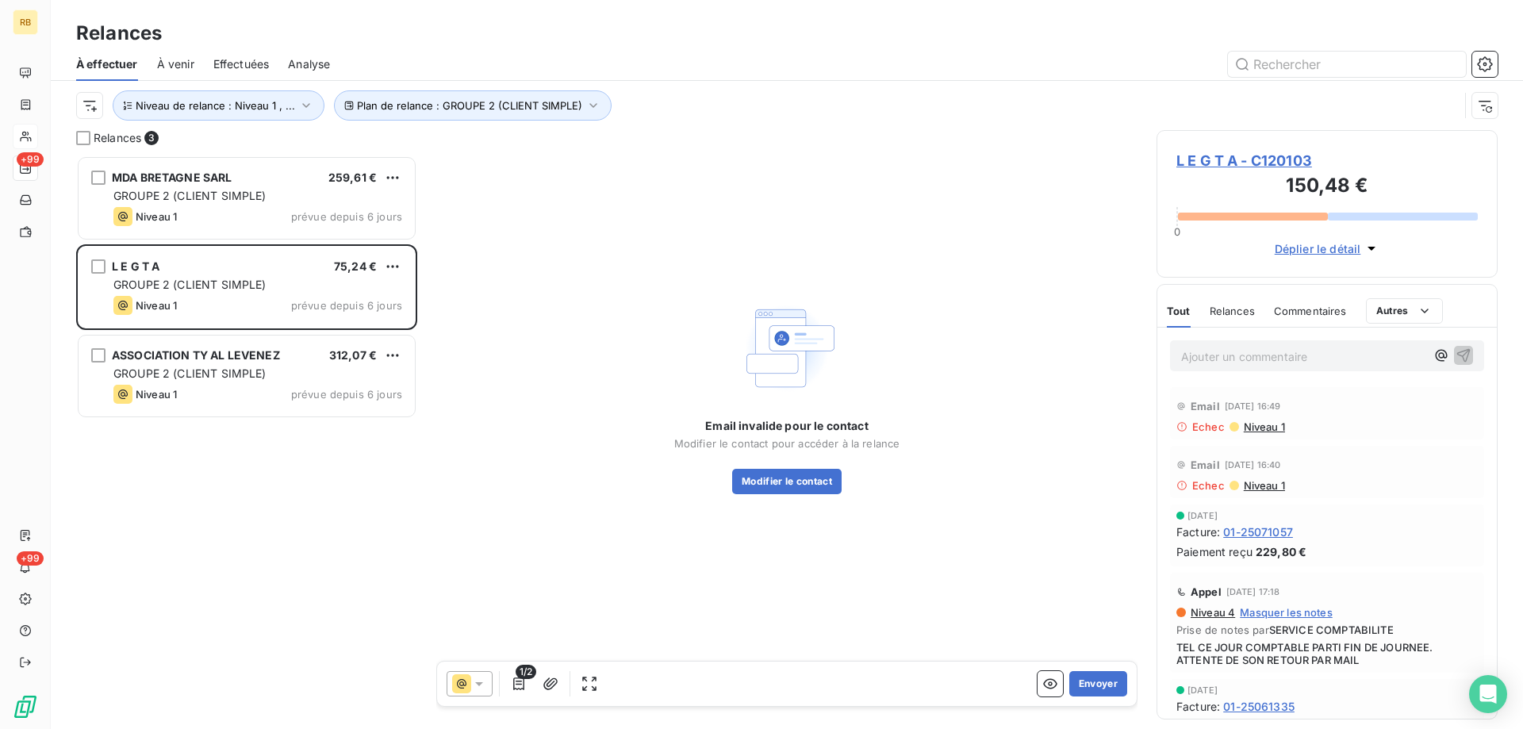
click at [1254, 153] on span "L E G T A - C120103" at bounding box center [1328, 160] width 302 height 21
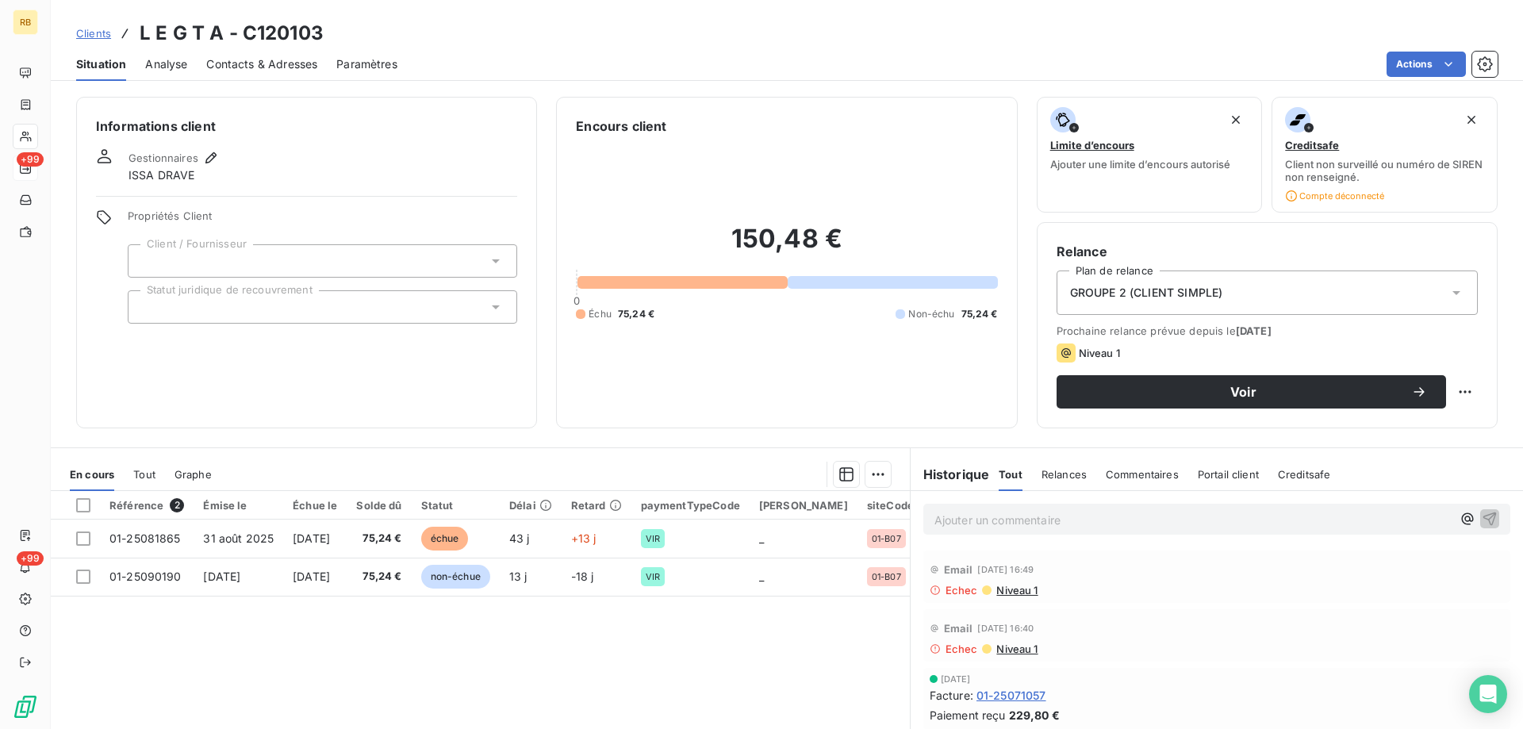
click at [247, 67] on span "Contacts & Adresses" at bounding box center [261, 64] width 111 height 16
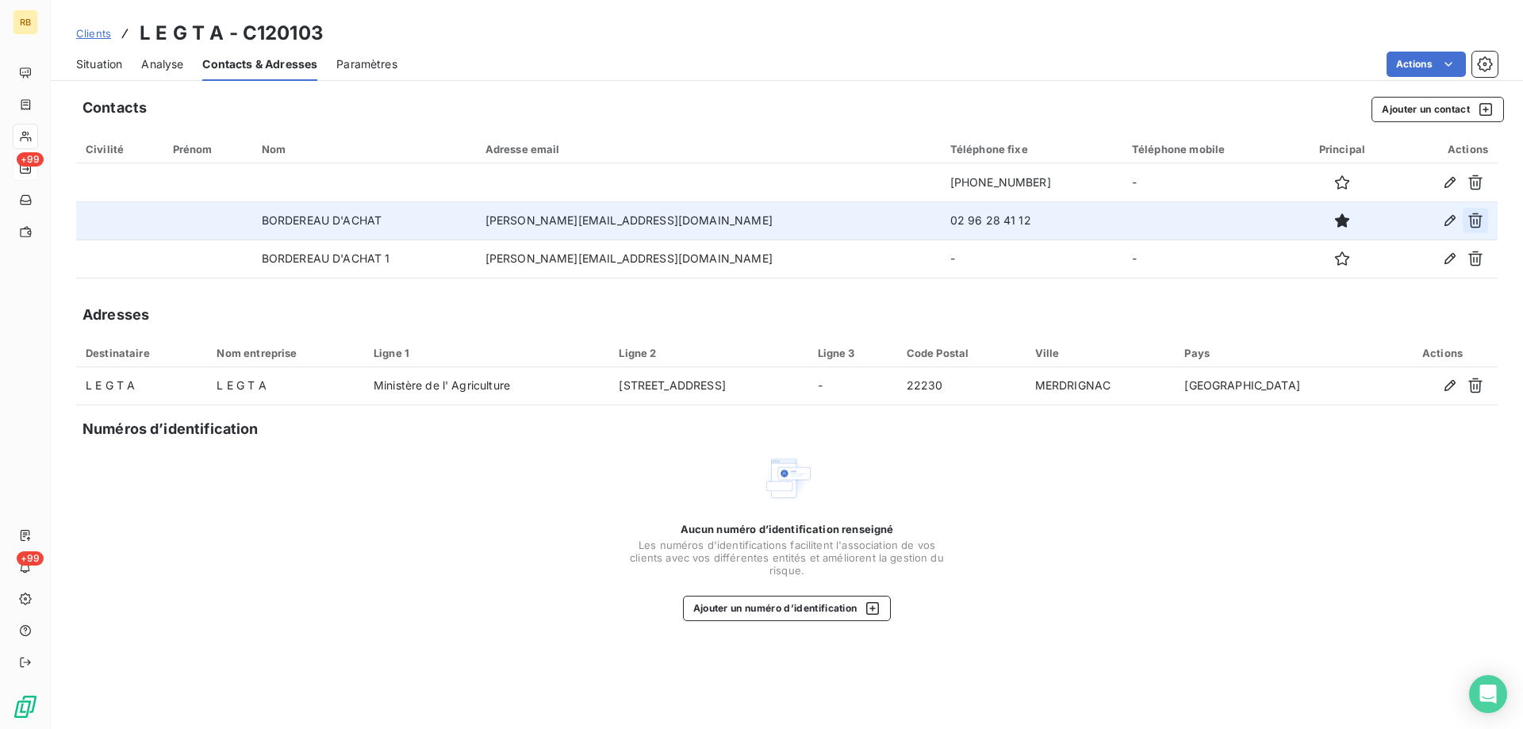
click at [1473, 215] on icon "button" at bounding box center [1476, 221] width 16 height 16
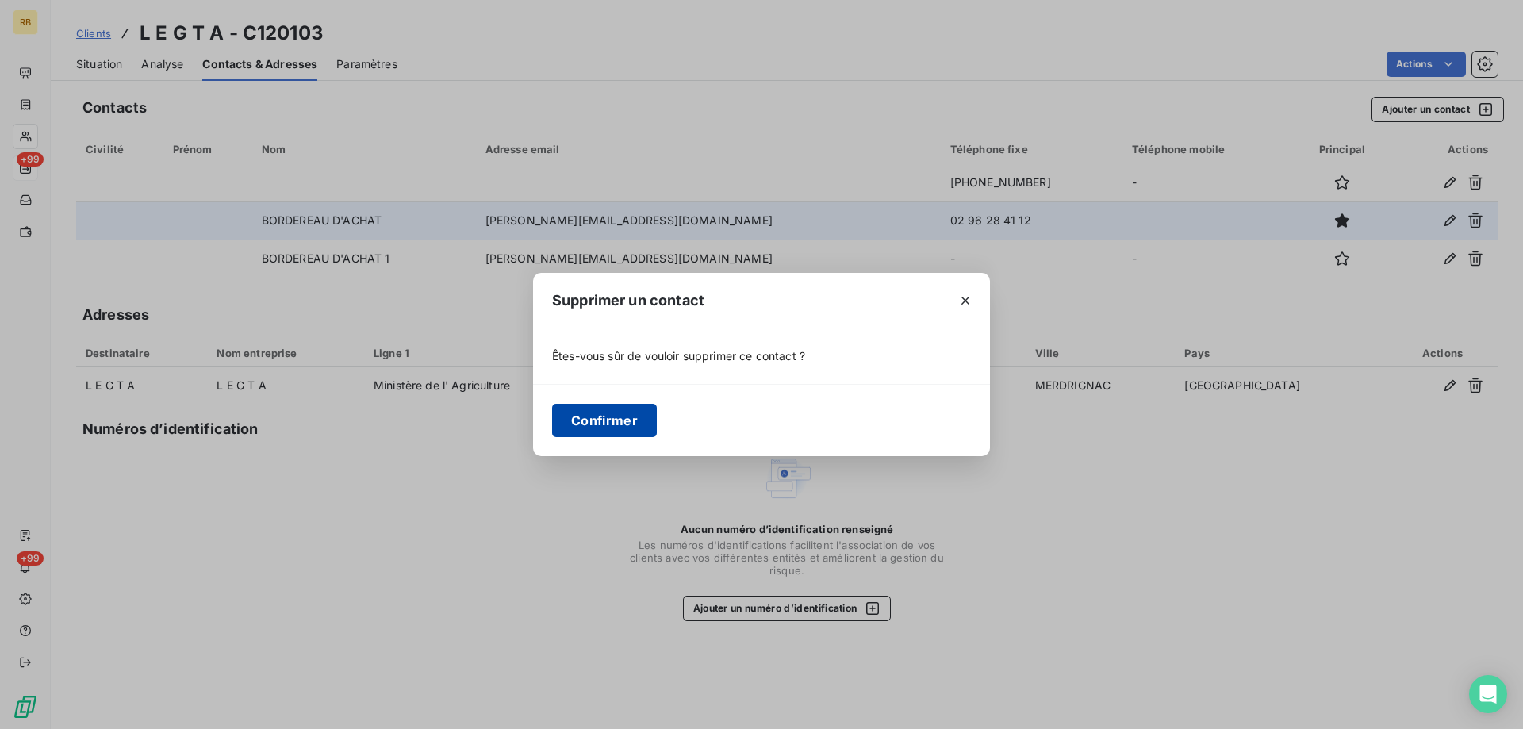
click at [620, 416] on button "Confirmer" at bounding box center [604, 420] width 105 height 33
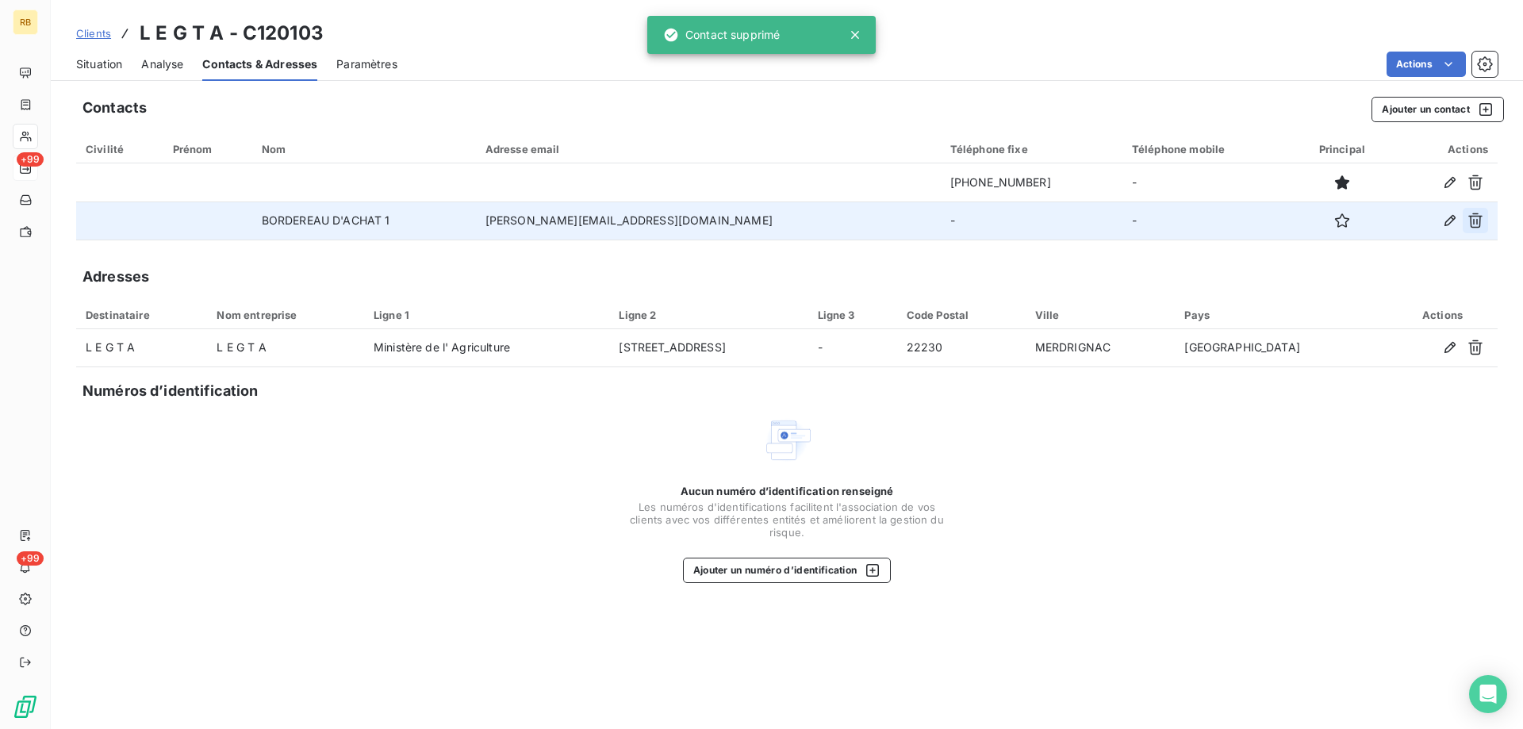
click at [1473, 222] on icon "button" at bounding box center [1476, 221] width 16 height 16
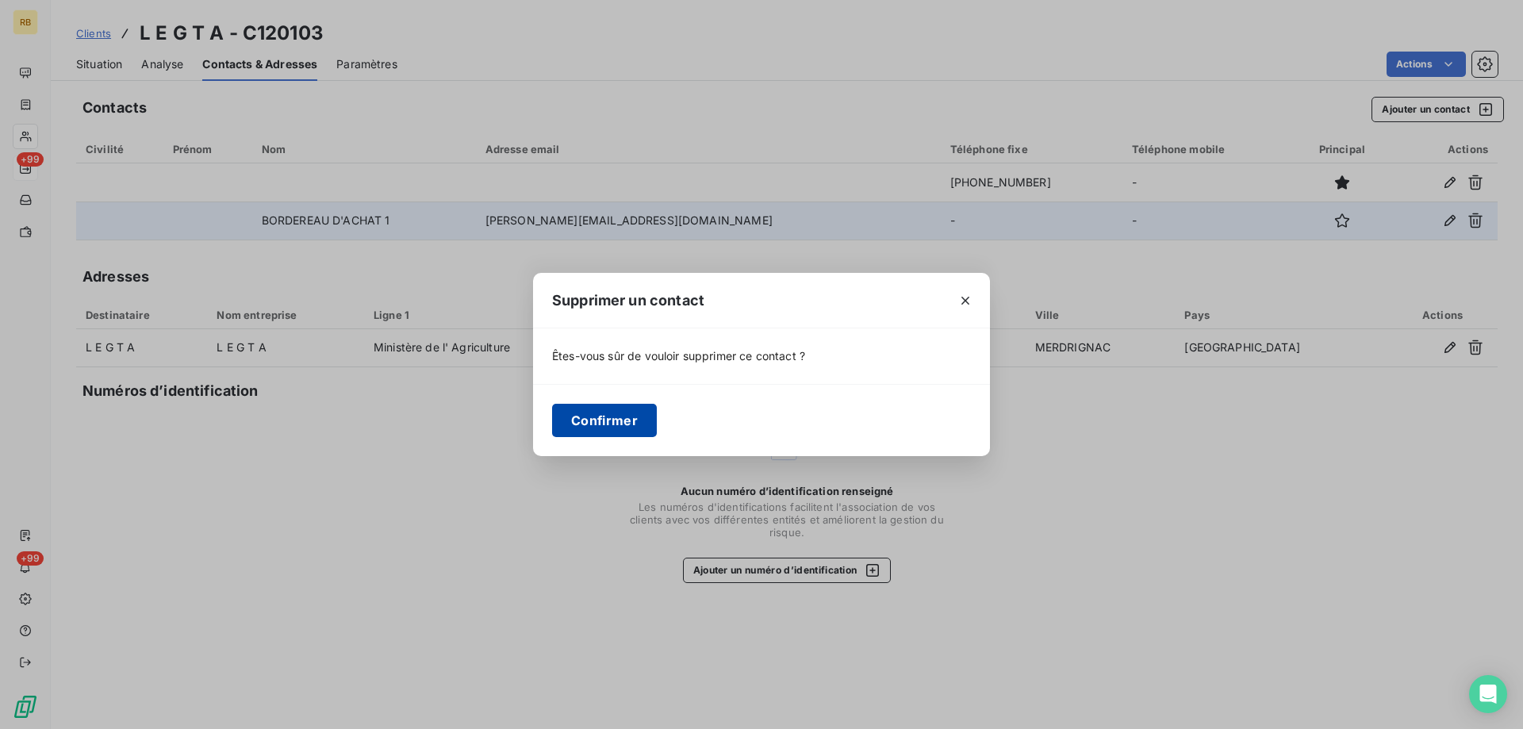
click at [622, 411] on button "Confirmer" at bounding box center [604, 420] width 105 height 33
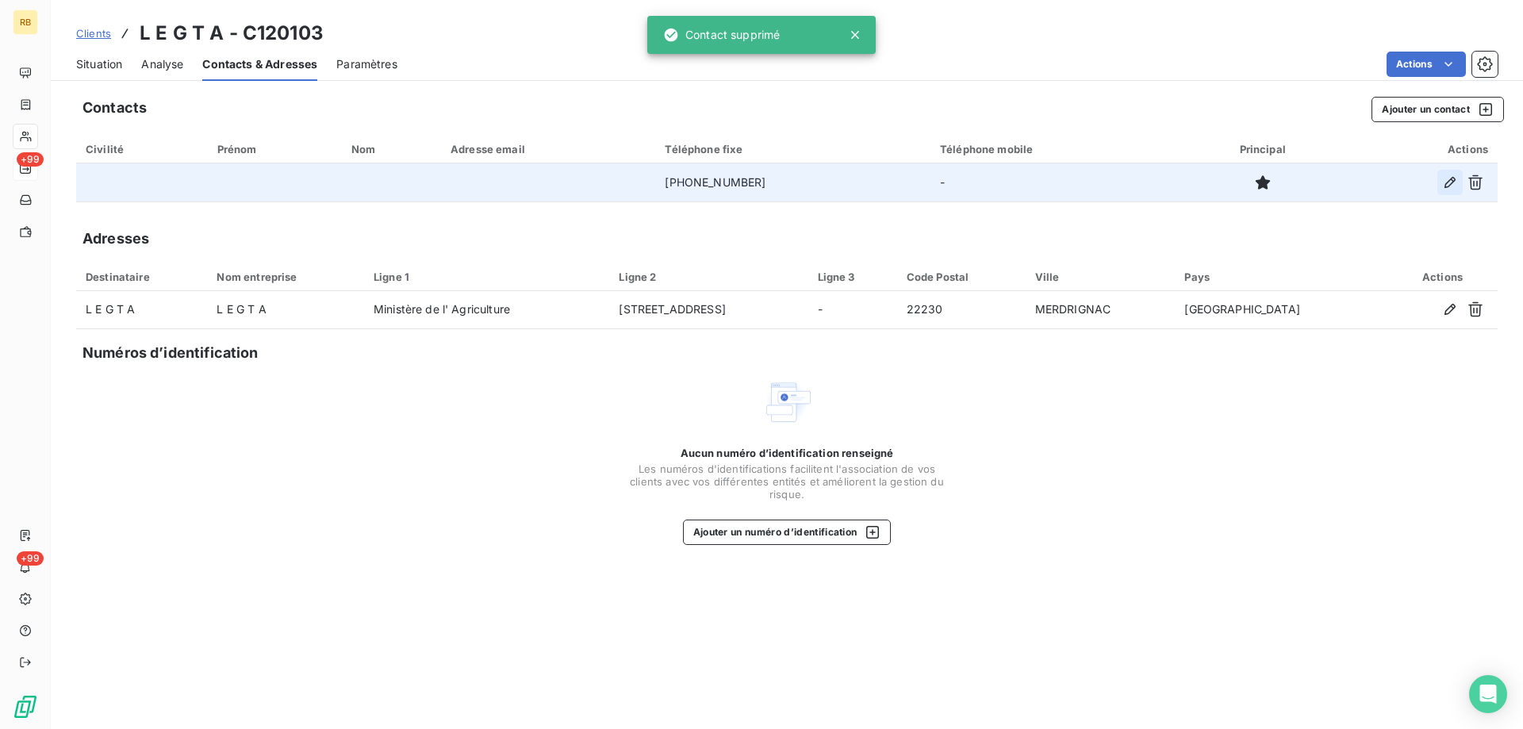
click at [1446, 181] on icon "button" at bounding box center [1451, 183] width 16 height 16
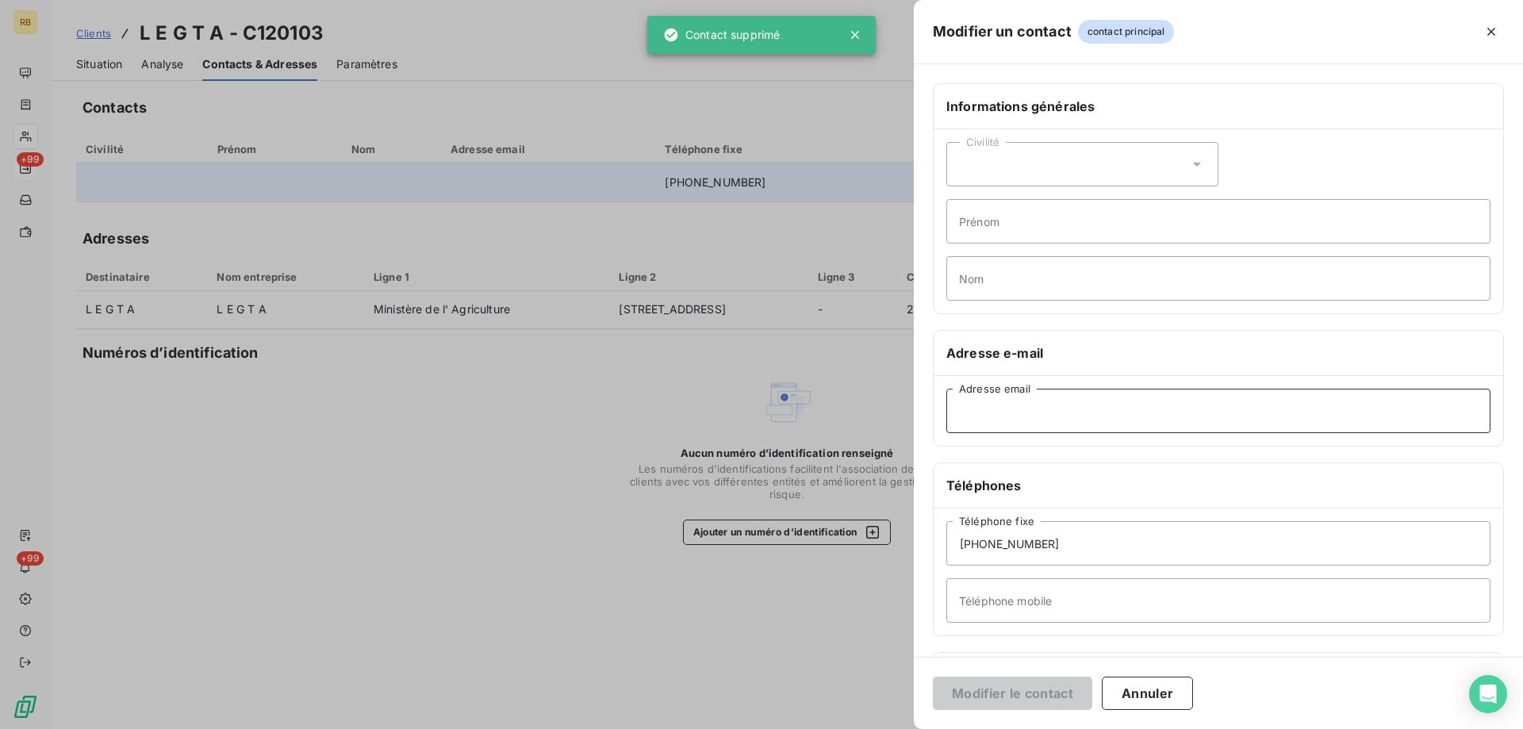
click at [1012, 395] on input "Adresse email" at bounding box center [1219, 411] width 544 height 44
paste input "[EMAIL_ADDRESS][DOMAIN_NAME]"
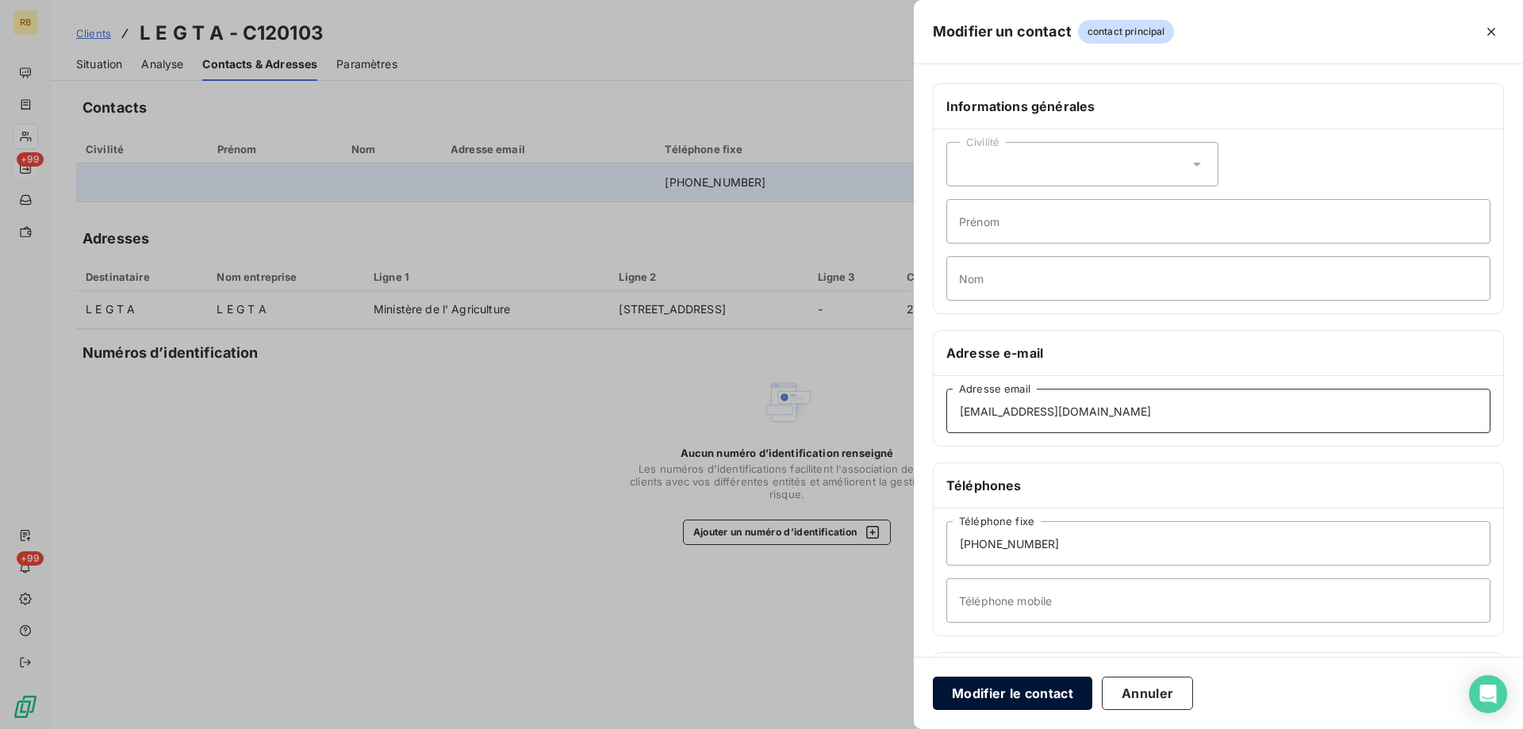
type input "[EMAIL_ADDRESS][DOMAIN_NAME]"
click at [1020, 697] on button "Modifier le contact" at bounding box center [1012, 693] width 159 height 33
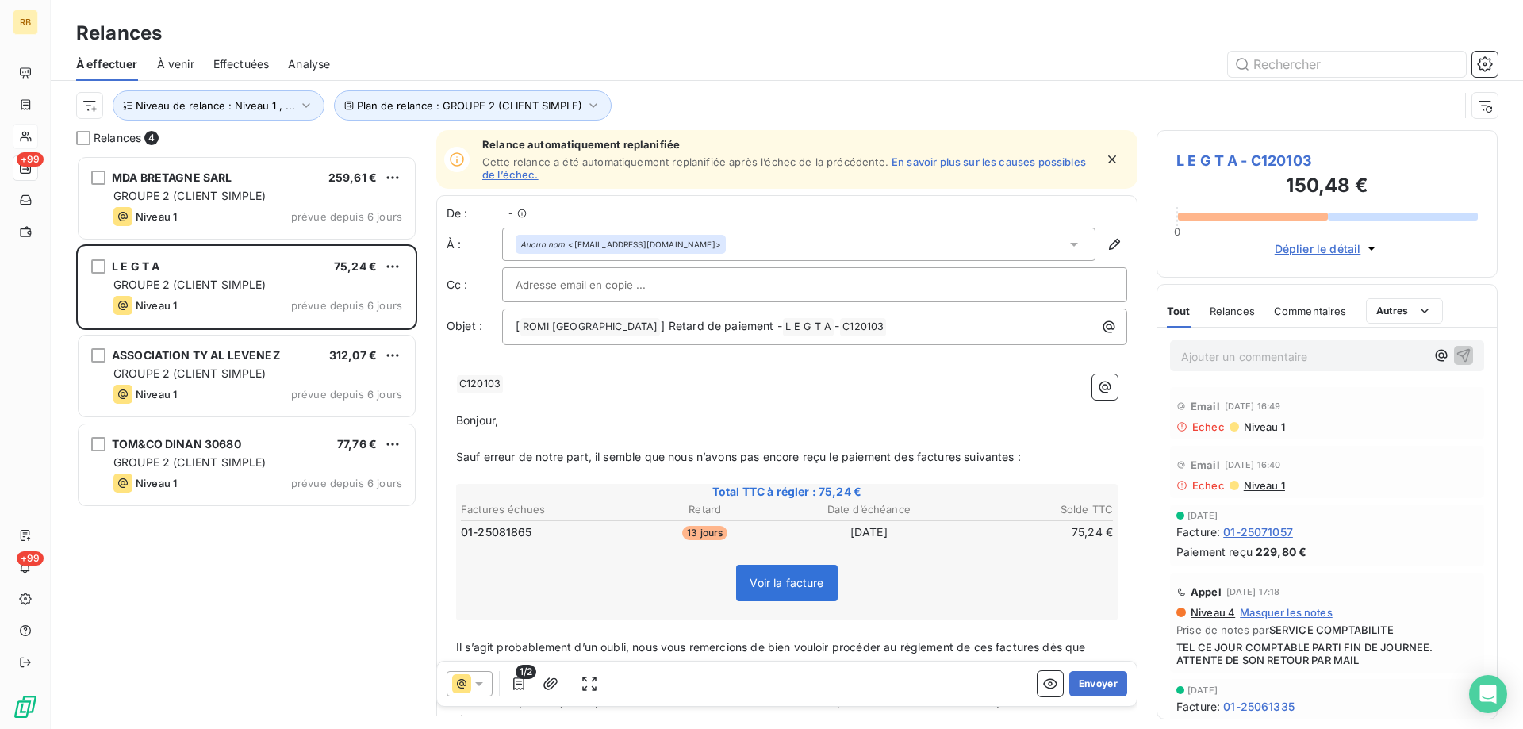
scroll to position [574, 341]
click at [1109, 695] on button "Envoyer" at bounding box center [1099, 683] width 58 height 25
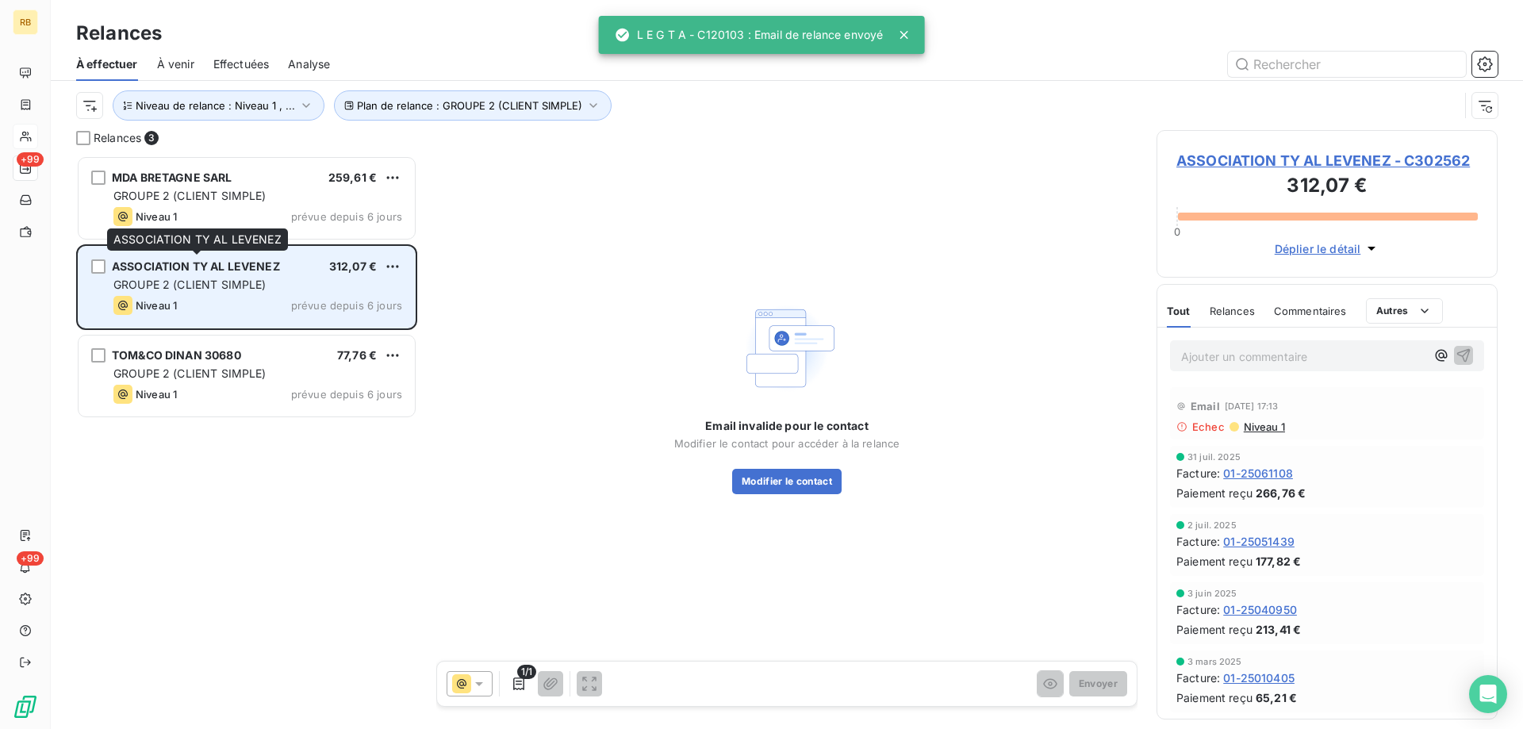
click at [239, 269] on span "ASSOCIATION TY AL LEVENEZ" at bounding box center [196, 265] width 168 height 13
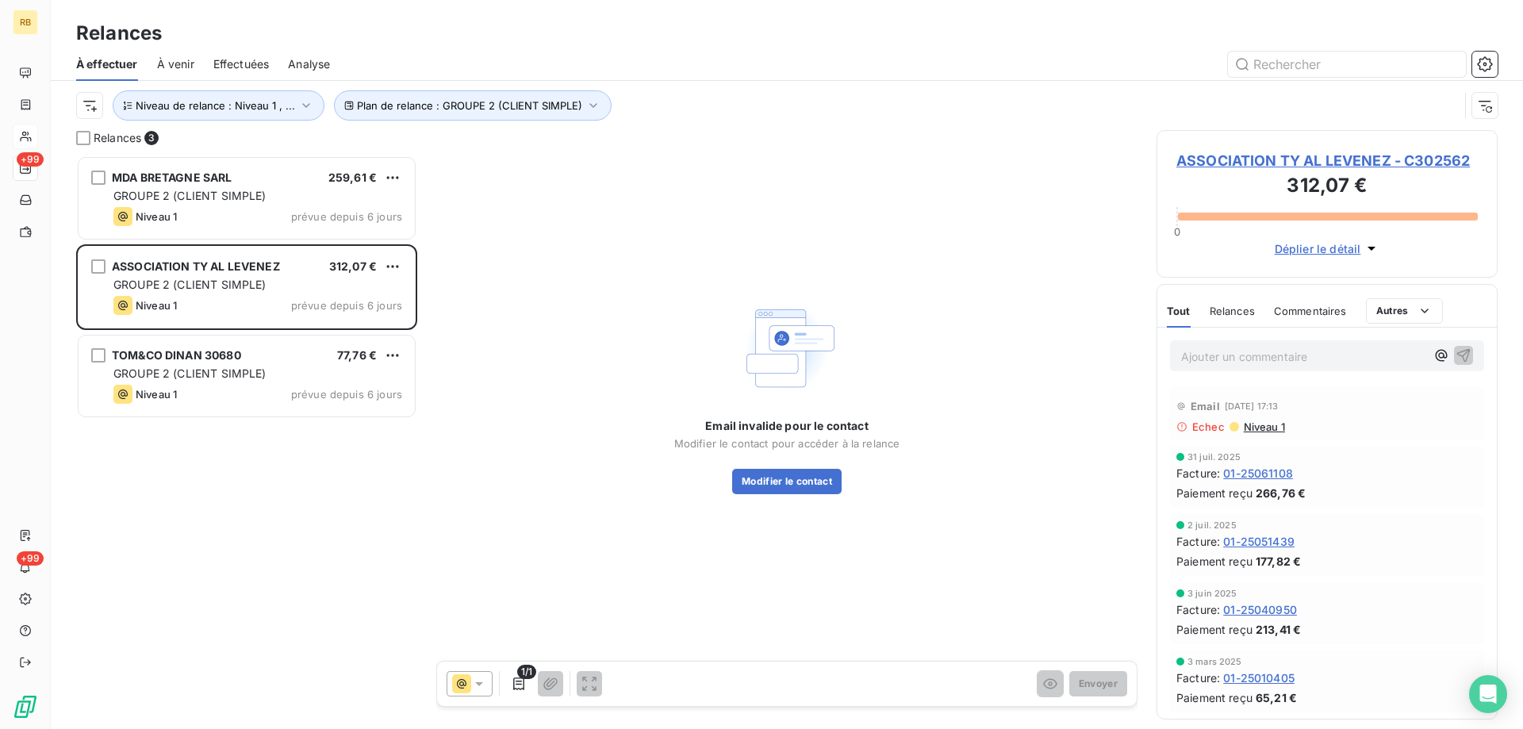
click at [1266, 425] on span "Niveau 1" at bounding box center [1264, 427] width 43 height 13
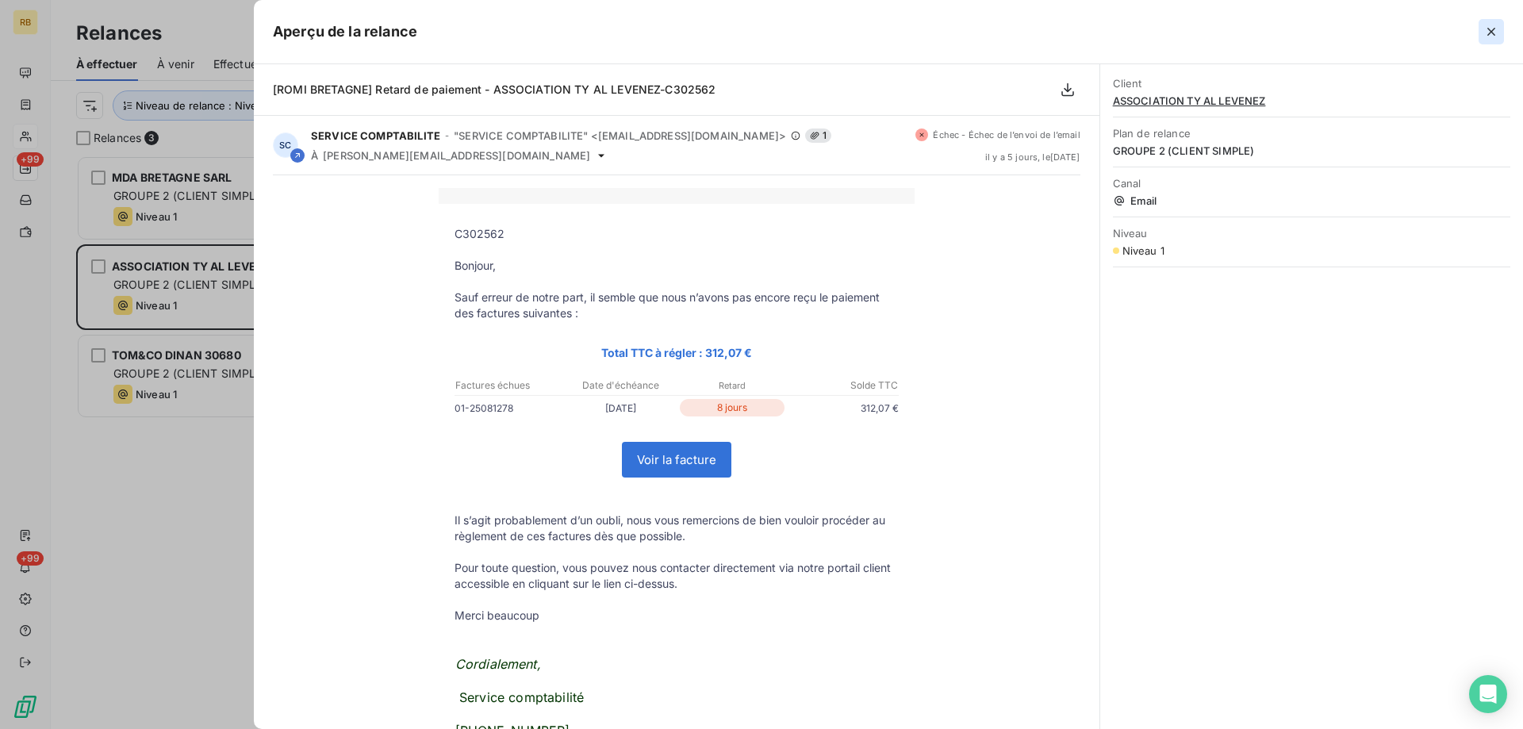
click at [1487, 33] on icon "button" at bounding box center [1492, 32] width 16 height 16
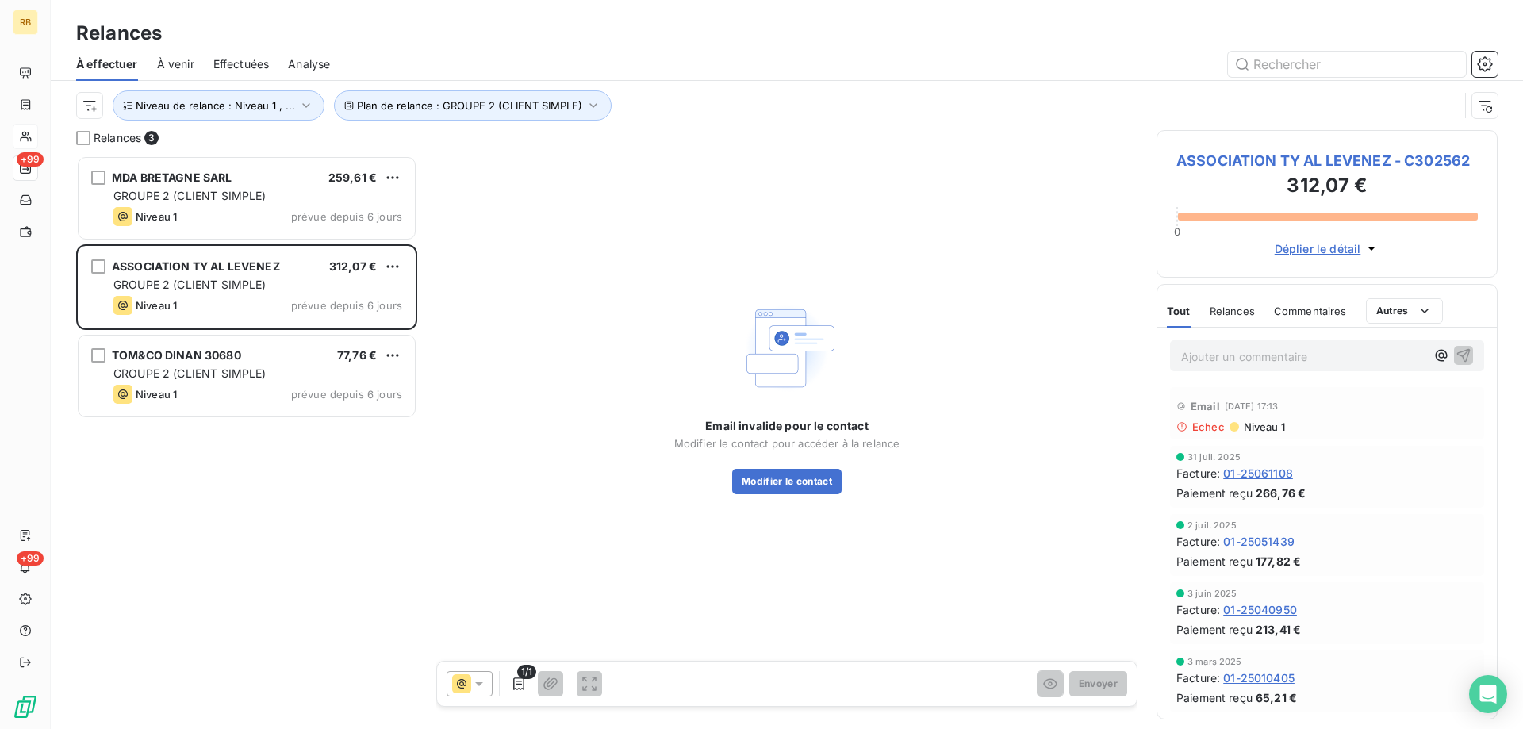
click at [1339, 156] on span "ASSOCIATION TY AL LEVENEZ - C302562" at bounding box center [1328, 160] width 302 height 21
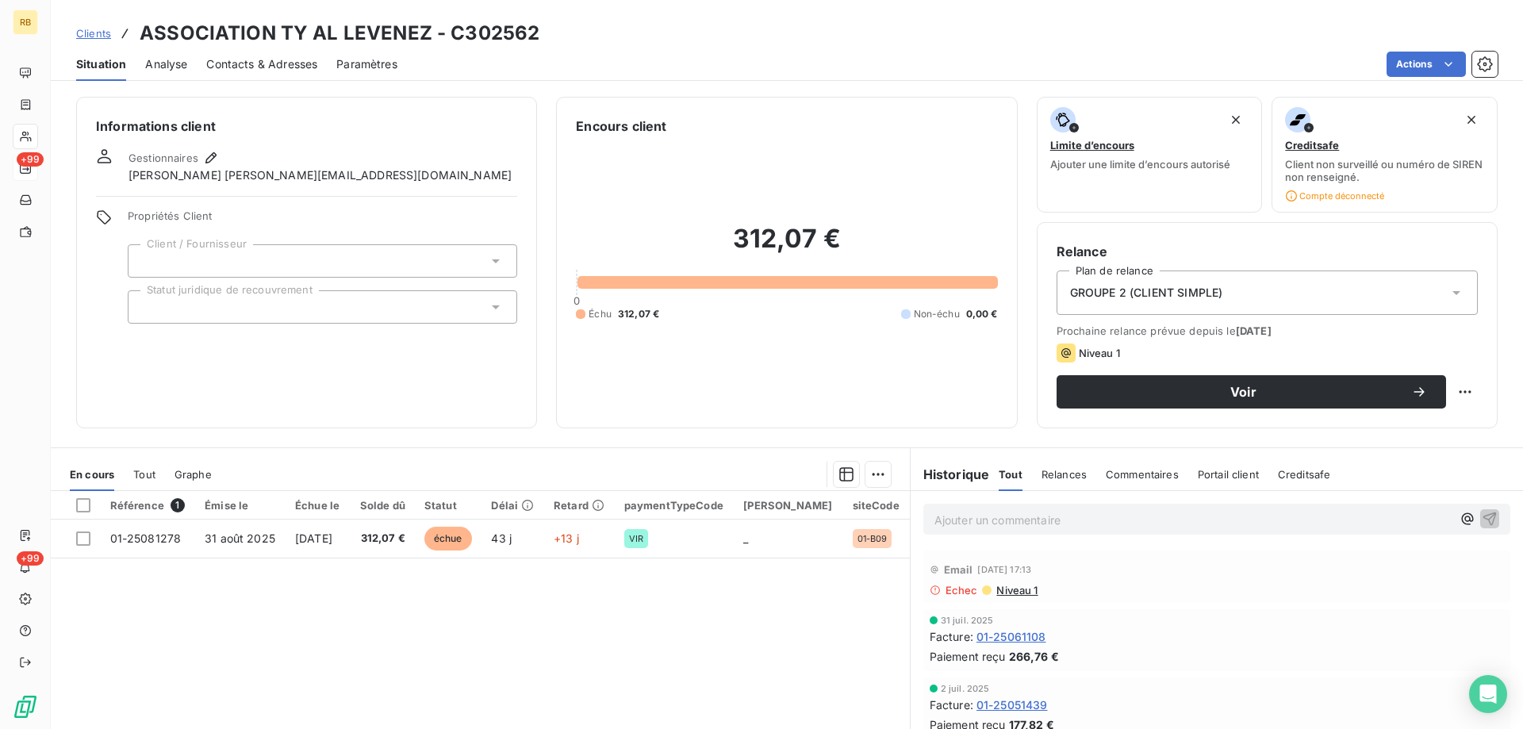
click at [301, 65] on span "Contacts & Adresses" at bounding box center [261, 64] width 111 height 16
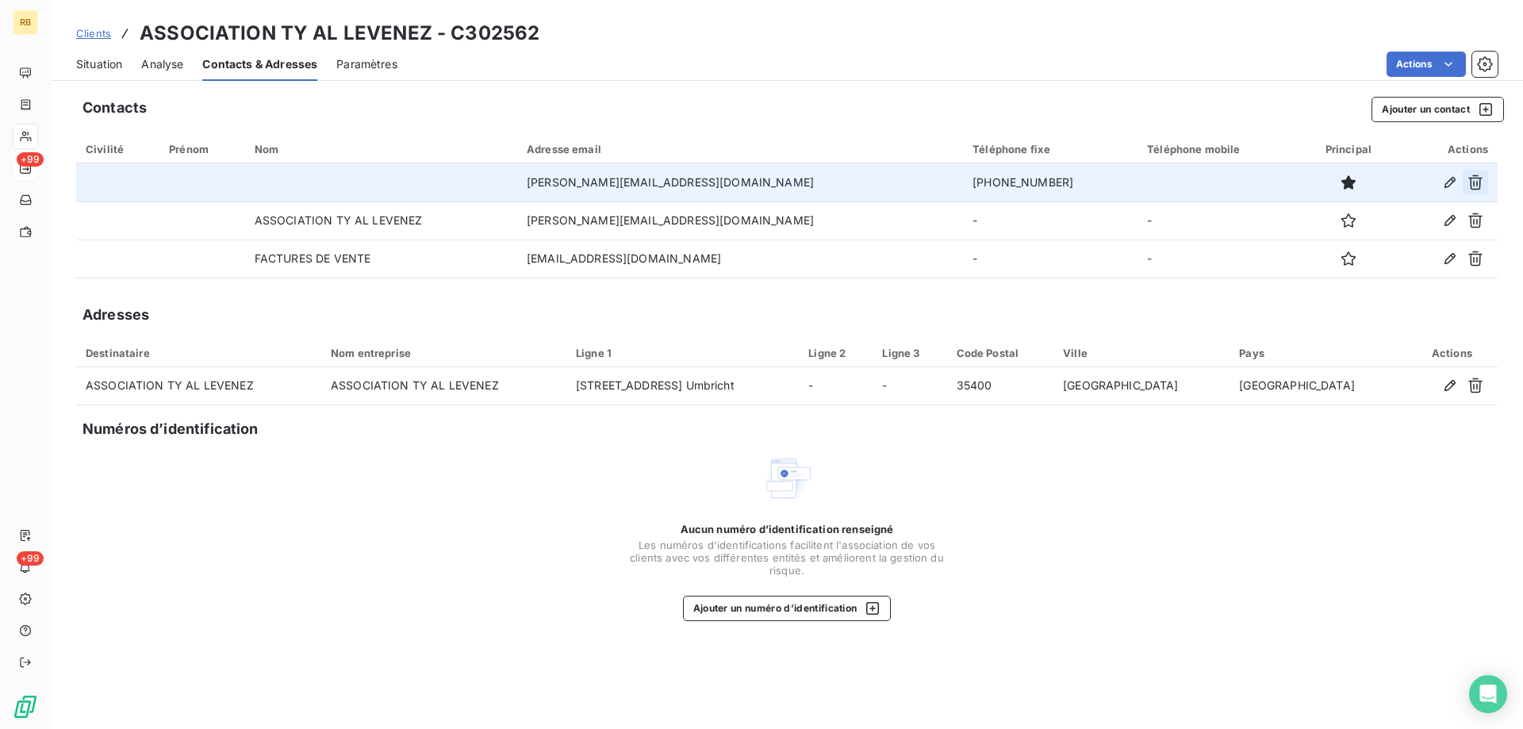
click at [1479, 187] on icon "button" at bounding box center [1476, 183] width 16 height 16
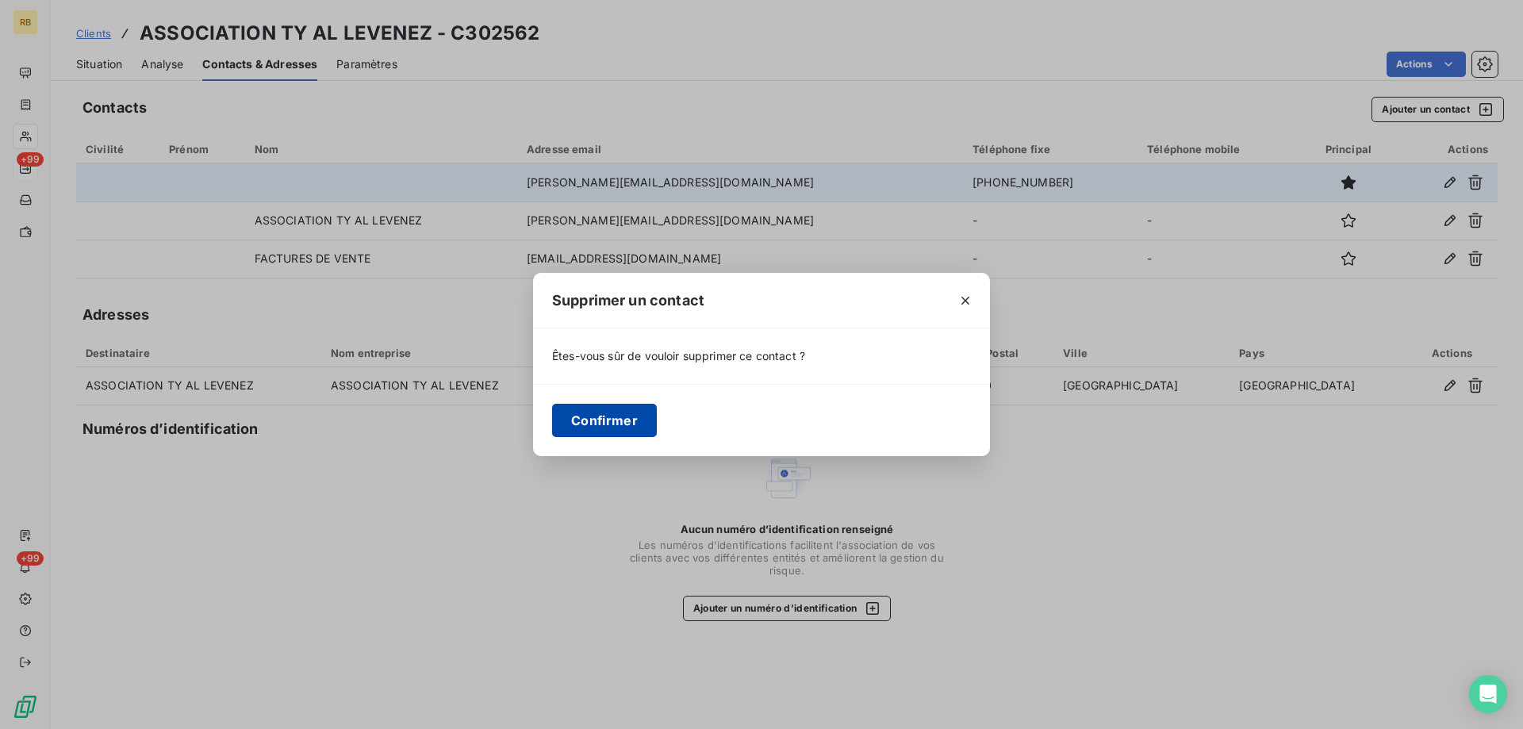
click at [630, 419] on button "Confirmer" at bounding box center [604, 420] width 105 height 33
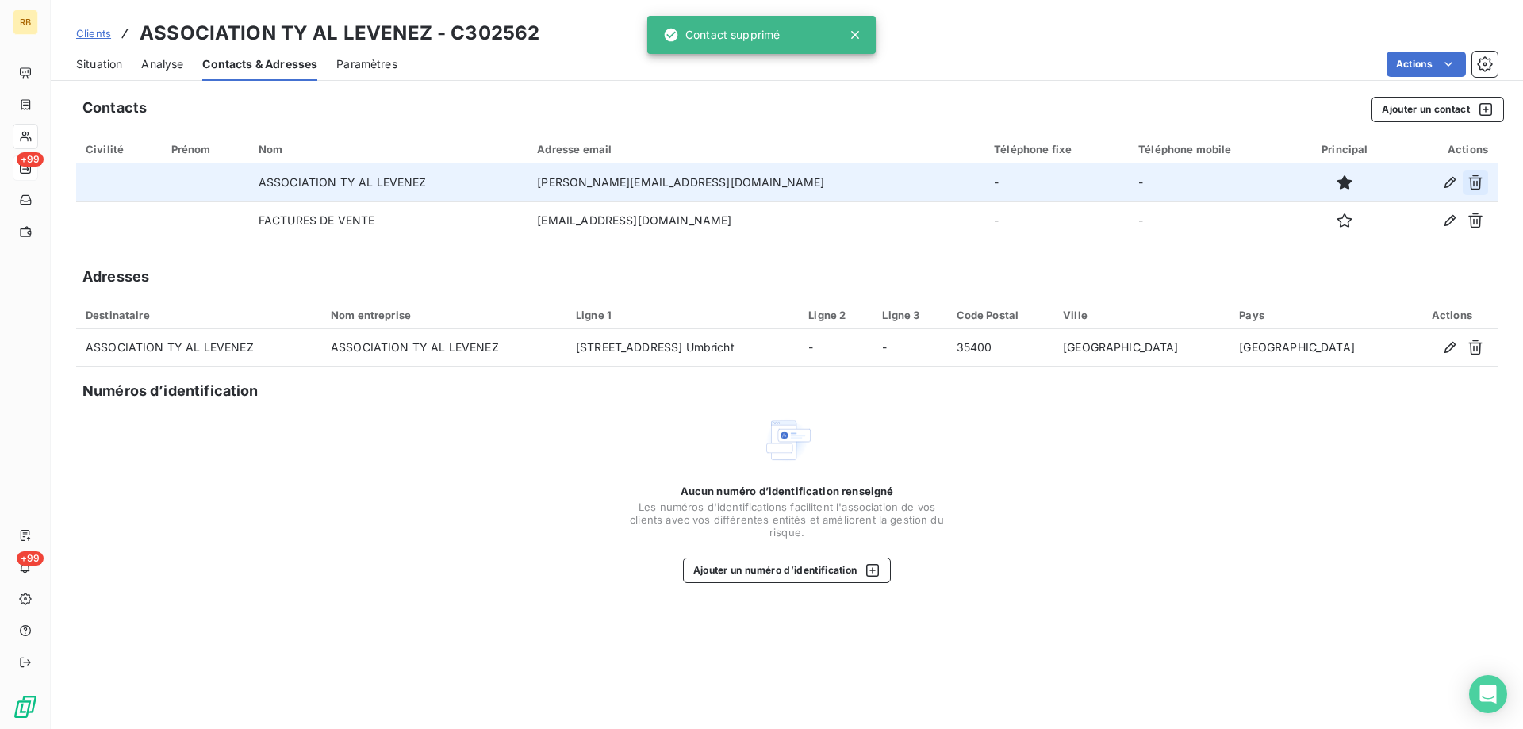
click at [1471, 187] on icon "button" at bounding box center [1476, 182] width 14 height 15
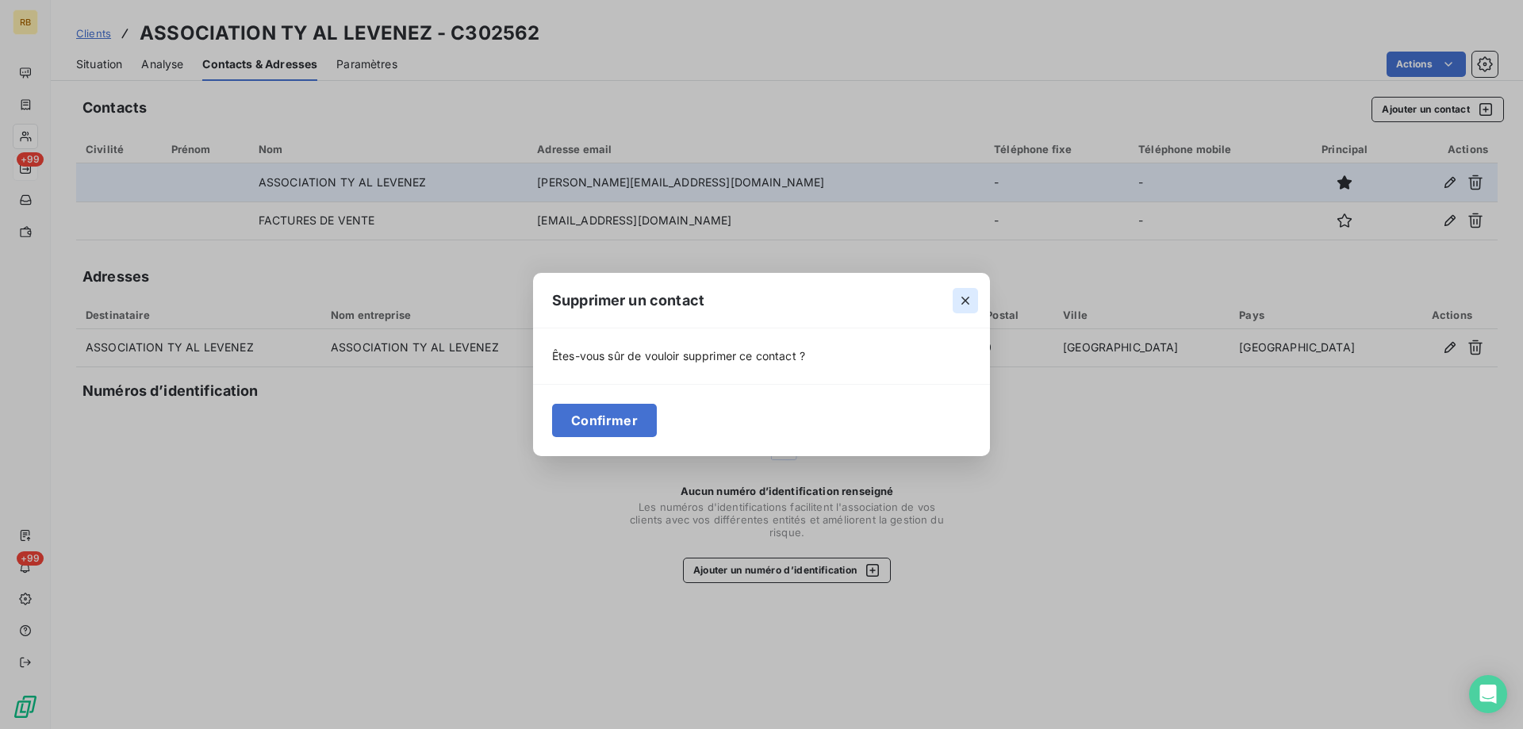
click at [972, 298] on icon "button" at bounding box center [966, 301] width 16 height 16
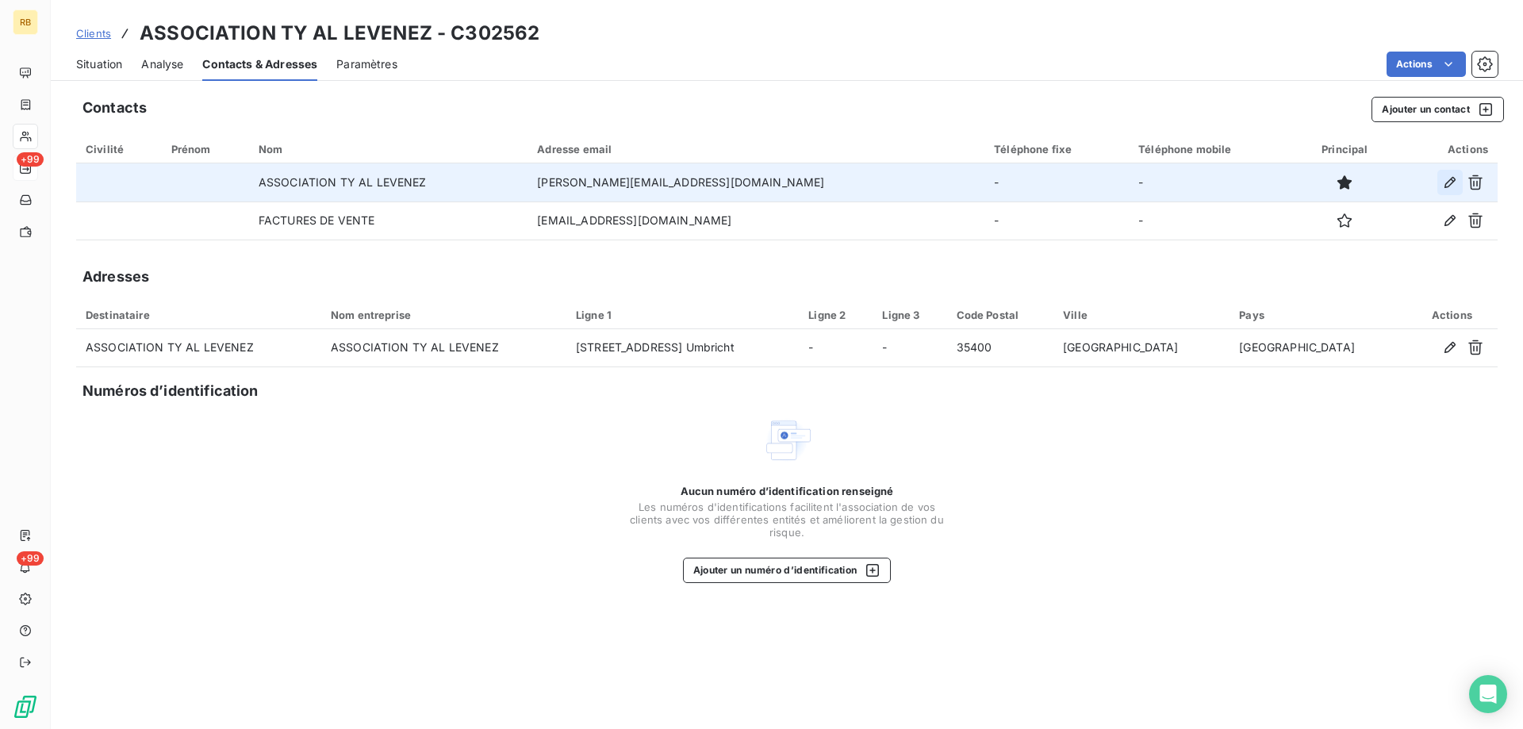
click at [1449, 185] on icon "button" at bounding box center [1451, 183] width 16 height 16
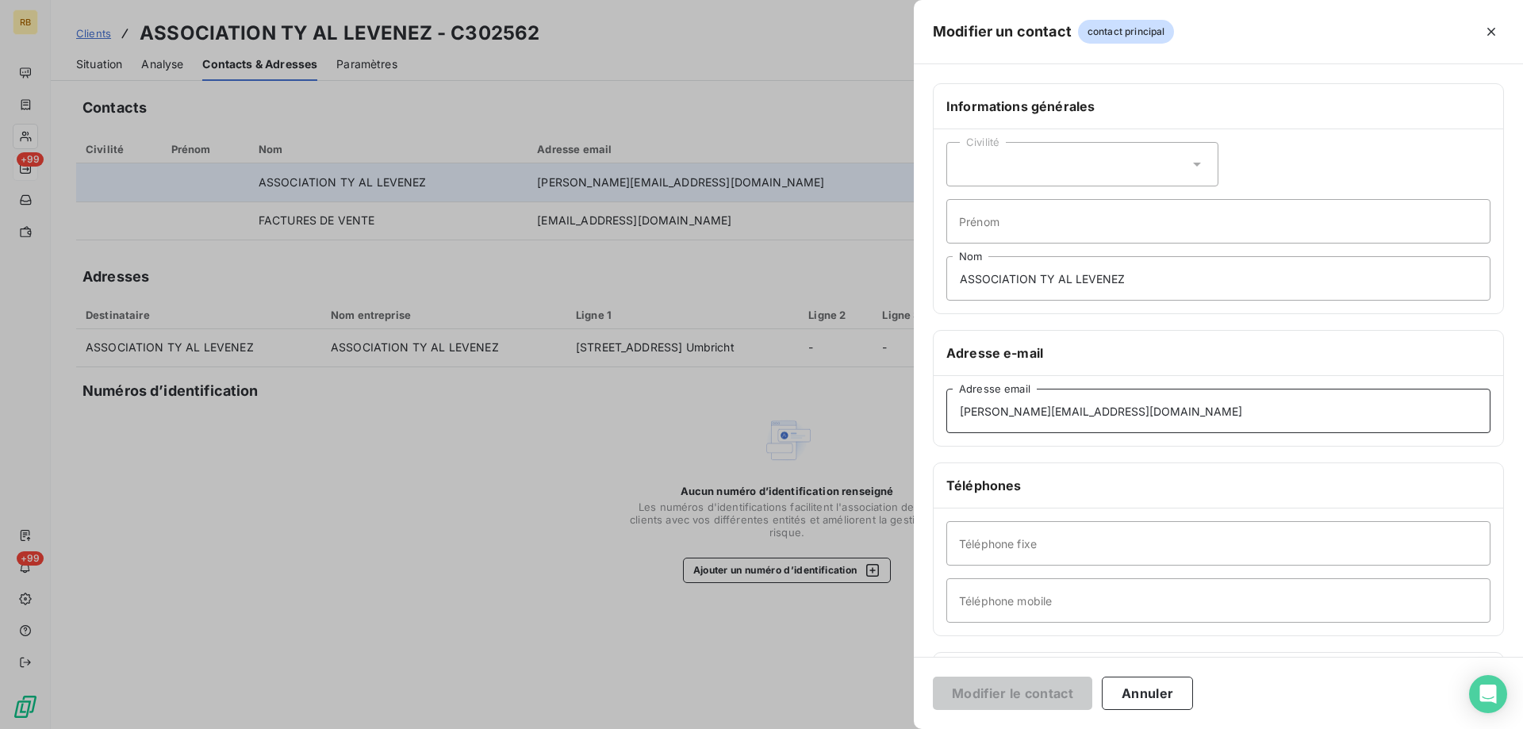
drag, startPoint x: 1097, startPoint y: 402, endPoint x: 766, endPoint y: 387, distance: 331.2
click at [766, 728] on div "Modifier un contact contact principal Informations générales Civilité Prénom AS…" at bounding box center [761, 729] width 1523 height 0
drag, startPoint x: 1108, startPoint y: 421, endPoint x: 688, endPoint y: 417, distance: 420.6
click at [947, 417] on input "[PERSON_NAME][EMAIL_ADDRESS][DOMAIN_NAME]" at bounding box center [1219, 411] width 544 height 44
paste input "reception"
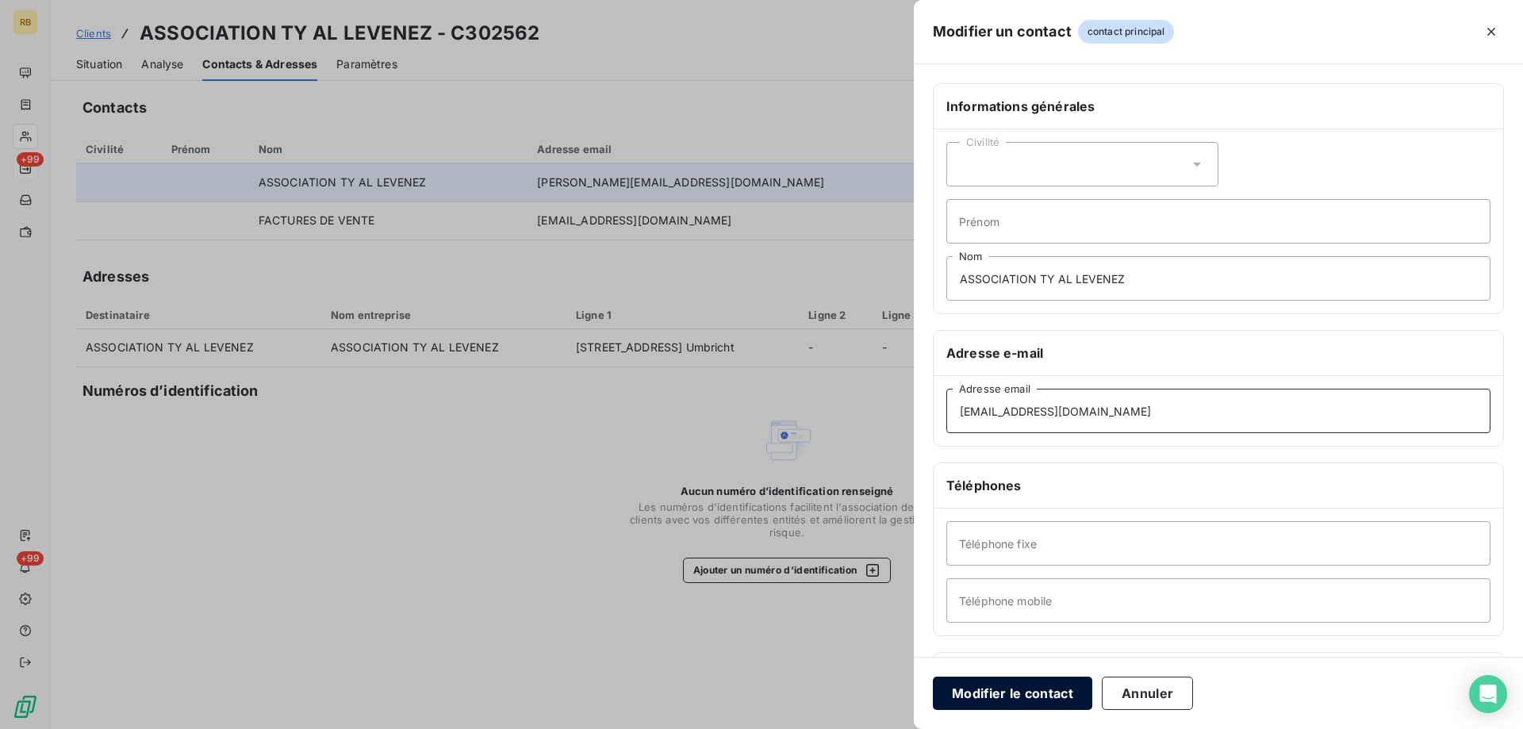
type input "[EMAIL_ADDRESS][DOMAIN_NAME]"
click at [968, 678] on button "Modifier le contact" at bounding box center [1012, 693] width 159 height 33
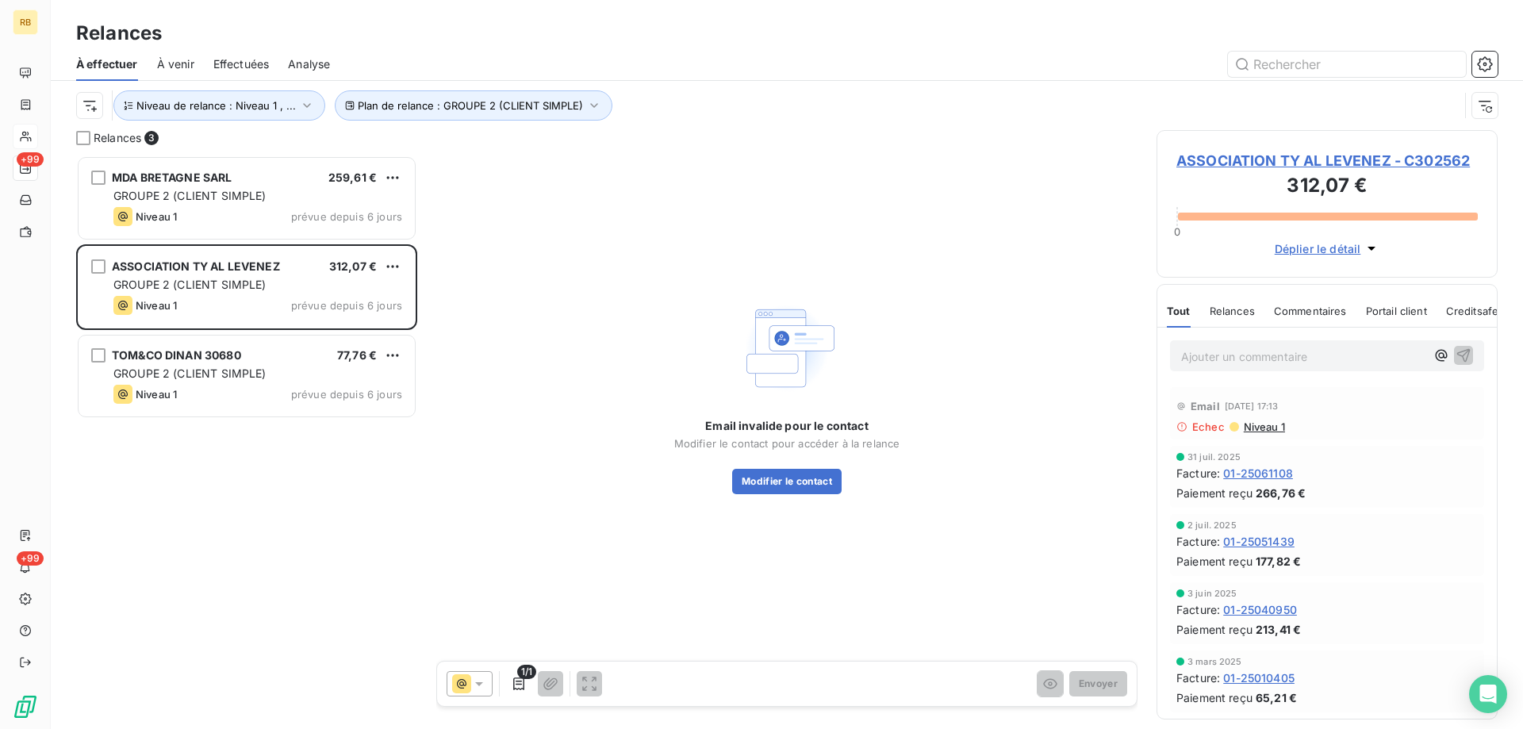
scroll to position [574, 341]
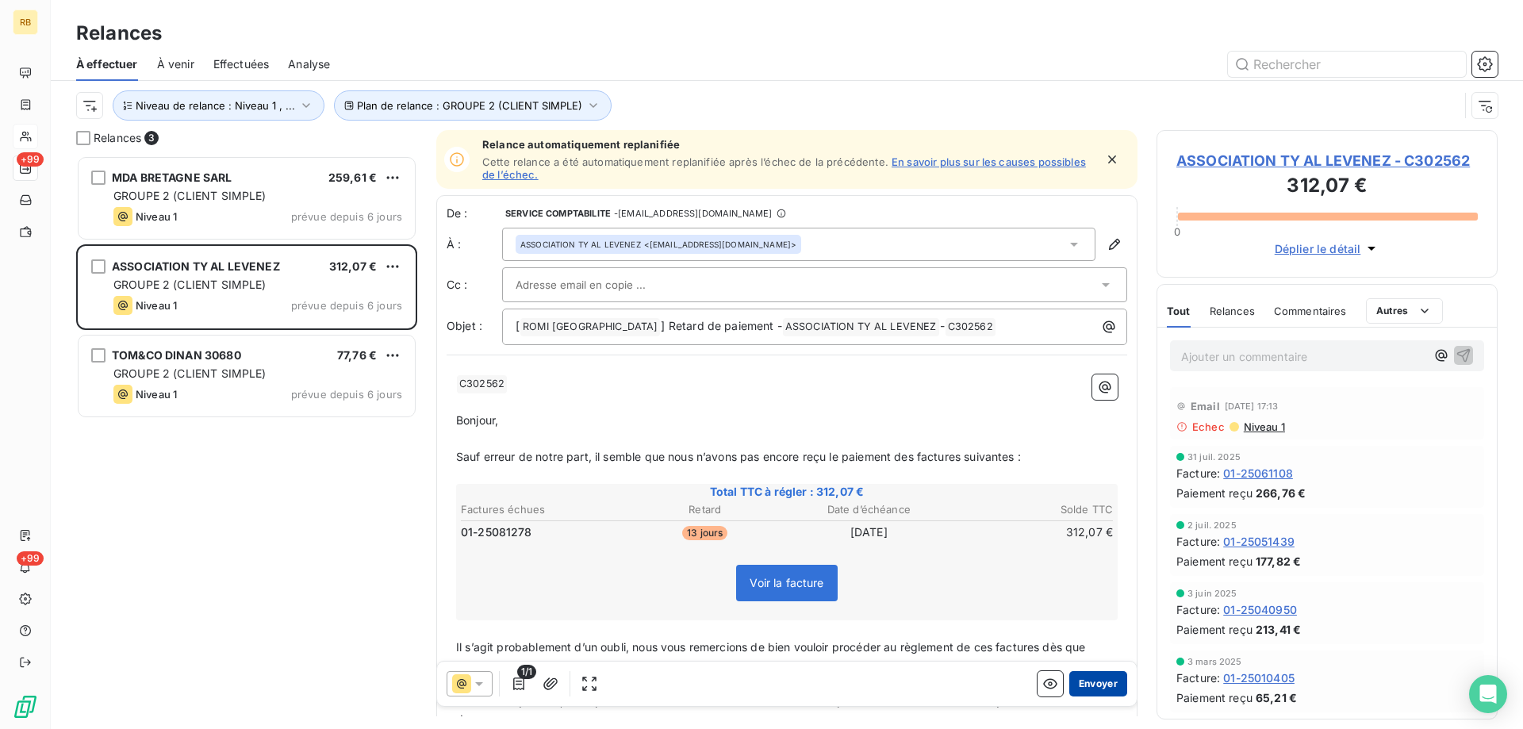
click at [1105, 685] on button "Envoyer" at bounding box center [1099, 683] width 58 height 25
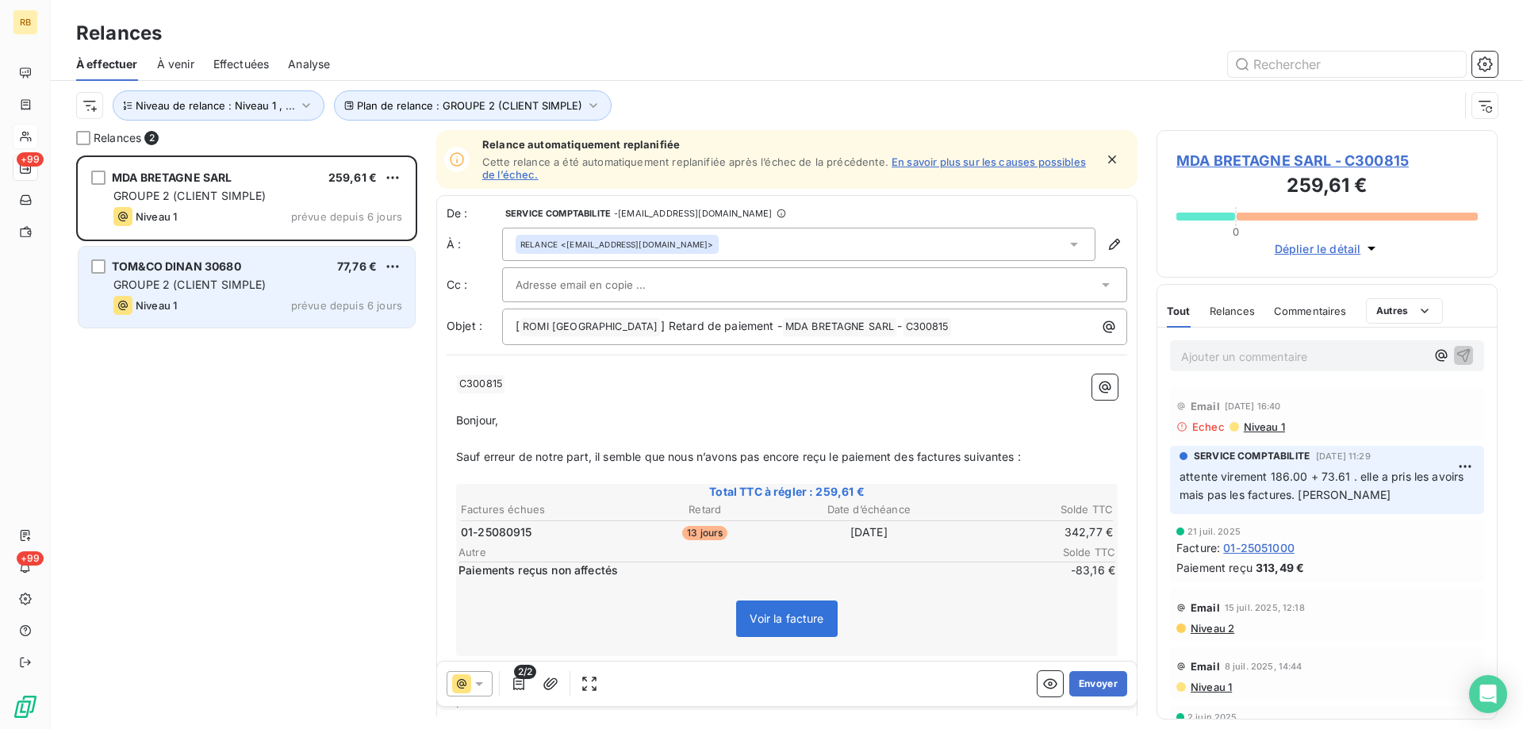
click at [206, 296] on div "Niveau 1 prévue depuis 6 jours" at bounding box center [257, 305] width 289 height 19
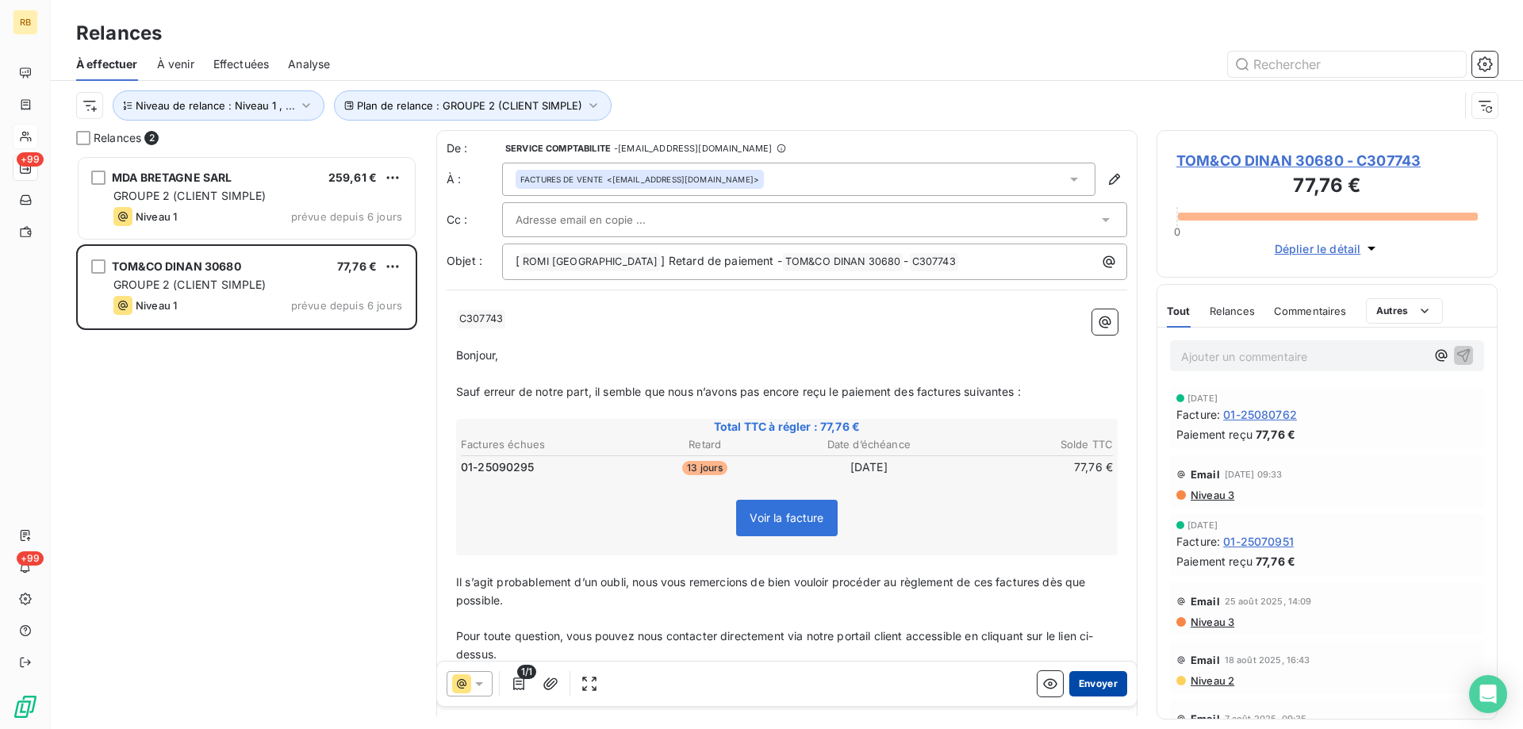
click at [1098, 685] on button "Envoyer" at bounding box center [1099, 683] width 58 height 25
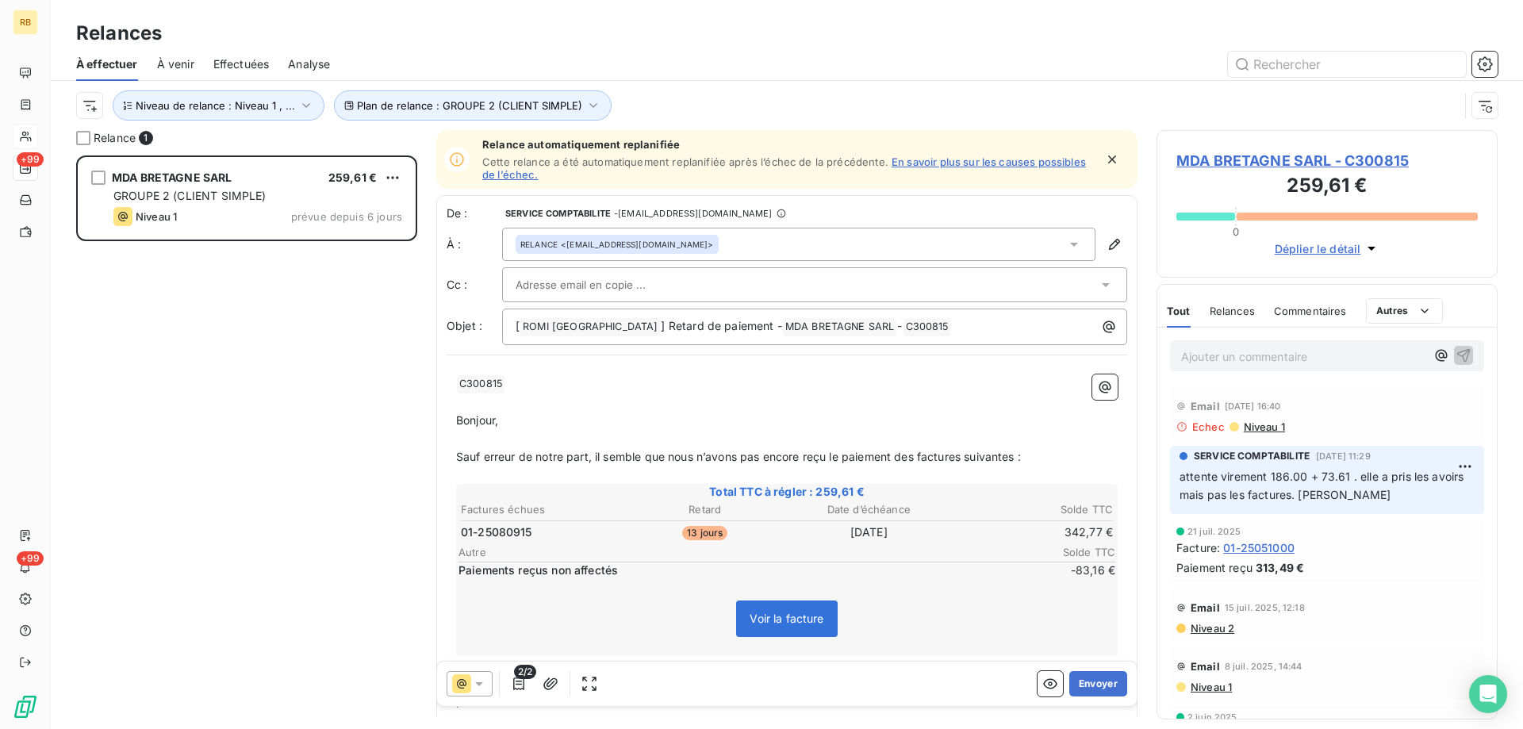
click at [1297, 159] on span "MDA BRETAGNE SARL - C300815" at bounding box center [1328, 160] width 302 height 21
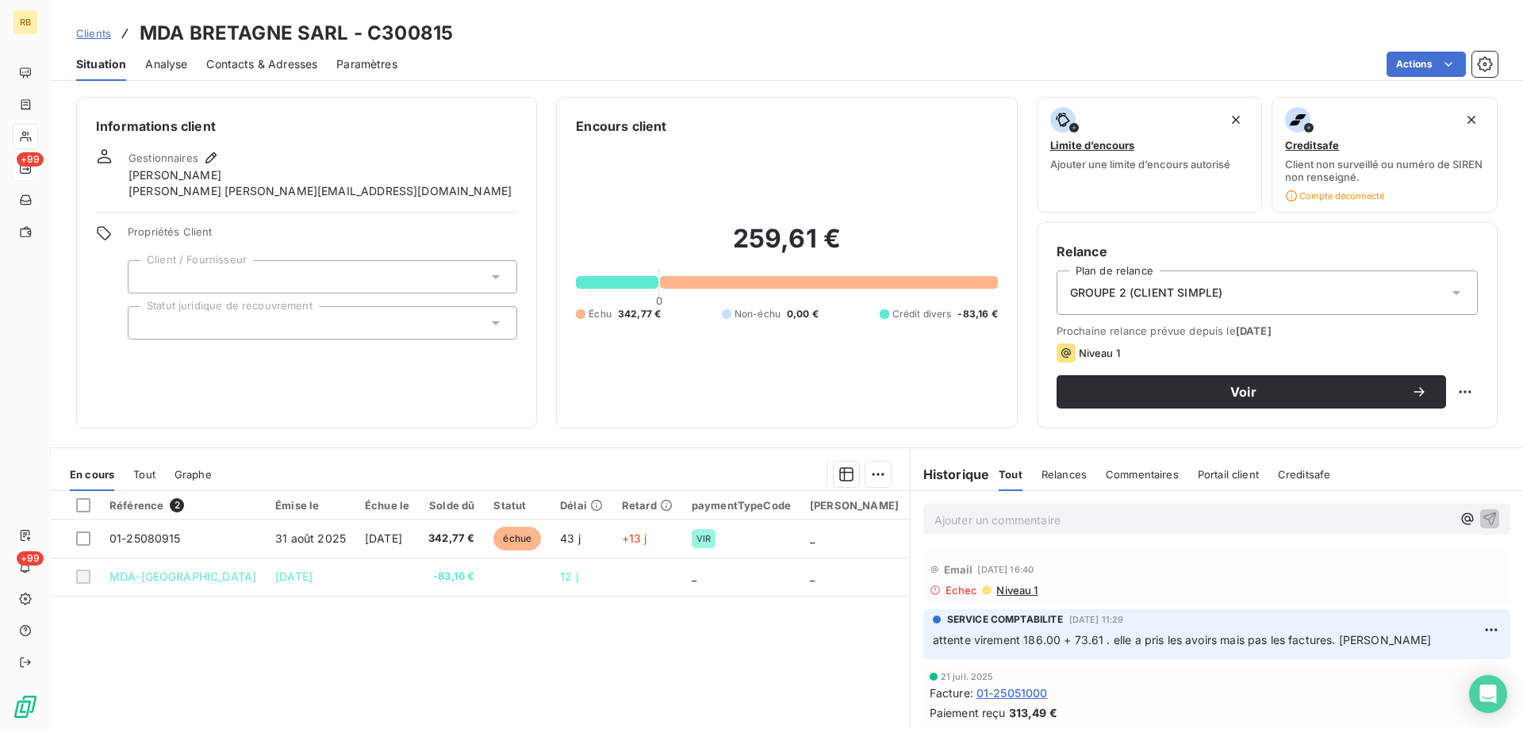
click at [251, 56] on div "Contacts & Adresses" at bounding box center [261, 64] width 111 height 33
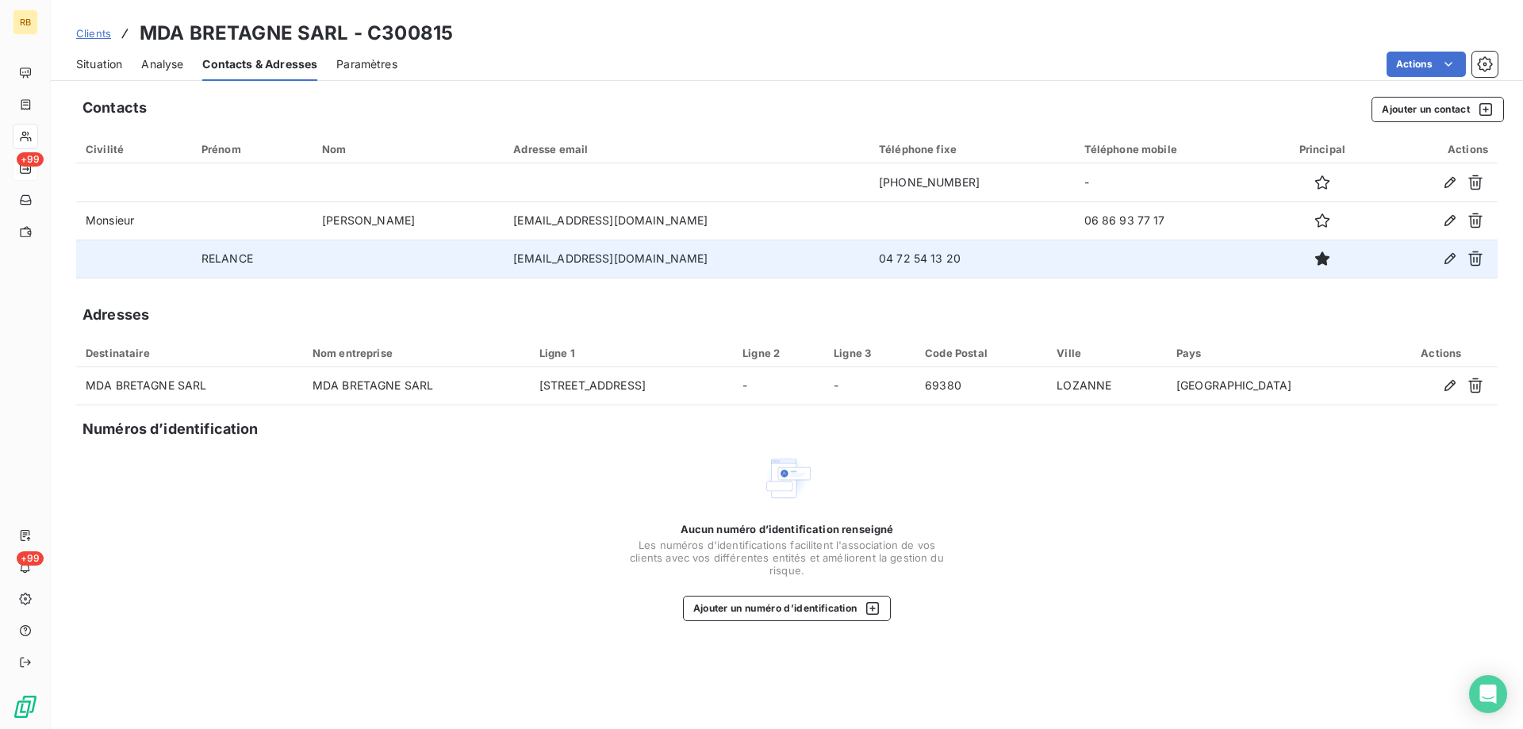
click at [680, 255] on td "[EMAIL_ADDRESS][DOMAIN_NAME]" at bounding box center [687, 259] width 366 height 38
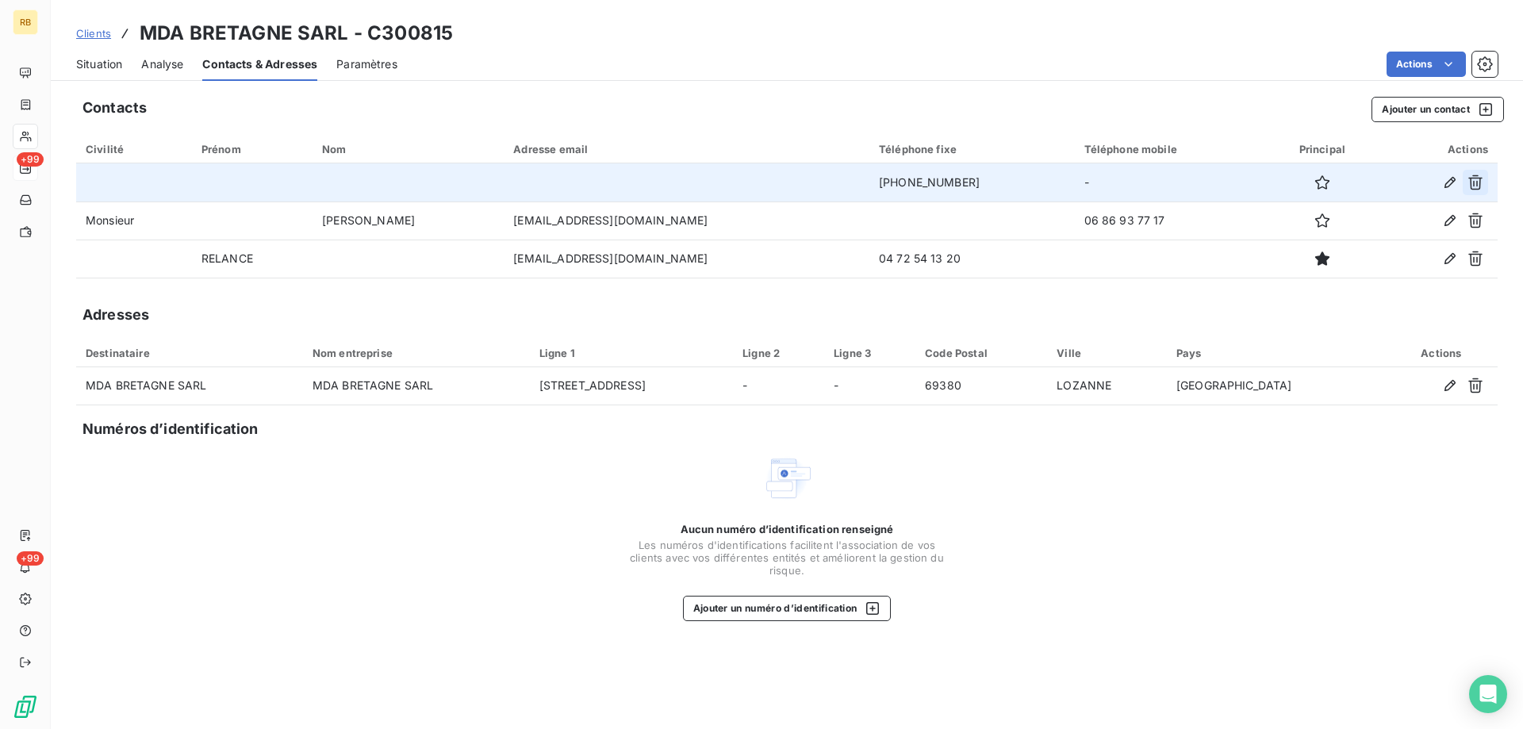
click at [1479, 181] on icon "button" at bounding box center [1476, 183] width 16 height 16
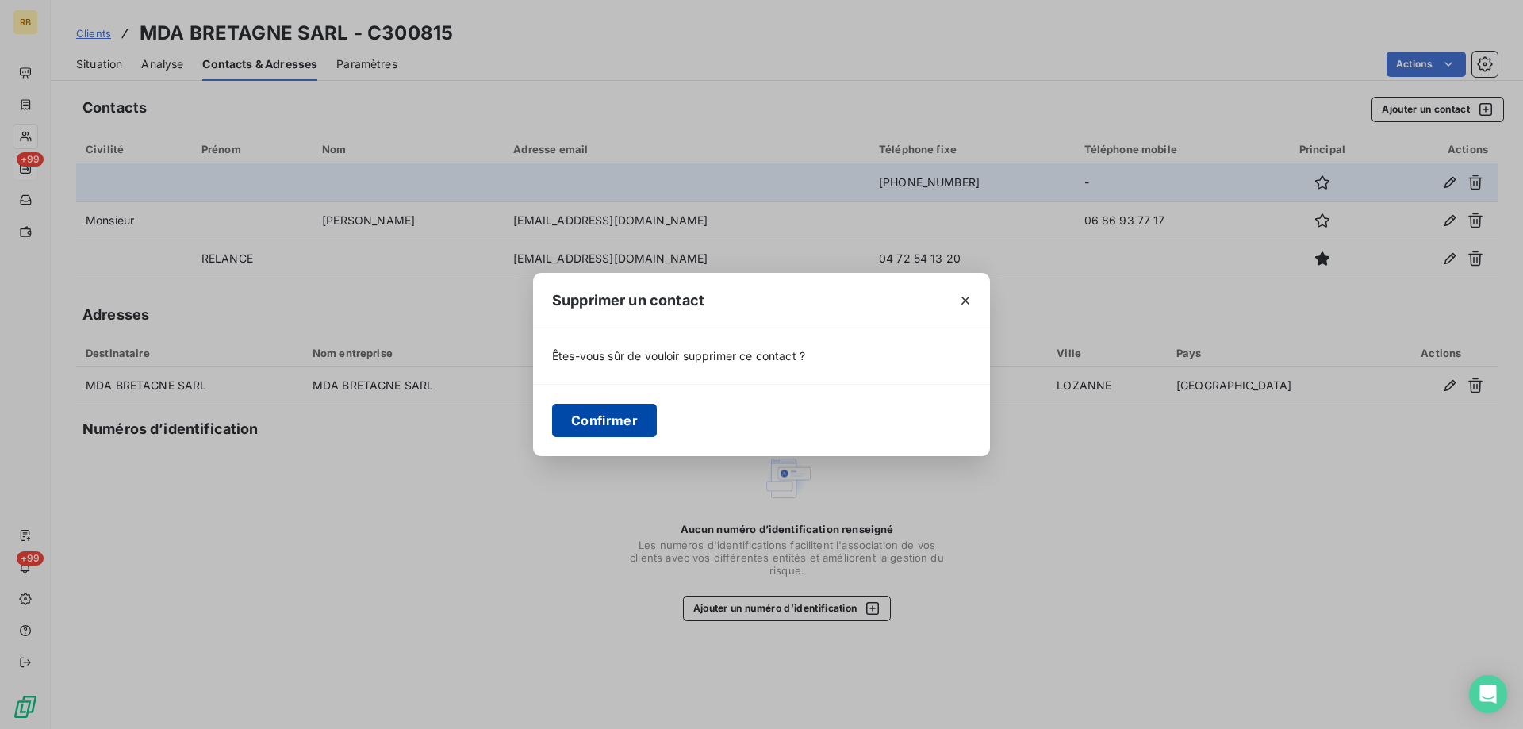
click at [618, 413] on button "Confirmer" at bounding box center [604, 420] width 105 height 33
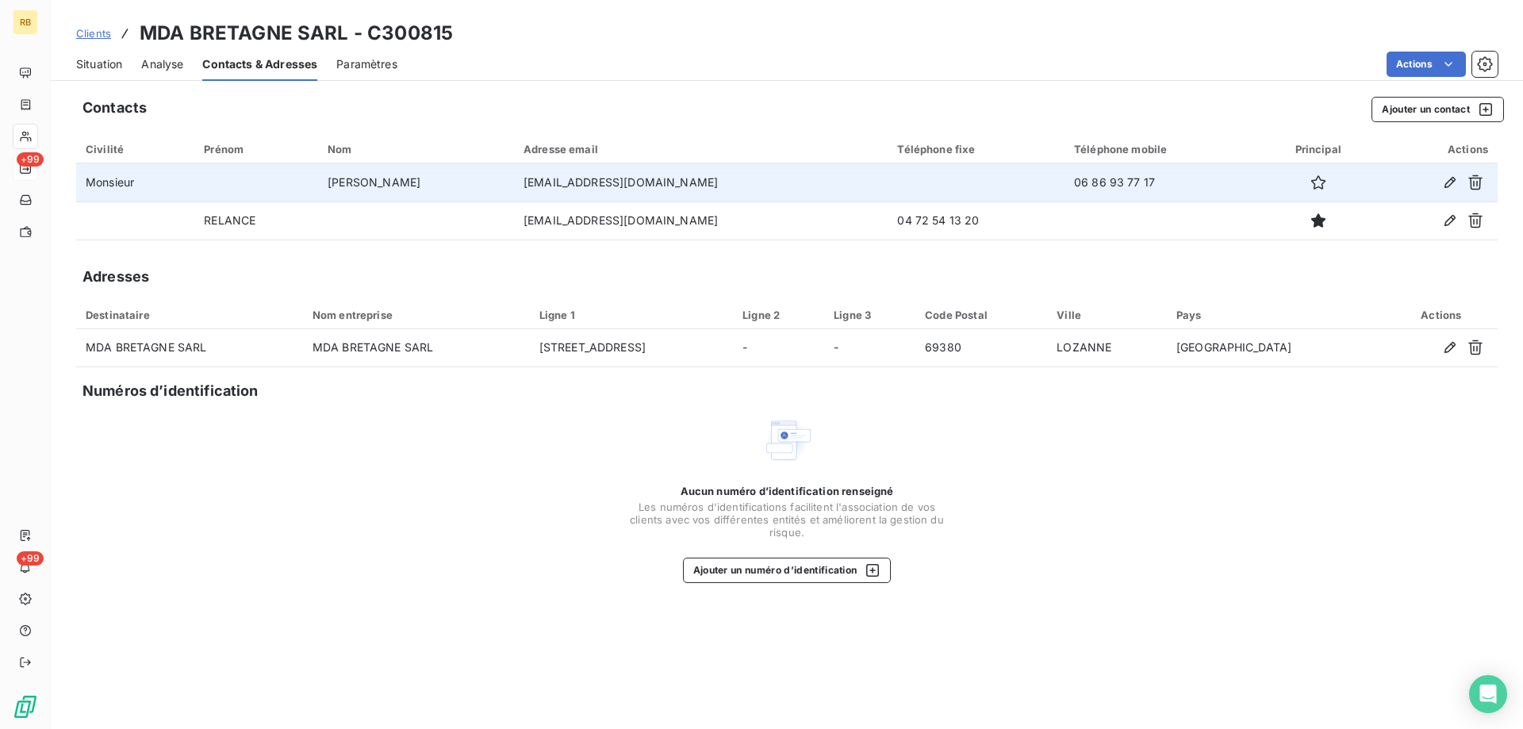
click at [220, 34] on h3 "MDA BRETAGNE SARL - C300815" at bounding box center [296, 33] width 313 height 29
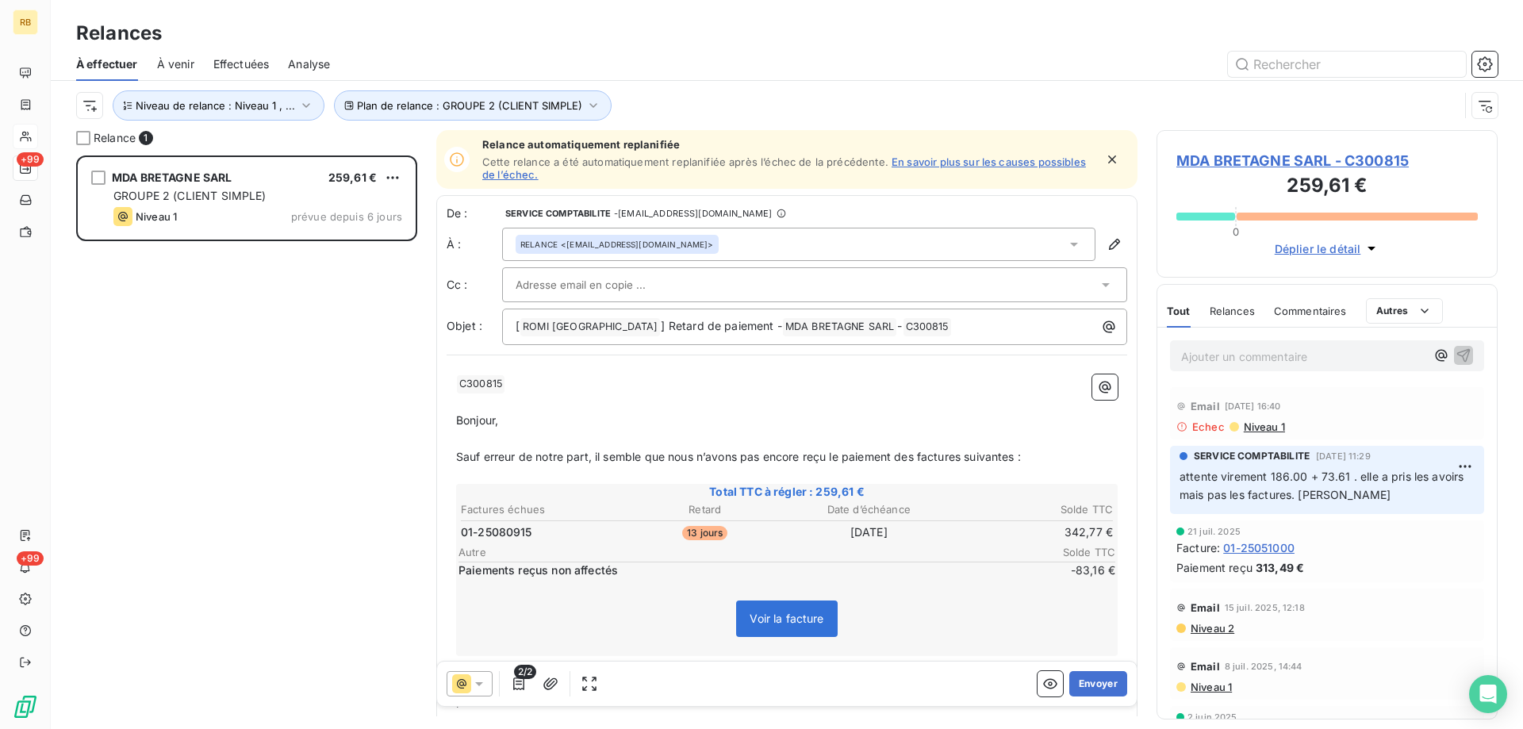
scroll to position [574, 341]
click at [1112, 679] on button "Envoyer" at bounding box center [1099, 683] width 58 height 25
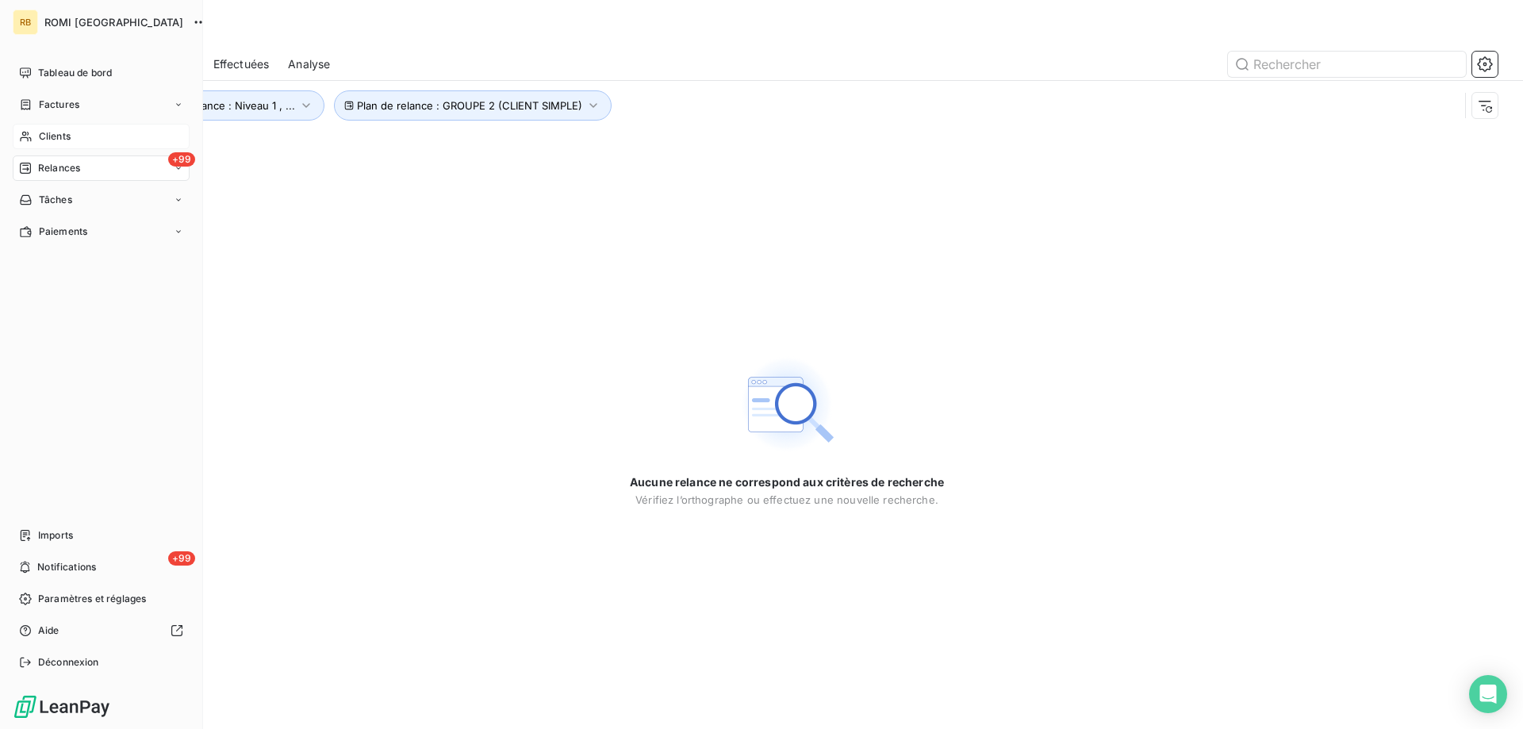
click at [38, 141] on div "Clients" at bounding box center [101, 136] width 177 height 25
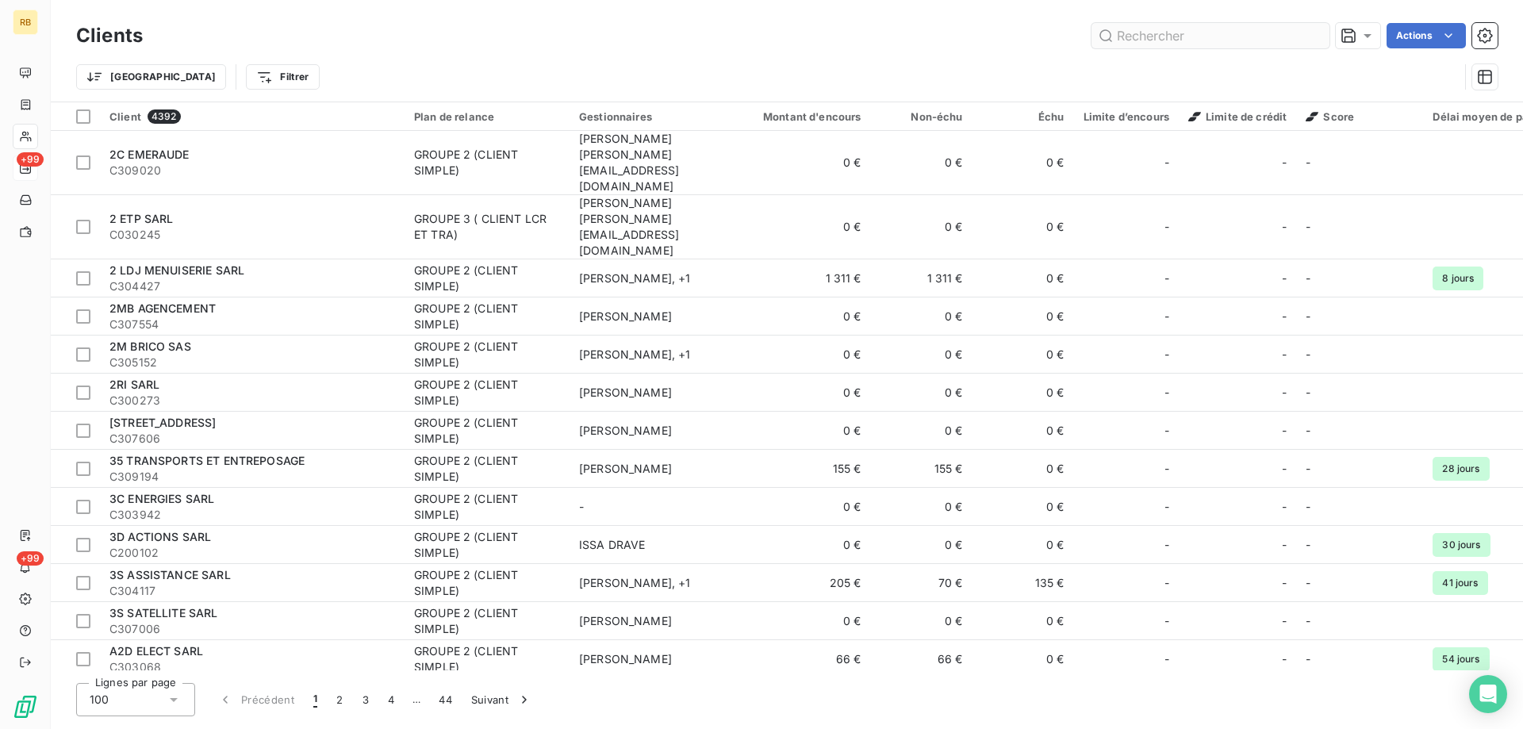
click at [1147, 30] on input "text" at bounding box center [1211, 35] width 238 height 25
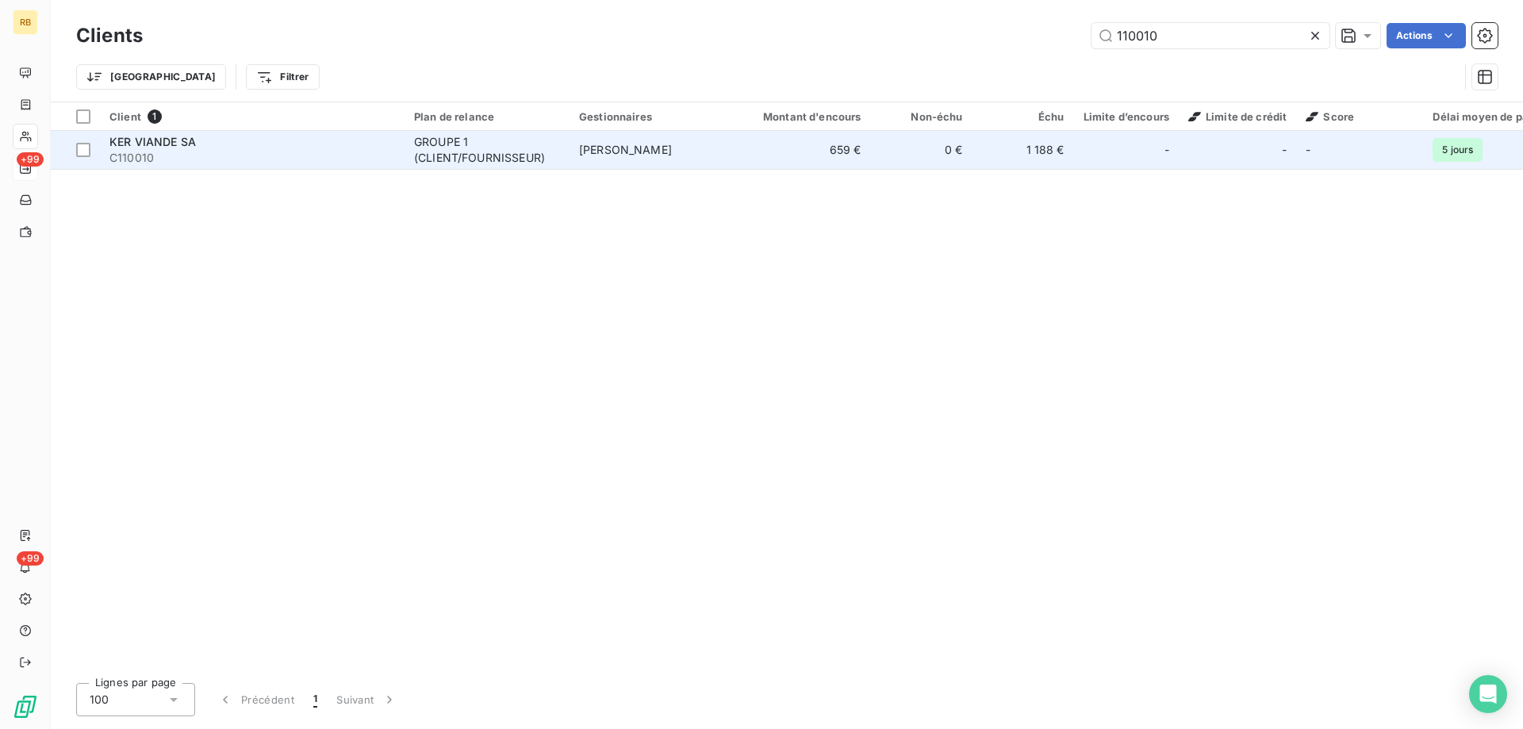
type input "110010"
click at [386, 146] on div "KER VIANDE SA" at bounding box center [252, 142] width 286 height 16
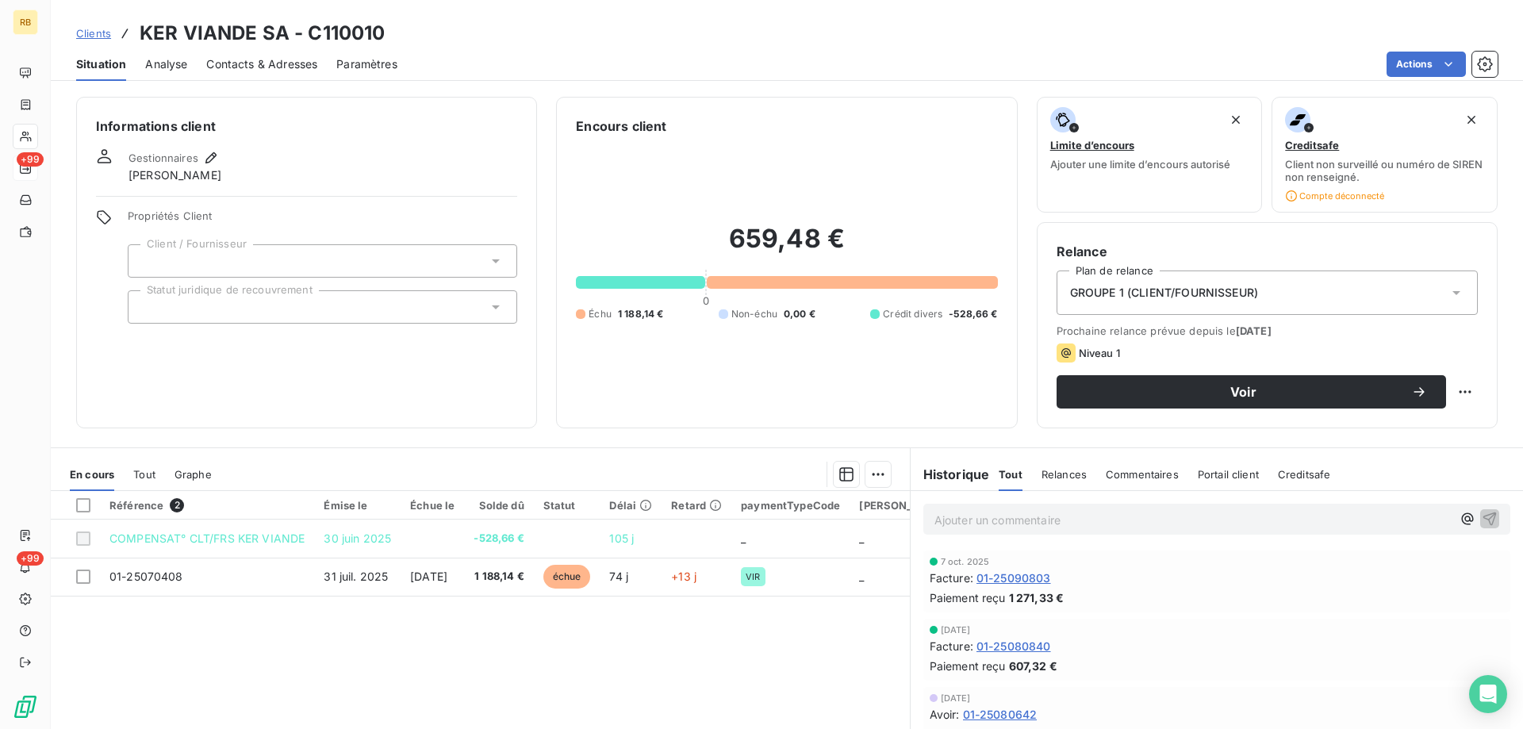
click at [772, 405] on div "659,48 € 0 Échu 1 188,14 € Non-échu 0,00 € Crédit divers -528,66 €" at bounding box center [786, 272] width 421 height 273
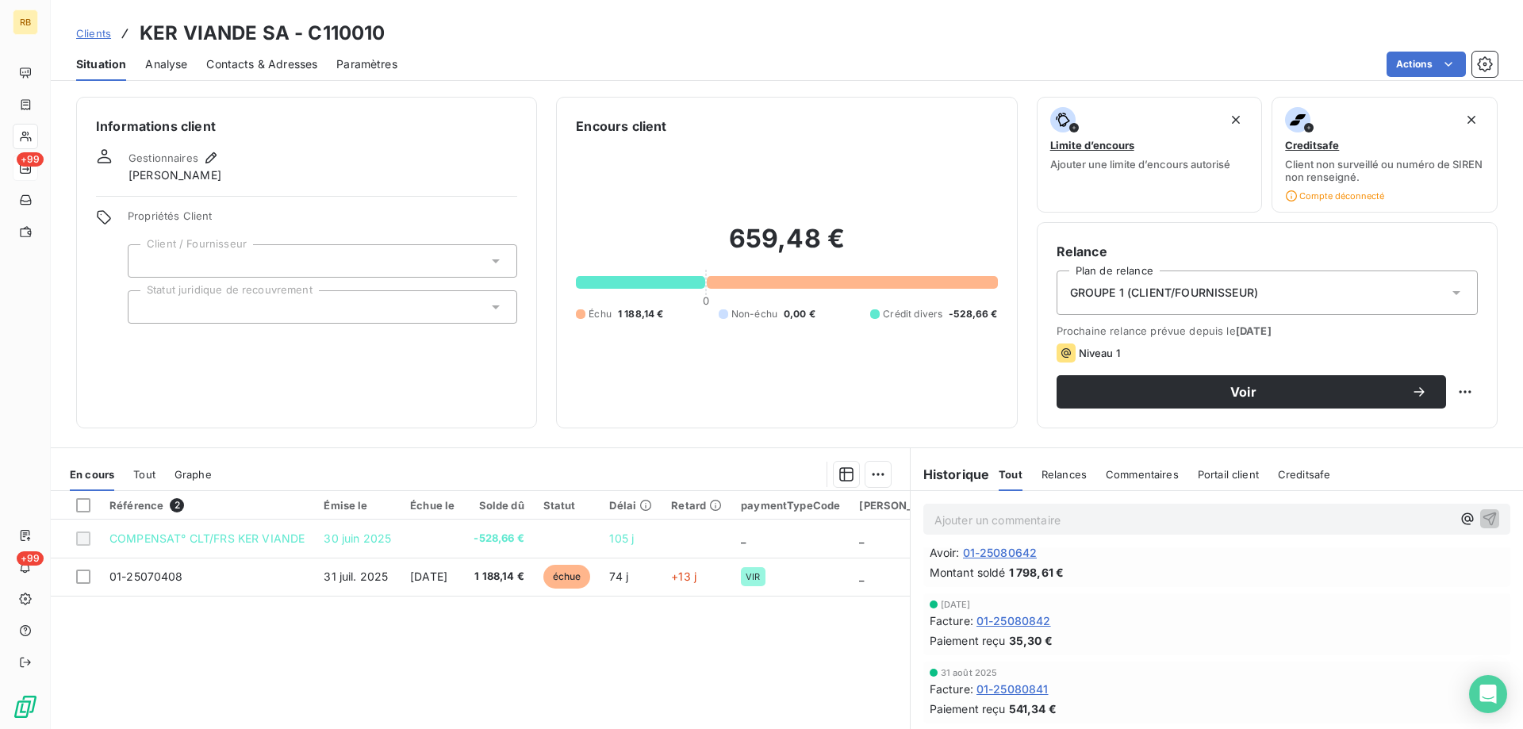
scroll to position [81, 0]
